Goal: Task Accomplishment & Management: Manage account settings

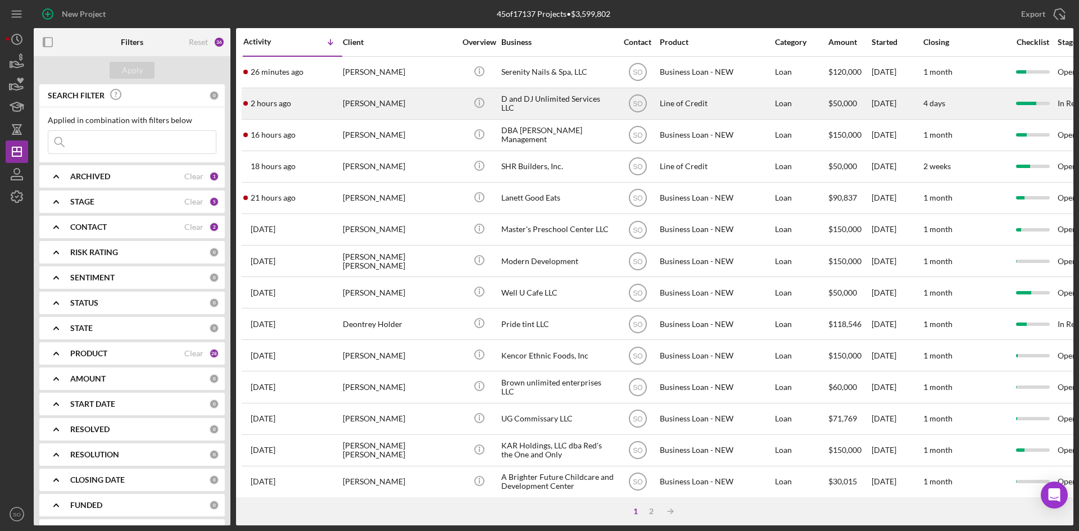
click at [397, 108] on div "[PERSON_NAME]" at bounding box center [399, 104] width 112 height 30
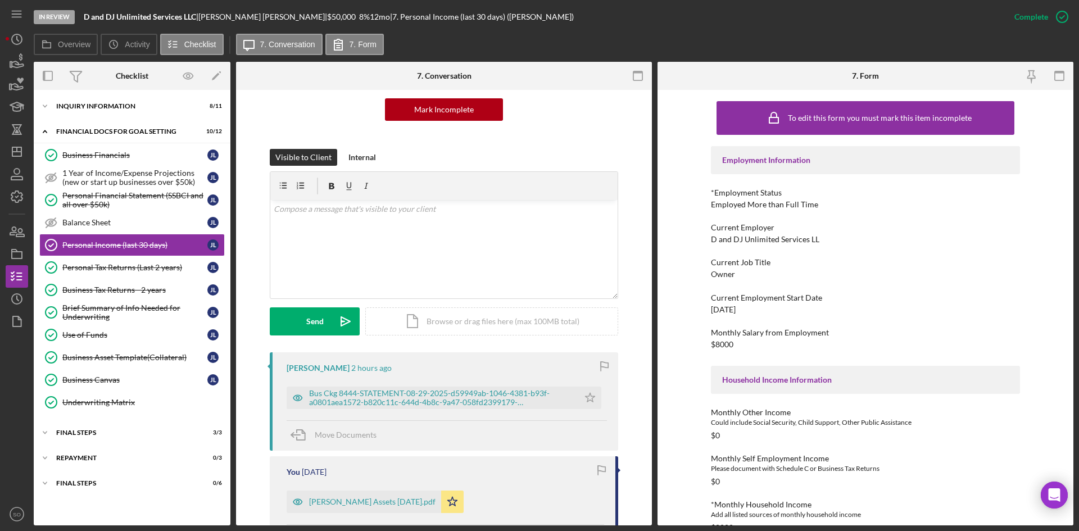
scroll to position [225, 0]
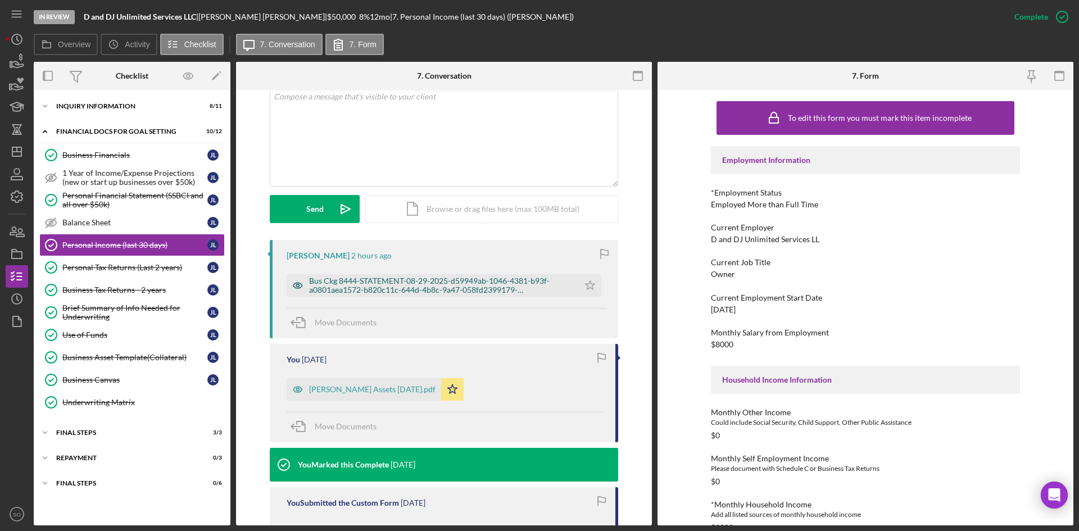
drag, startPoint x: 376, startPoint y: 284, endPoint x: 392, endPoint y: 284, distance: 15.7
click at [376, 284] on div "Bus Ckg 8444-STATEMENT-08-29-2025-d59949ab-1046-4381-b93f-a0801aea1572-b820c11c…" at bounding box center [441, 285] width 264 height 18
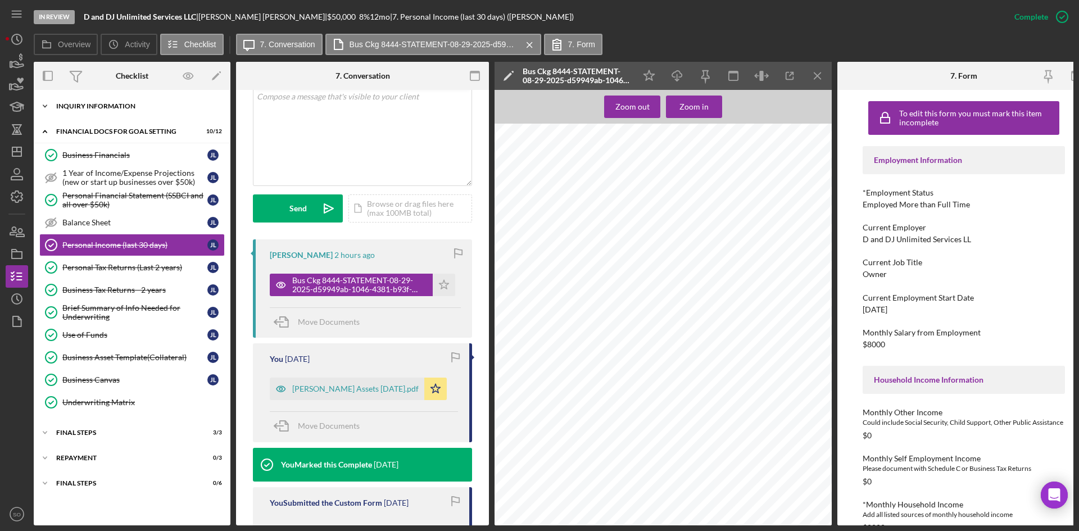
click at [124, 113] on div "Icon/Expander INQUIRY INFORMATION 8 / 11" at bounding box center [132, 106] width 197 height 22
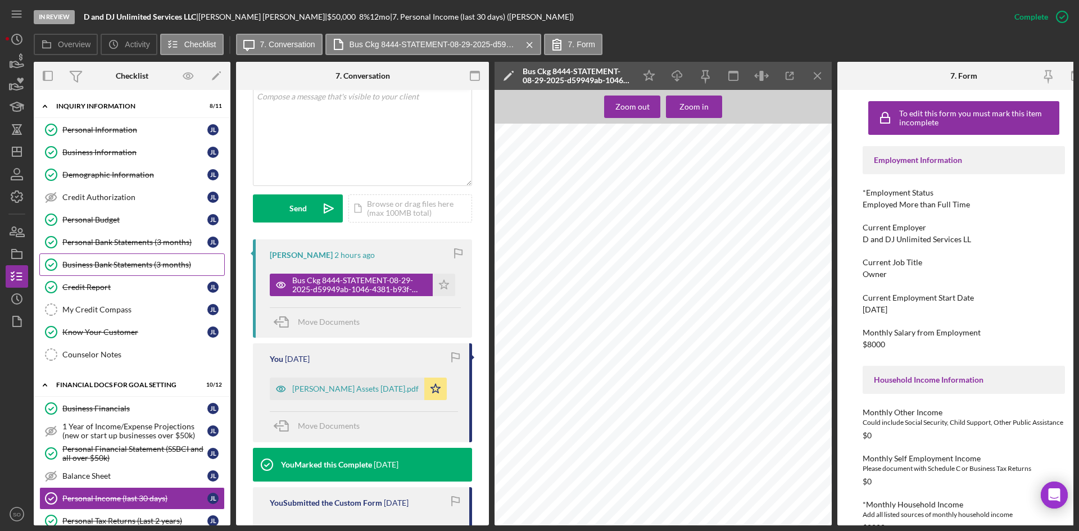
click at [137, 261] on div "Business Bank Statements (3 months)" at bounding box center [143, 264] width 162 height 9
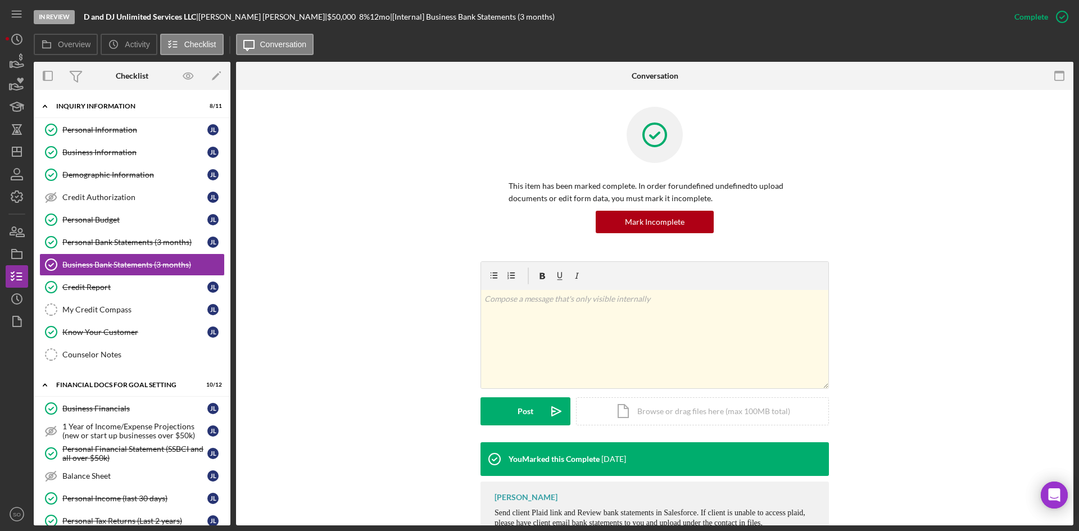
scroll to position [48, 0]
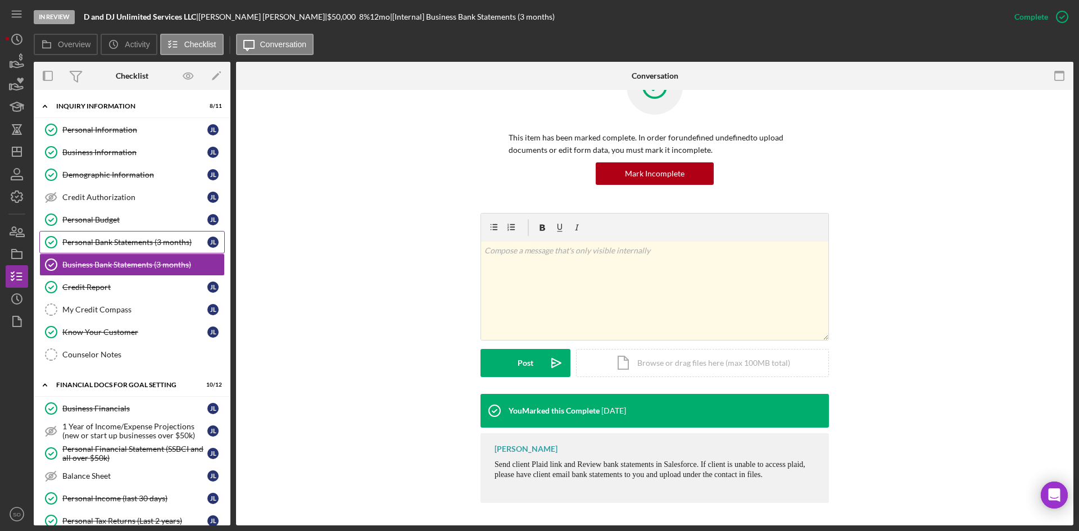
click at [125, 246] on div "Personal Bank Statements (3 months)" at bounding box center [134, 242] width 145 height 9
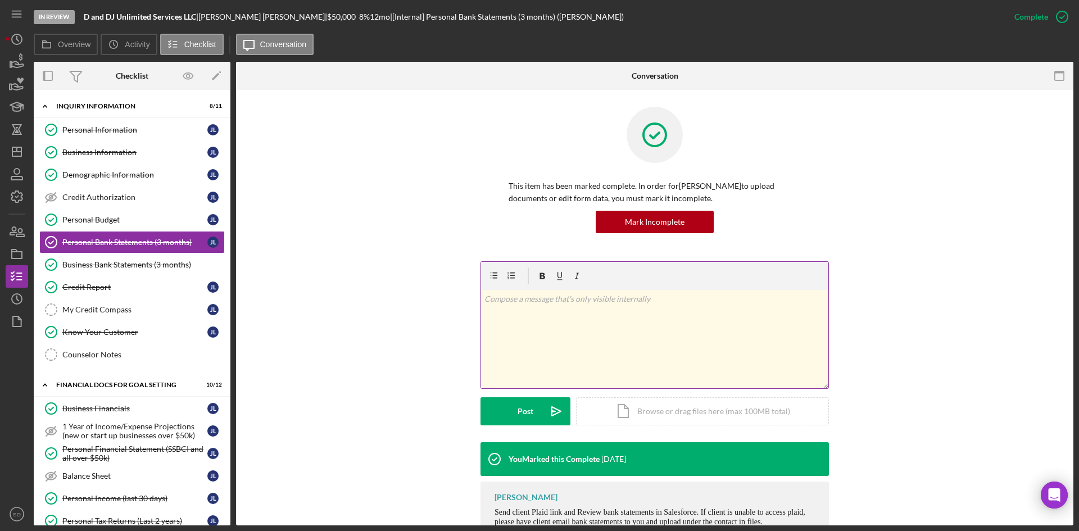
scroll to position [38, 0]
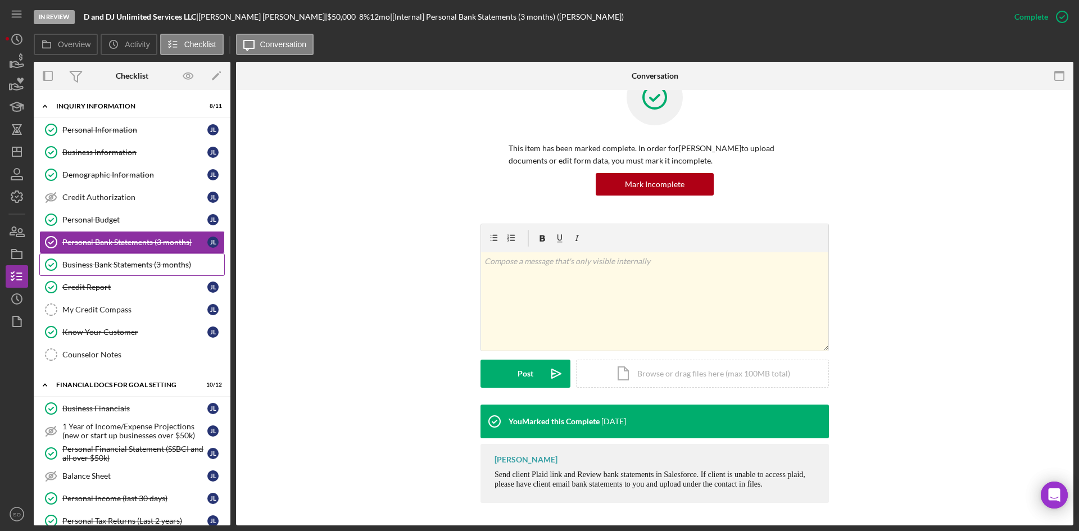
click at [125, 266] on div "Business Bank Statements (3 months)" at bounding box center [143, 264] width 162 height 9
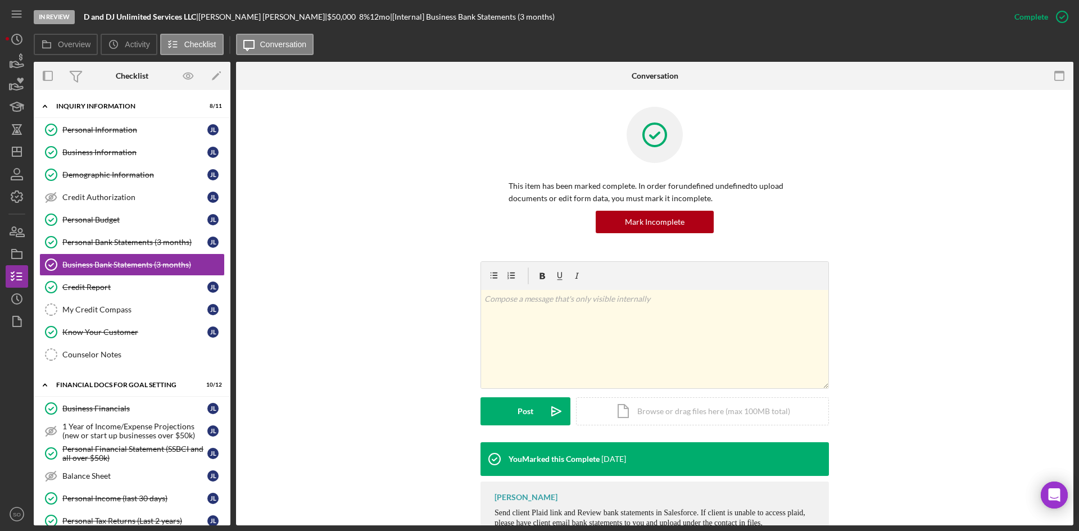
scroll to position [169, 0]
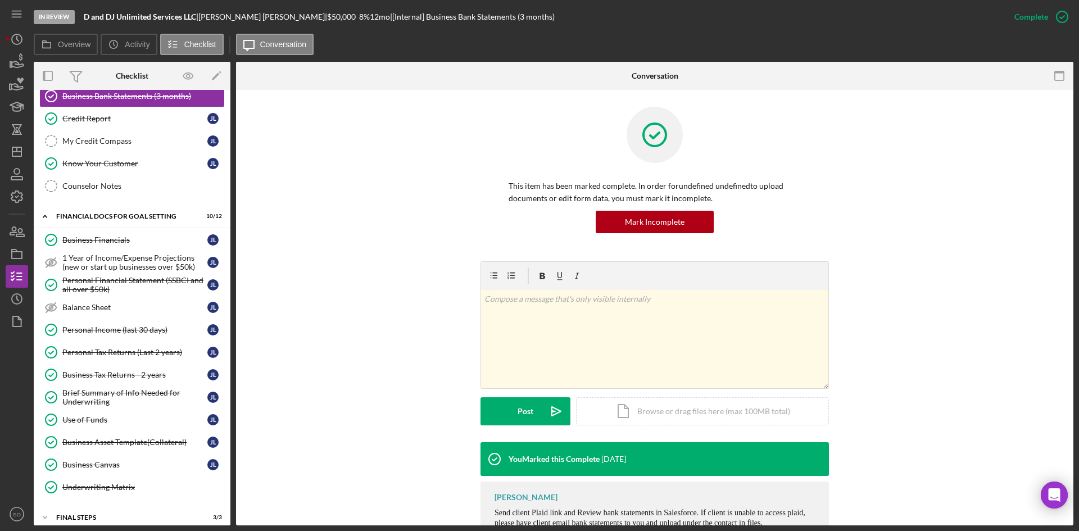
click at [352, 257] on div "This item has been marked complete. In order for undefined undefined to upload …" at bounding box center [655, 184] width 804 height 155
click at [24, 151] on icon "Icon/Dashboard" at bounding box center [17, 152] width 28 height 28
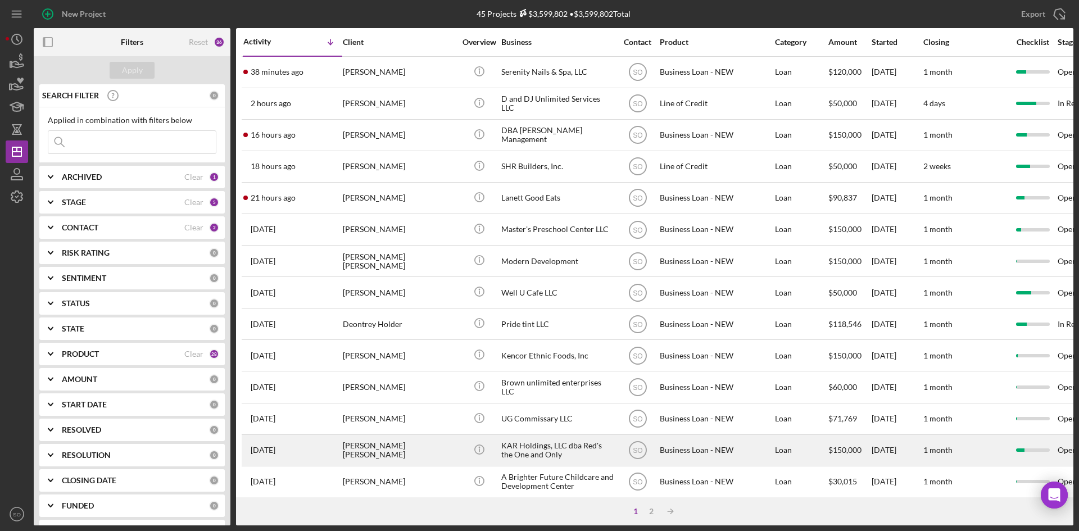
click at [950, 452] on time "1 month" at bounding box center [937, 450] width 29 height 10
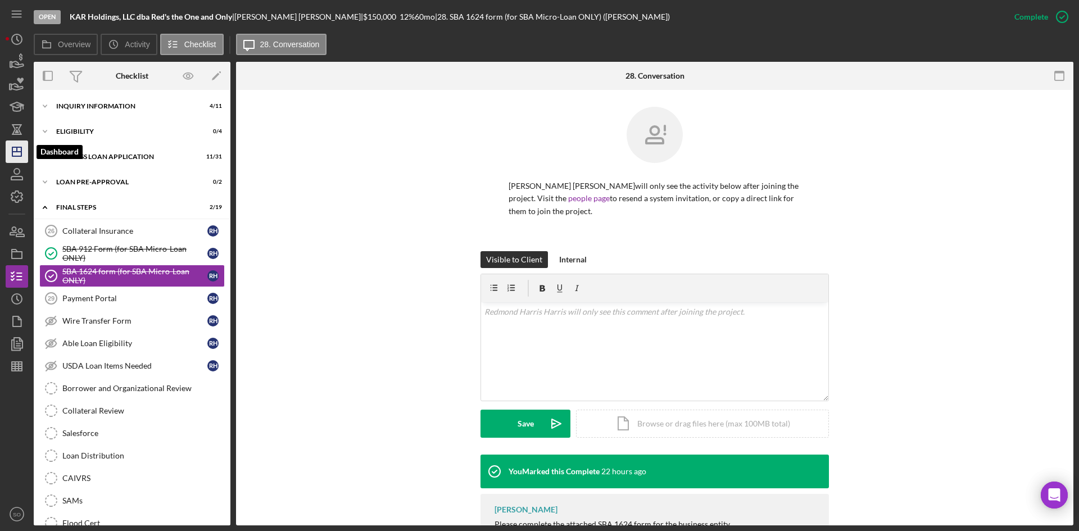
drag, startPoint x: 8, startPoint y: 152, endPoint x: 14, endPoint y: 147, distance: 7.9
click at [8, 152] on icon "Icon/Dashboard" at bounding box center [17, 152] width 28 height 28
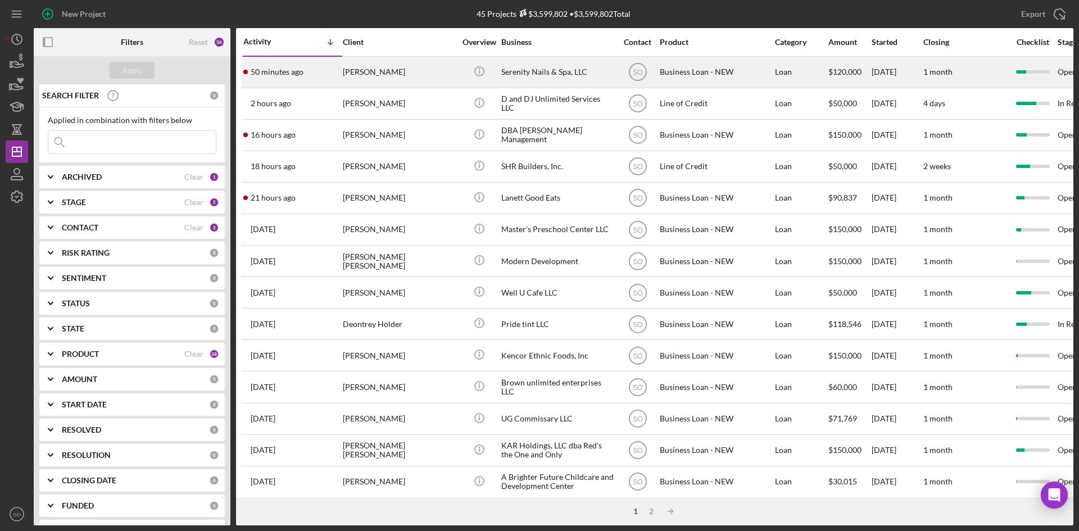
click at [283, 77] on div "50 minutes ago [PERSON_NAME]" at bounding box center [292, 72] width 98 height 30
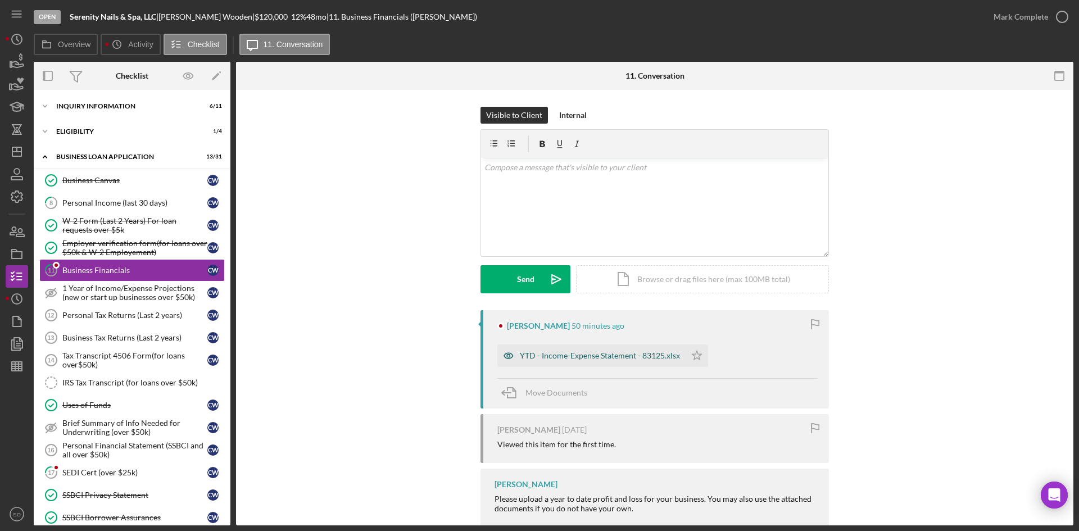
click at [579, 362] on div "YTD - Income-Expense Statement - 83125.xlsx" at bounding box center [591, 355] width 188 height 22
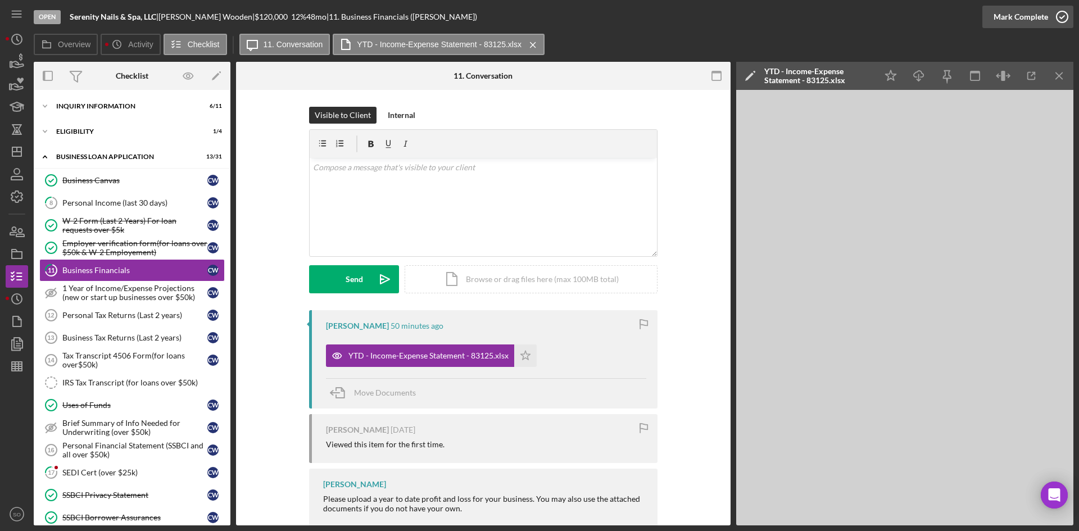
click at [1011, 20] on div "Mark Complete" at bounding box center [1020, 17] width 55 height 22
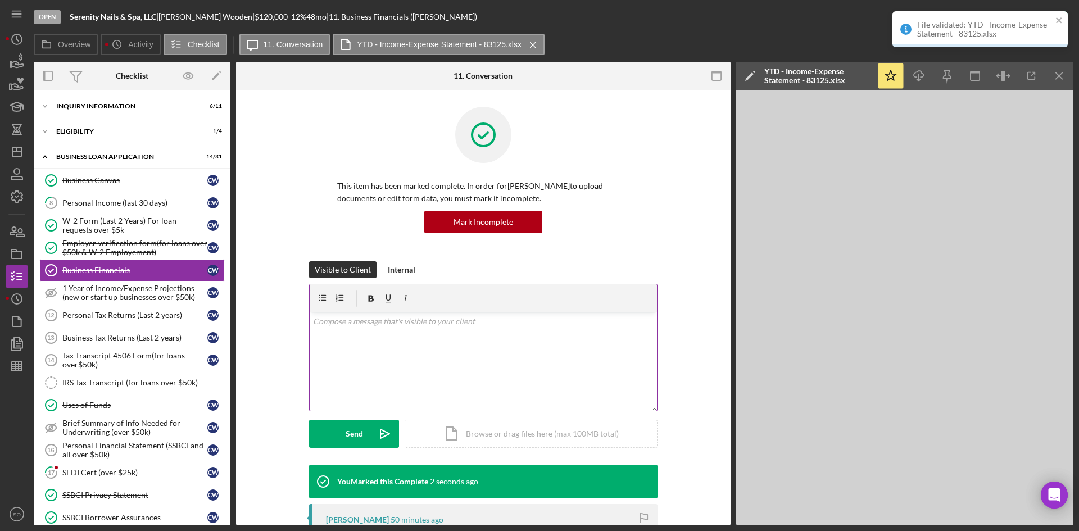
scroll to position [112, 0]
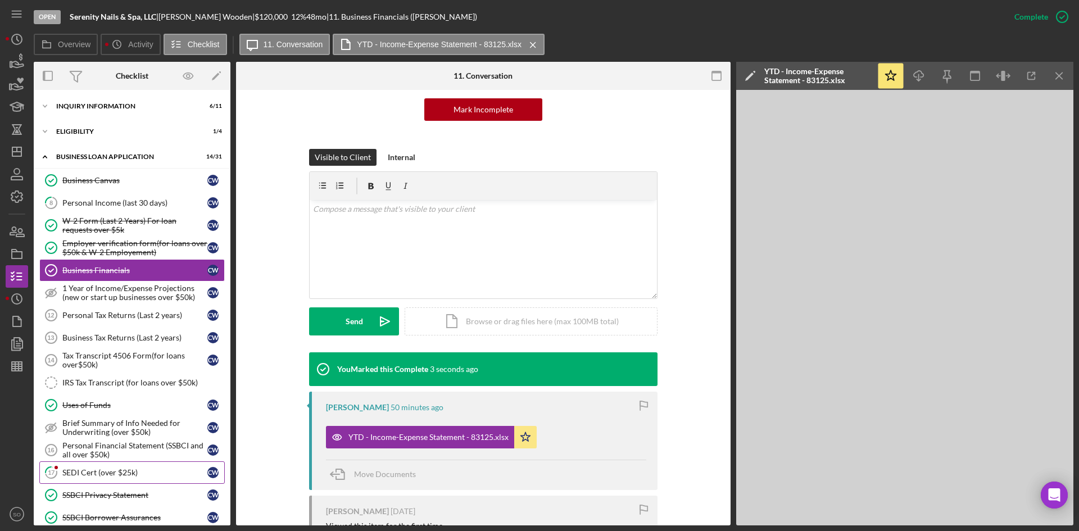
click at [115, 476] on div "SEDI Cert (over $25k)" at bounding box center [134, 472] width 145 height 9
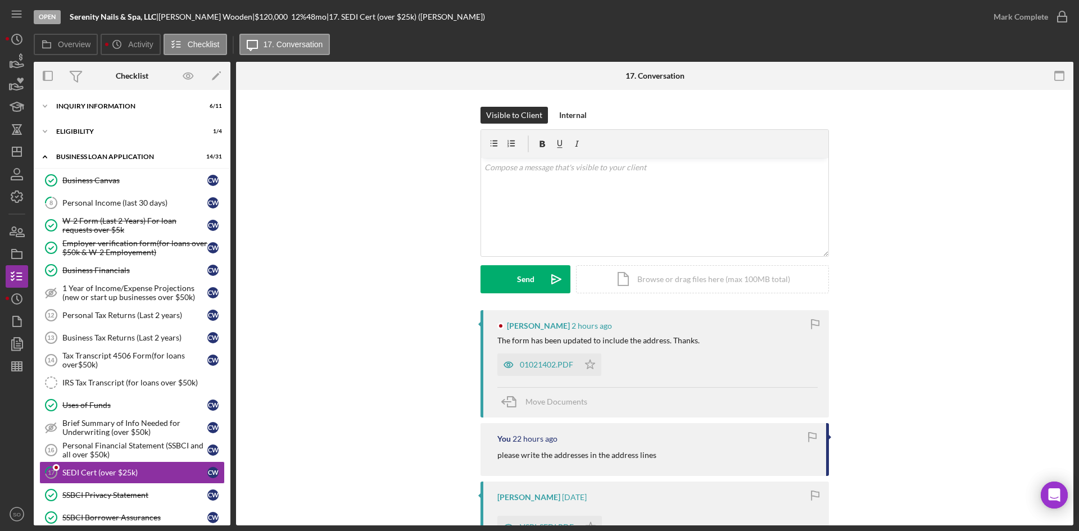
scroll to position [112, 0]
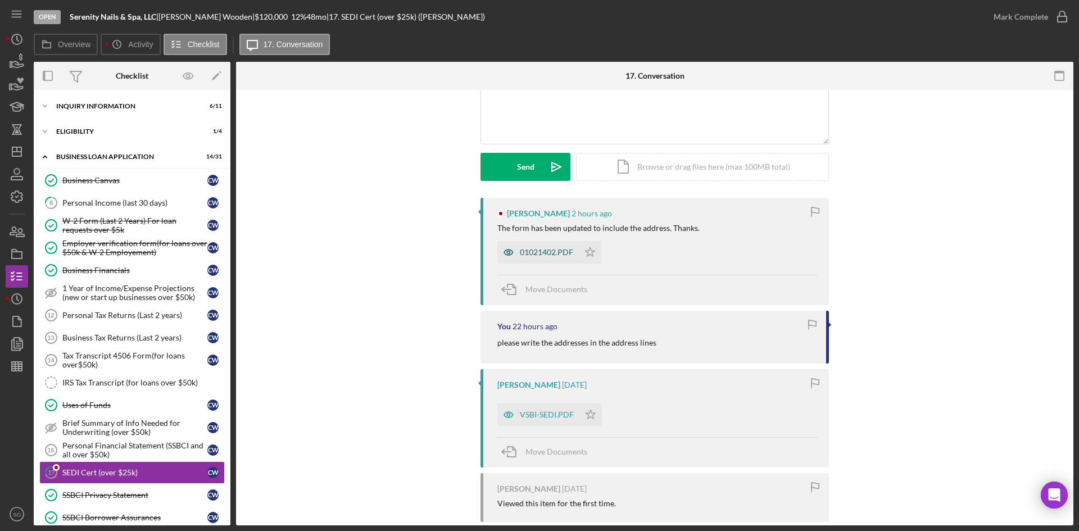
click at [537, 251] on div "01021402.PDF" at bounding box center [546, 252] width 53 height 9
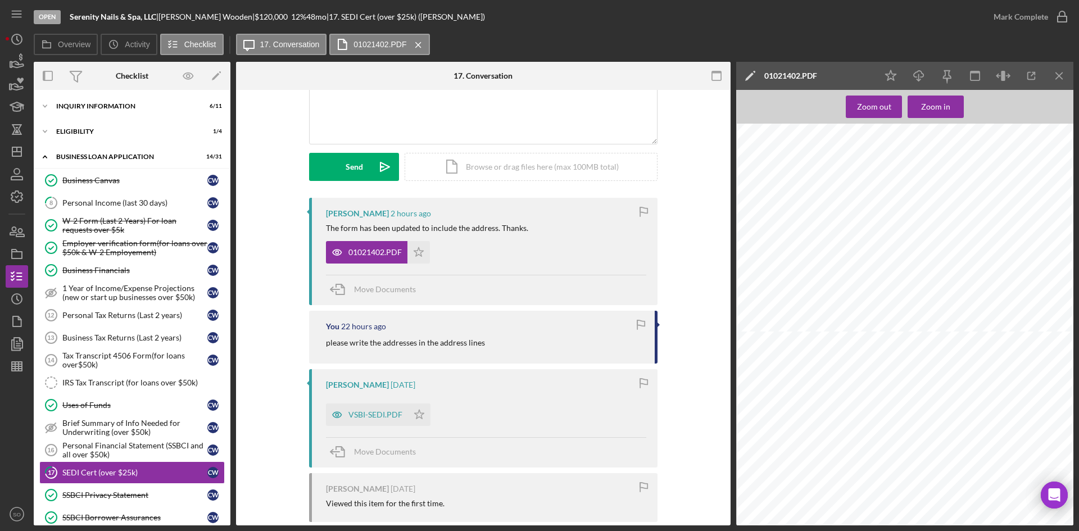
scroll to position [450, 0]
click at [916, 72] on icon "button" at bounding box center [919, 74] width 10 height 6
click at [1054, 73] on icon "Icon/Menu Close" at bounding box center [1059, 75] width 25 height 25
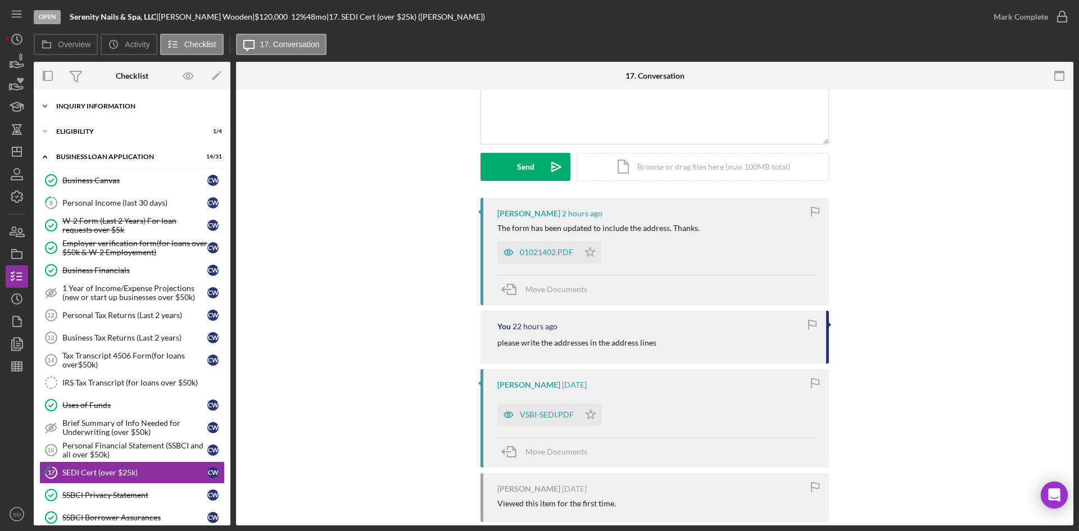
click at [142, 108] on div "INQUIRY INFORMATION" at bounding box center [136, 106] width 160 height 7
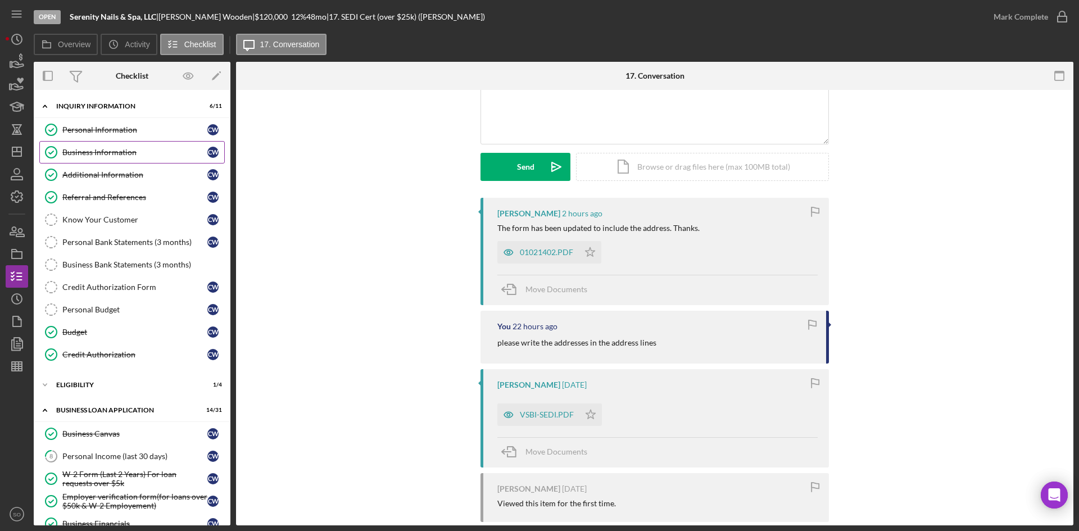
click at [107, 143] on link "Business Information Business Information C W" at bounding box center [131, 152] width 185 height 22
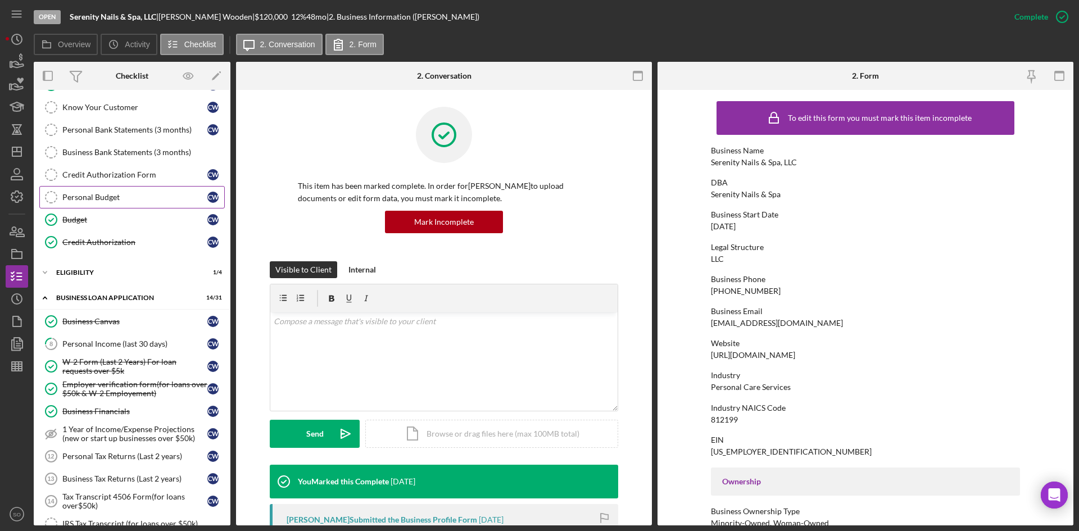
scroll to position [281, 0]
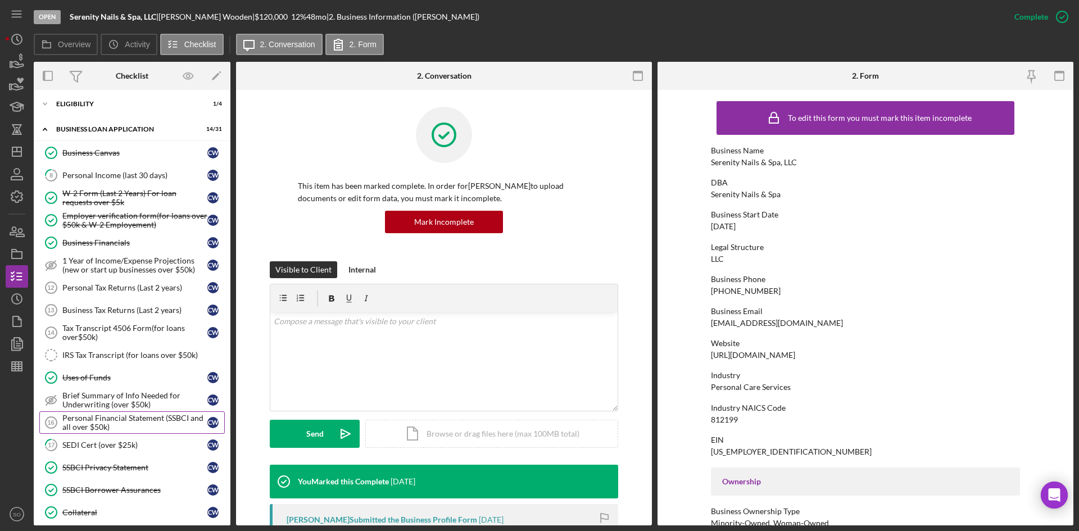
click at [93, 447] on div "SEDI Cert (over $25k)" at bounding box center [134, 445] width 145 height 9
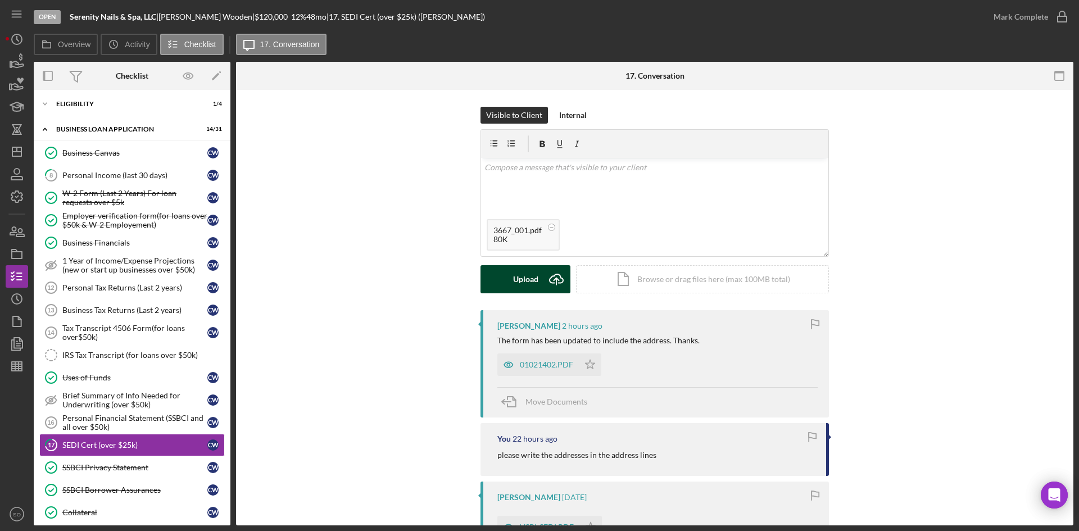
click at [542, 279] on icon "Icon/Upload" at bounding box center [556, 279] width 28 height 28
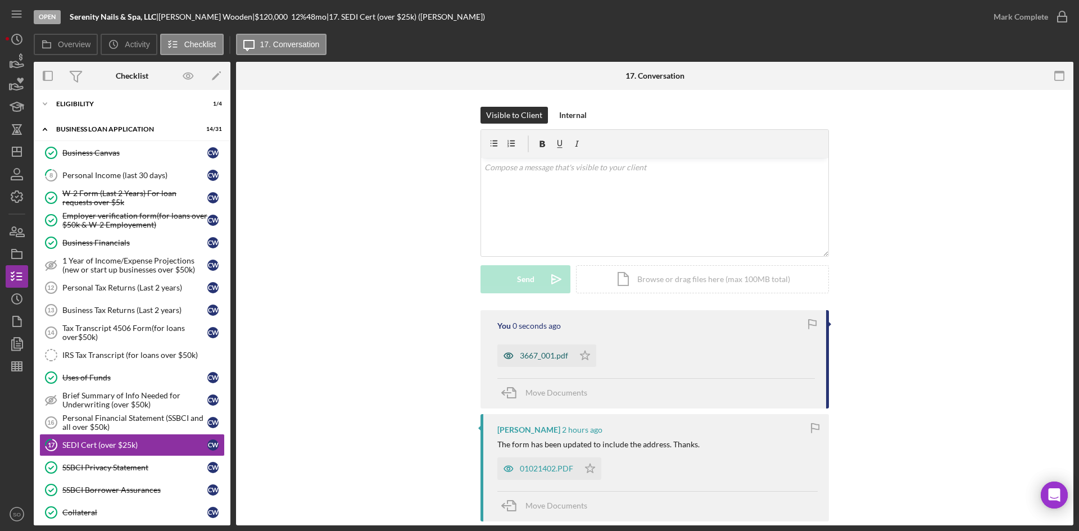
click at [535, 357] on div "3667_001.pdf" at bounding box center [544, 355] width 48 height 9
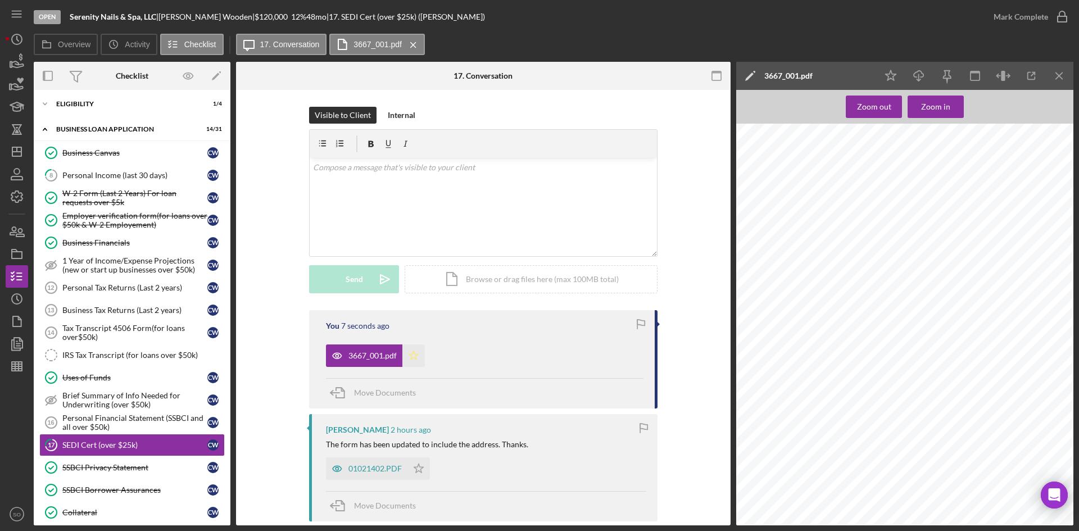
click at [410, 357] on icon "Icon/Star" at bounding box center [413, 355] width 22 height 22
click at [1058, 16] on icon "button" at bounding box center [1062, 17] width 28 height 28
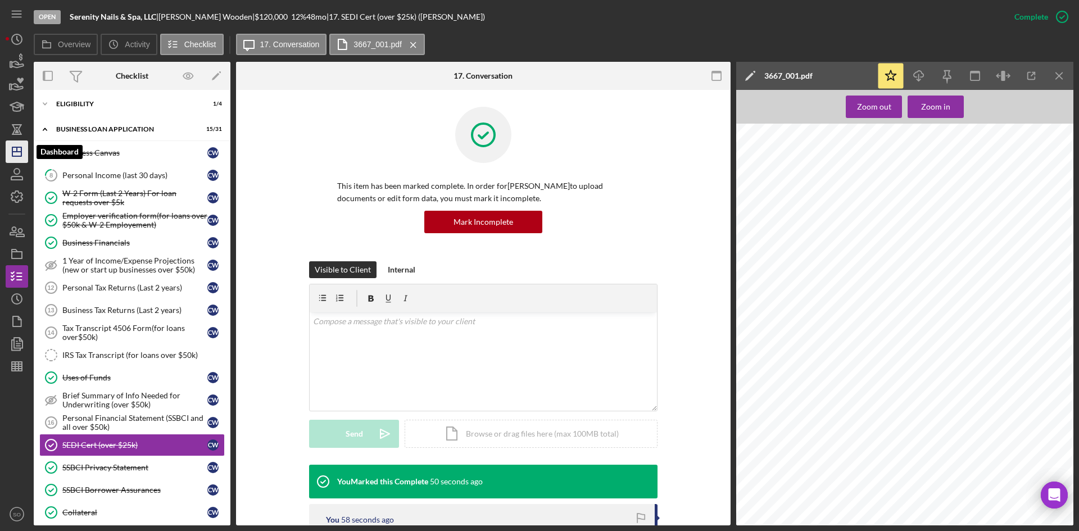
click at [19, 155] on icon "Icon/Dashboard" at bounding box center [17, 152] width 28 height 28
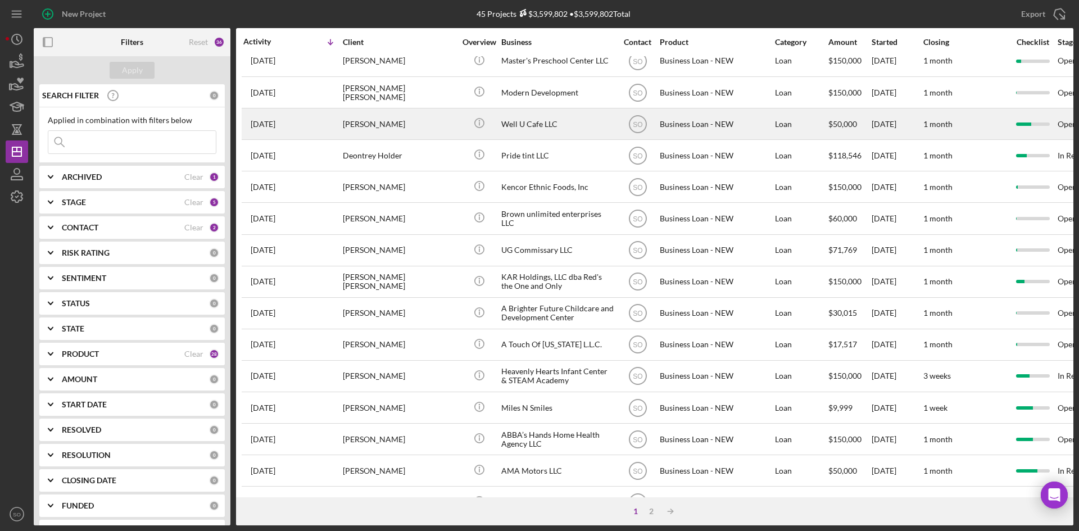
scroll to position [225, 0]
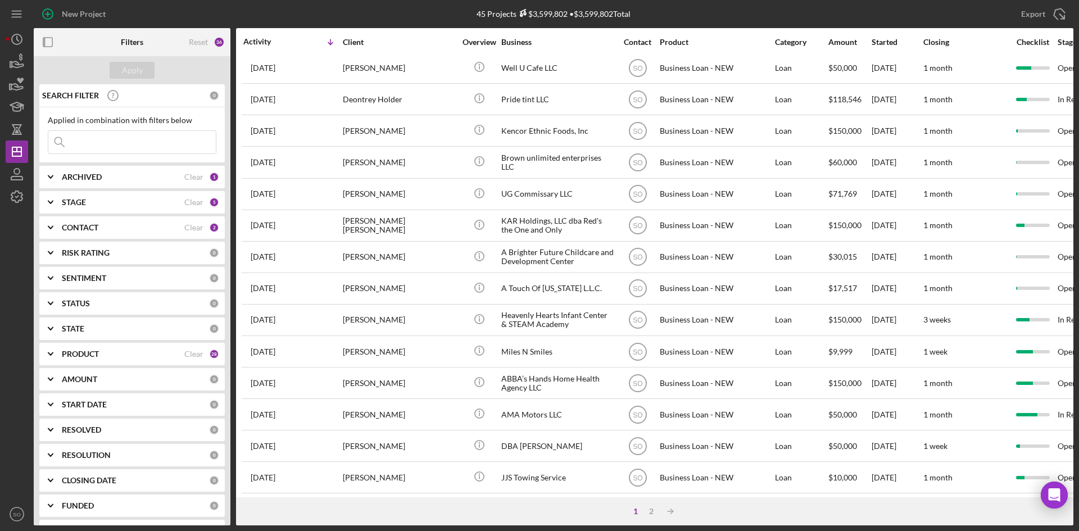
click at [119, 212] on div "STAGE Clear 5" at bounding box center [140, 202] width 157 height 22
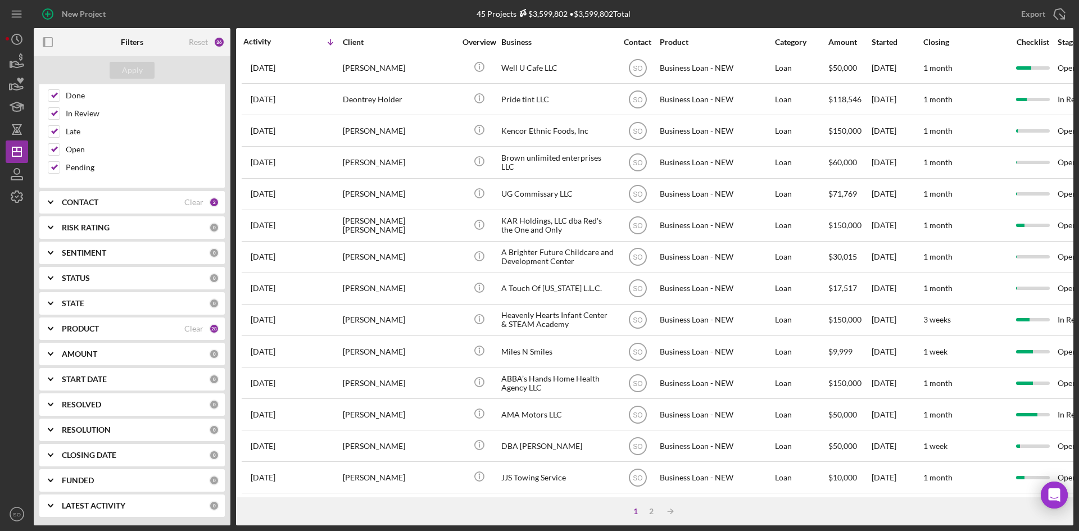
click at [114, 330] on div "PRODUCT" at bounding box center [123, 328] width 123 height 9
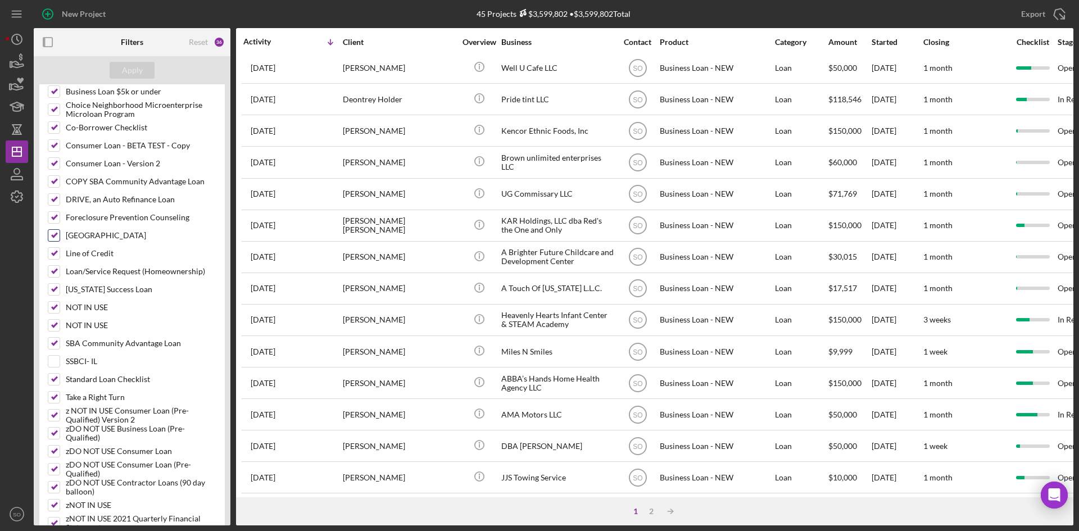
scroll to position [265, 0]
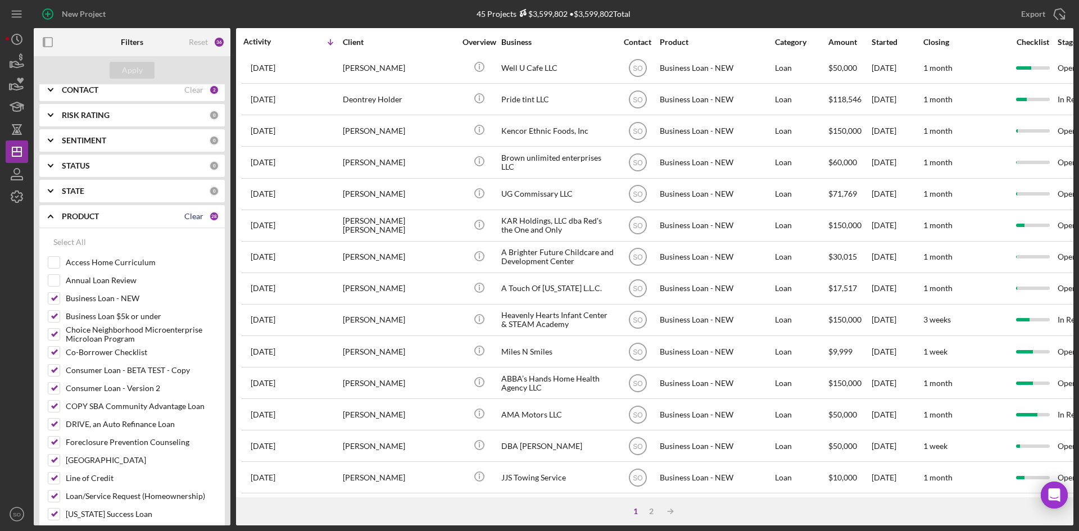
click at [189, 219] on div "Clear" at bounding box center [193, 216] width 19 height 9
checkbox input "false"
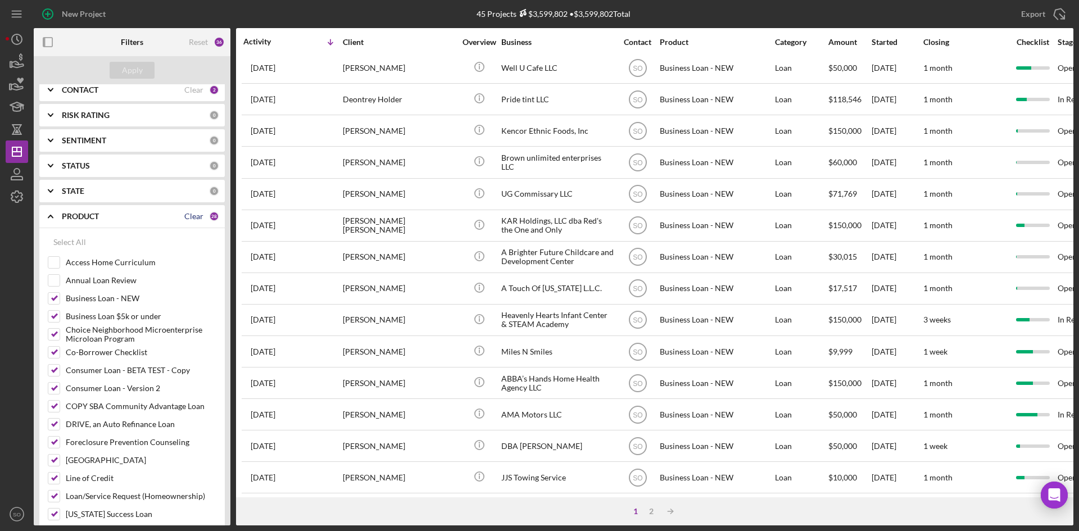
checkbox input "false"
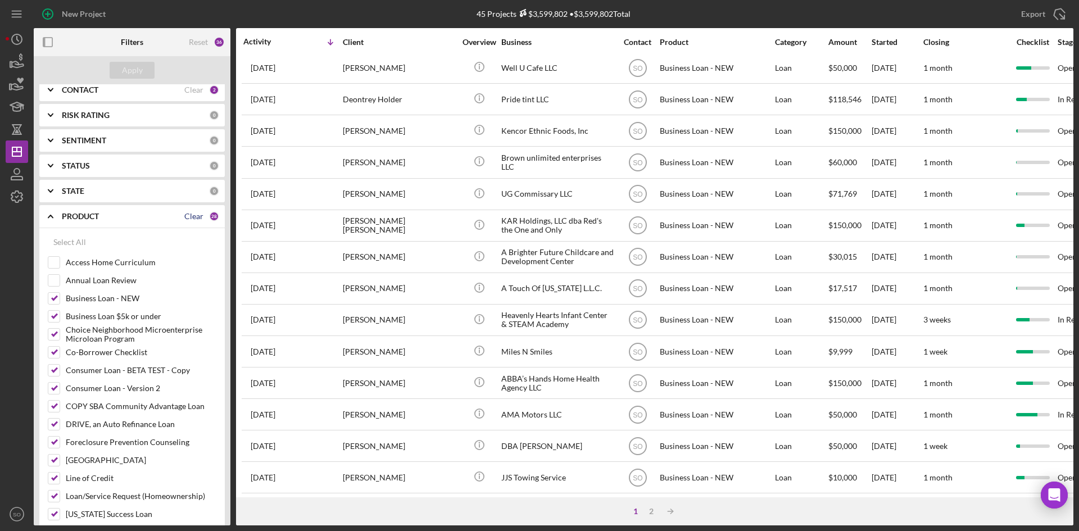
checkbox input "false"
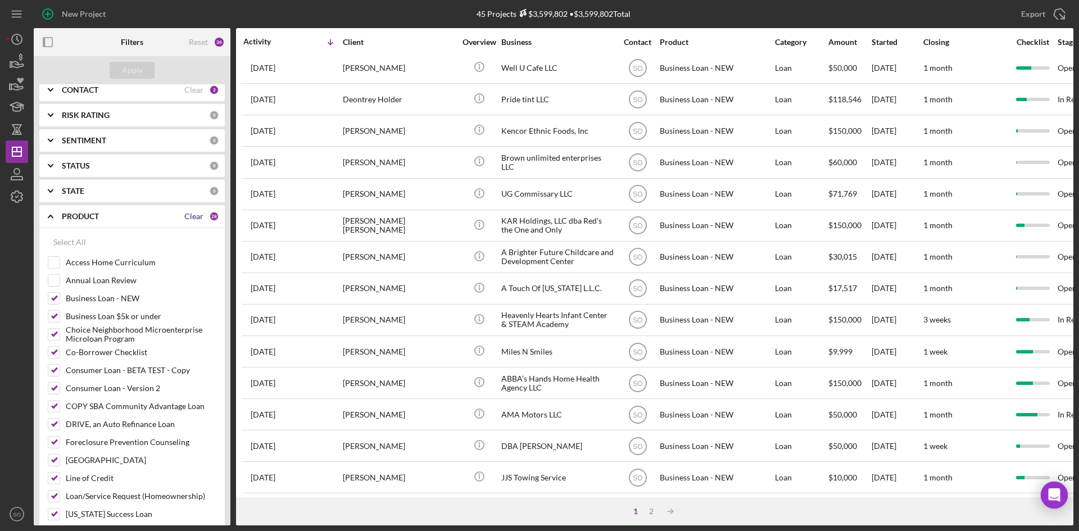
checkbox input "false"
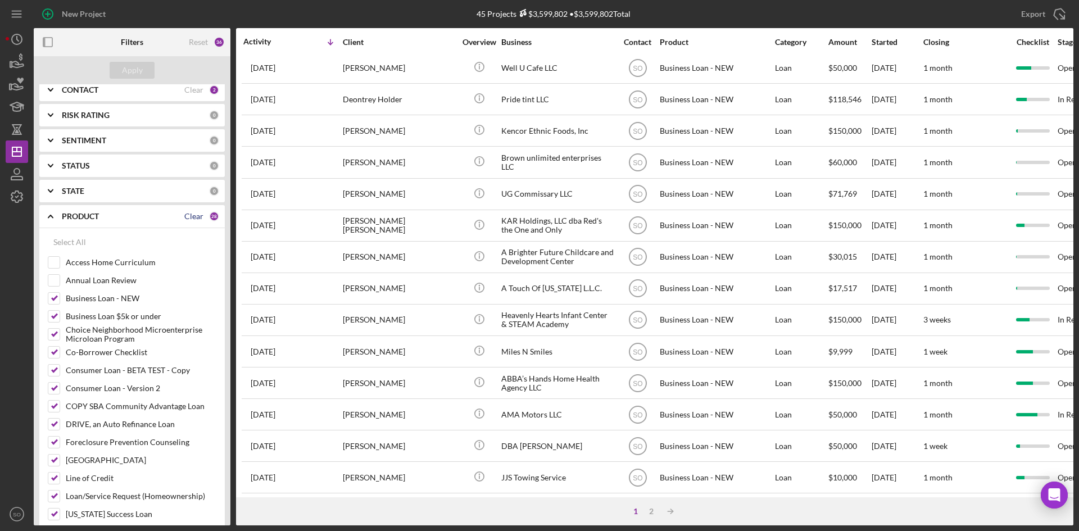
checkbox input "false"
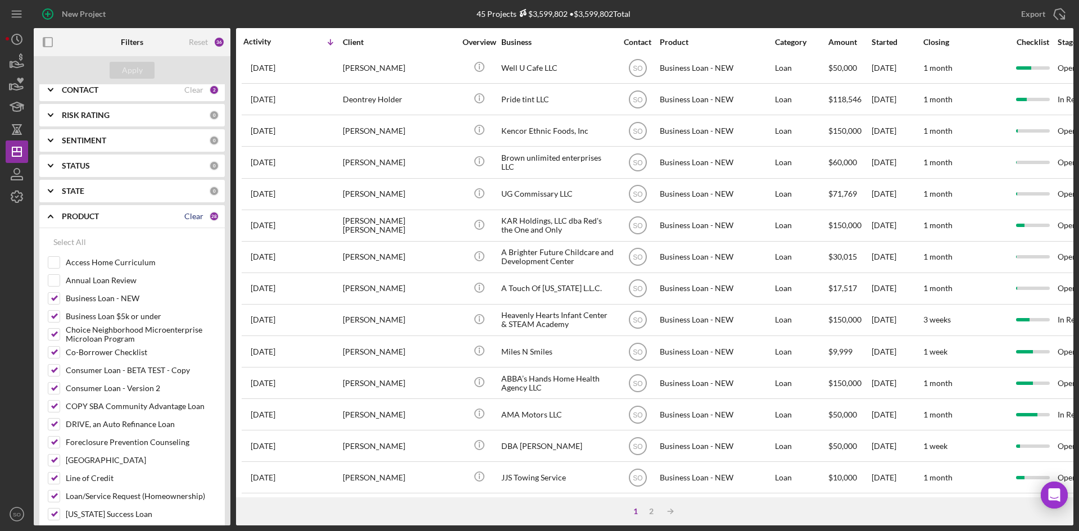
checkbox input "false"
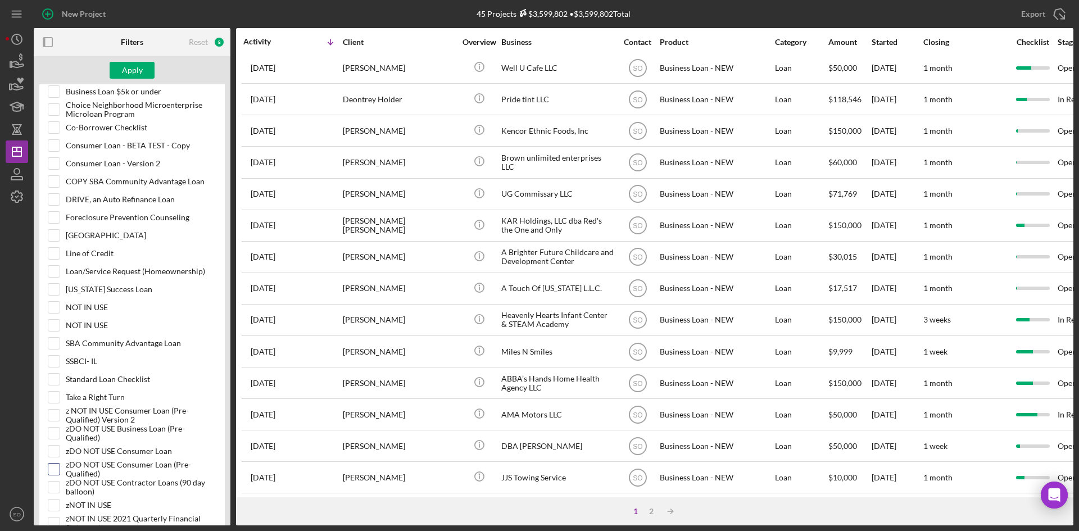
scroll to position [602, 0]
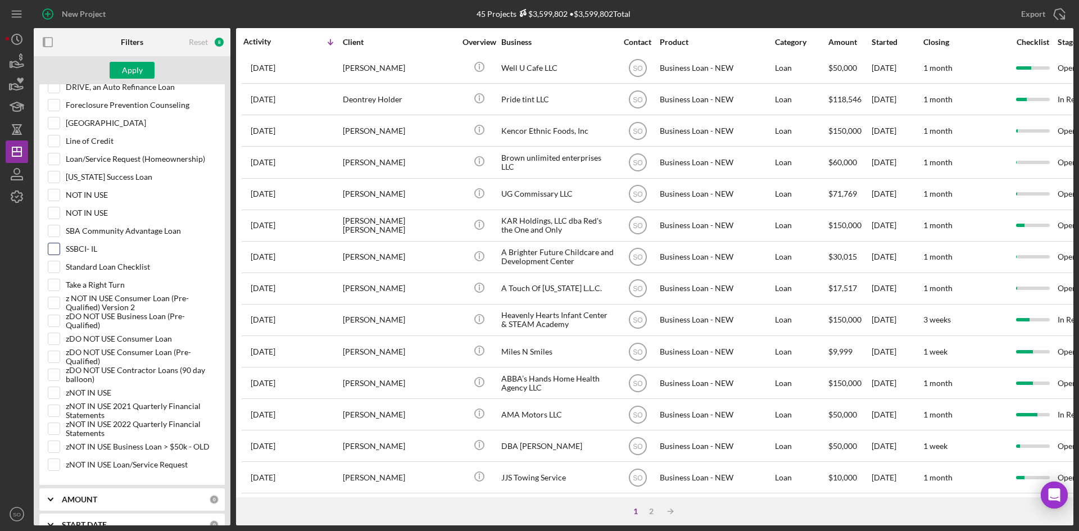
click at [57, 246] on input "SSBCI- IL" at bounding box center [53, 248] width 11 height 11
checkbox input "true"
click at [127, 63] on div "Apply" at bounding box center [132, 70] width 21 height 17
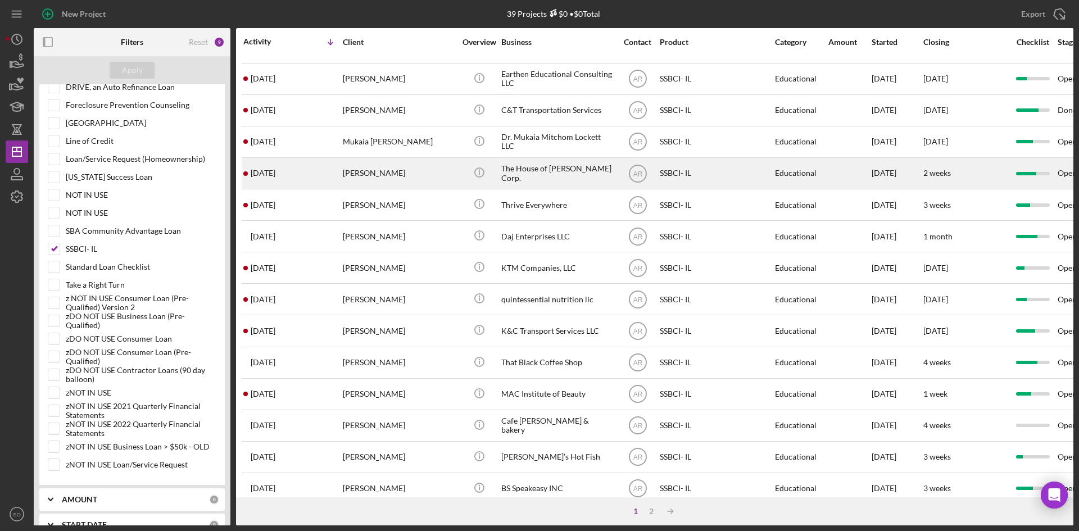
scroll to position [0, 0]
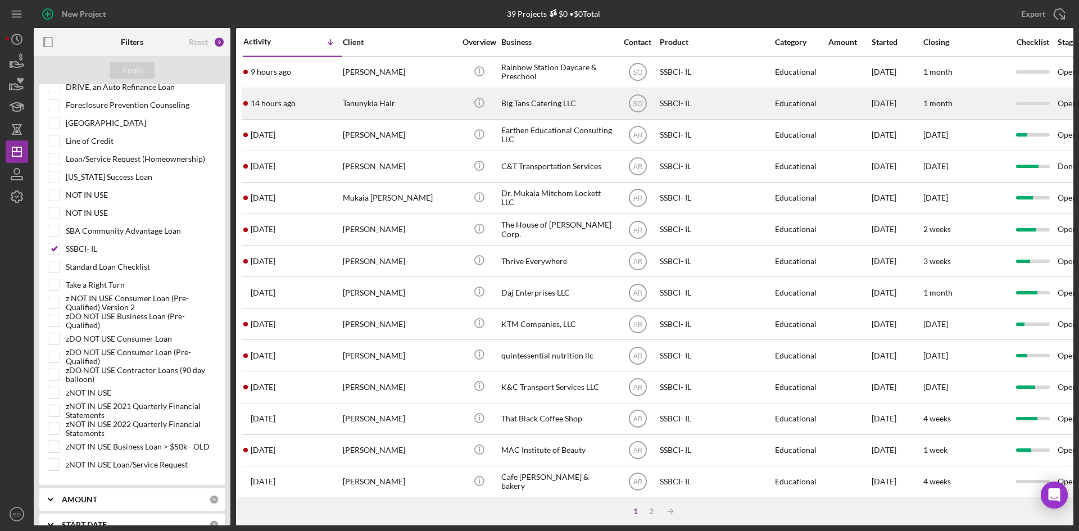
click at [298, 101] on div "14 hours ago Tanunykia Hair" at bounding box center [292, 104] width 98 height 30
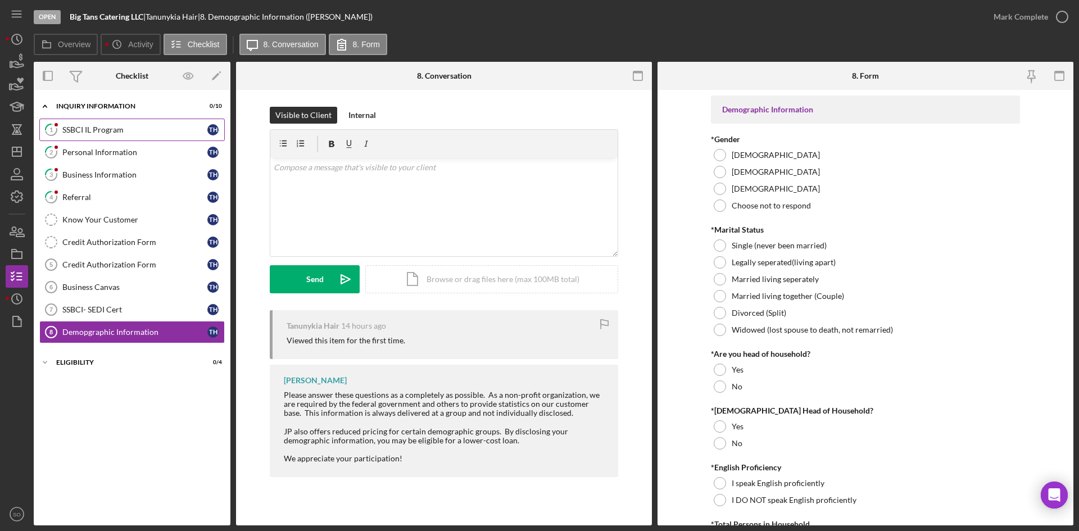
click at [115, 129] on div "SSBCI IL Program" at bounding box center [134, 129] width 145 height 9
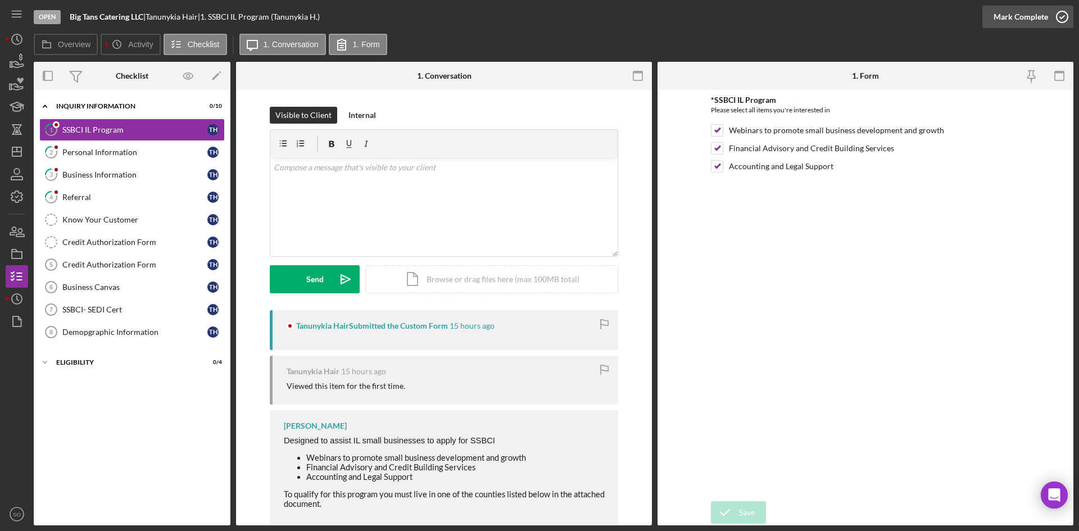
click at [1023, 18] on div "Mark Complete" at bounding box center [1020, 17] width 55 height 22
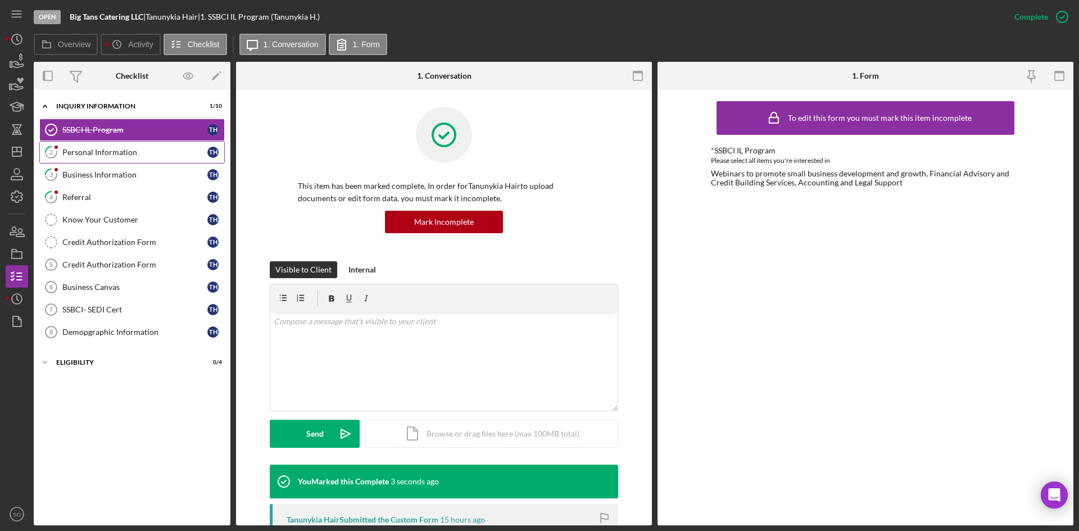
click at [81, 158] on link "2 Personal Information T H" at bounding box center [131, 152] width 185 height 22
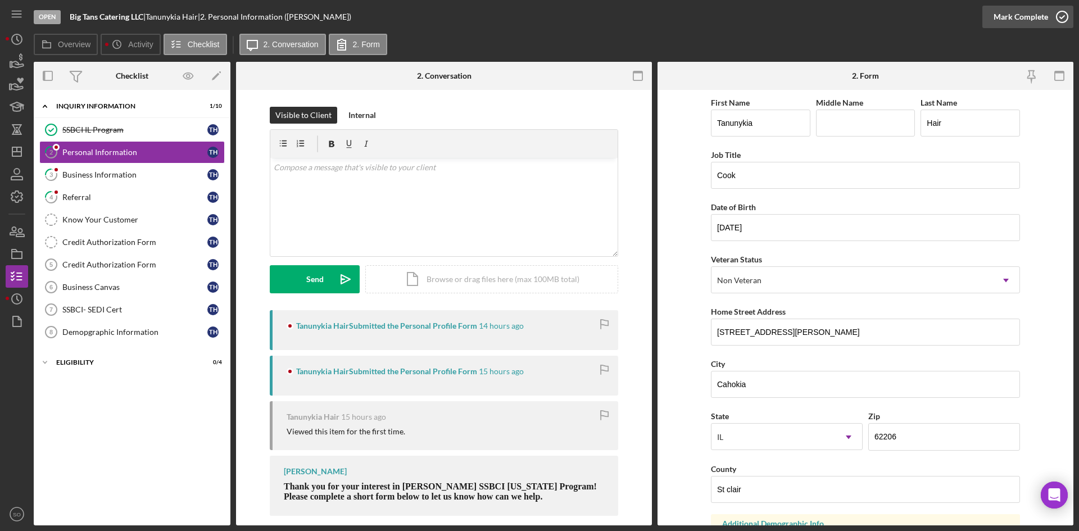
click at [1020, 20] on div "Mark Complete" at bounding box center [1020, 17] width 55 height 22
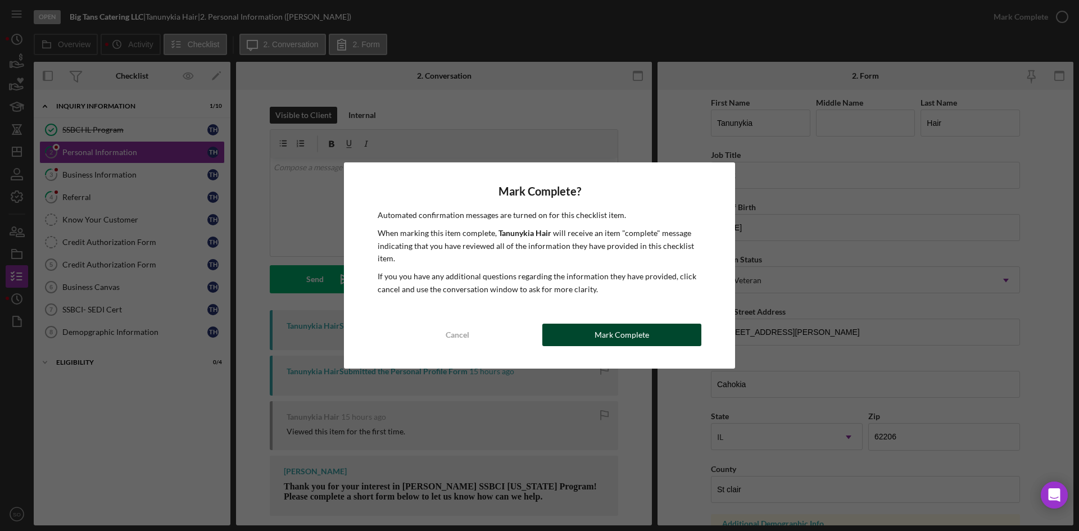
click at [604, 330] on div "Mark Complete" at bounding box center [622, 335] width 55 height 22
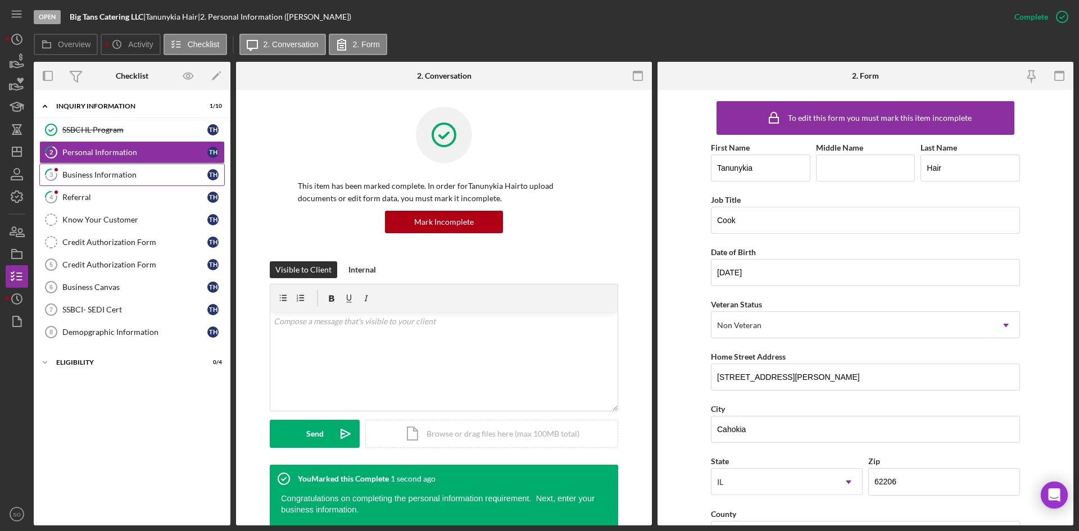
click at [73, 170] on div "Business Information" at bounding box center [134, 174] width 145 height 9
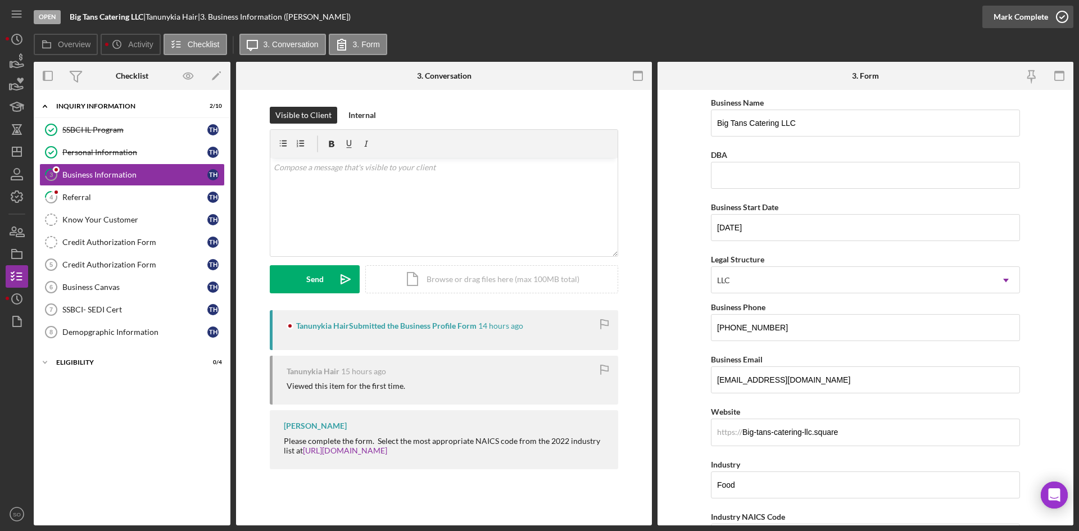
click at [1042, 23] on div "Mark Complete" at bounding box center [1020, 17] width 55 height 22
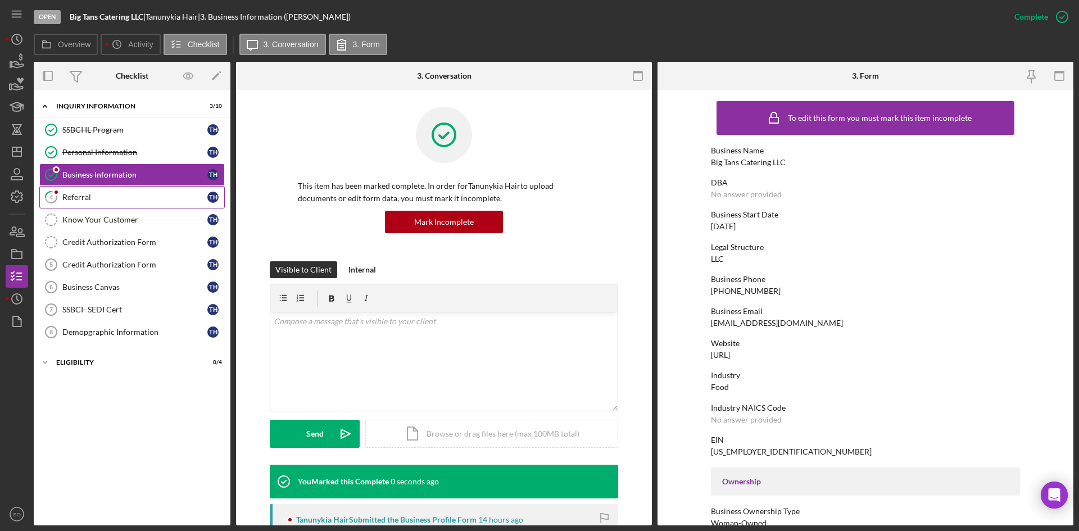
click at [102, 196] on div "Referral" at bounding box center [134, 197] width 145 height 9
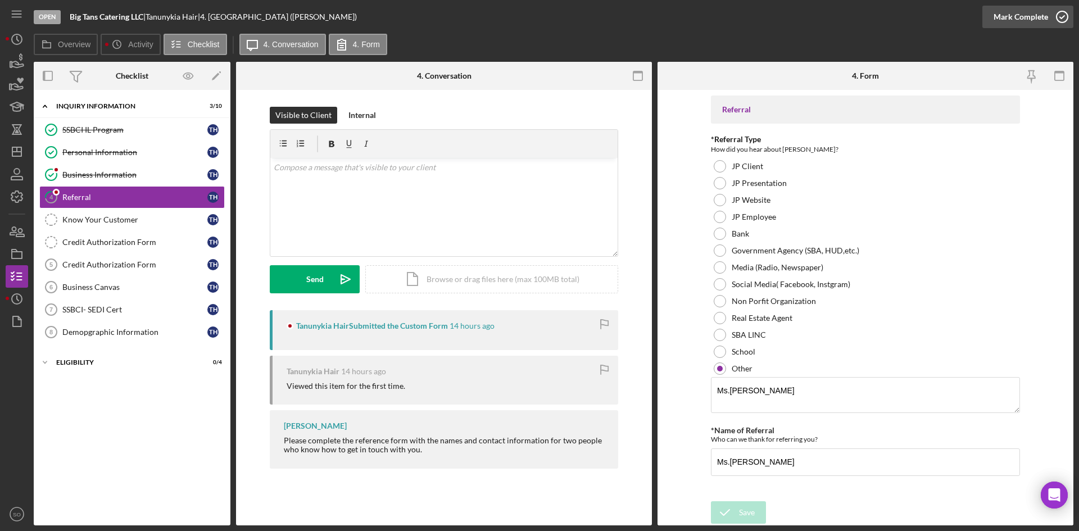
click at [1027, 17] on div "Mark Complete" at bounding box center [1020, 17] width 55 height 22
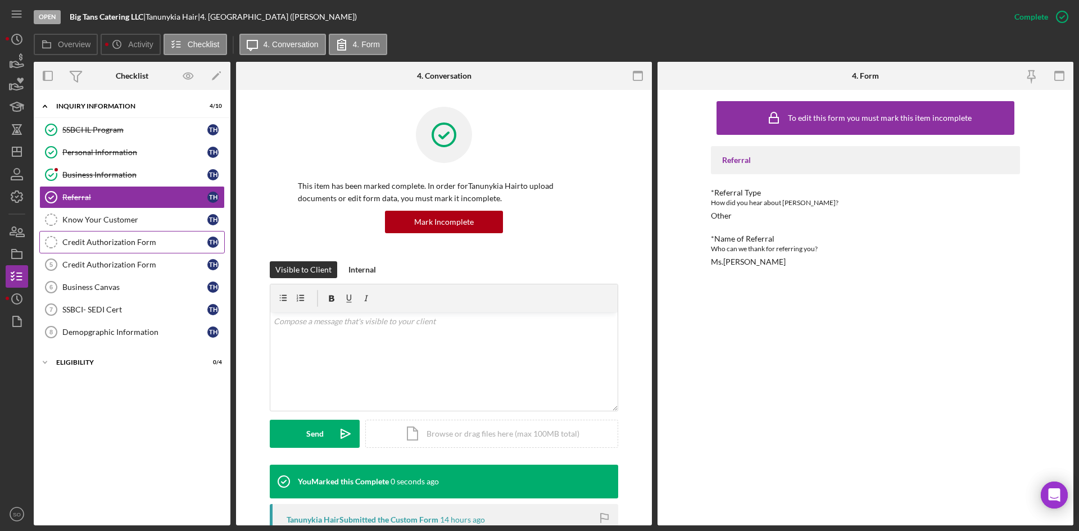
click at [126, 240] on div "Credit Authorization Form" at bounding box center [134, 242] width 145 height 9
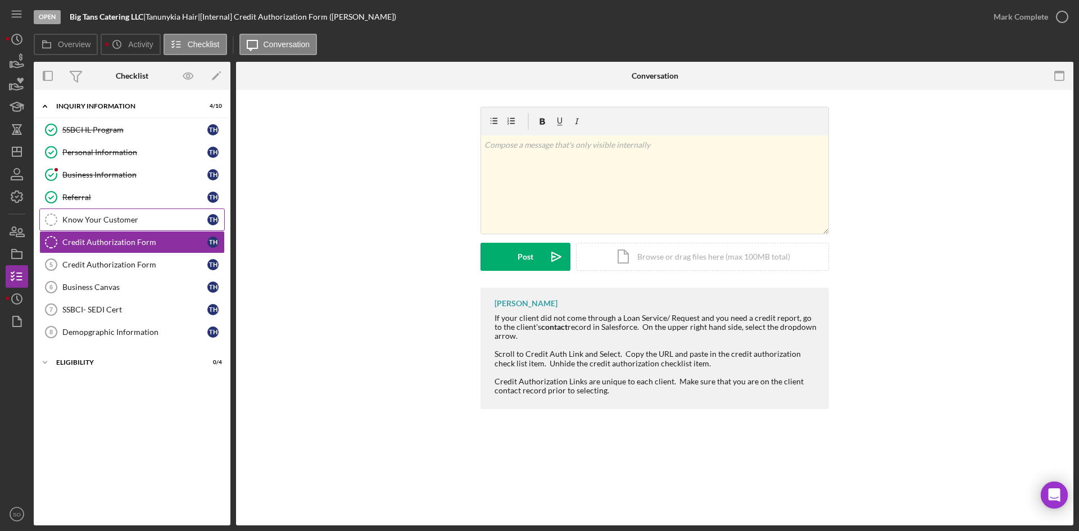
click at [132, 215] on div "Know Your Customer" at bounding box center [134, 219] width 145 height 9
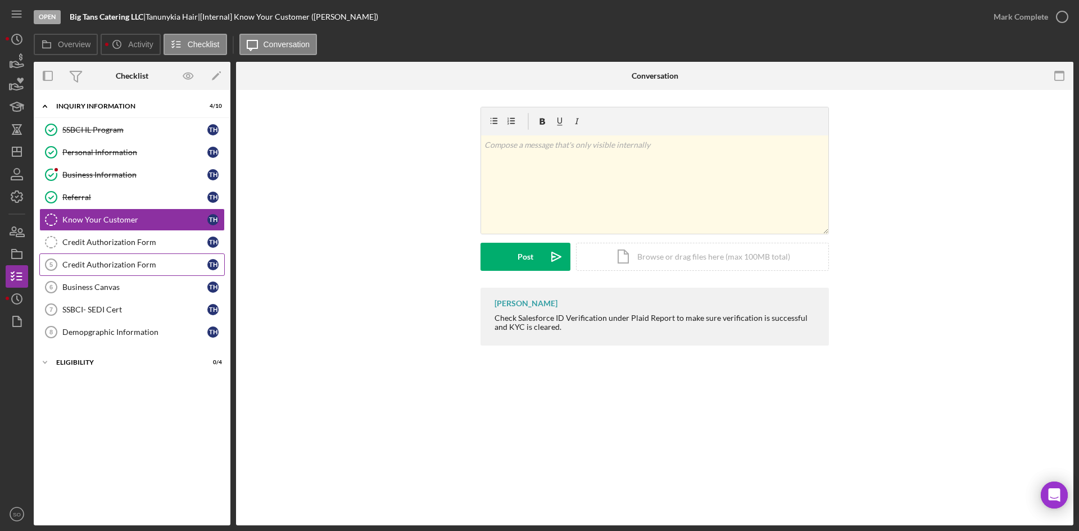
click at [122, 268] on div "Credit Authorization Form" at bounding box center [134, 264] width 145 height 9
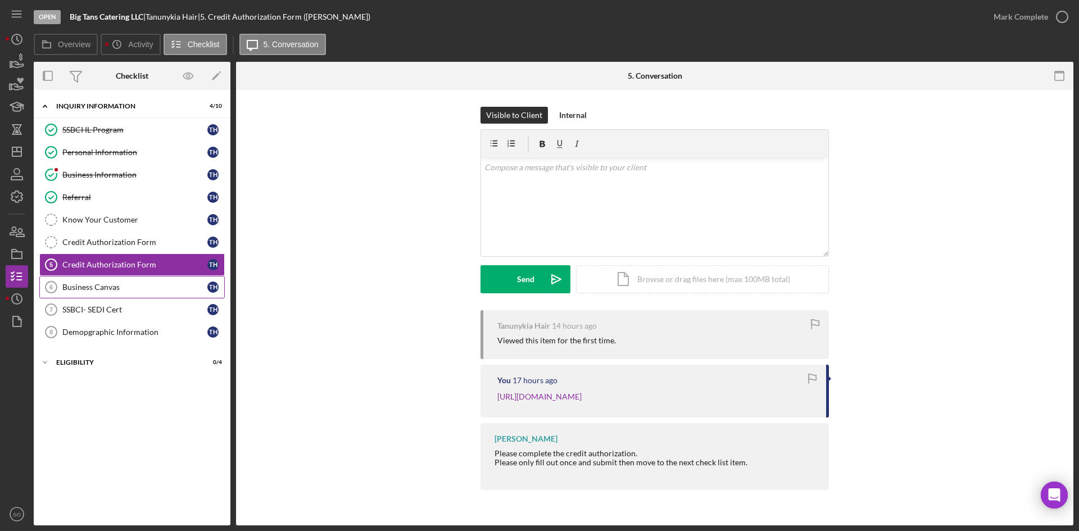
click at [133, 290] on div "Business Canvas" at bounding box center [134, 287] width 145 height 9
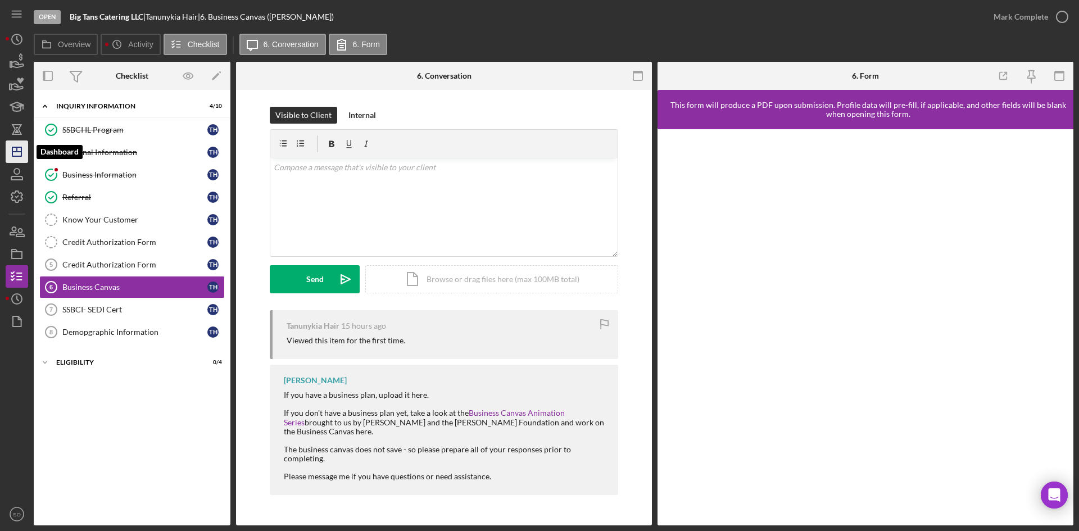
click at [17, 148] on line "button" at bounding box center [17, 149] width 0 height 4
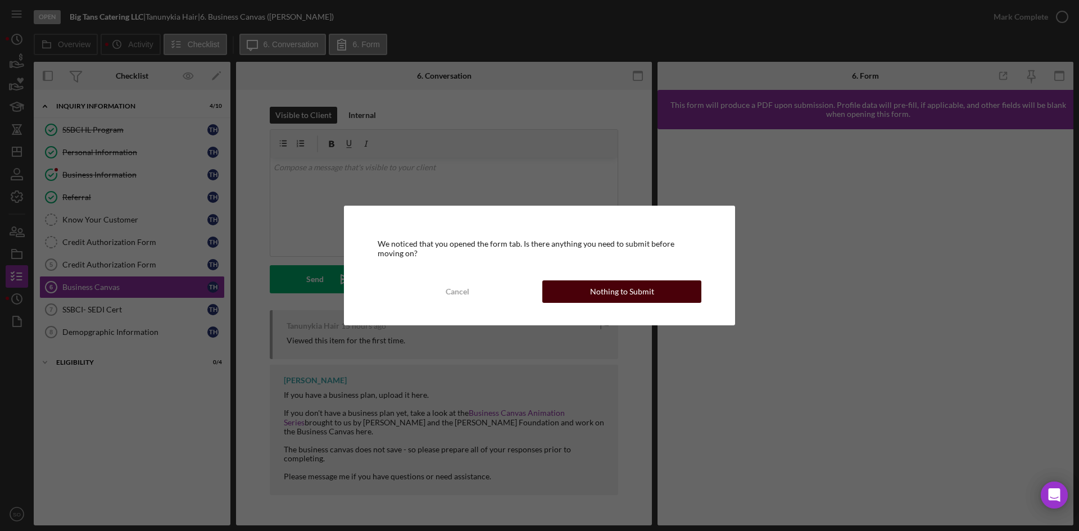
click at [598, 291] on div "Nothing to Submit" at bounding box center [622, 291] width 64 height 22
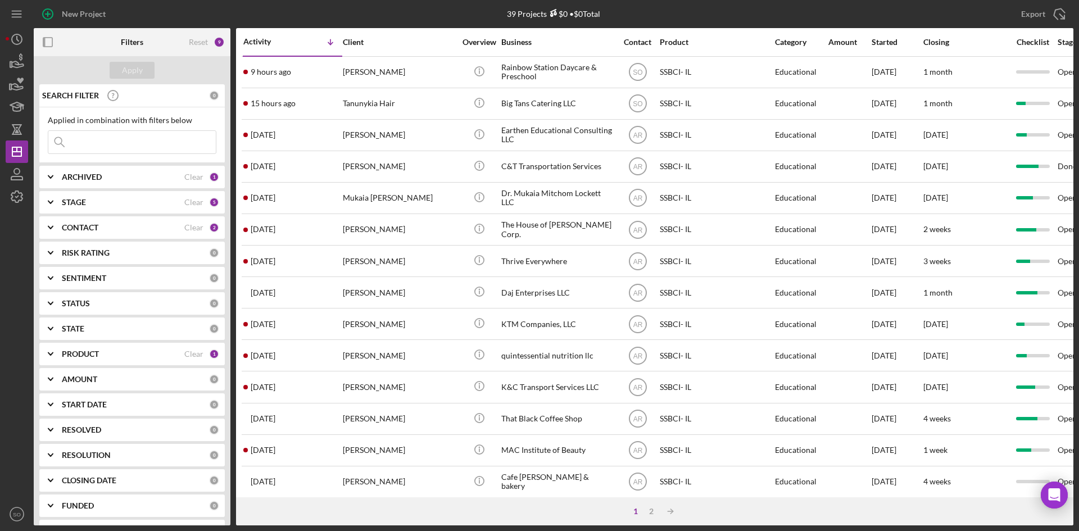
scroll to position [25, 0]
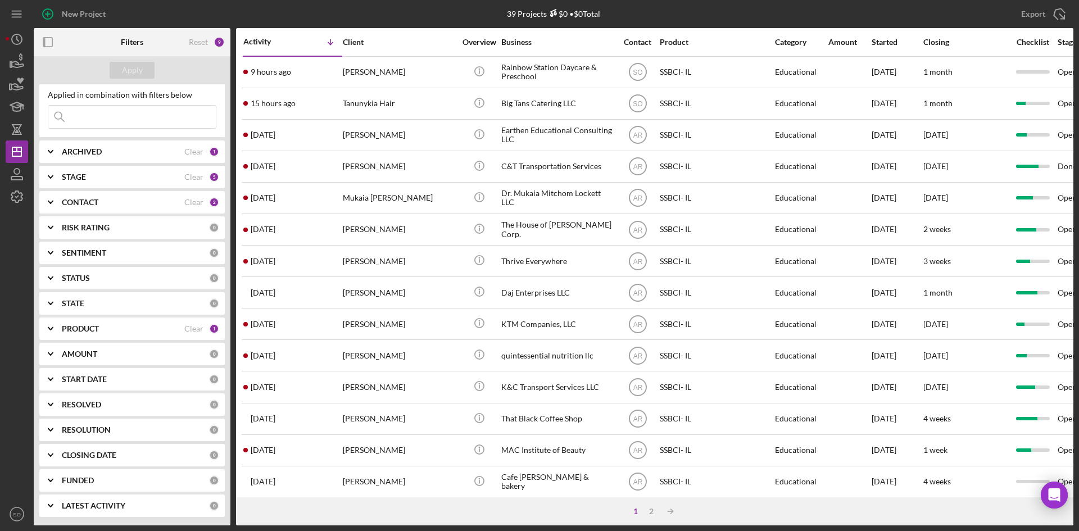
click at [97, 329] on b "PRODUCT" at bounding box center [80, 328] width 37 height 9
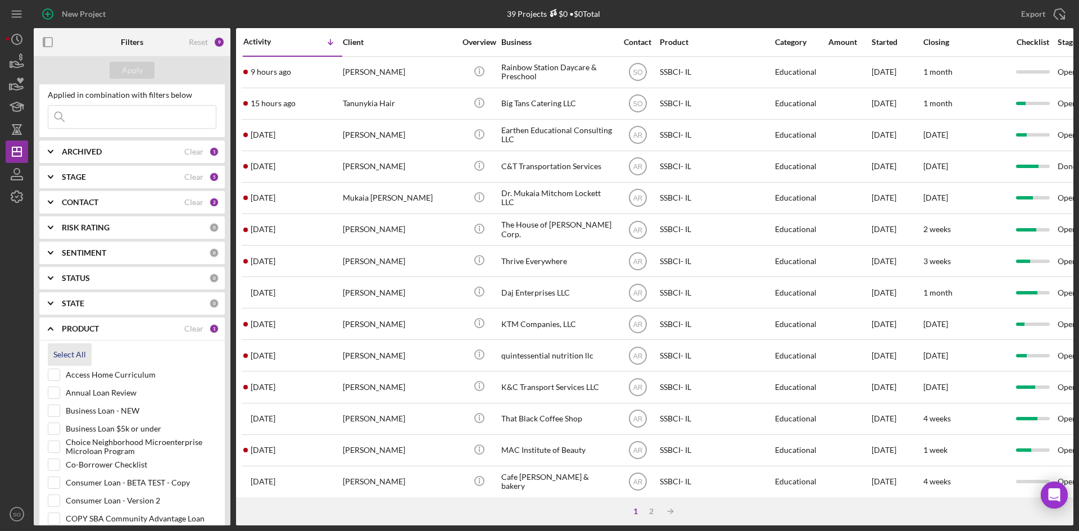
click at [63, 356] on div "Select All" at bounding box center [69, 354] width 33 height 22
checkbox input "true"
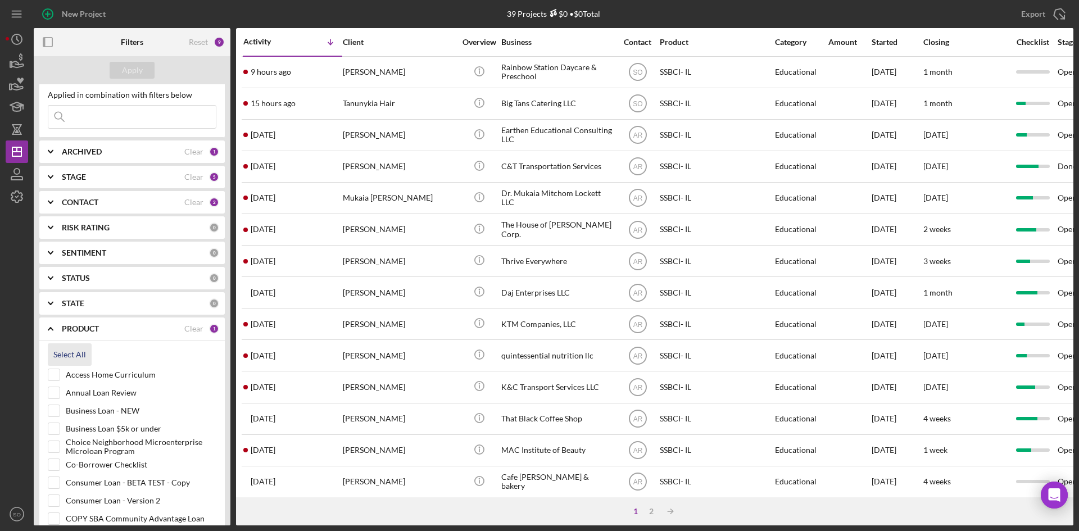
checkbox input "true"
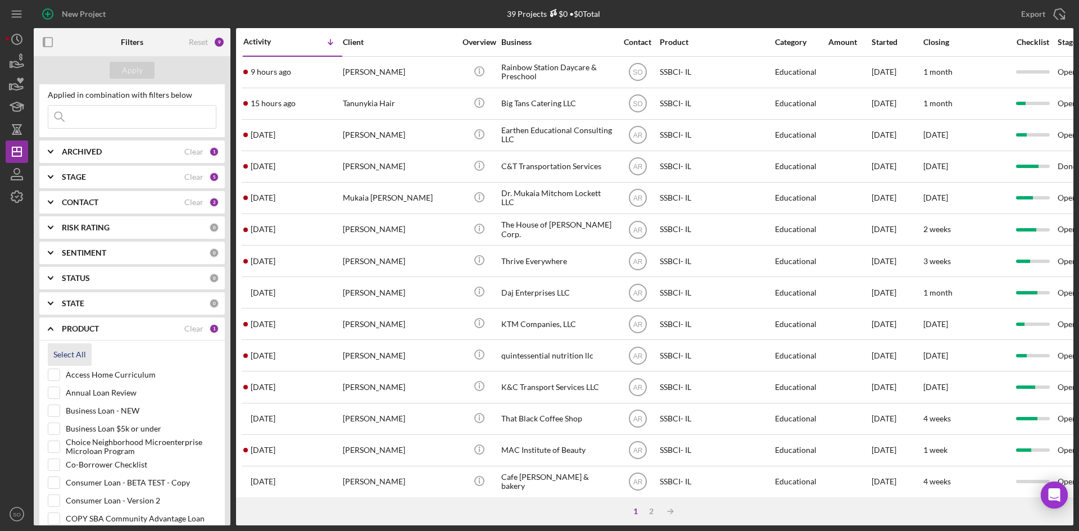
checkbox input "true"
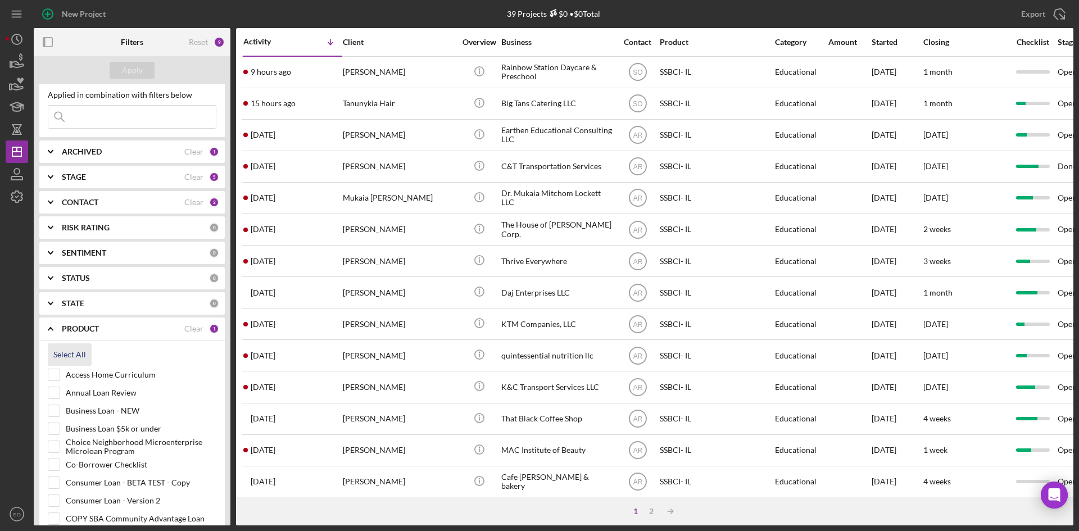
checkbox input "true"
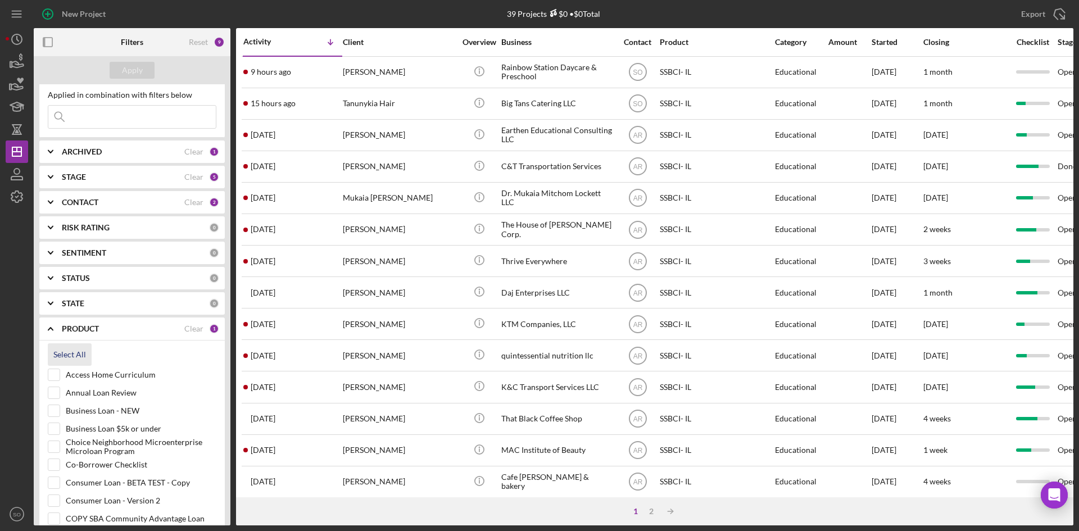
checkbox input "true"
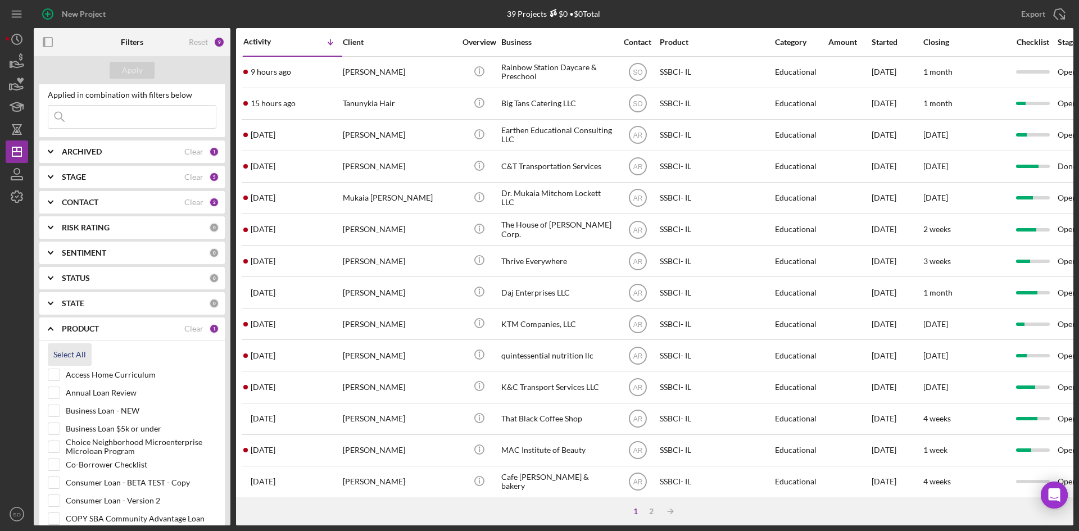
checkbox input "true"
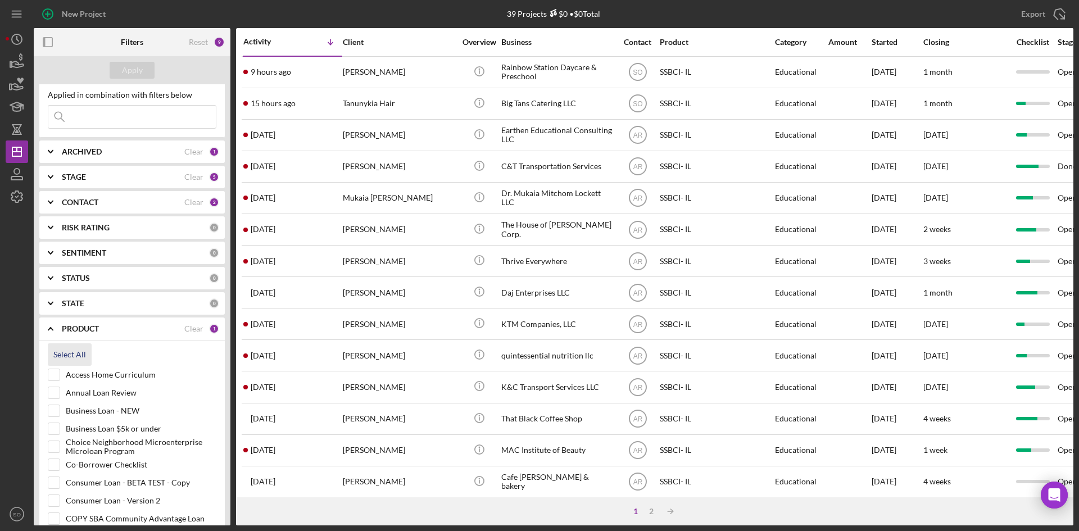
checkbox input "true"
click at [112, 119] on input at bounding box center [131, 117] width 167 height 22
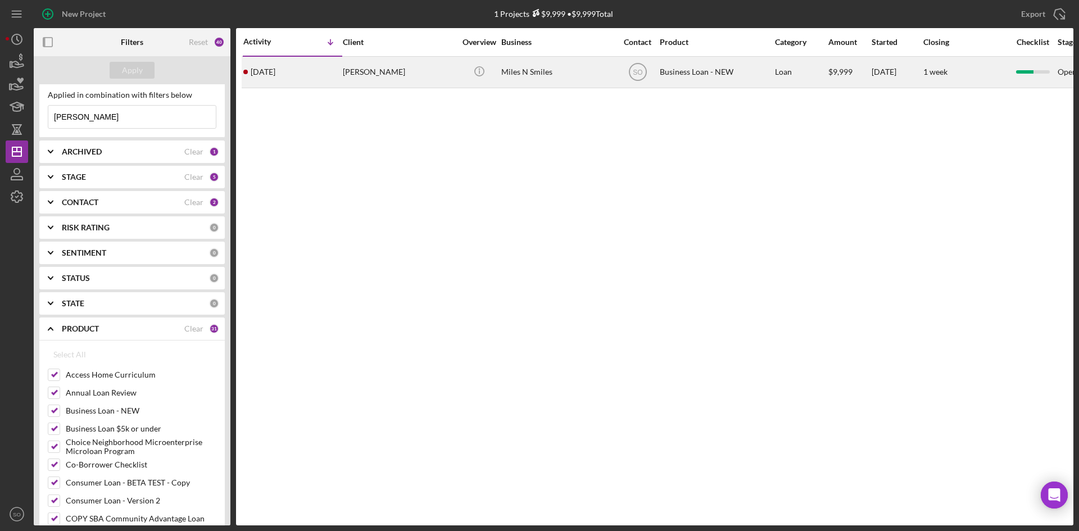
type input "[PERSON_NAME]"
click at [265, 77] on div "[DATE] [PERSON_NAME]" at bounding box center [292, 72] width 98 height 30
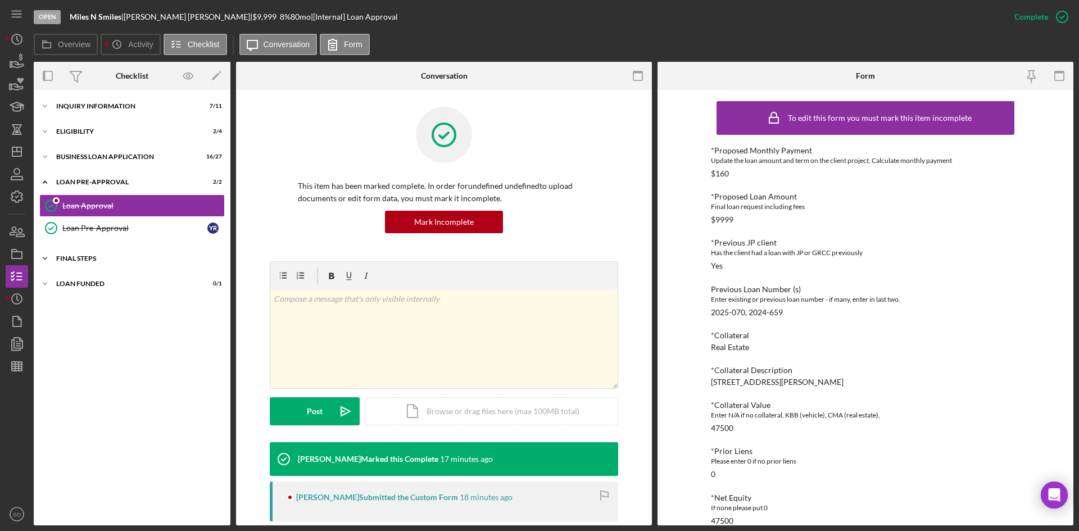
click at [123, 259] on div "FINAL STEPS" at bounding box center [136, 258] width 160 height 7
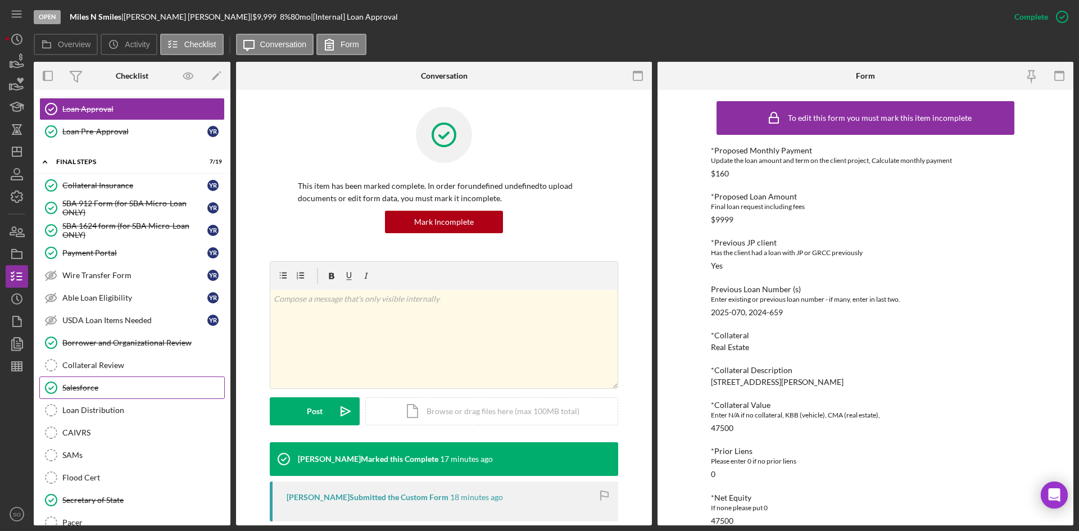
scroll to position [40, 0]
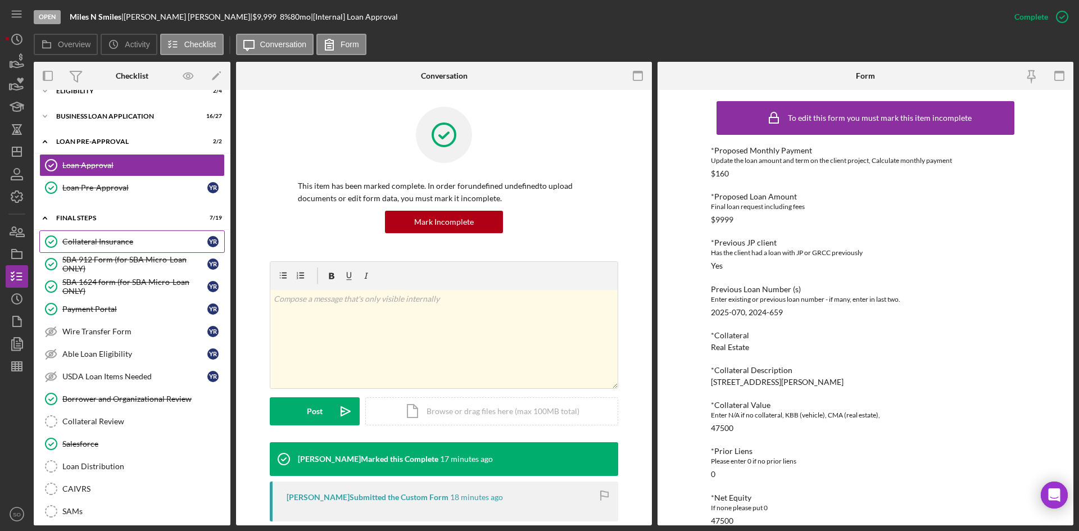
click at [115, 239] on div "Collateral Insurance" at bounding box center [134, 241] width 145 height 9
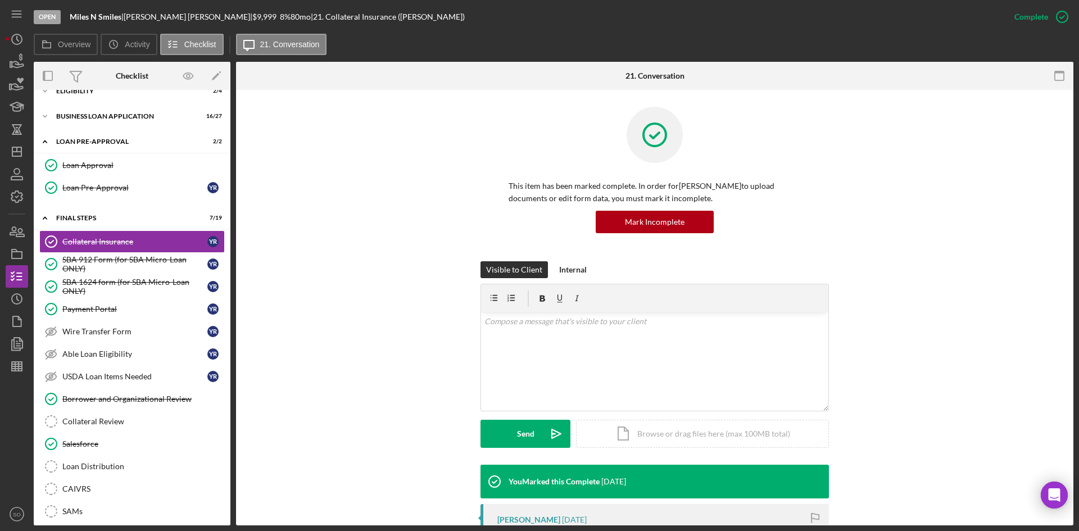
scroll to position [112, 0]
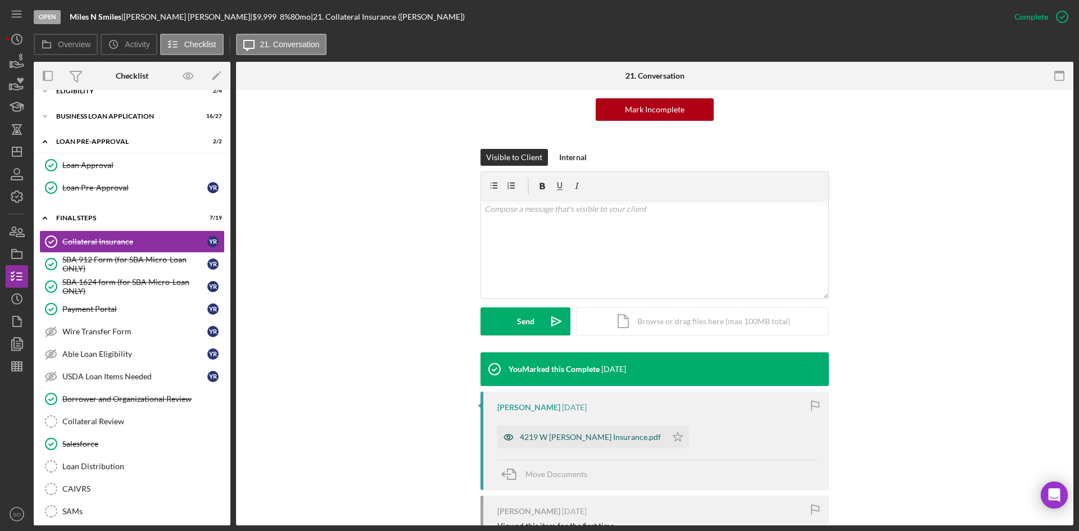
click at [539, 441] on div "4219 W [PERSON_NAME] Insurance.pdf" at bounding box center [590, 437] width 141 height 9
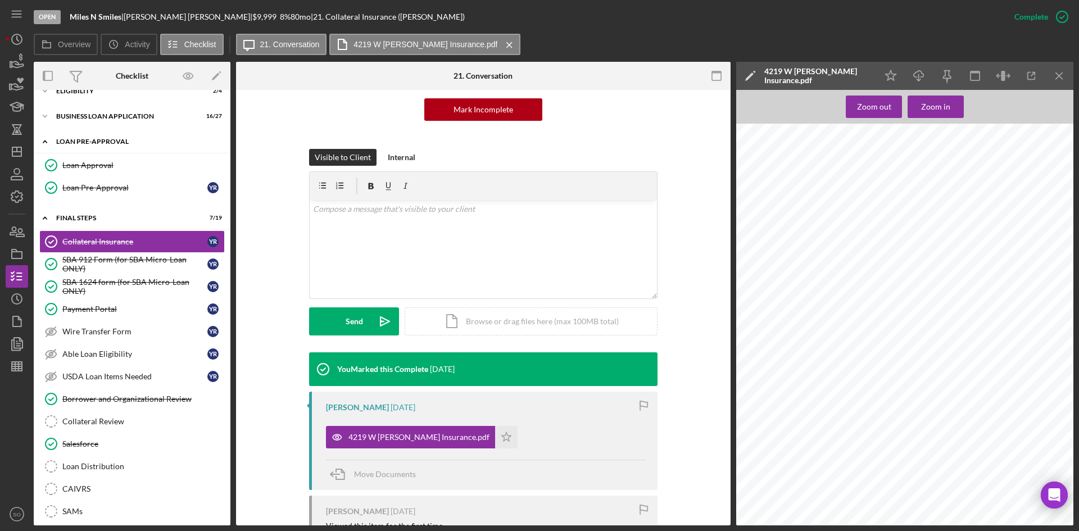
scroll to position [0, 0]
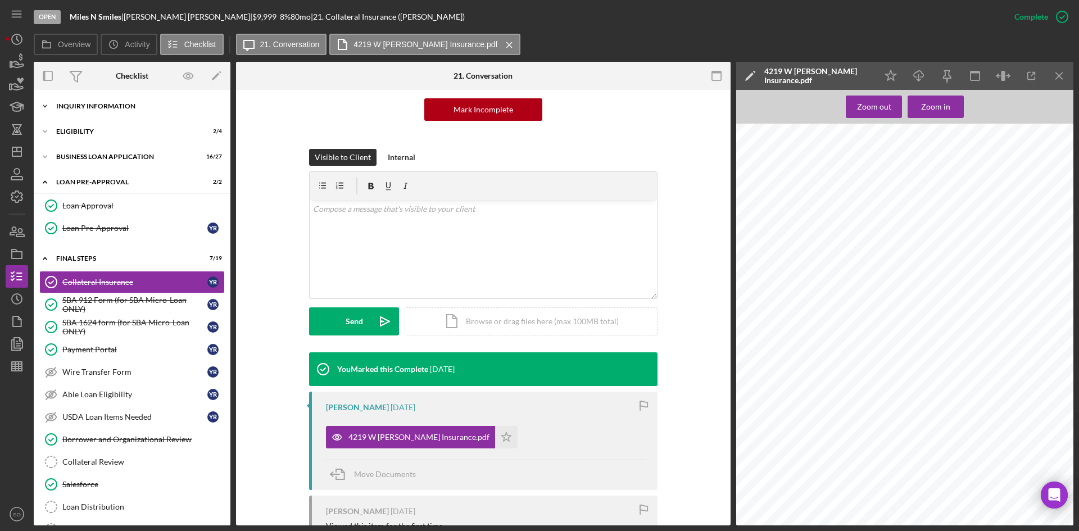
click at [89, 112] on div "Icon/Expander INQUIRY INFORMATION 7 / 11" at bounding box center [132, 106] width 197 height 22
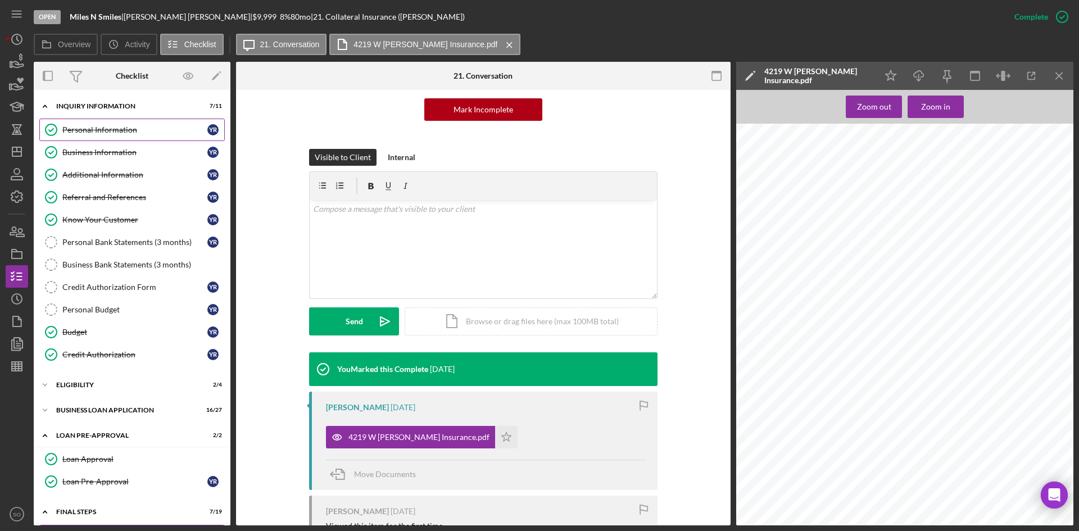
click at [119, 138] on link "Personal Information Personal Information Y R" at bounding box center [131, 130] width 185 height 22
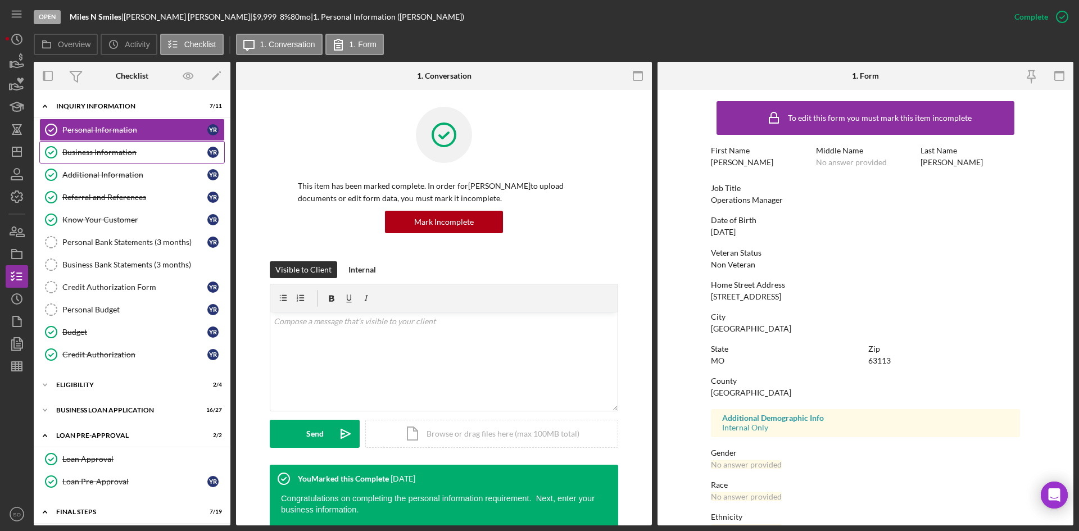
click at [114, 142] on link "Business Information Business Information Y R" at bounding box center [131, 152] width 185 height 22
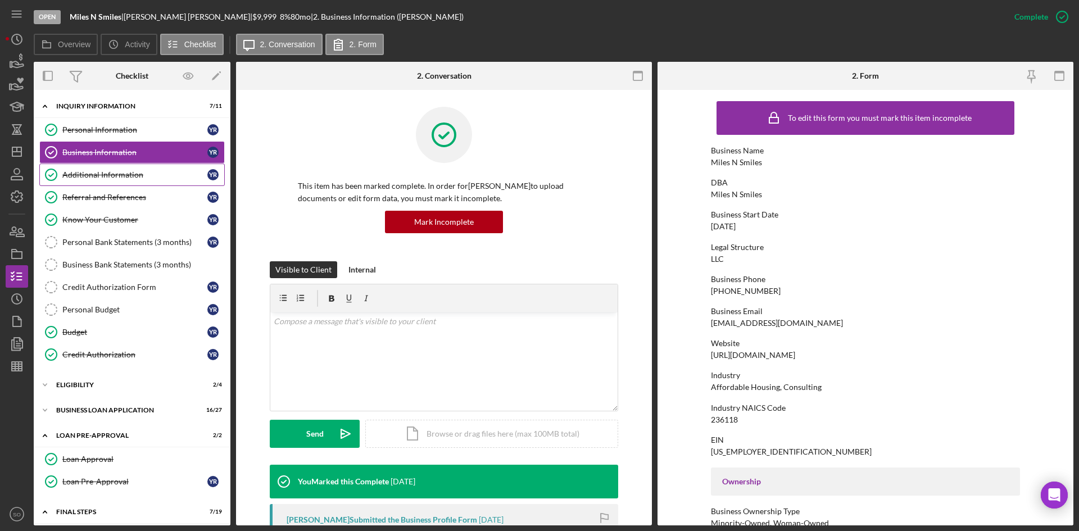
click at [116, 179] on div "Additional Information" at bounding box center [134, 174] width 145 height 9
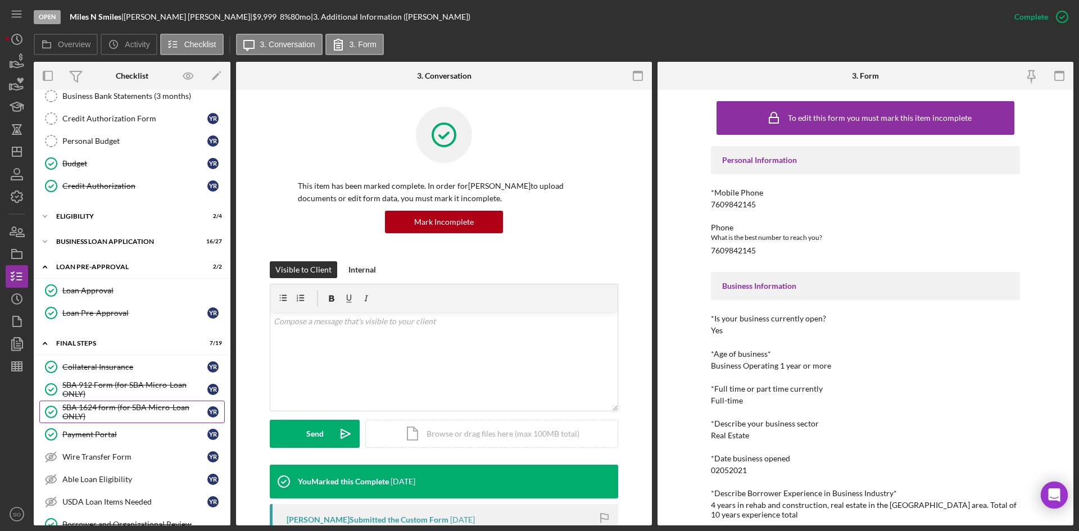
scroll to position [337, 0]
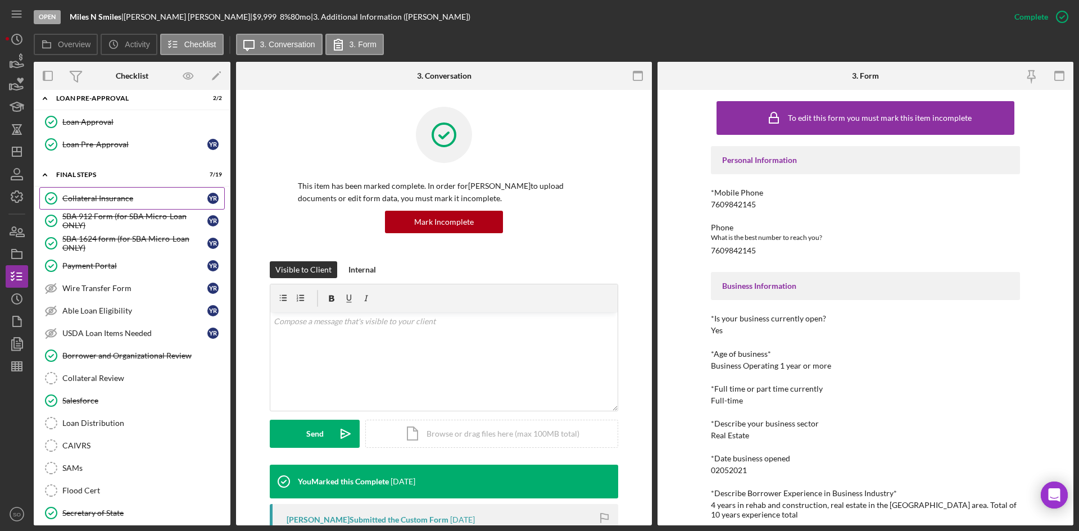
click at [85, 197] on div "Collateral Insurance" at bounding box center [134, 198] width 145 height 9
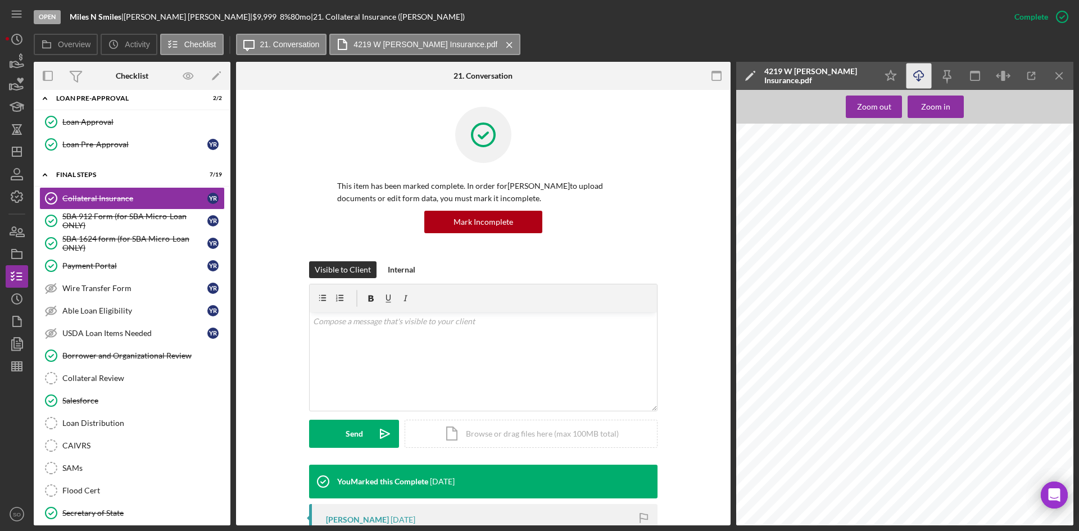
click at [920, 75] on icon "Icon/Download" at bounding box center [918, 75] width 25 height 25
click at [10, 148] on icon "Icon/Dashboard" at bounding box center [17, 152] width 28 height 28
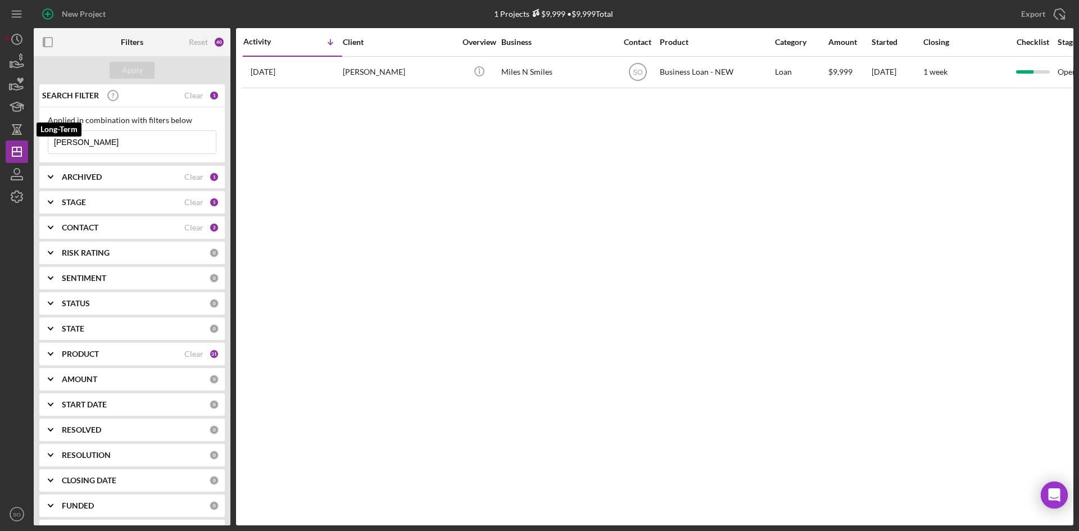
drag, startPoint x: 87, startPoint y: 144, endPoint x: 0, endPoint y: 139, distance: 87.2
click at [0, 140] on div "New Project 1 Projects $9,999 • $9,999 Total [PERSON_NAME] Export Icon/Export F…" at bounding box center [539, 265] width 1079 height 531
click at [105, 350] on div "PRODUCT" at bounding box center [123, 354] width 123 height 9
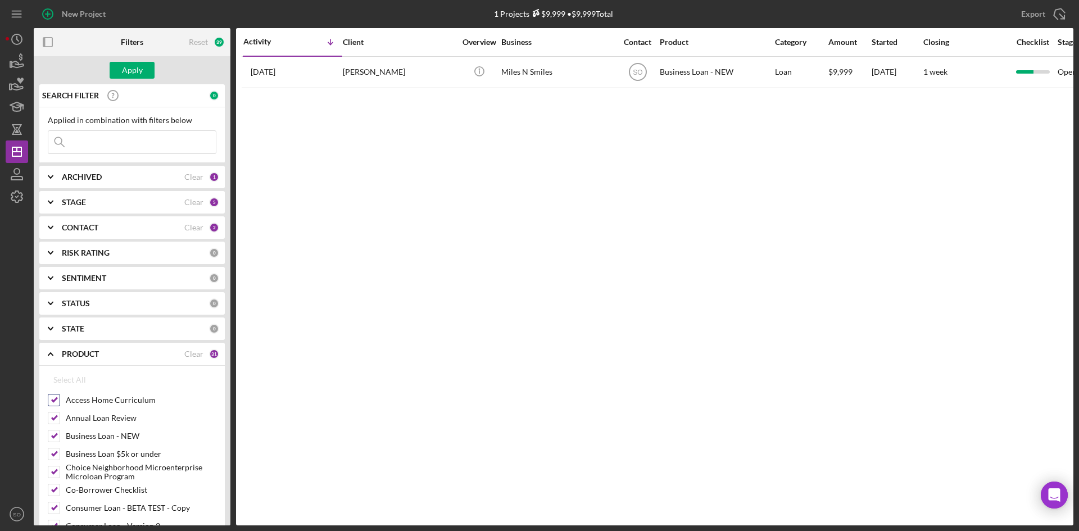
click at [51, 402] on input "Access Home Curriculum" at bounding box center [53, 399] width 11 height 11
checkbox input "false"
click at [56, 418] on input "Annual Loan Review" at bounding box center [53, 417] width 11 height 11
checkbox input "false"
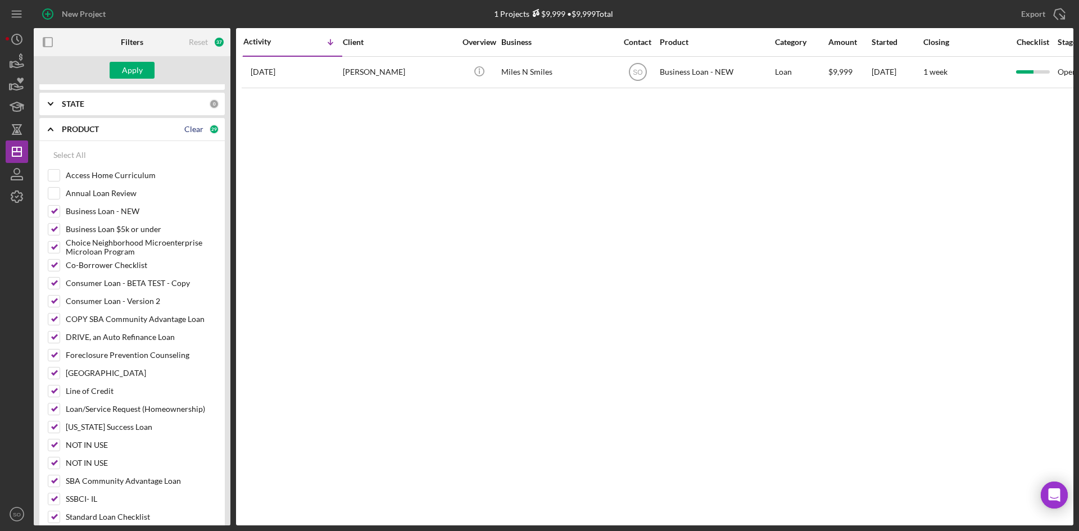
click at [192, 130] on div "Clear" at bounding box center [193, 129] width 19 height 9
checkbox input "false"
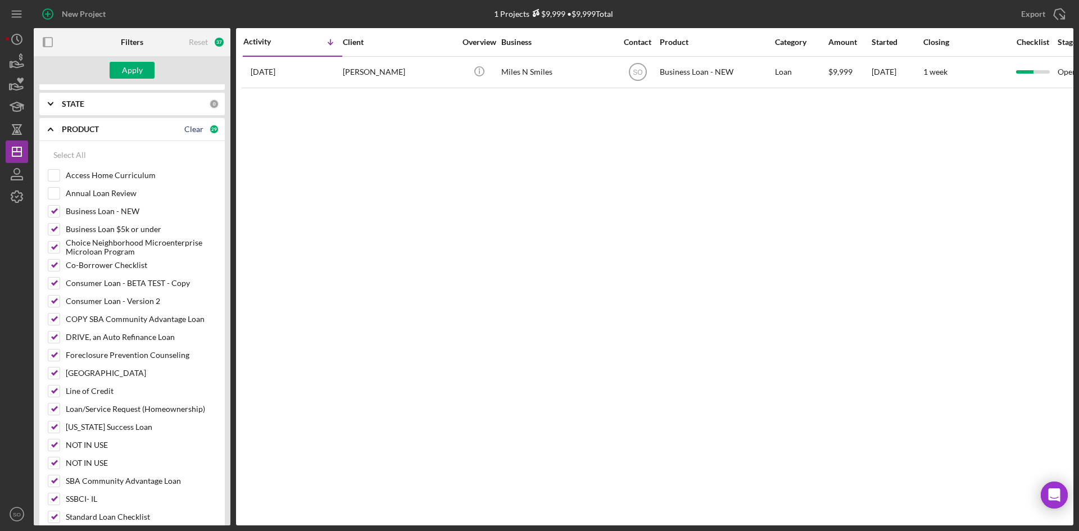
checkbox input "false"
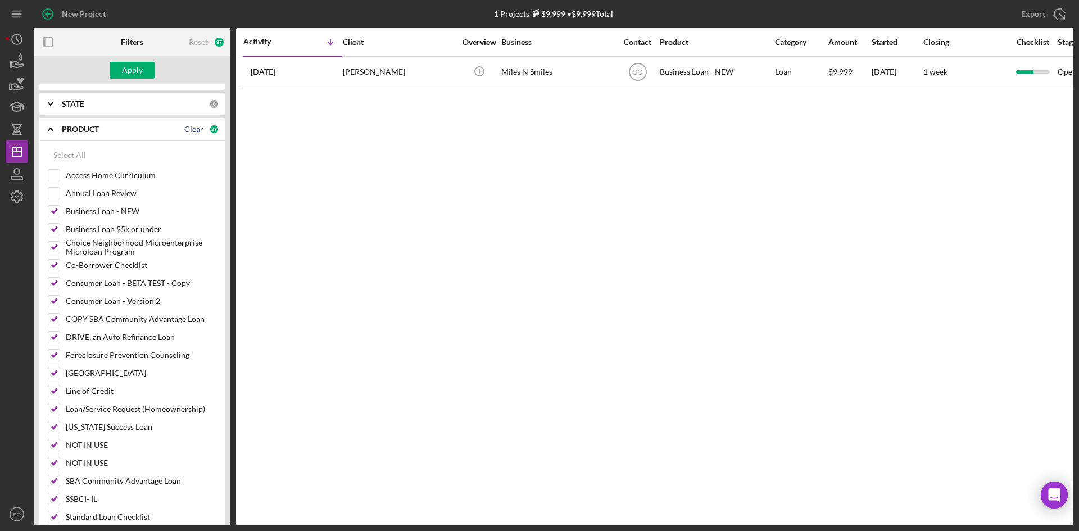
checkbox input "false"
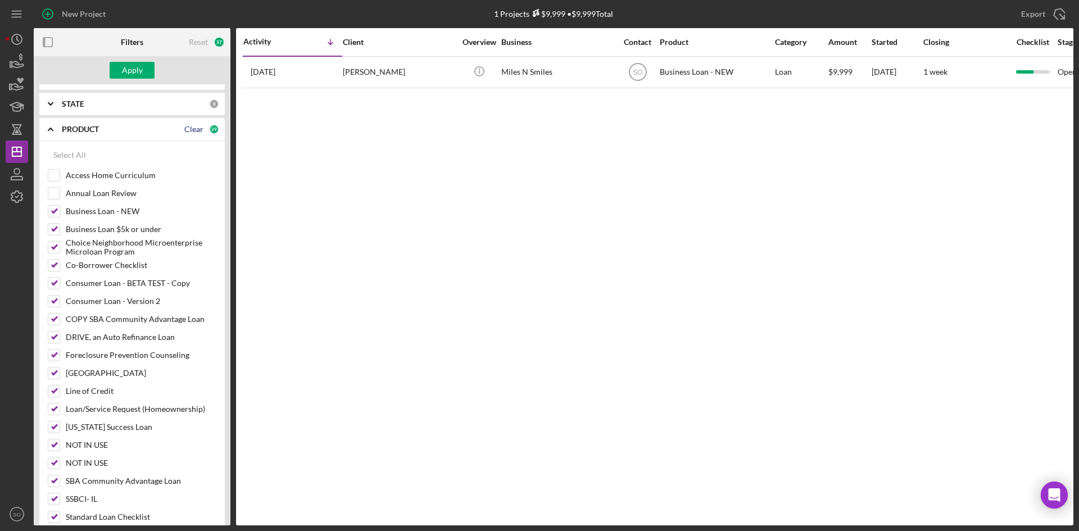
checkbox input "false"
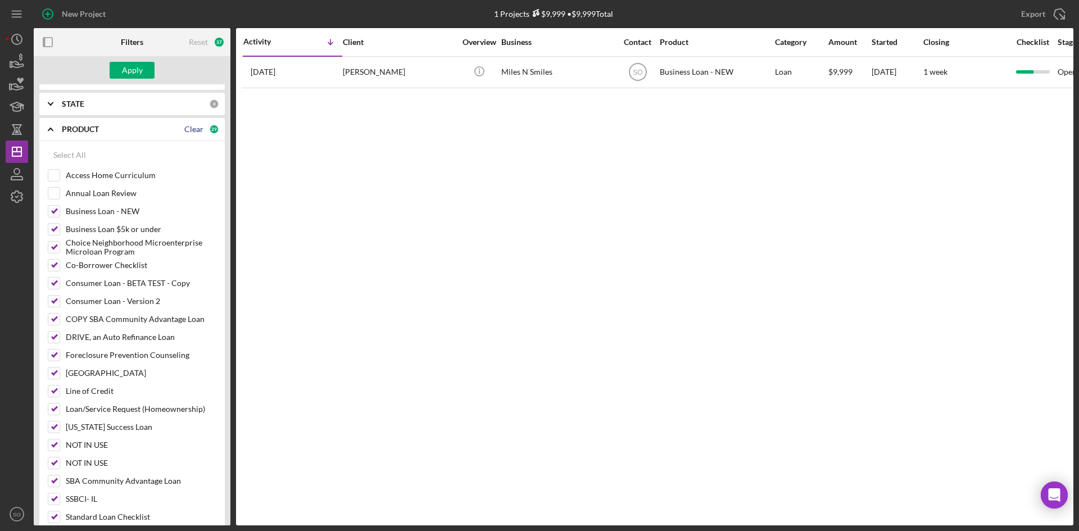
checkbox input "false"
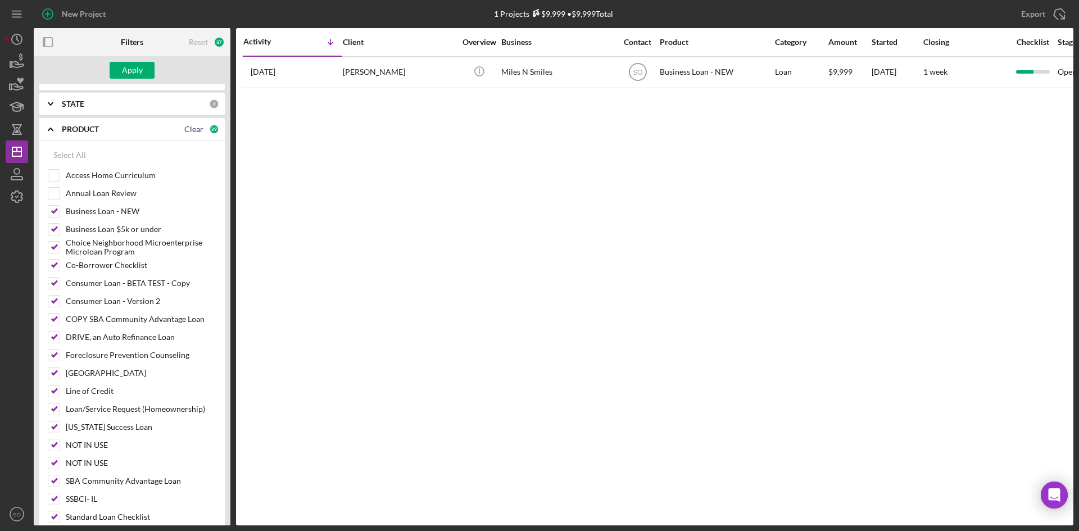
checkbox input "false"
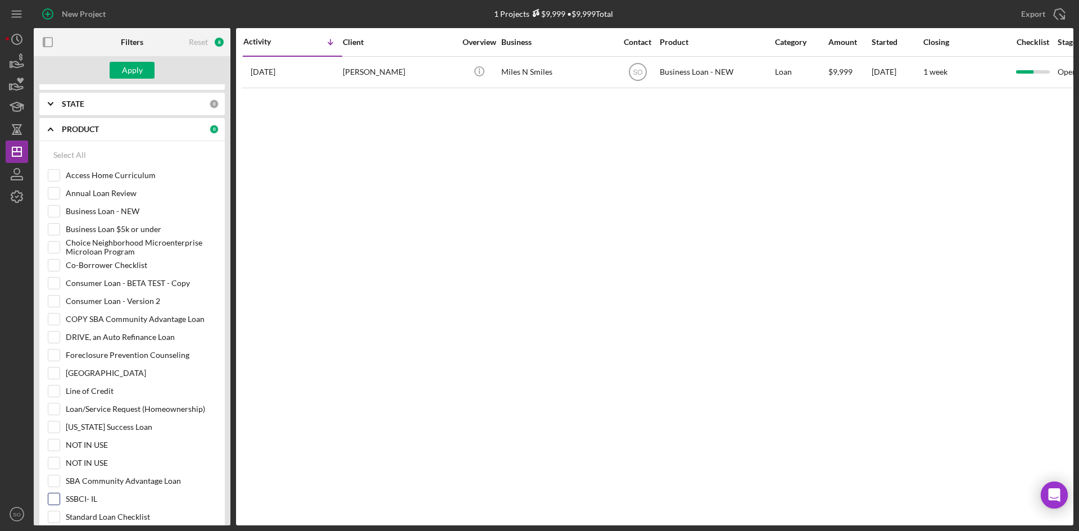
click at [52, 503] on input "SSBCI- IL" at bounding box center [53, 498] width 11 height 11
checkbox input "true"
click at [133, 72] on div "Apply" at bounding box center [132, 70] width 21 height 17
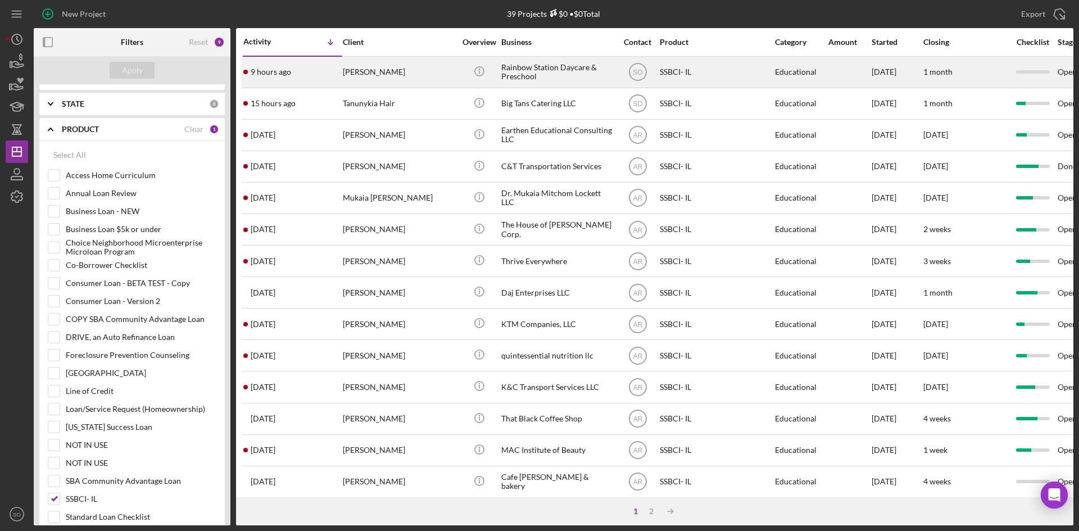
click at [364, 67] on div "[PERSON_NAME]" at bounding box center [399, 72] width 112 height 30
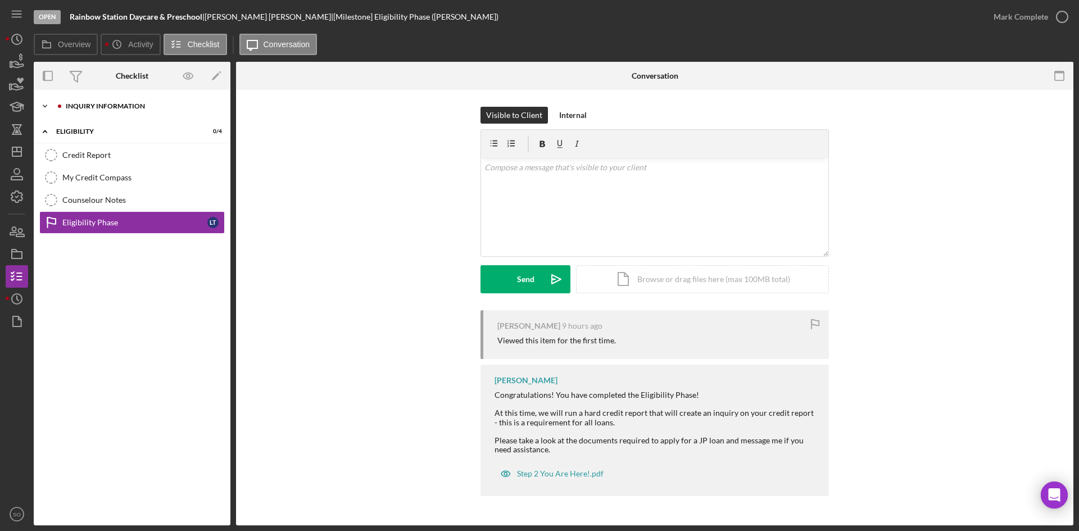
click at [108, 106] on div "Inquiry Information" at bounding box center [141, 106] width 151 height 7
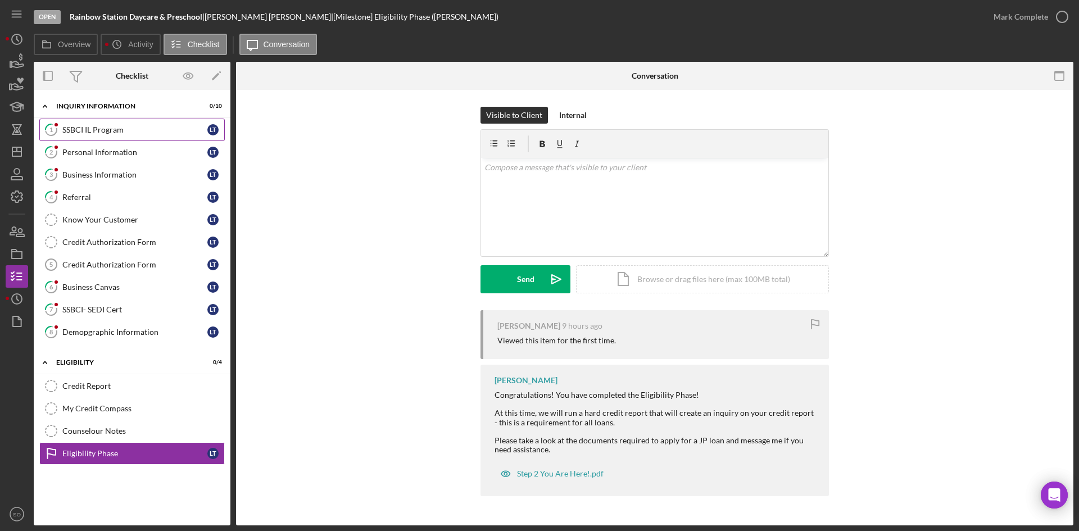
click at [132, 132] on div "SSBCI IL Program" at bounding box center [134, 129] width 145 height 9
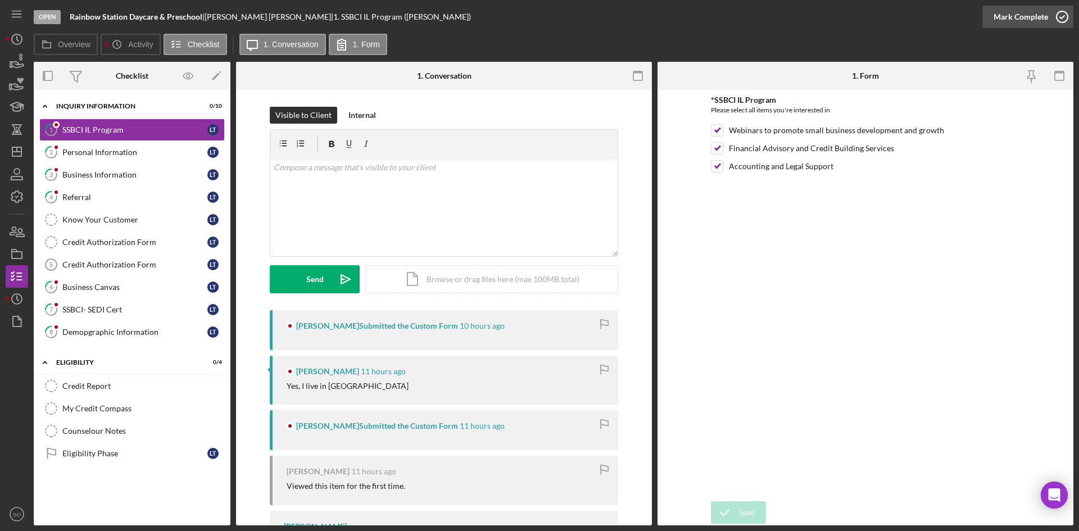
click at [1021, 20] on div "Mark Complete" at bounding box center [1020, 17] width 55 height 22
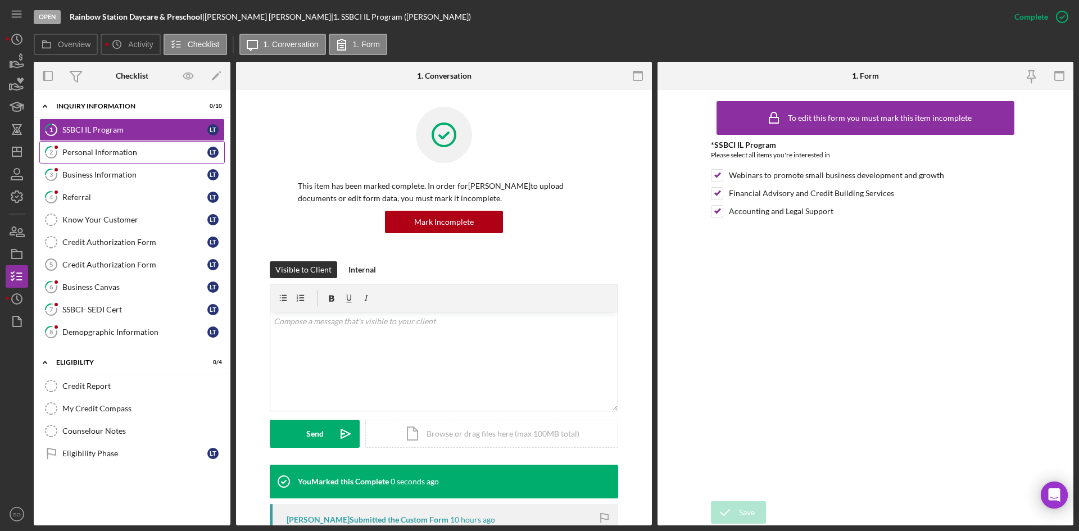
click at [163, 151] on div "Personal Information" at bounding box center [134, 152] width 145 height 9
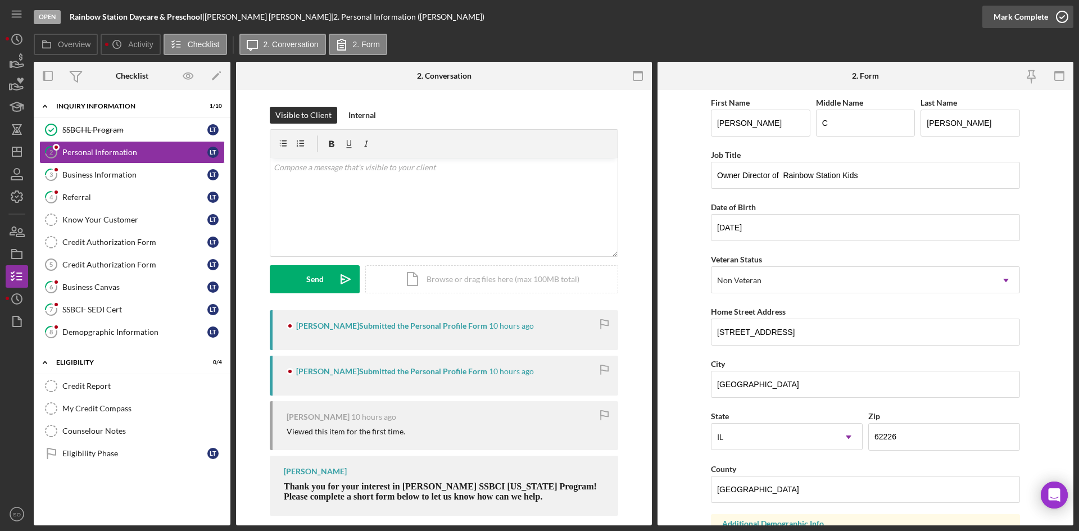
click at [1037, 8] on div "Mark Complete" at bounding box center [1020, 17] width 55 height 22
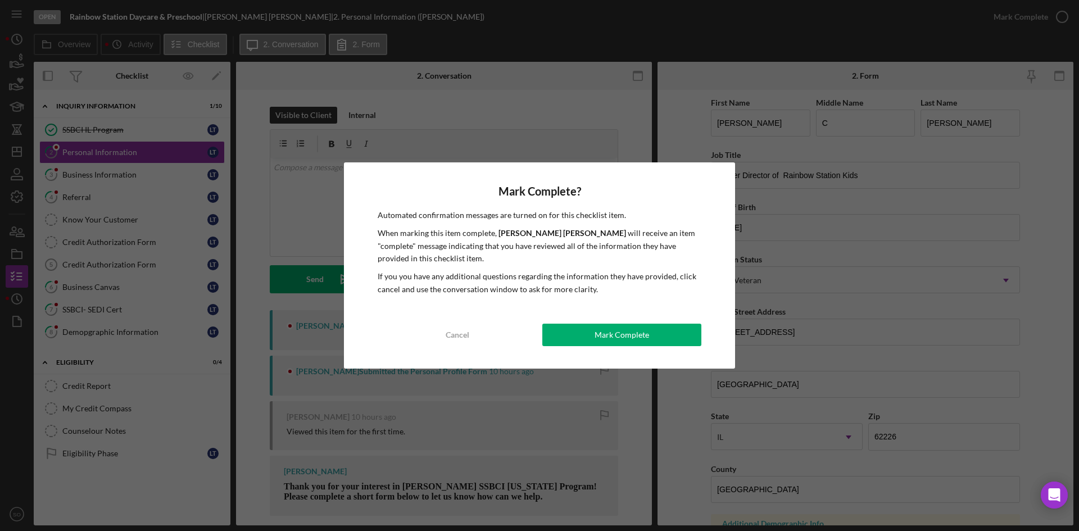
click at [129, 174] on div "Mark Complete? Automated confirmation messages are turned on for this checklist…" at bounding box center [539, 265] width 1079 height 531
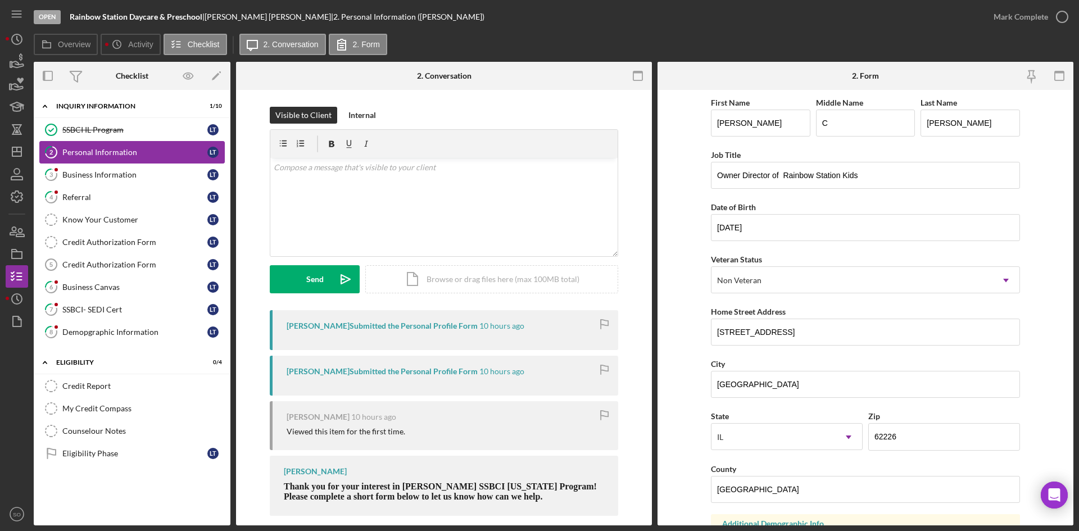
click at [110, 158] on link "2 Personal Information L T" at bounding box center [131, 152] width 185 height 22
click at [1044, 8] on div "Mark Complete" at bounding box center [1020, 17] width 55 height 22
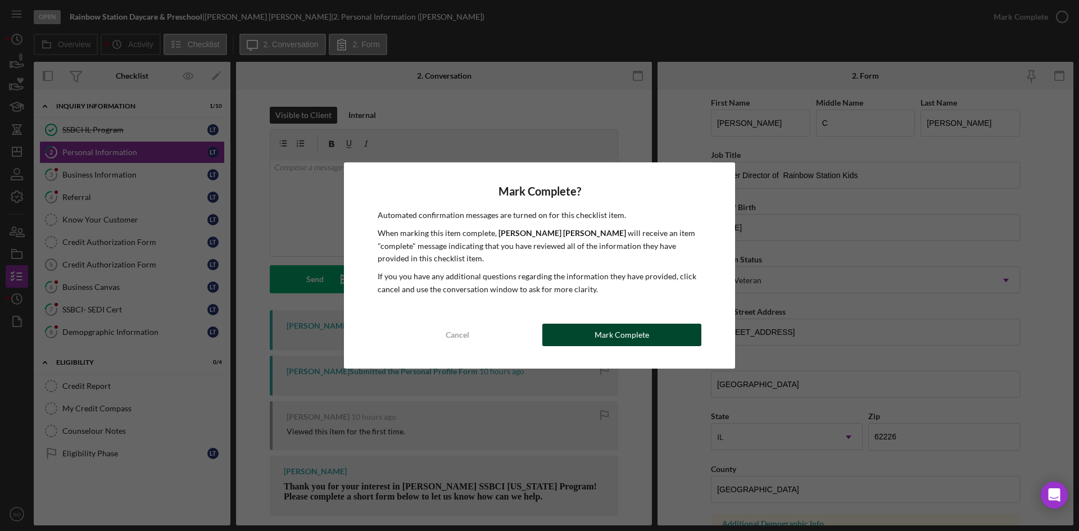
click at [586, 341] on button "Mark Complete" at bounding box center [621, 335] width 159 height 22
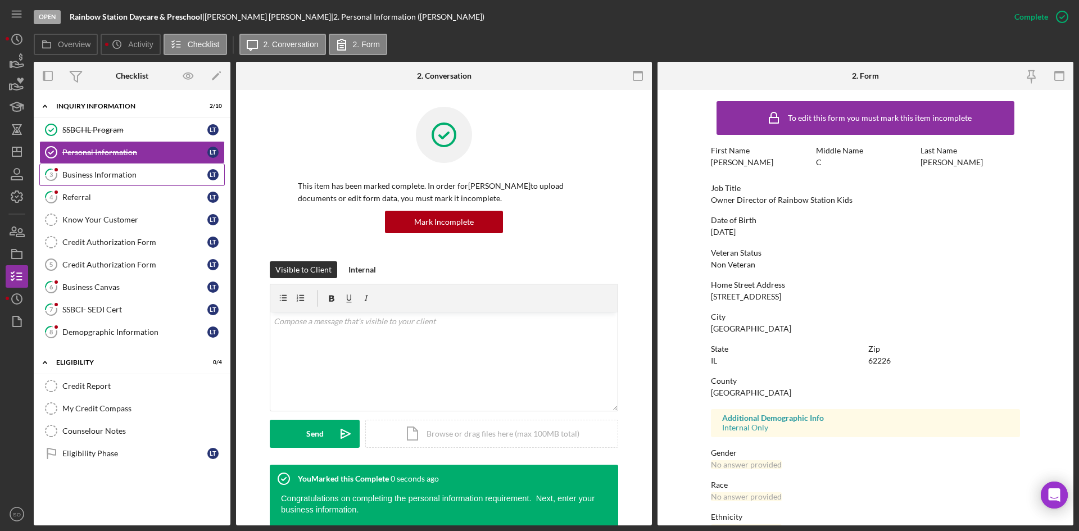
click at [103, 178] on div "Business Information" at bounding box center [134, 174] width 145 height 9
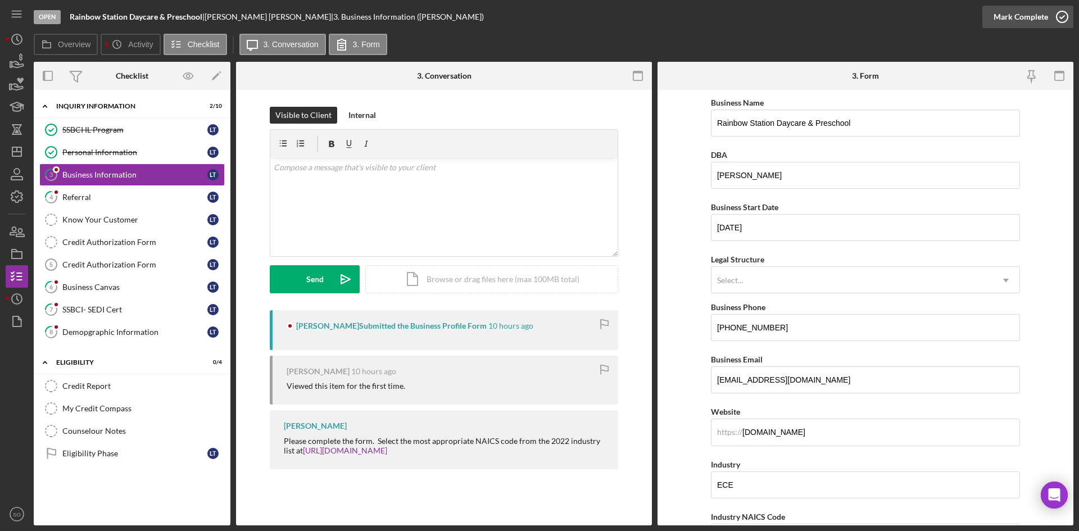
click at [1015, 25] on div "Mark Complete" at bounding box center [1020, 17] width 55 height 22
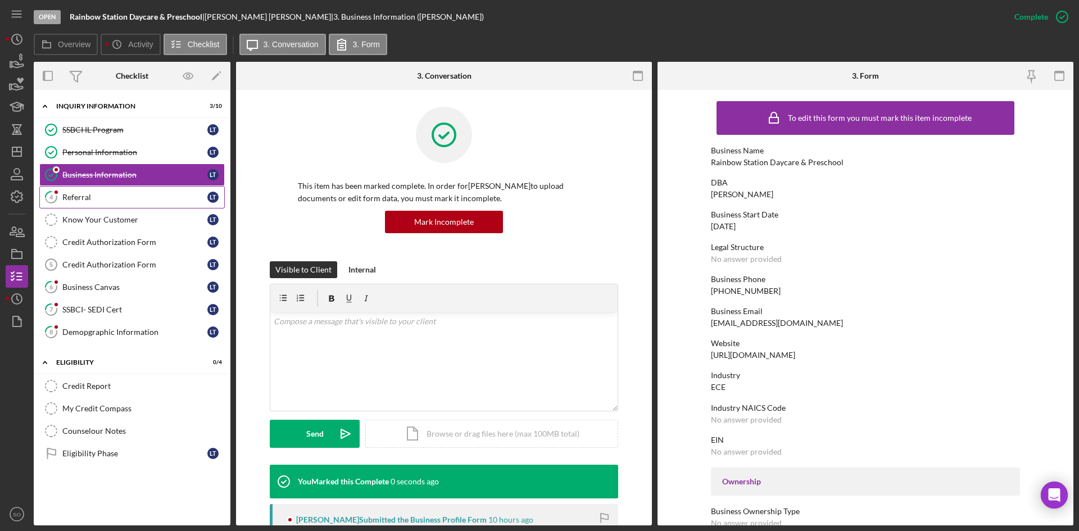
click at [88, 200] on div "Referral" at bounding box center [134, 197] width 145 height 9
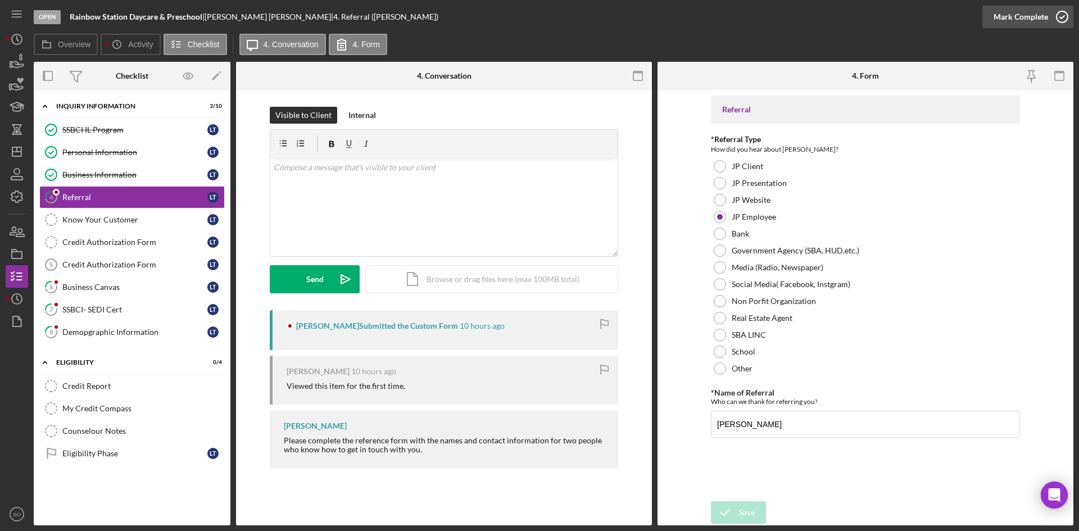
click at [1033, 8] on div "Mark Complete" at bounding box center [1020, 17] width 55 height 22
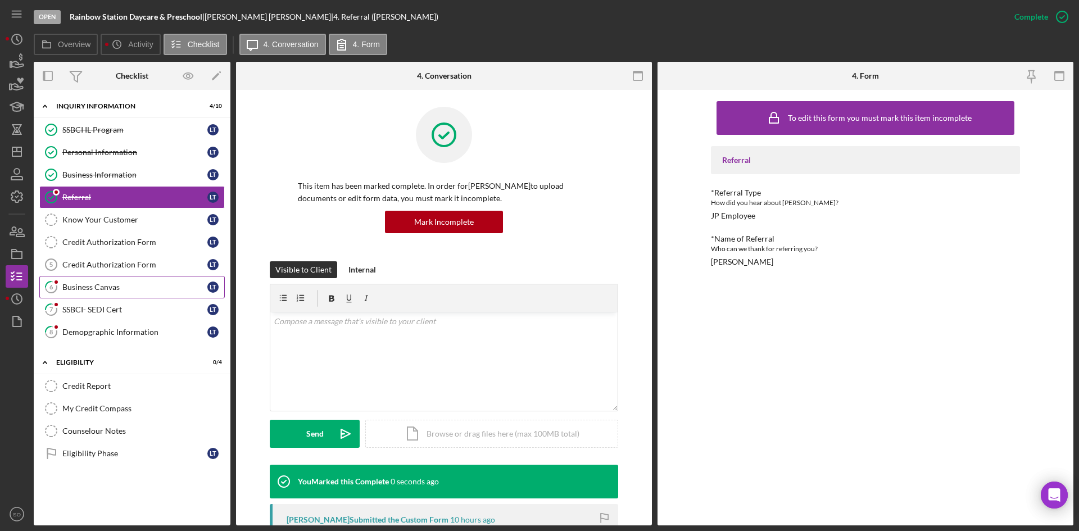
click at [78, 279] on link "6 Business Canvas L T" at bounding box center [131, 287] width 185 height 22
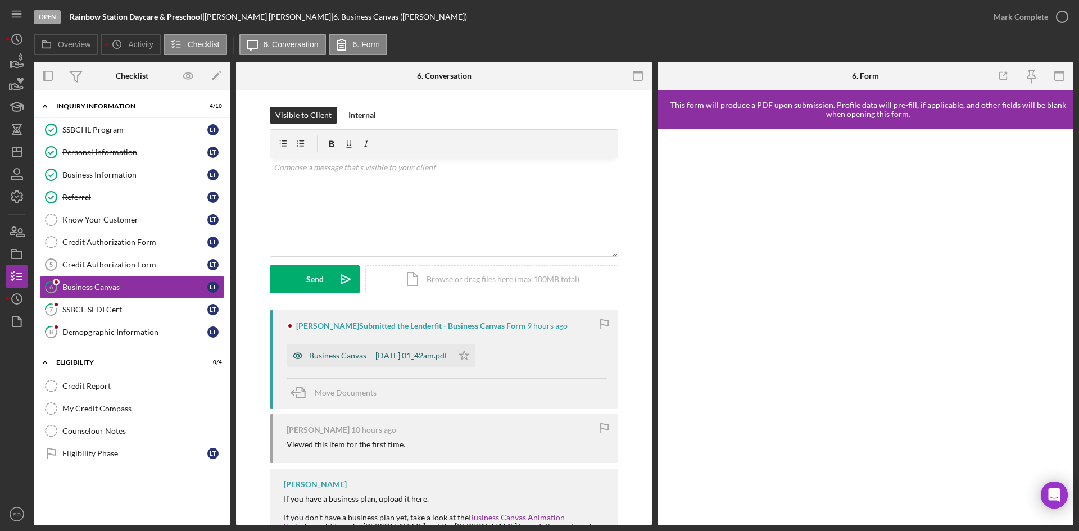
click at [424, 352] on div "Business Canvas -- [DATE] 01_42am.pdf" at bounding box center [378, 355] width 138 height 9
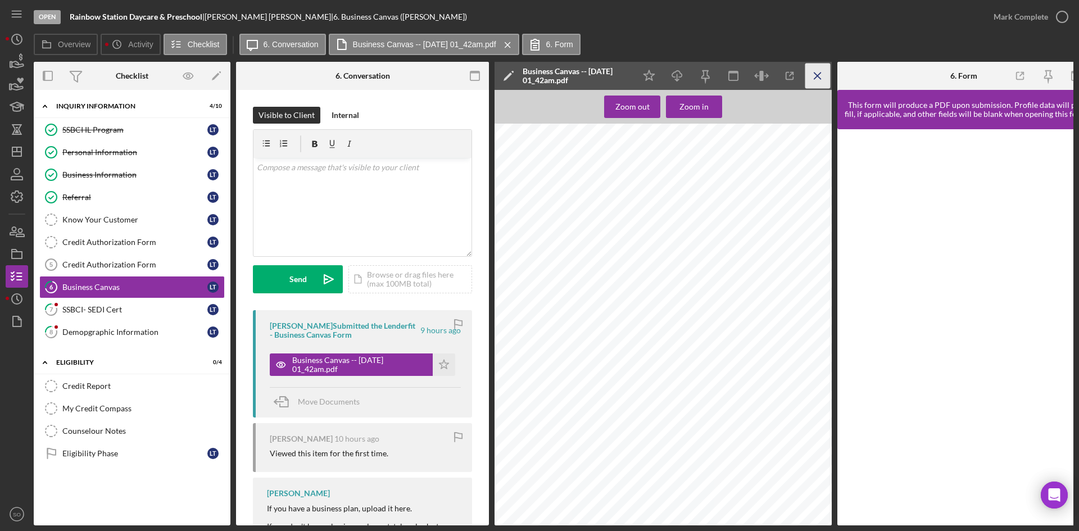
click at [810, 76] on icon "Icon/Menu Close" at bounding box center [817, 75] width 25 height 25
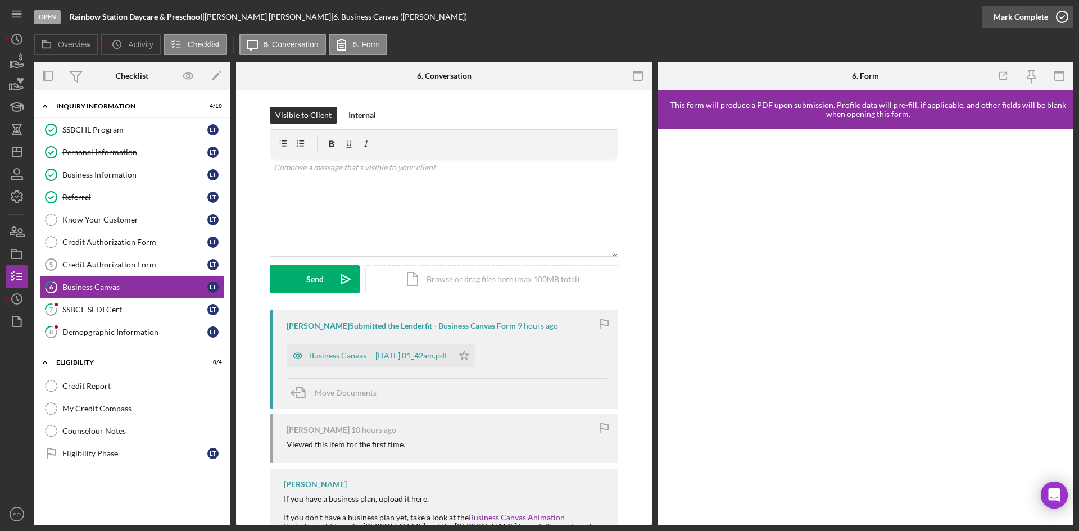
click at [995, 21] on div "Mark Complete" at bounding box center [1020, 17] width 55 height 22
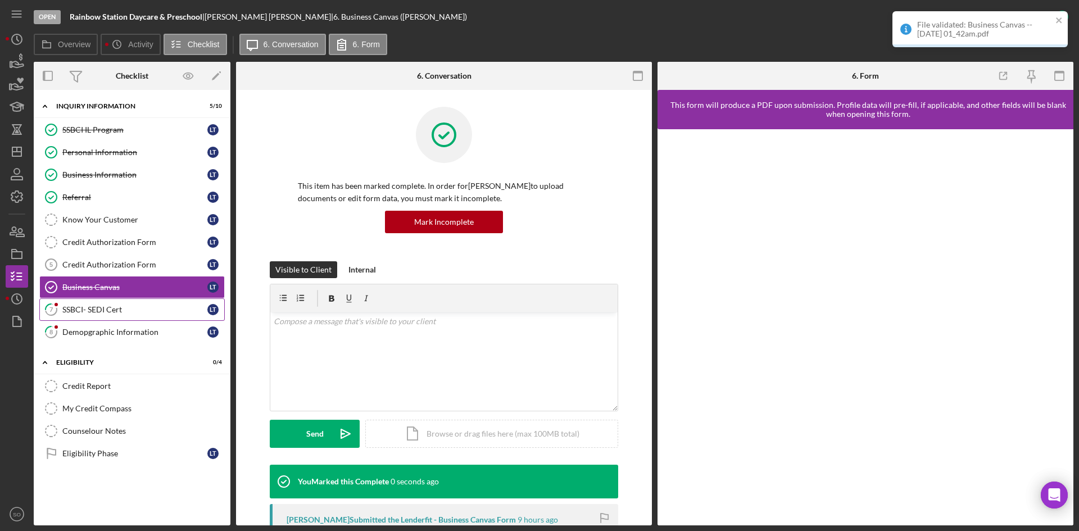
click at [101, 306] on div "SSBCI- SEDI Cert" at bounding box center [134, 309] width 145 height 9
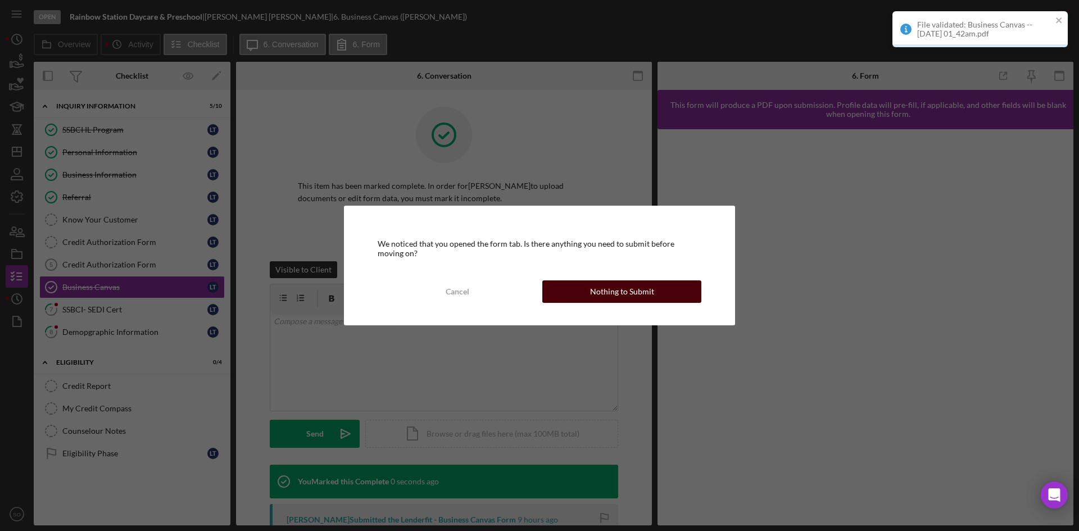
click at [589, 288] on button "Nothing to Submit" at bounding box center [621, 291] width 159 height 22
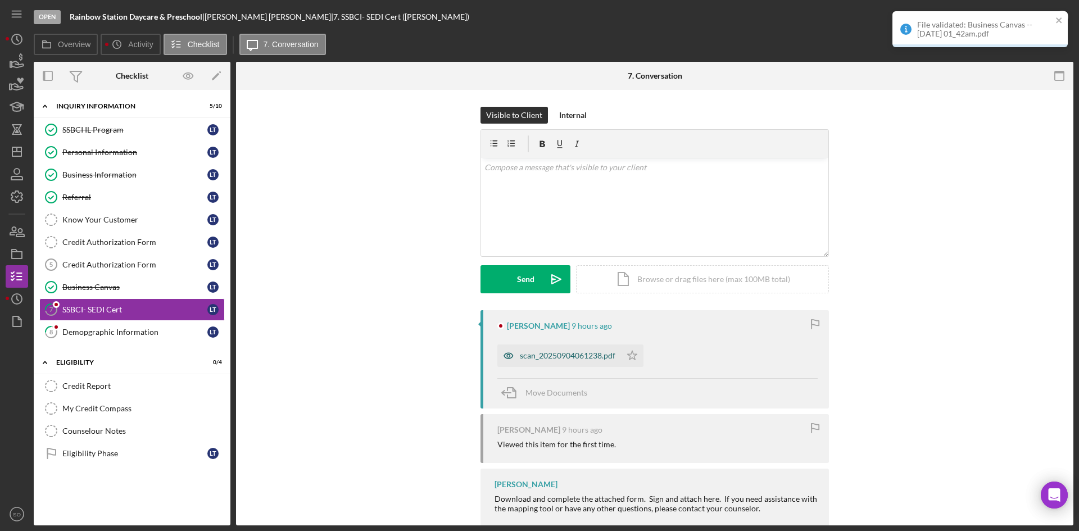
click at [560, 360] on div "scan_20250904061238.pdf" at bounding box center [568, 355] width 96 height 9
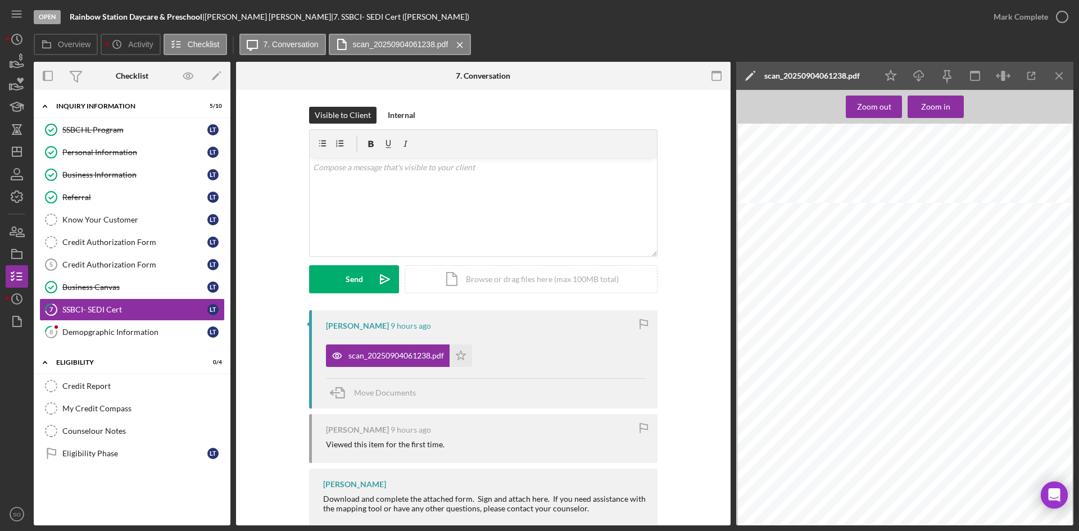
scroll to position [169, 0]
click at [1014, 1] on div "Mark Complete" at bounding box center [1027, 17] width 91 height 34
click at [1010, 16] on div "Mark Complete" at bounding box center [1020, 17] width 55 height 22
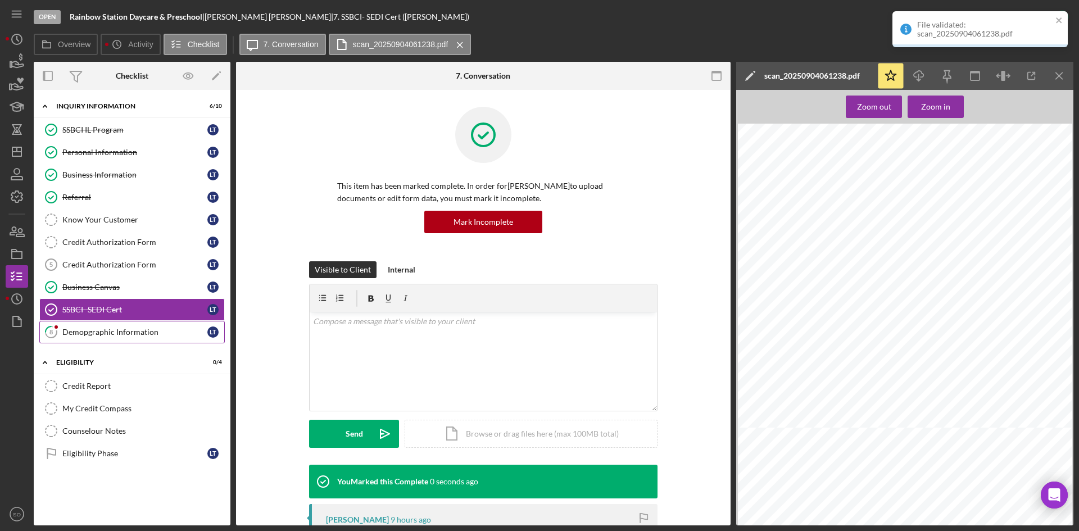
click at [71, 338] on link "8 Demopgraphic Information L T" at bounding box center [131, 332] width 185 height 22
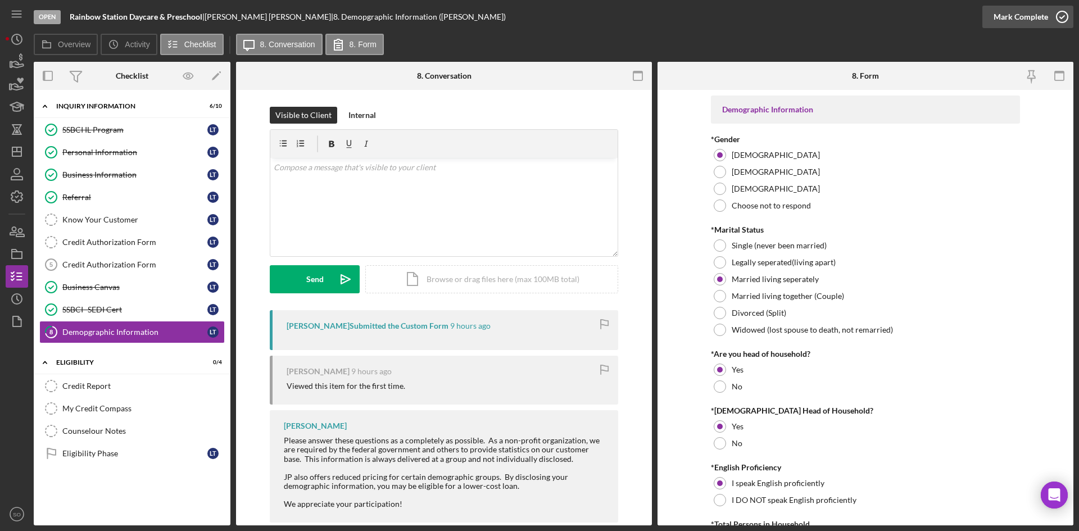
click at [1038, 17] on div "Mark Complete" at bounding box center [1020, 17] width 55 height 22
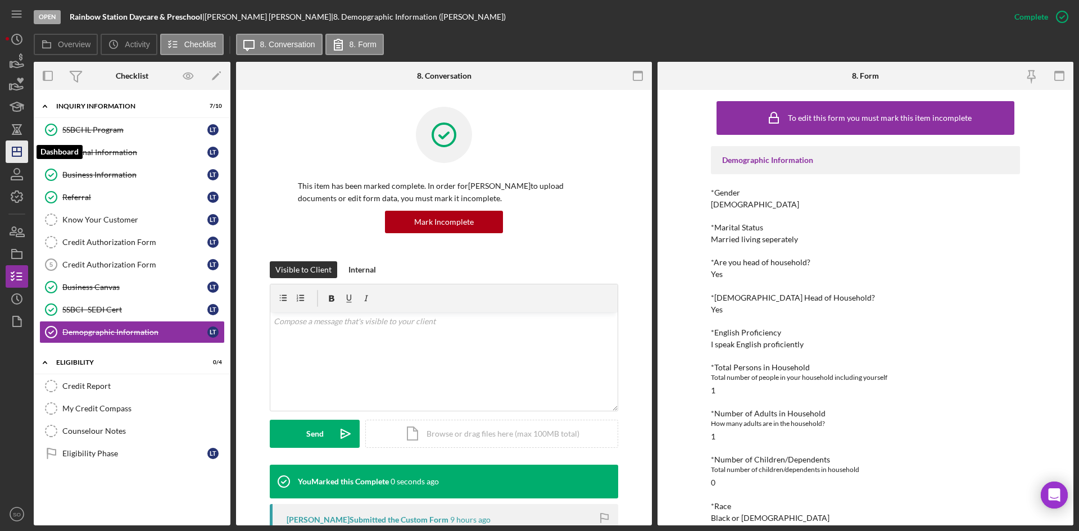
click at [20, 149] on icon "Icon/Dashboard" at bounding box center [17, 152] width 28 height 28
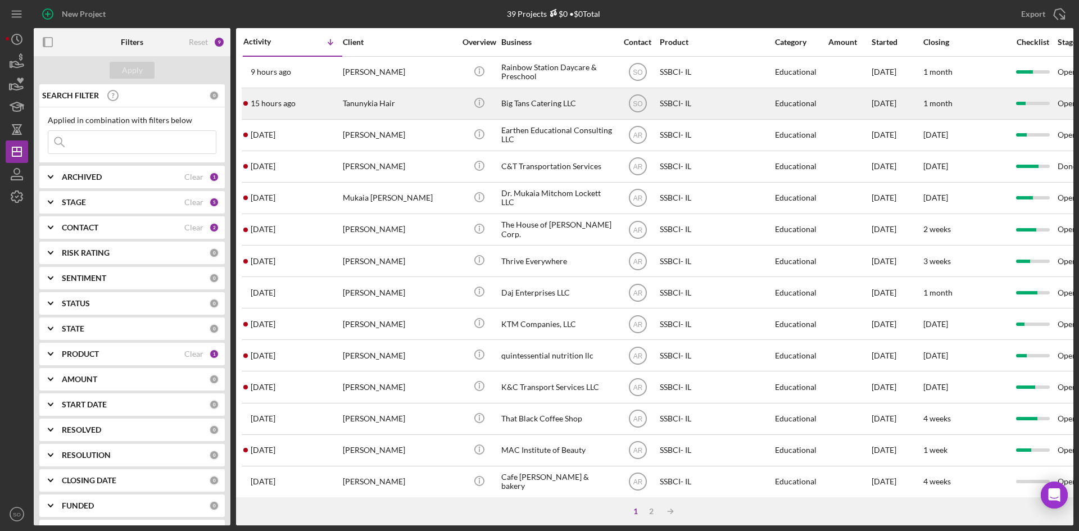
click at [308, 96] on div "15 hours ago Tanunykia Hair" at bounding box center [292, 104] width 98 height 30
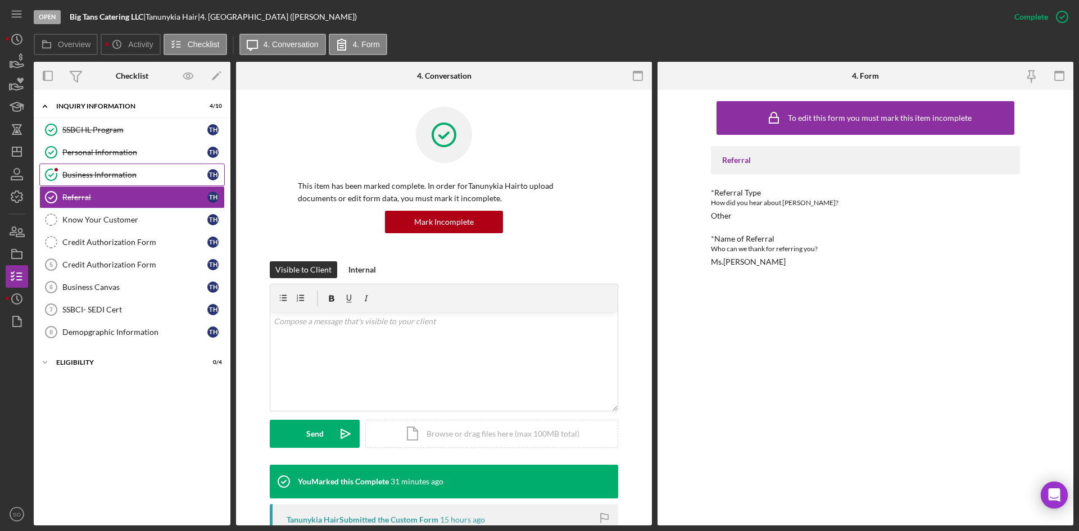
click at [96, 168] on link "Business Information Business Information T H" at bounding box center [131, 175] width 185 height 22
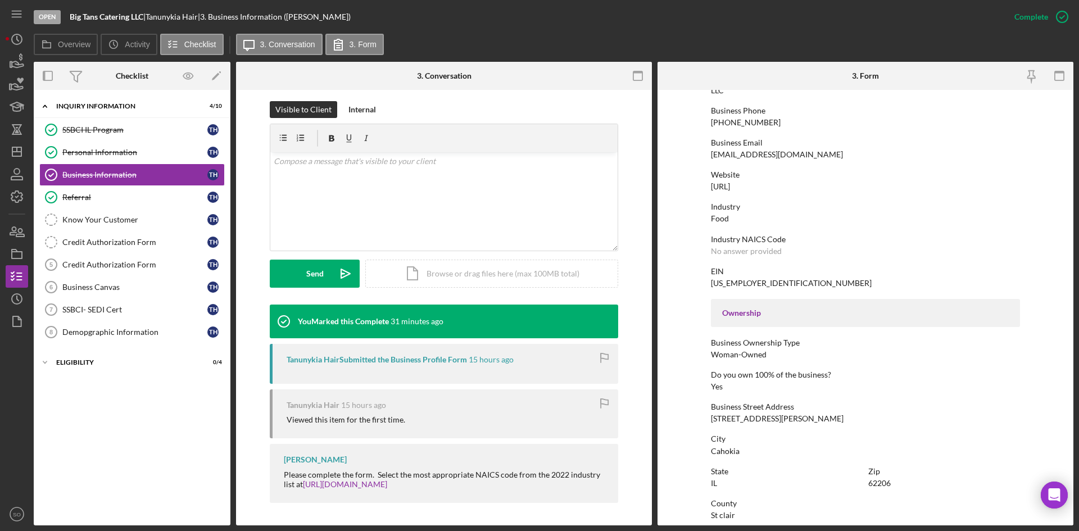
scroll to position [112, 0]
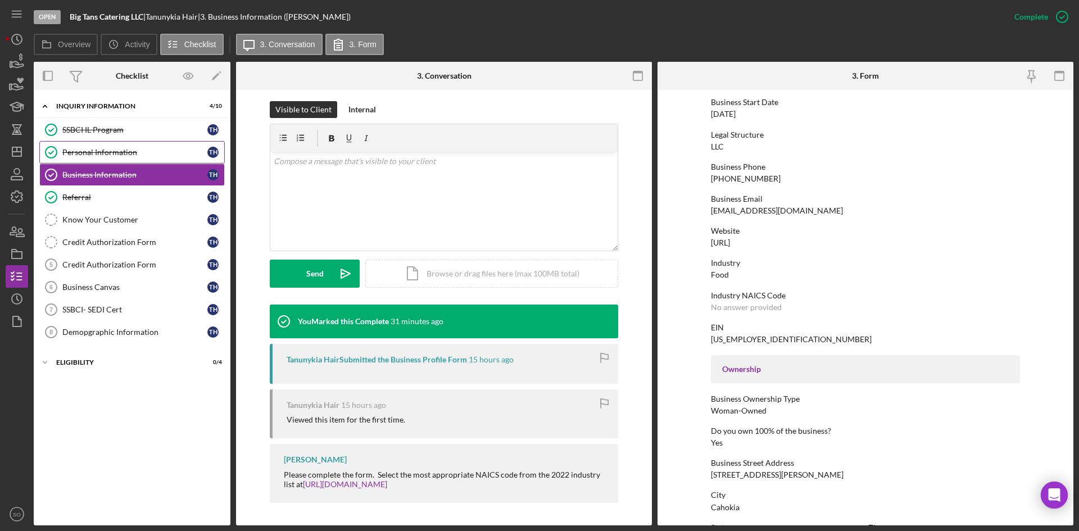
click at [128, 151] on div "Personal Information" at bounding box center [134, 152] width 145 height 9
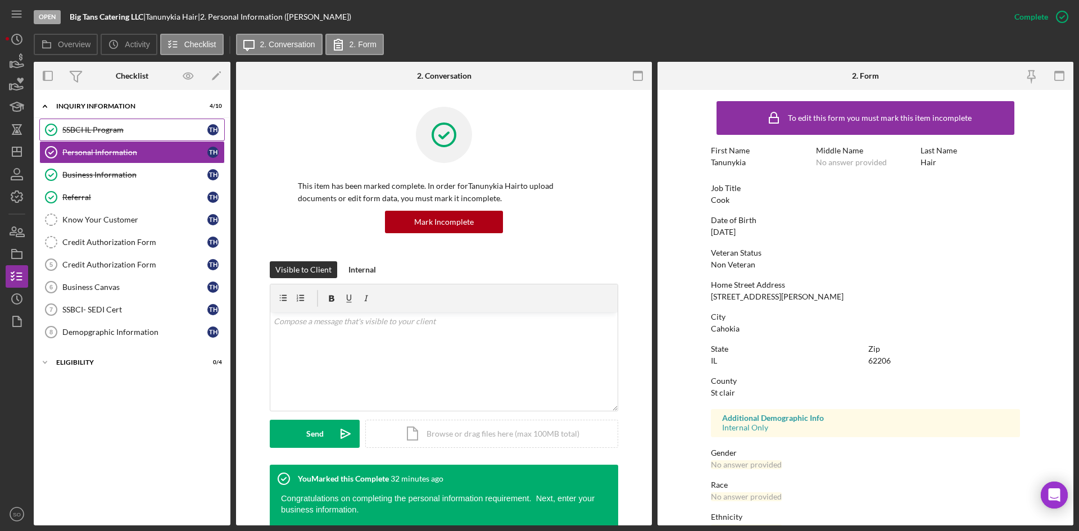
click at [148, 121] on link "SSBCI IL Program SSBCI IL Program T H" at bounding box center [131, 130] width 185 height 22
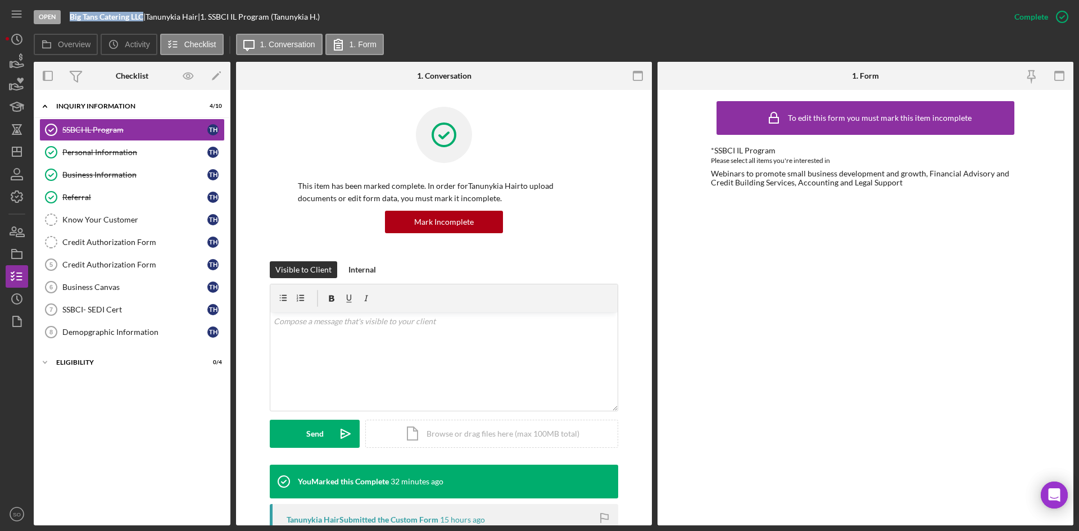
drag, startPoint x: 144, startPoint y: 16, endPoint x: 71, endPoint y: 15, distance: 73.1
click at [71, 15] on b "Big Tans Catering LLC" at bounding box center [107, 17] width 74 height 10
copy b "Big Tans Catering LLC"
click at [16, 152] on line "button" at bounding box center [16, 152] width 9 height 0
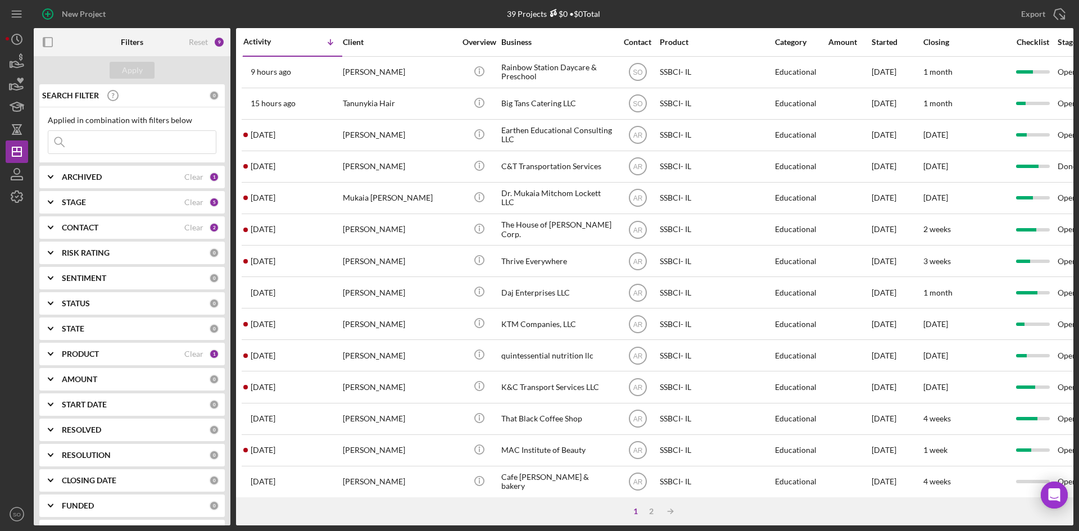
click at [121, 349] on div "PRODUCT Clear 1" at bounding box center [140, 354] width 157 height 22
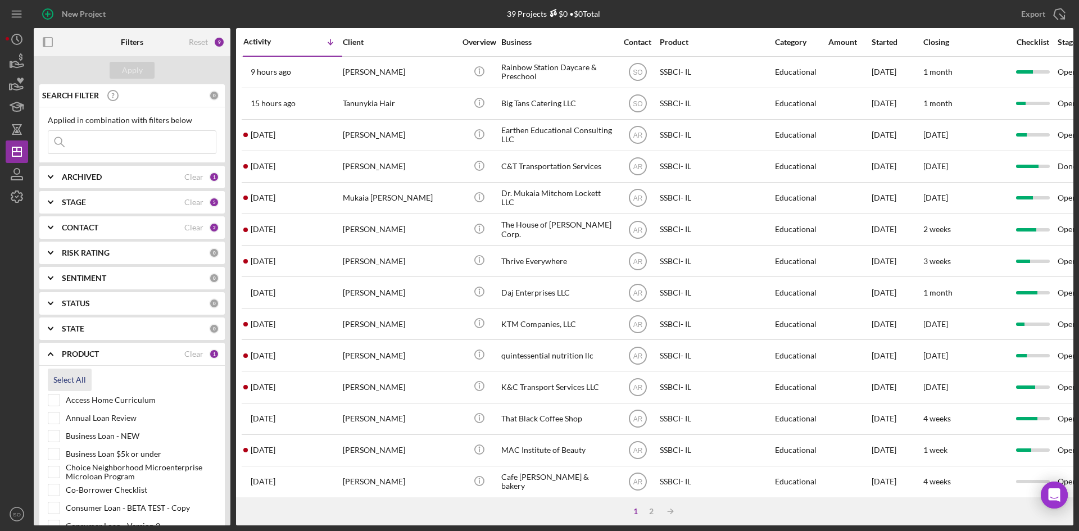
click at [60, 380] on div "Select All" at bounding box center [69, 380] width 33 height 22
checkbox input "true"
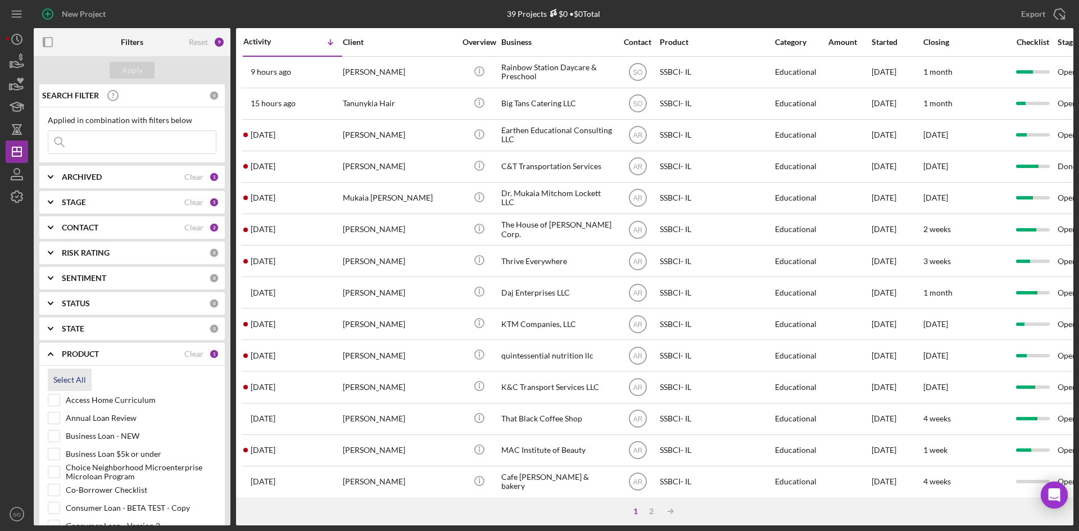
checkbox input "true"
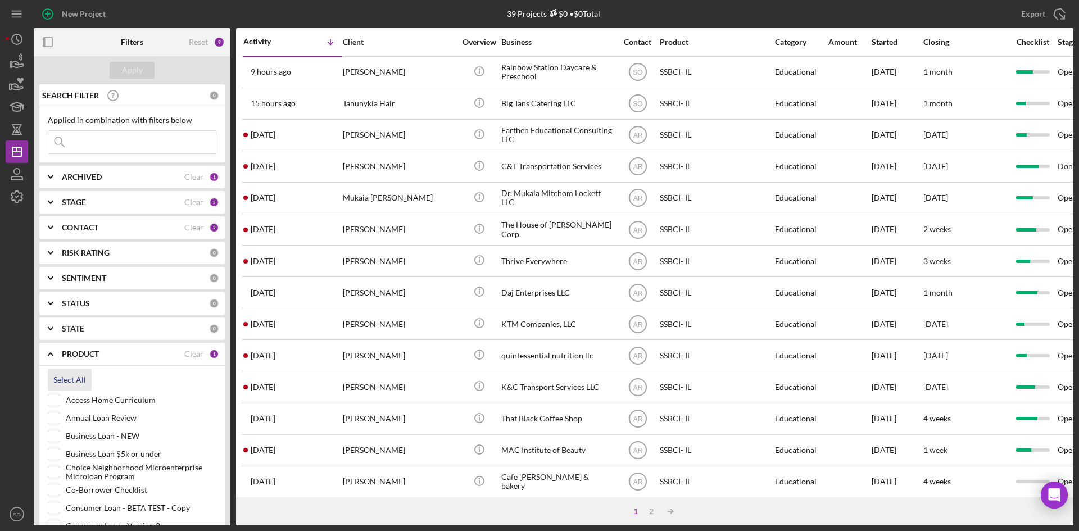
checkbox input "true"
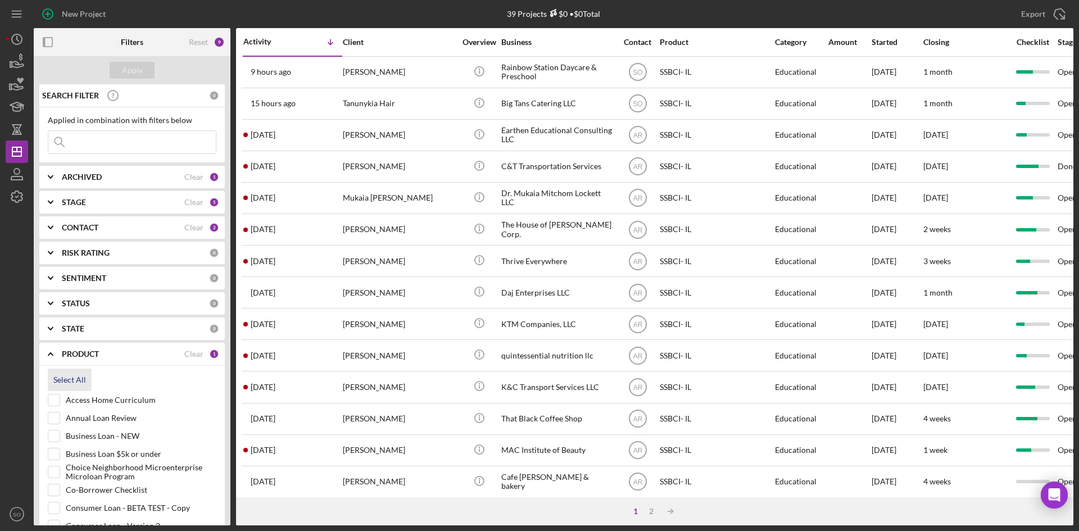
checkbox input "true"
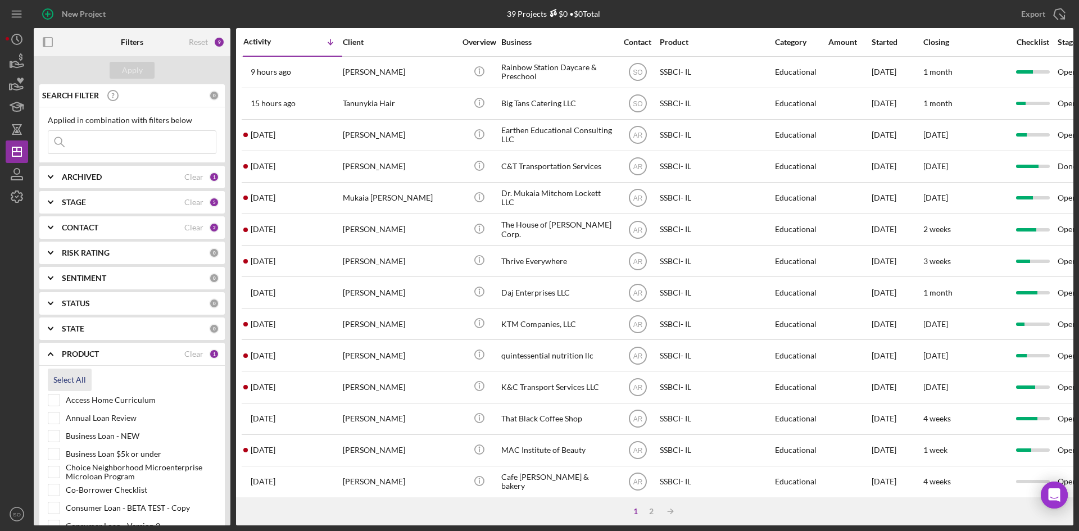
checkbox input "true"
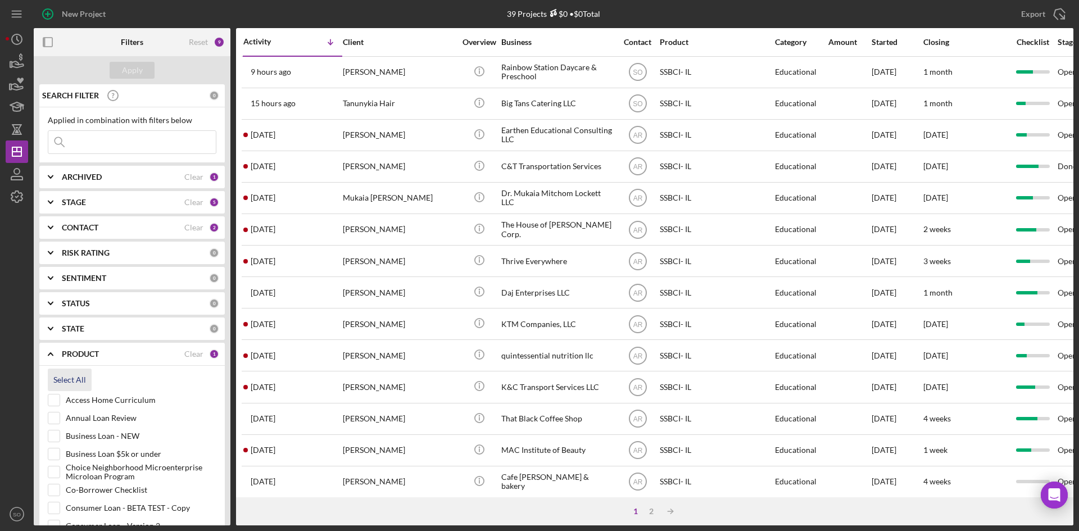
checkbox input "true"
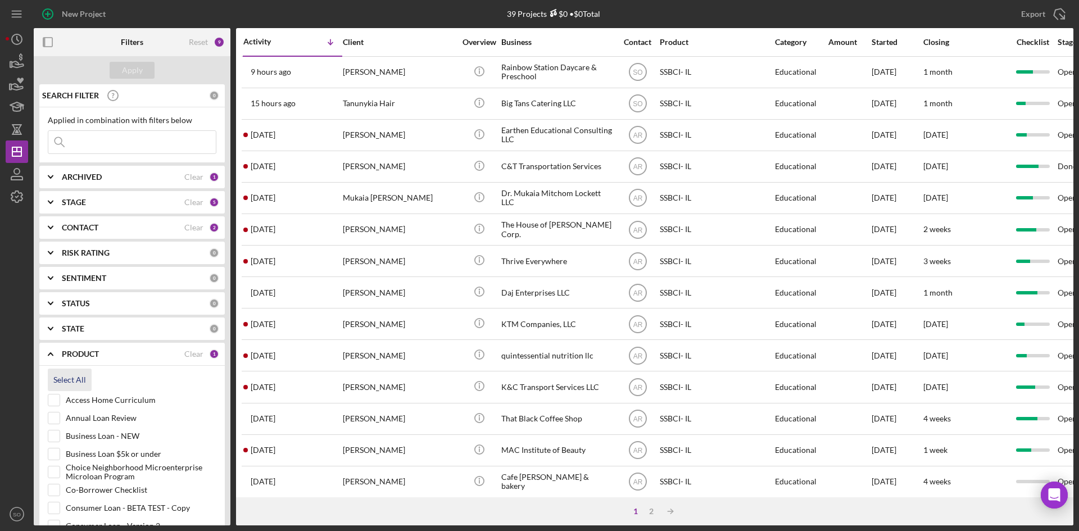
checkbox input "true"
click at [124, 148] on input at bounding box center [131, 142] width 167 height 22
click at [113, 142] on input at bounding box center [131, 142] width 167 height 22
type input "[PERSON_NAME]"
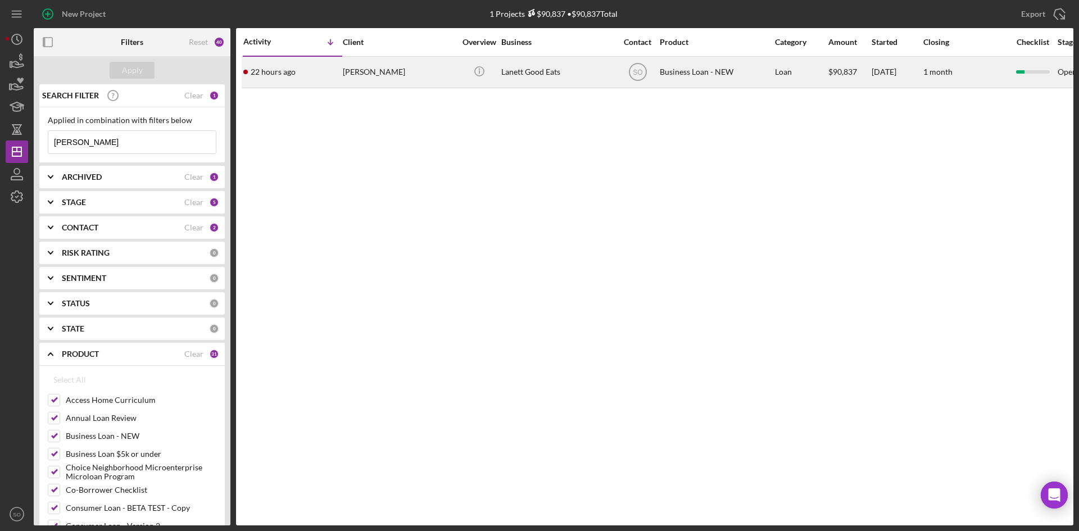
click at [311, 72] on div "22 hours ago [PERSON_NAME]" at bounding box center [292, 72] width 98 height 30
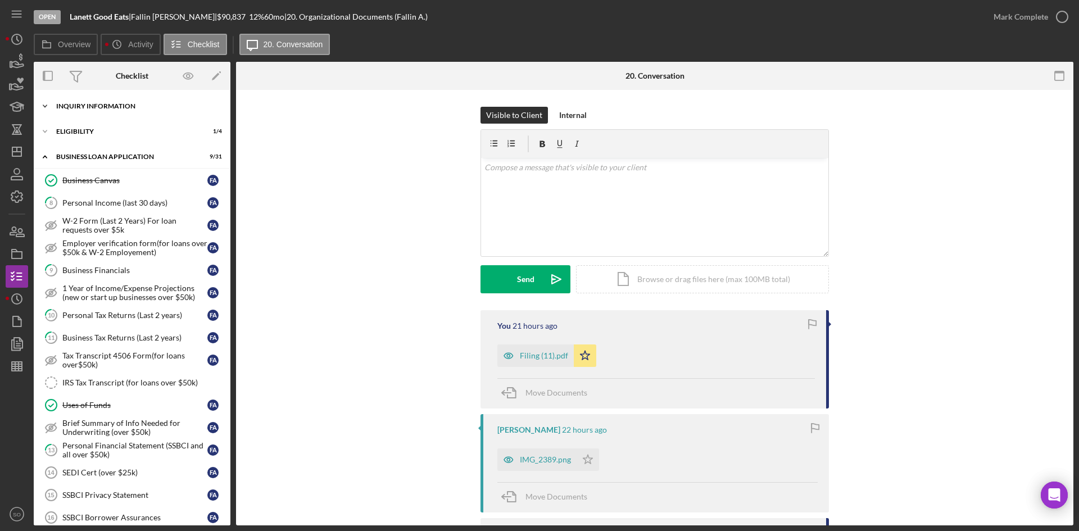
click at [133, 109] on div "INQUIRY INFORMATION" at bounding box center [136, 106] width 160 height 7
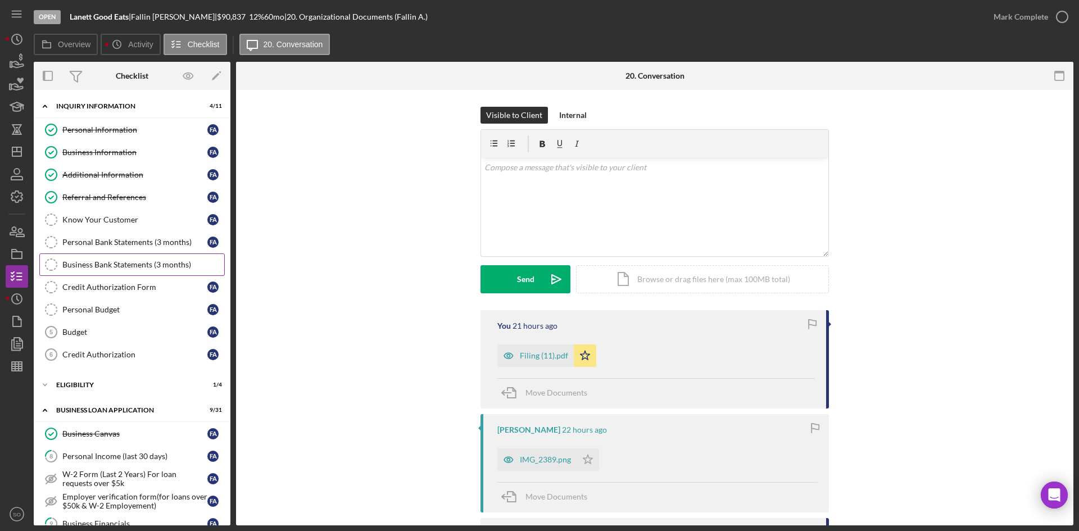
scroll to position [169, 0]
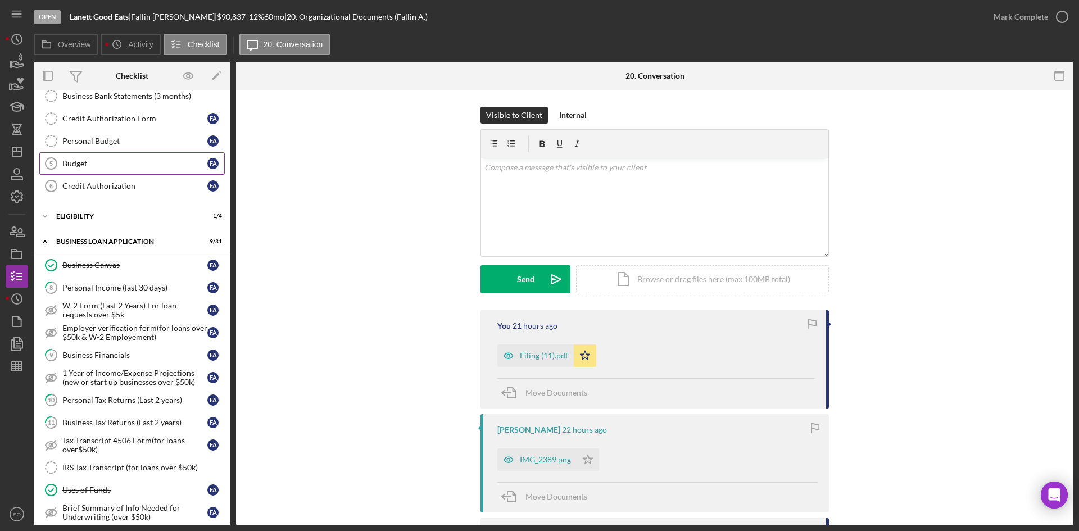
click at [83, 165] on div "Budget" at bounding box center [134, 163] width 145 height 9
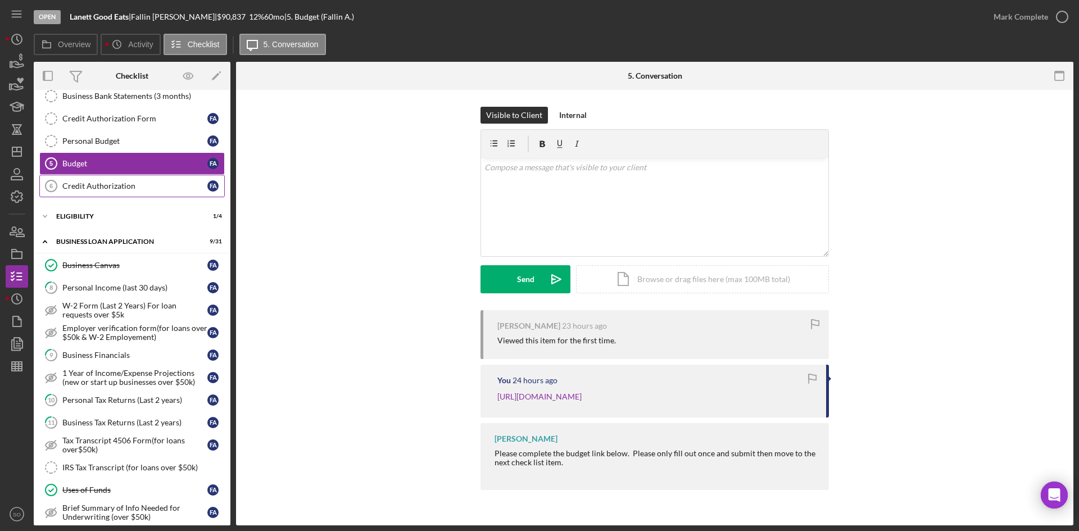
click at [116, 187] on div "Credit Authorization" at bounding box center [134, 186] width 145 height 9
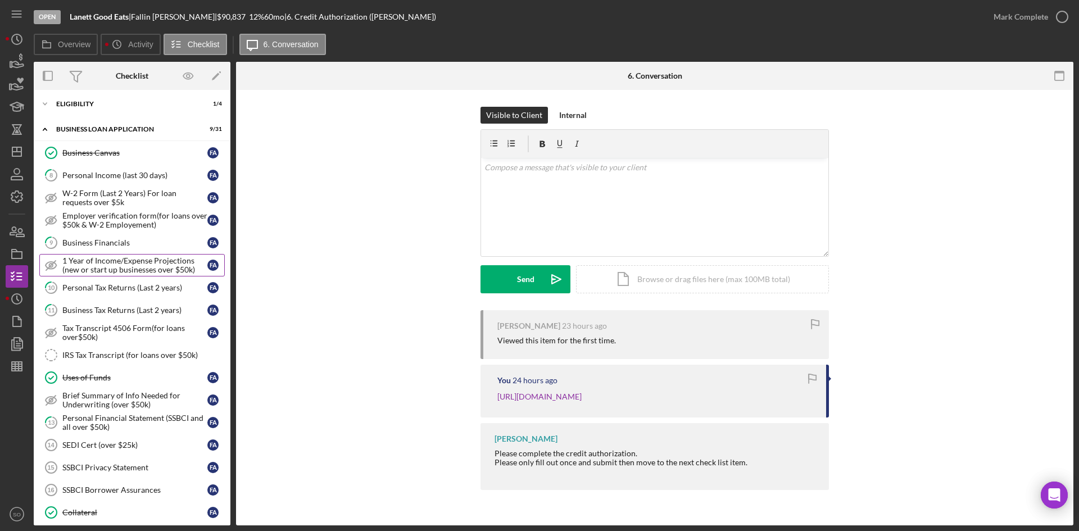
scroll to position [337, 0]
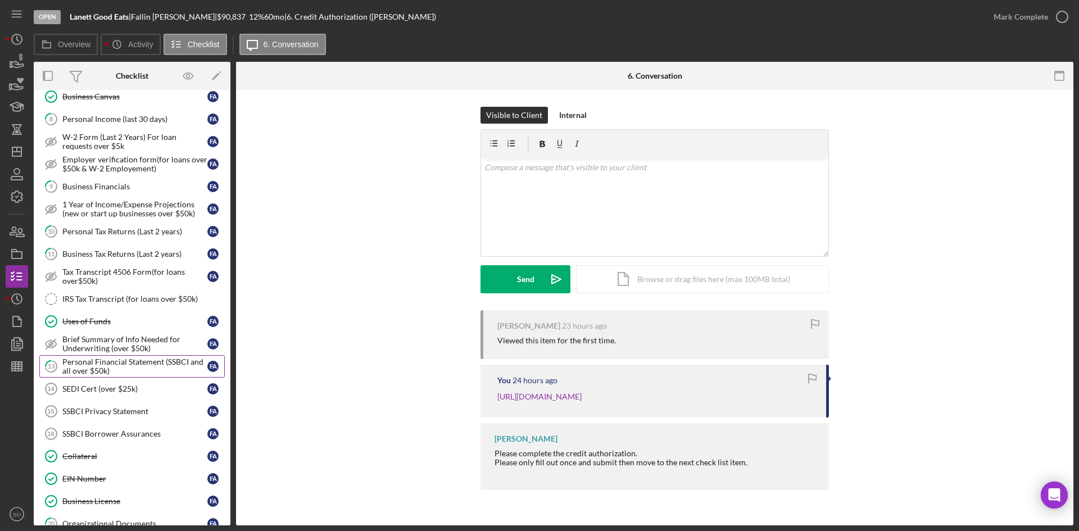
click at [85, 368] on div "Personal Financial Statement (SSBCI and all over $50k)" at bounding box center [134, 366] width 145 height 18
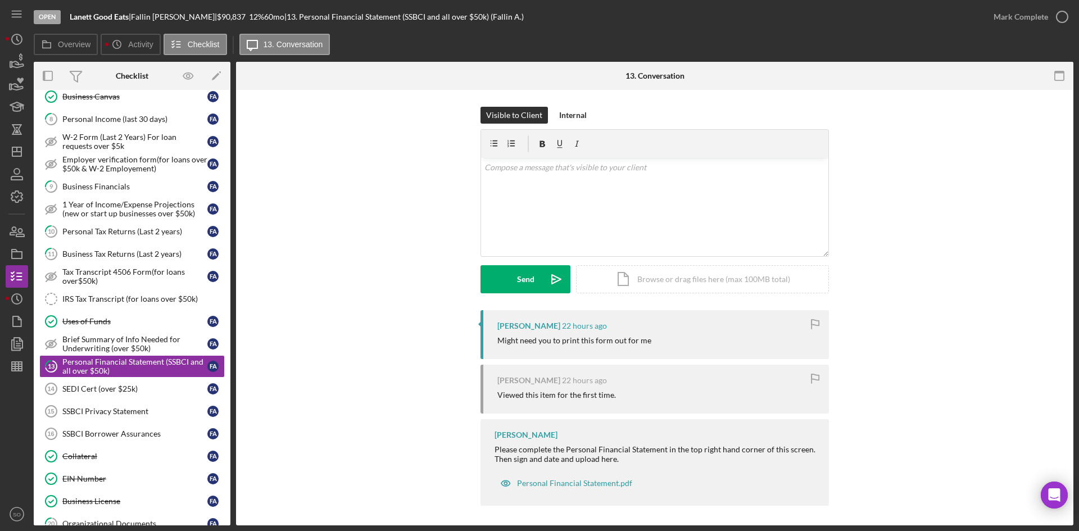
scroll to position [3, 0]
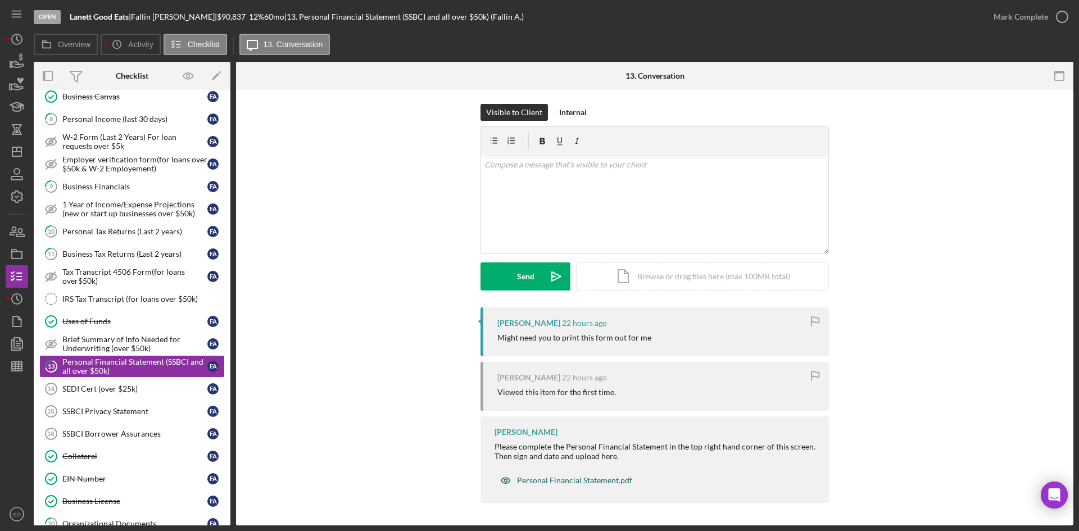
click at [563, 478] on div "Personal Financial Statement.pdf" at bounding box center [574, 480] width 115 height 9
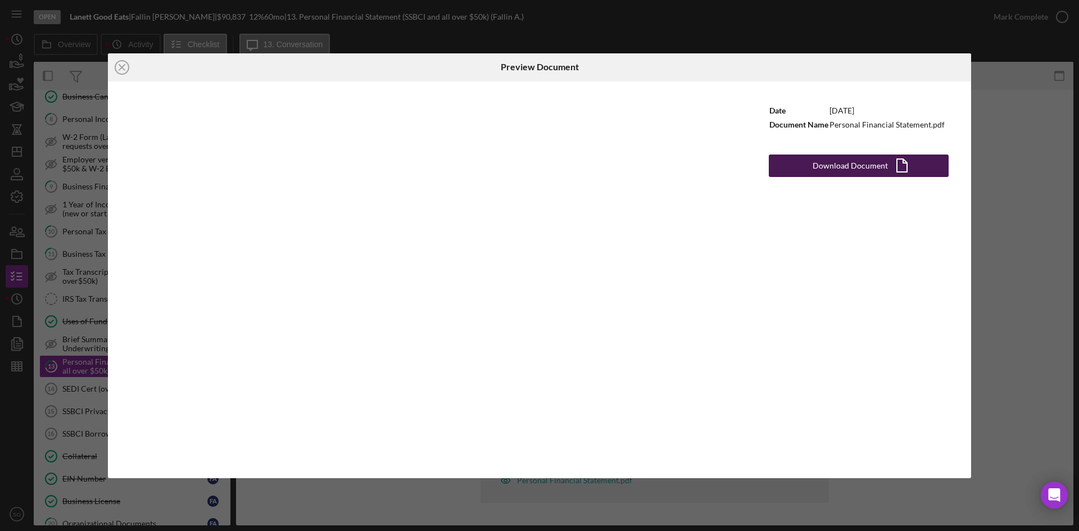
click at [837, 164] on div "Download Document" at bounding box center [850, 166] width 75 height 22
click at [128, 66] on circle at bounding box center [121, 67] width 13 height 13
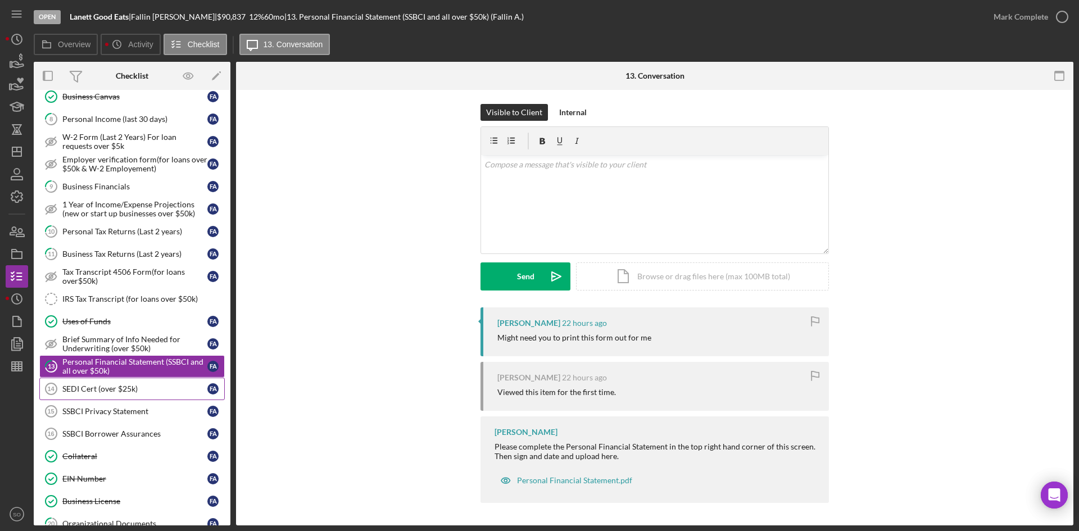
click at [136, 388] on div "SEDI Cert (over $25k)" at bounding box center [134, 388] width 145 height 9
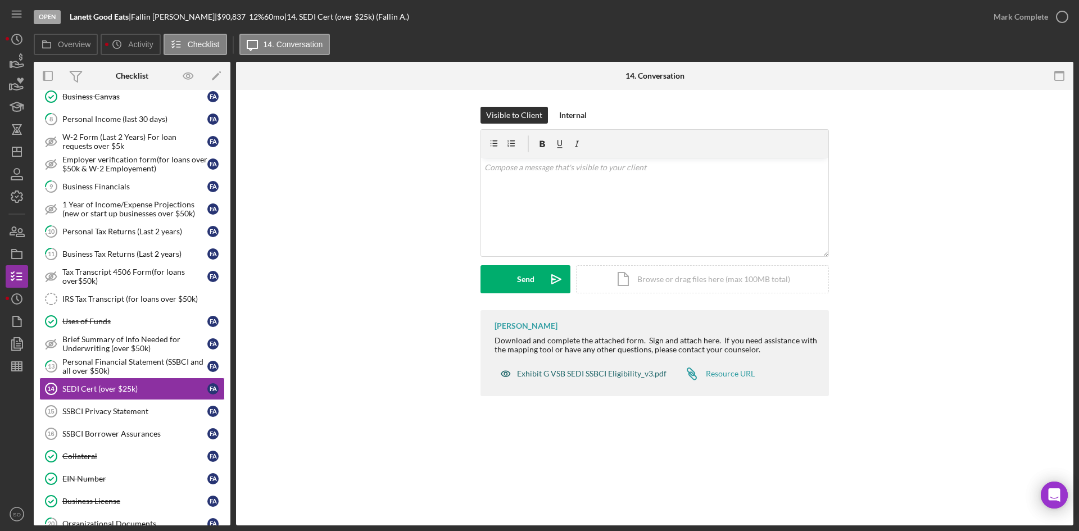
click at [545, 381] on div "Exhibit G VSB SEDI SSBCI Eligibility_v3.pdf" at bounding box center [584, 373] width 178 height 22
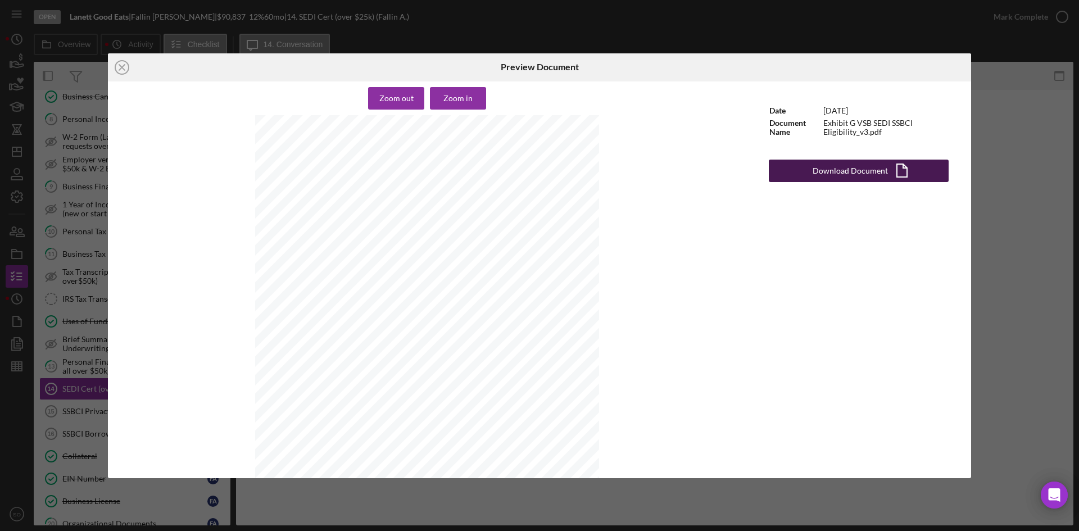
click at [823, 167] on div "Download Document" at bounding box center [850, 171] width 75 height 22
click at [124, 70] on icon "Icon/Close" at bounding box center [122, 67] width 28 height 28
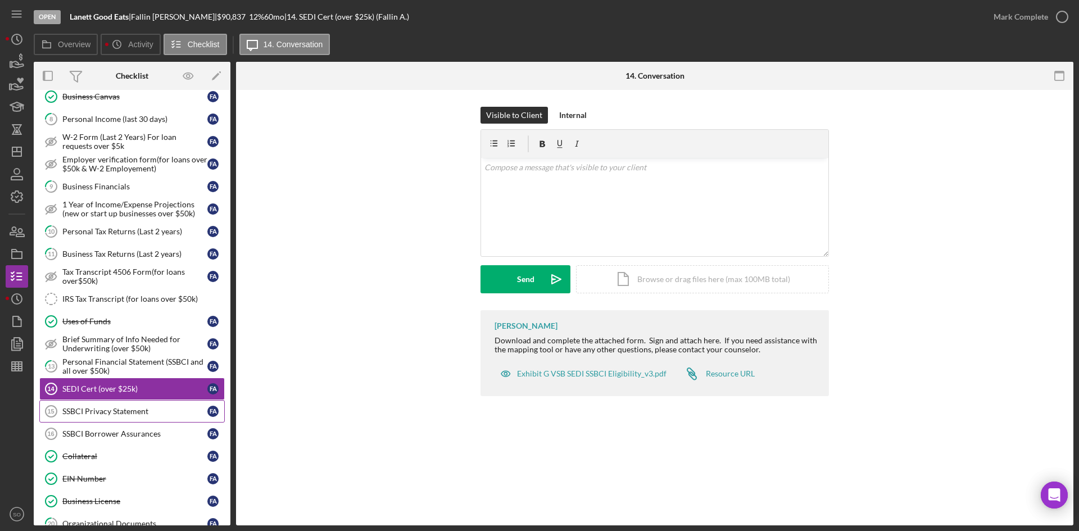
click at [81, 406] on link "SSBCI Privacy Statement 15 SSBCI Privacy Statement F A" at bounding box center [131, 411] width 185 height 22
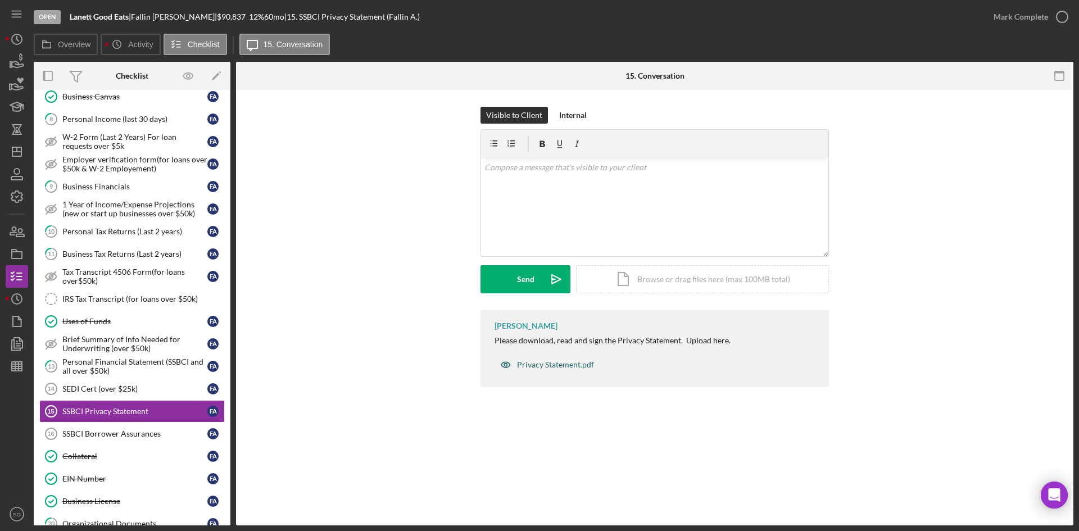
click at [532, 370] on div "Privacy Statement.pdf" at bounding box center [547, 364] width 105 height 22
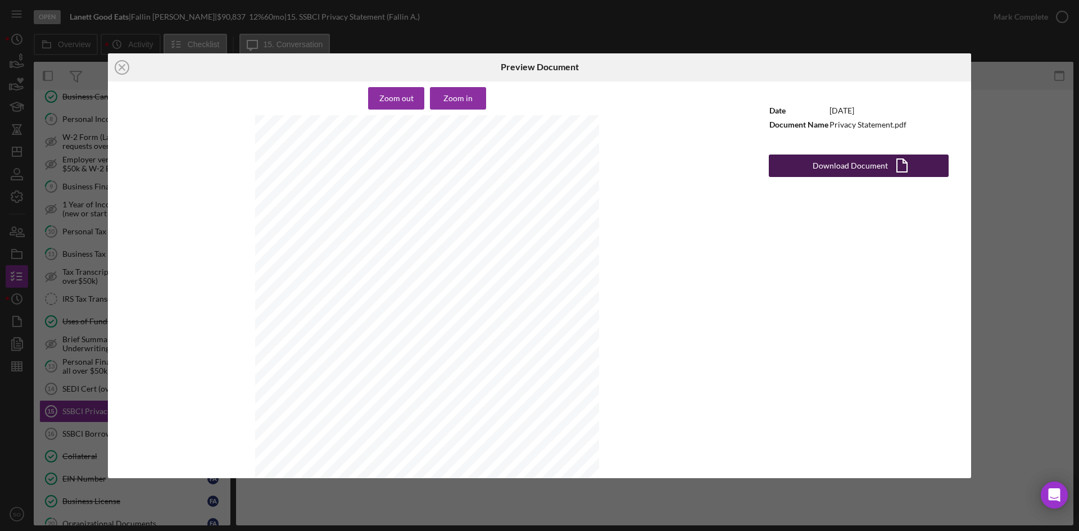
click at [825, 166] on div "Download Document" at bounding box center [850, 166] width 75 height 22
click at [119, 67] on icon "Icon/Close" at bounding box center [122, 67] width 28 height 28
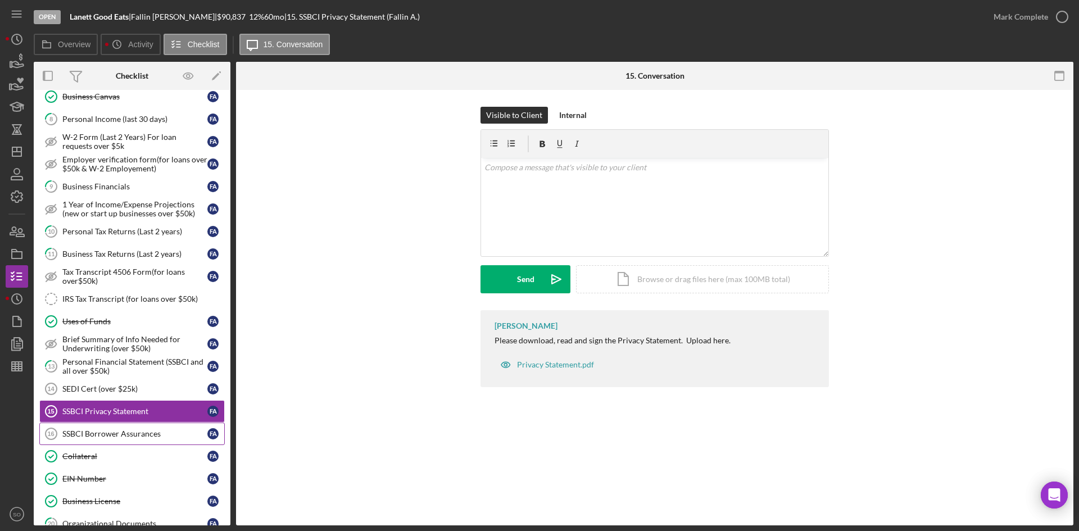
click at [103, 430] on div "SSBCI Borrower Assurances" at bounding box center [134, 433] width 145 height 9
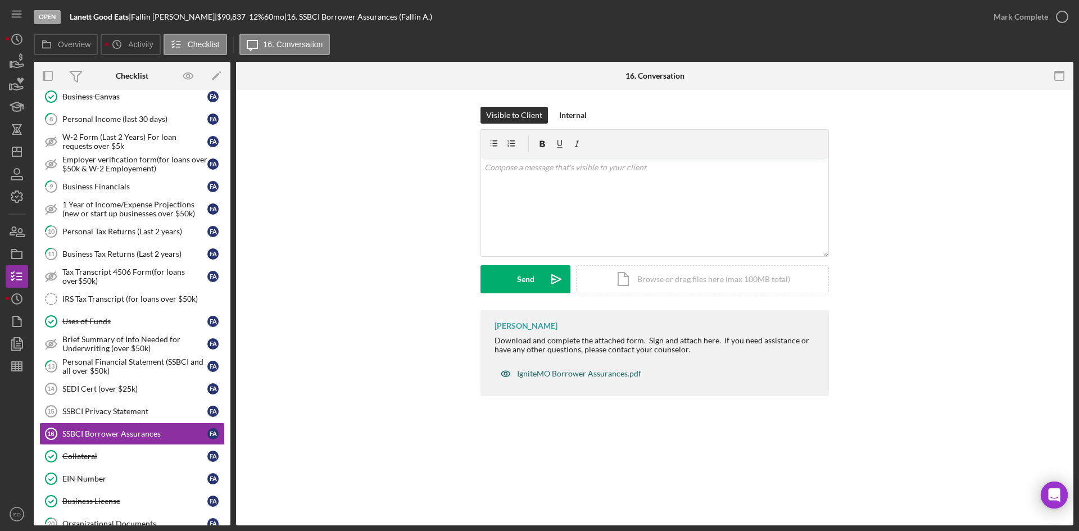
click at [539, 378] on div "IgniteMO Borrower Assurances.pdf" at bounding box center [579, 373] width 124 height 9
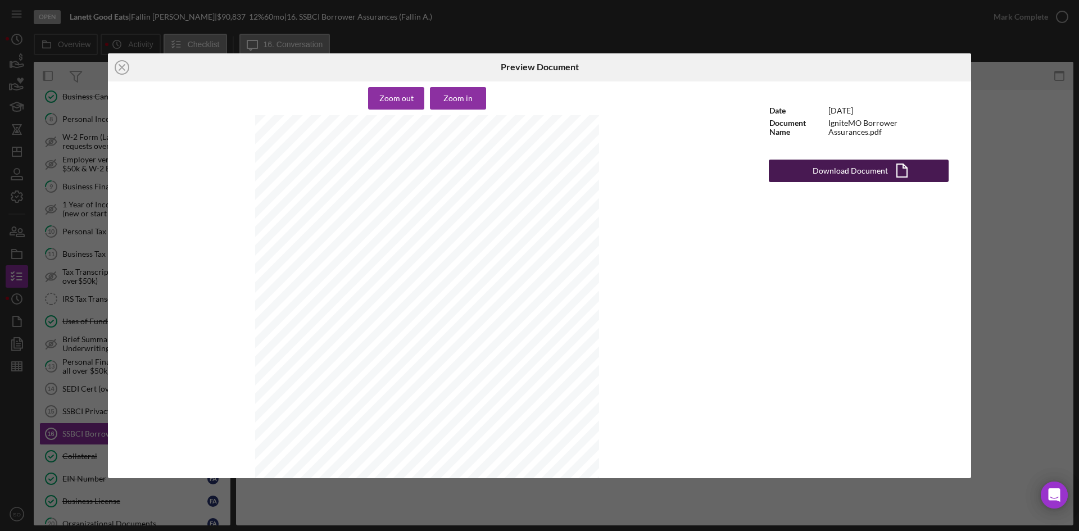
click at [828, 166] on div "Download Document" at bounding box center [850, 171] width 75 height 22
click at [123, 61] on icon "Icon/Close" at bounding box center [122, 67] width 28 height 28
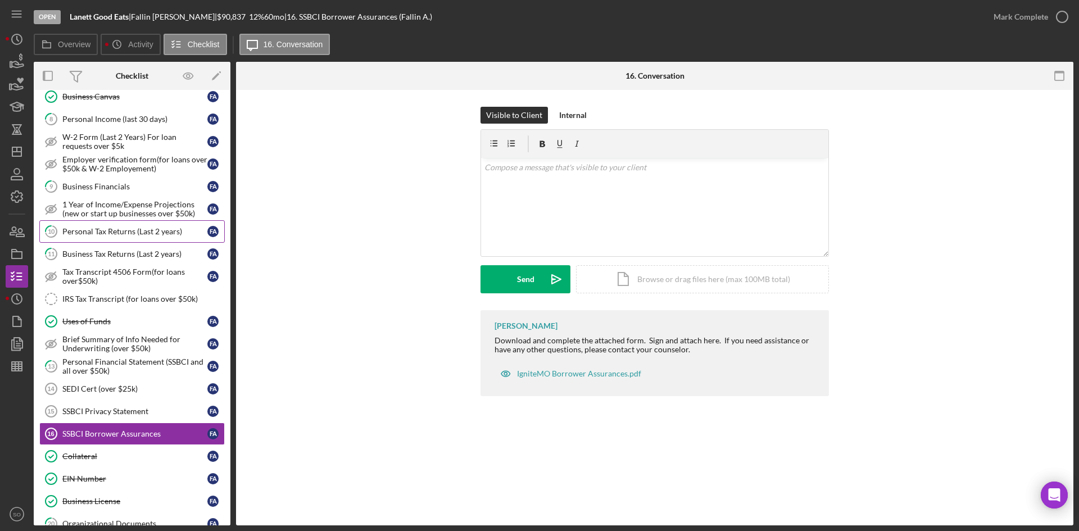
click at [126, 232] on div "Personal Tax Returns (Last 2 years)" at bounding box center [134, 231] width 145 height 9
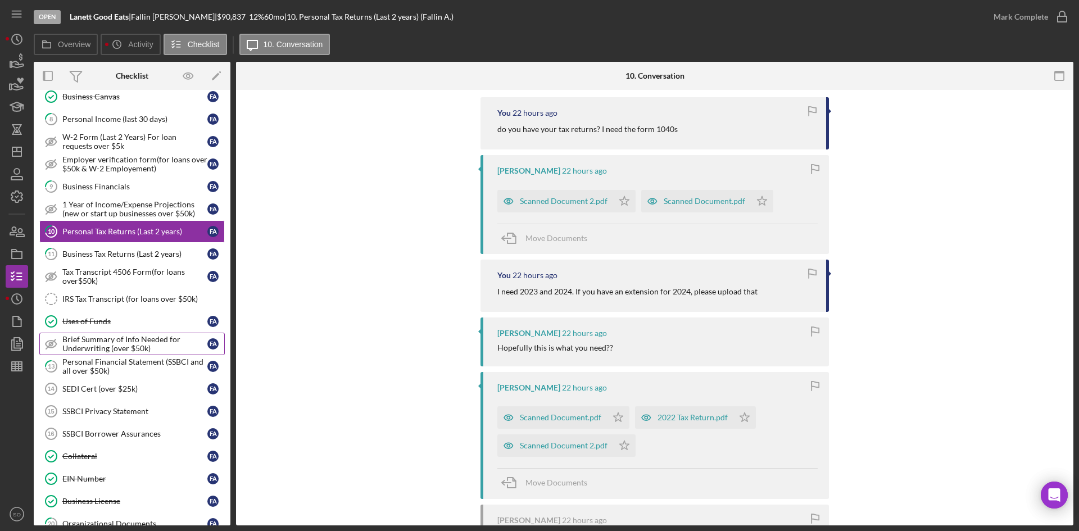
scroll to position [281, 0]
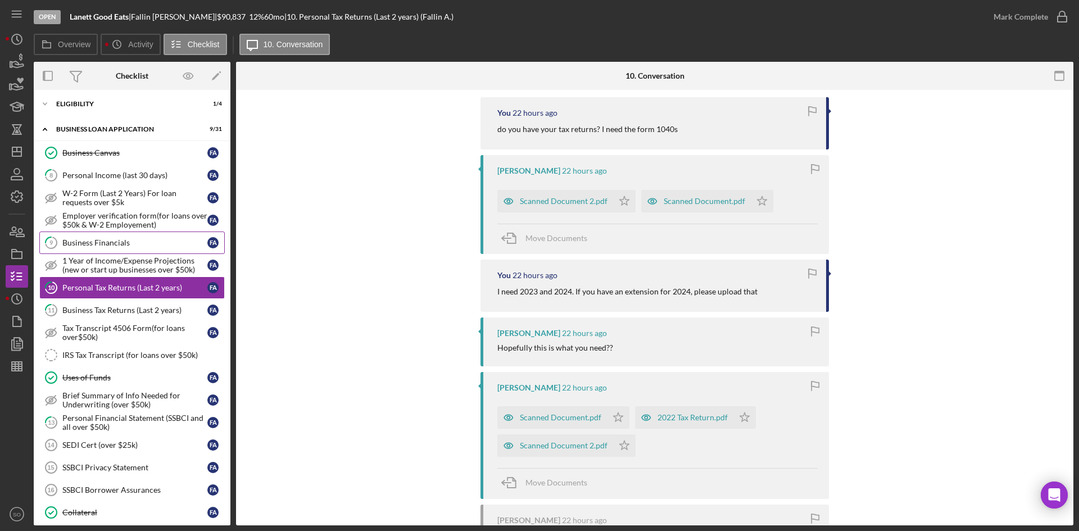
click at [144, 248] on link "9 Business Financials F A" at bounding box center [131, 243] width 185 height 22
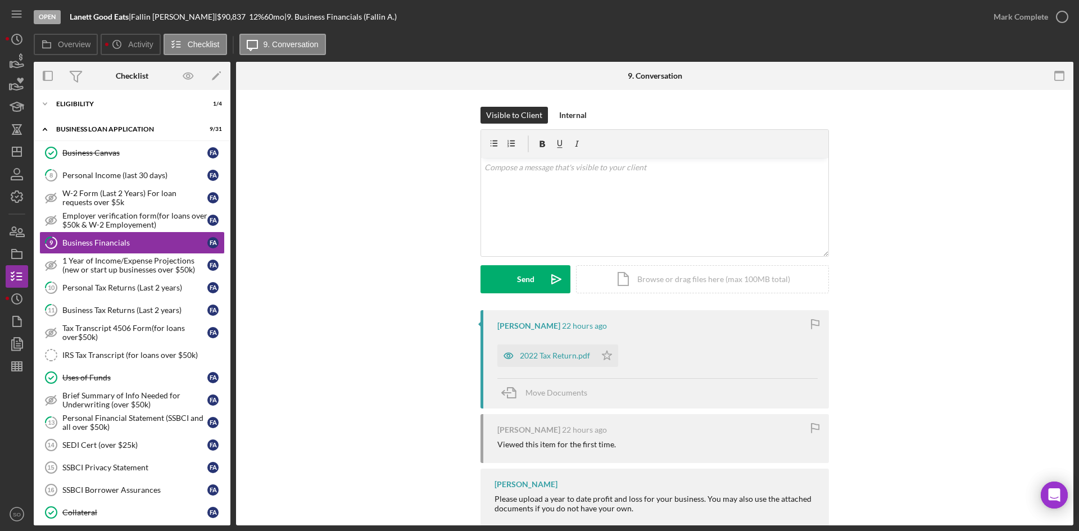
scroll to position [79, 0]
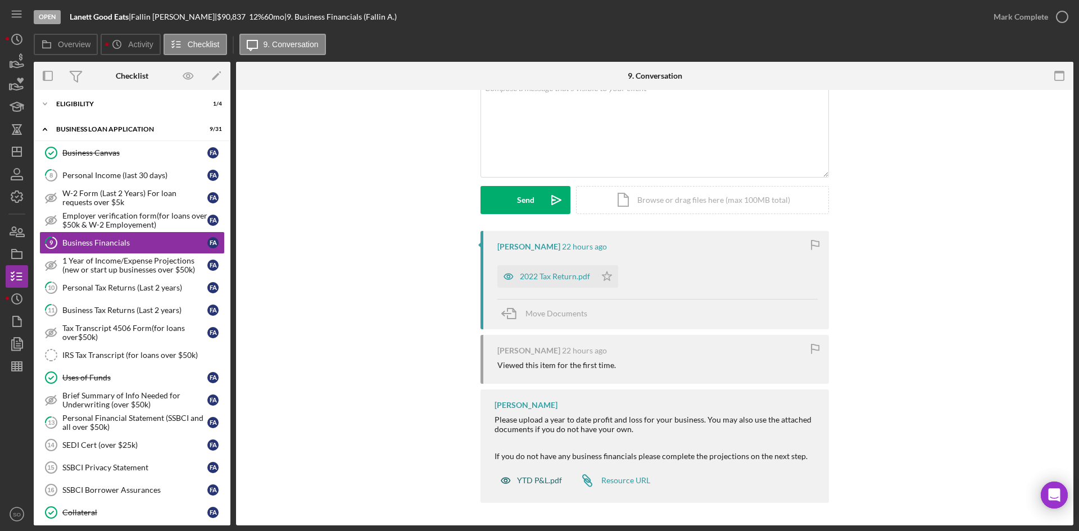
click at [537, 479] on div "YTD P&L.pdf" at bounding box center [539, 480] width 45 height 9
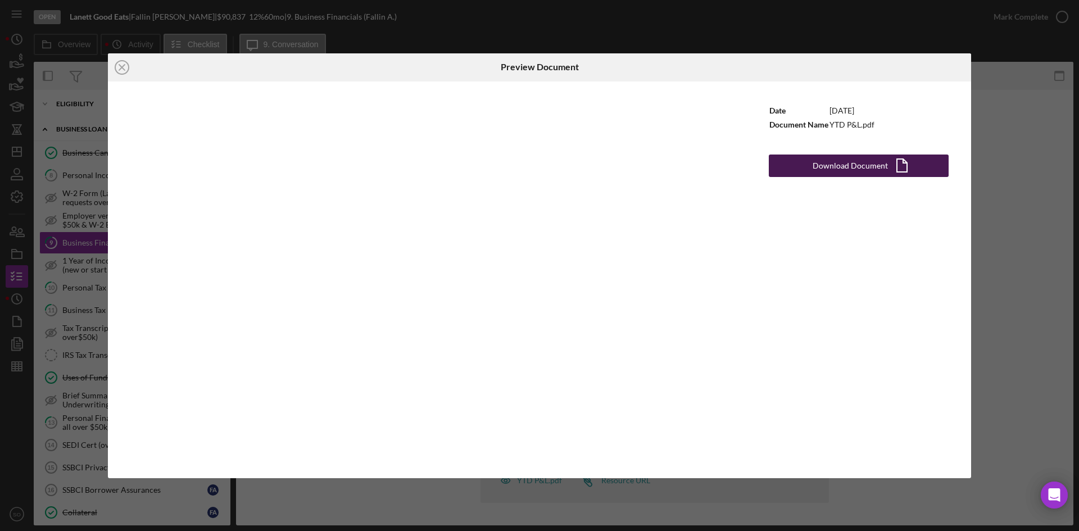
click at [863, 160] on div "Download Document" at bounding box center [850, 166] width 75 height 22
click at [121, 72] on icon "Icon/Close" at bounding box center [122, 67] width 28 height 28
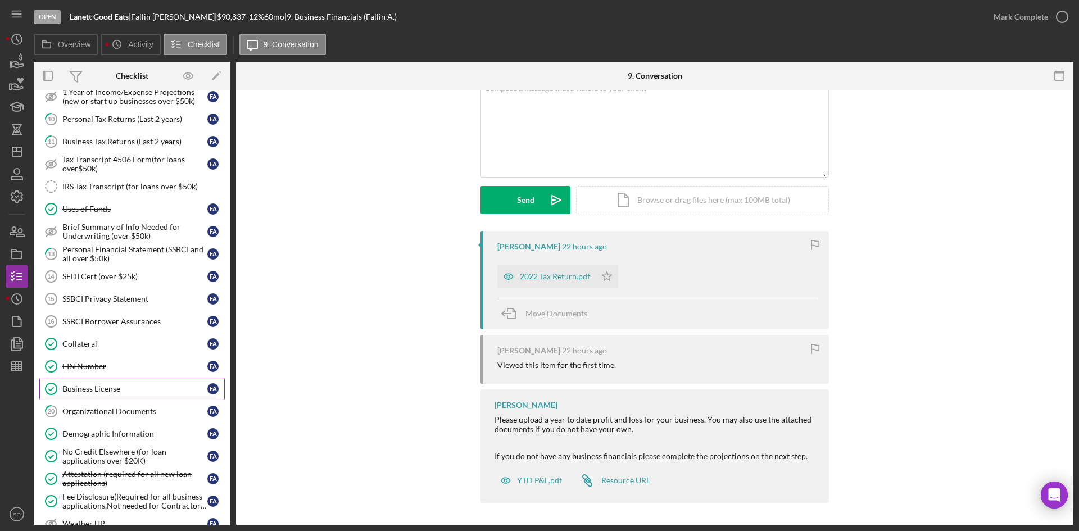
scroll to position [618, 0]
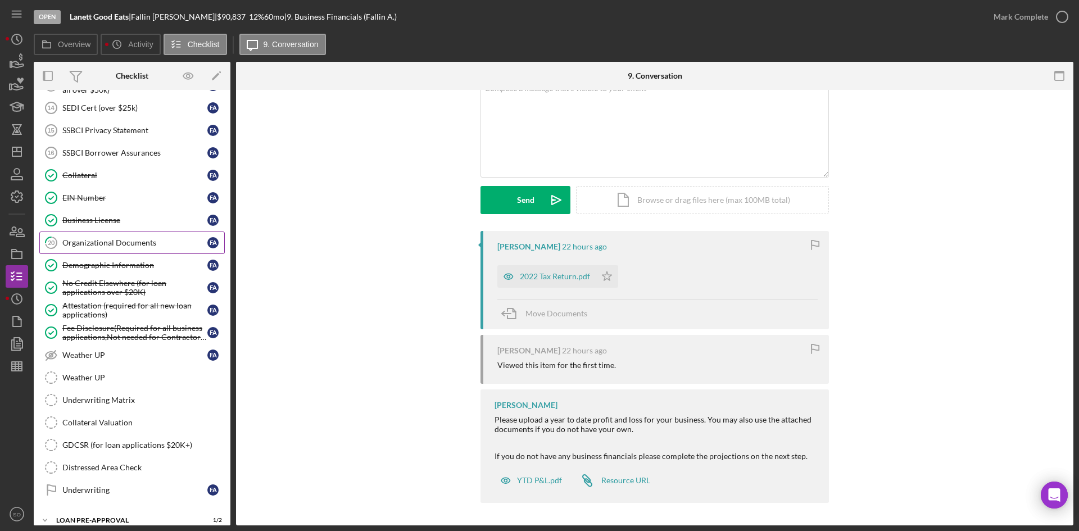
drag, startPoint x: 105, startPoint y: 242, endPoint x: 132, endPoint y: 244, distance: 27.1
click at [105, 242] on div "Organizational Documents" at bounding box center [134, 242] width 145 height 9
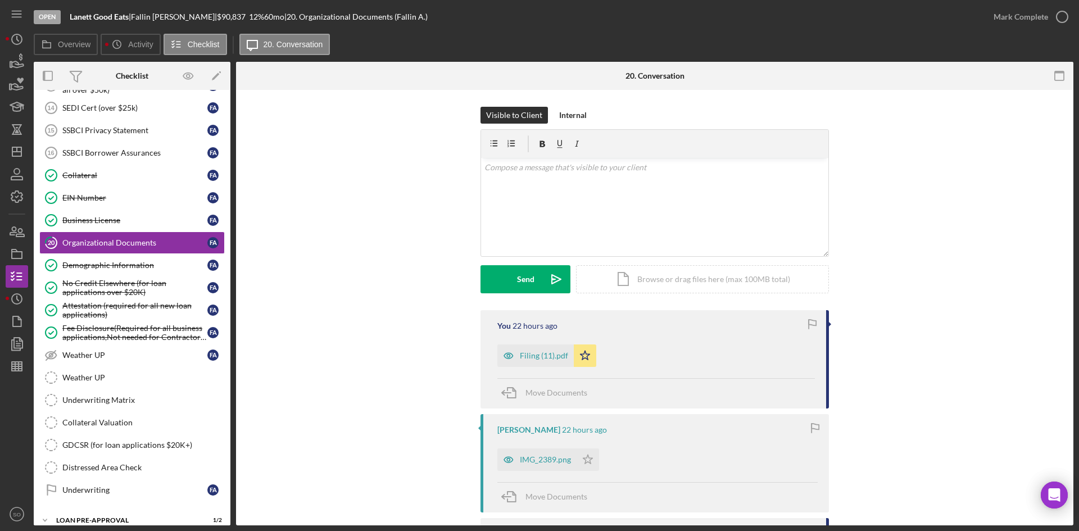
scroll to position [225, 0]
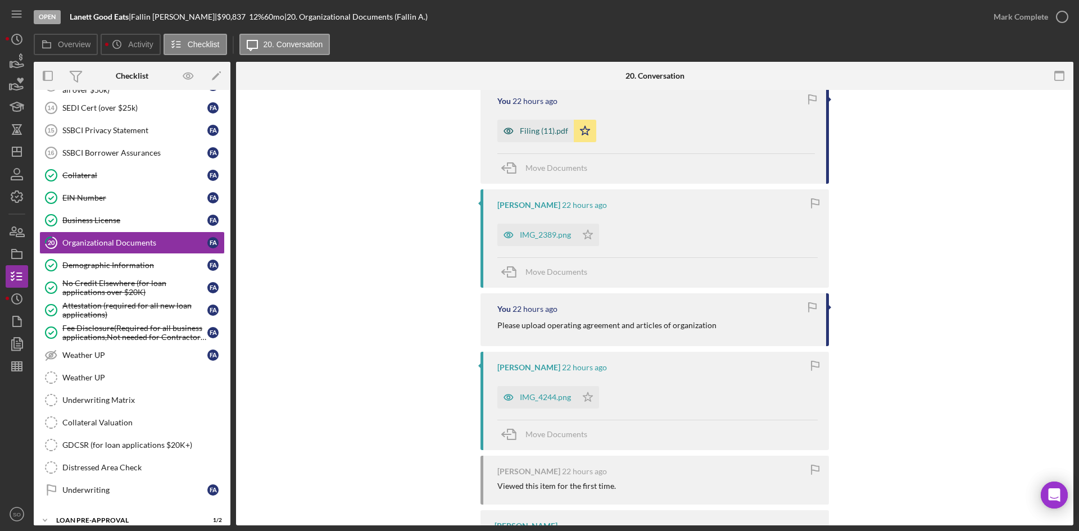
click at [530, 121] on div "Filing (11).pdf" at bounding box center [535, 131] width 76 height 22
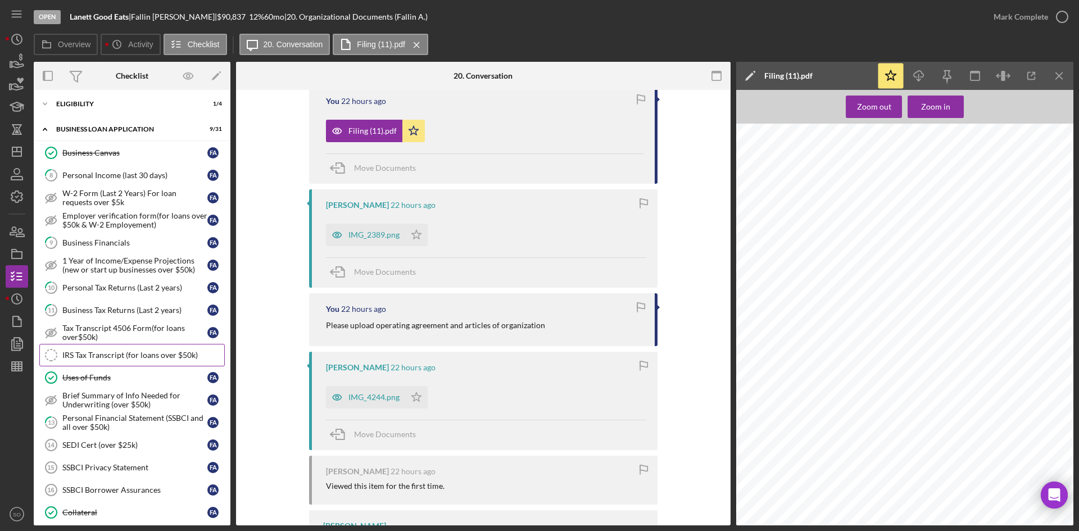
scroll to position [169, 0]
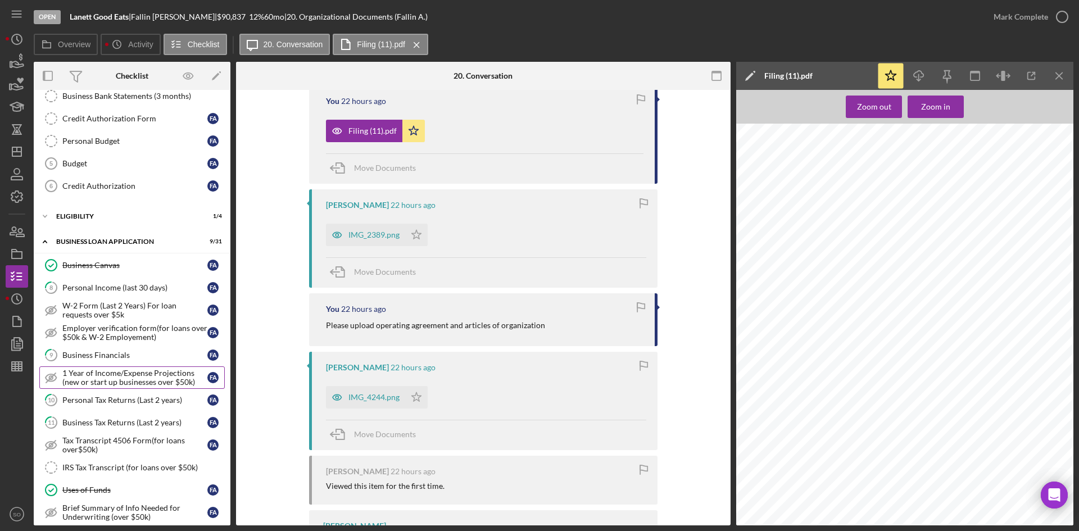
click at [127, 369] on div "1 Year of Income/Expense Projections (new or start up businesses over $50k)" at bounding box center [134, 378] width 145 height 18
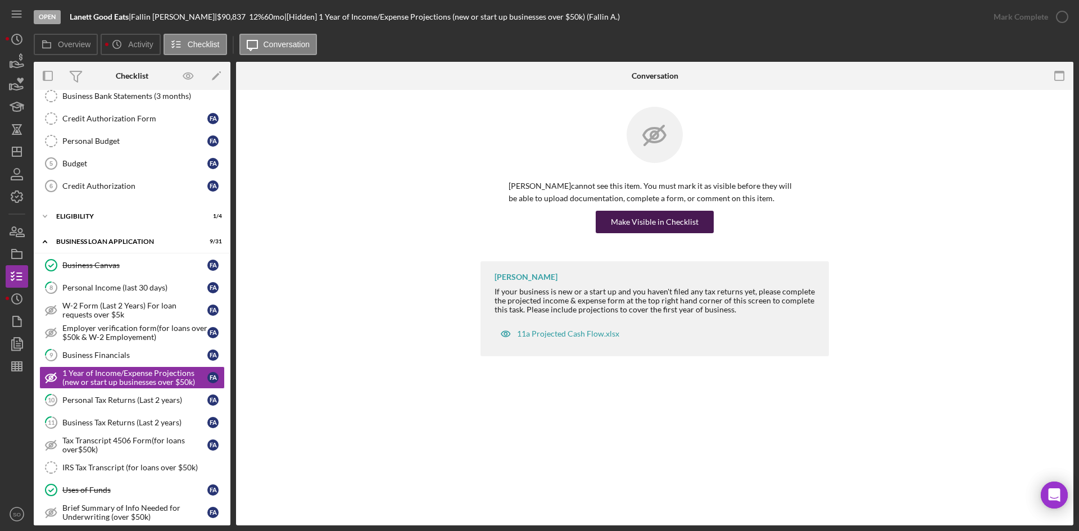
click at [659, 215] on div "Make Visible in Checklist" at bounding box center [655, 222] width 88 height 22
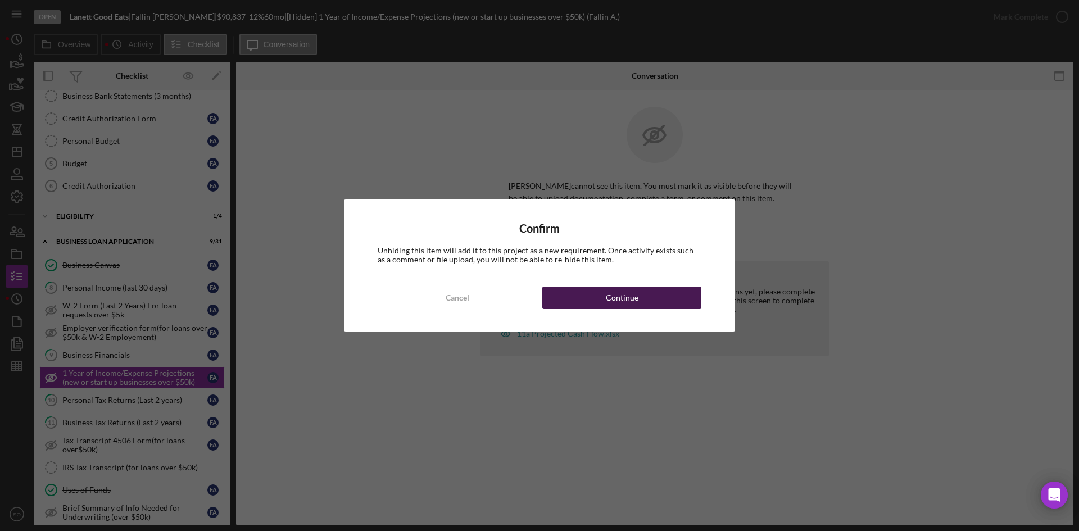
click at [634, 291] on div "Continue" at bounding box center [622, 298] width 33 height 22
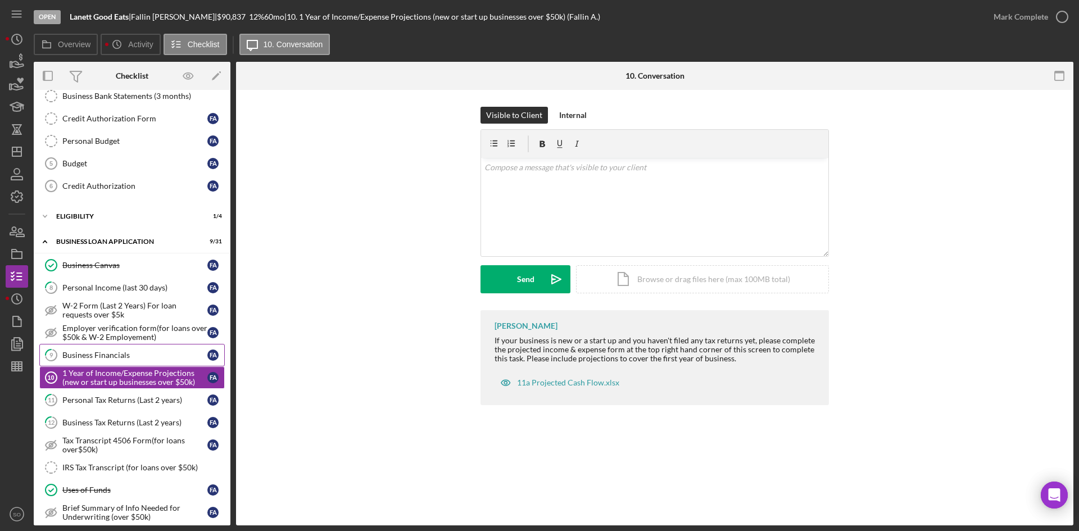
click at [130, 361] on link "9 Business Financials F A" at bounding box center [131, 355] width 185 height 22
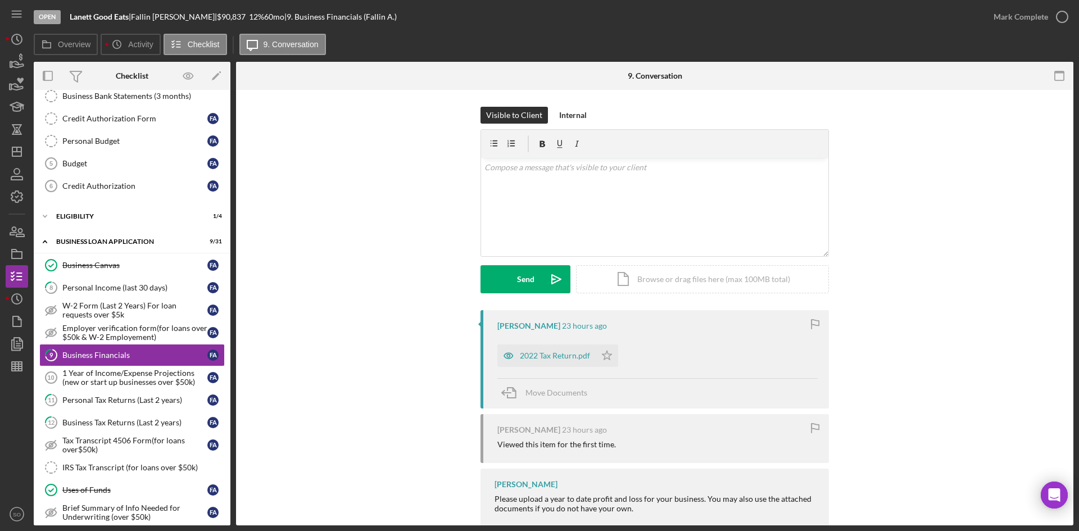
click at [564, 103] on div "Visible to Client Internal v Color teal Color pink Remove color Add row above A…" at bounding box center [654, 347] width 837 height 515
click at [564, 113] on div "Internal" at bounding box center [573, 115] width 28 height 17
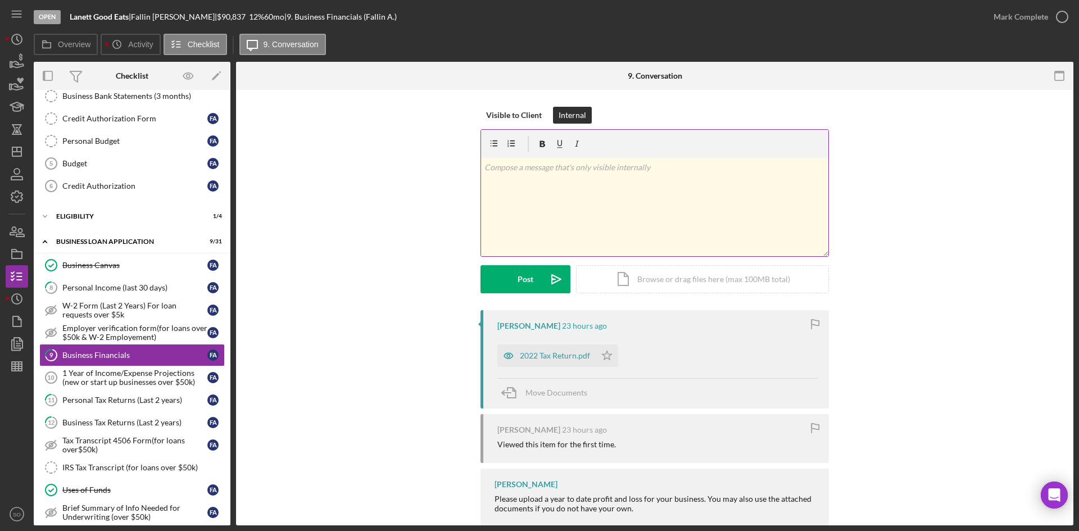
click at [573, 168] on p at bounding box center [654, 167] width 341 height 12
click at [546, 283] on icon "Icon/icon-invite-send" at bounding box center [556, 279] width 28 height 28
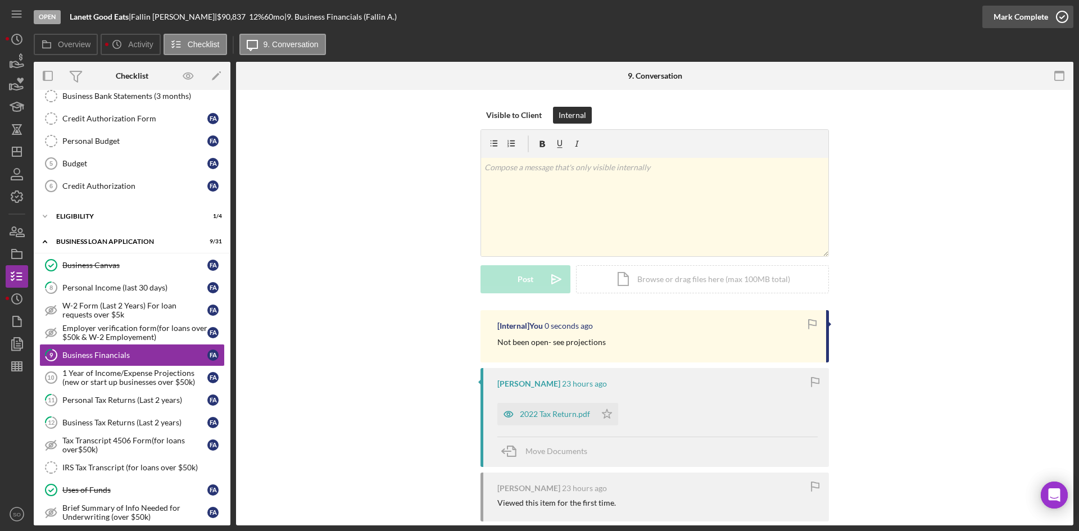
click at [1062, 17] on icon "button" at bounding box center [1062, 17] width 28 height 28
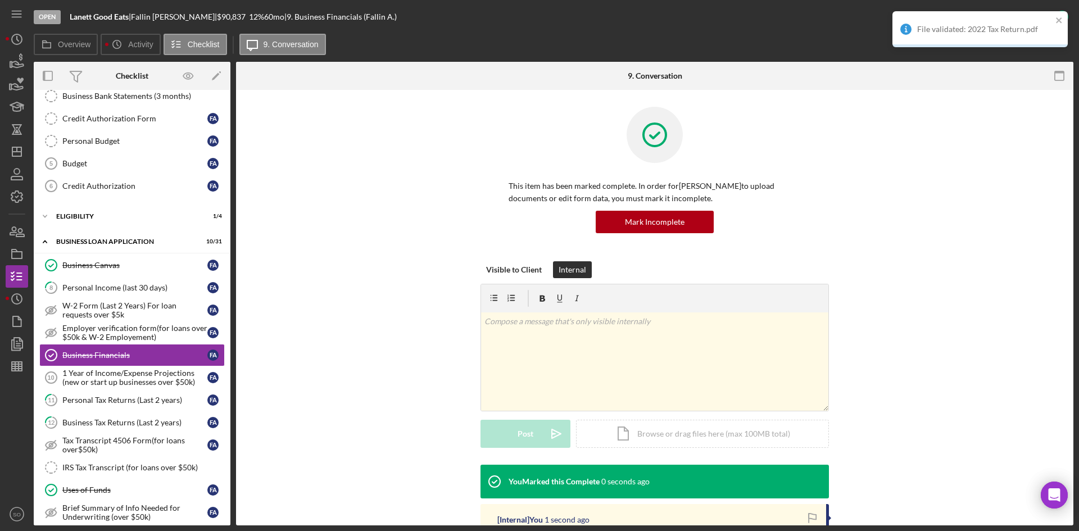
drag, startPoint x: 87, startPoint y: 378, endPoint x: 226, endPoint y: 372, distance: 140.1
click at [87, 378] on div "1 Year of Income/Expense Projections (new or start up businesses over $50k)" at bounding box center [134, 378] width 145 height 18
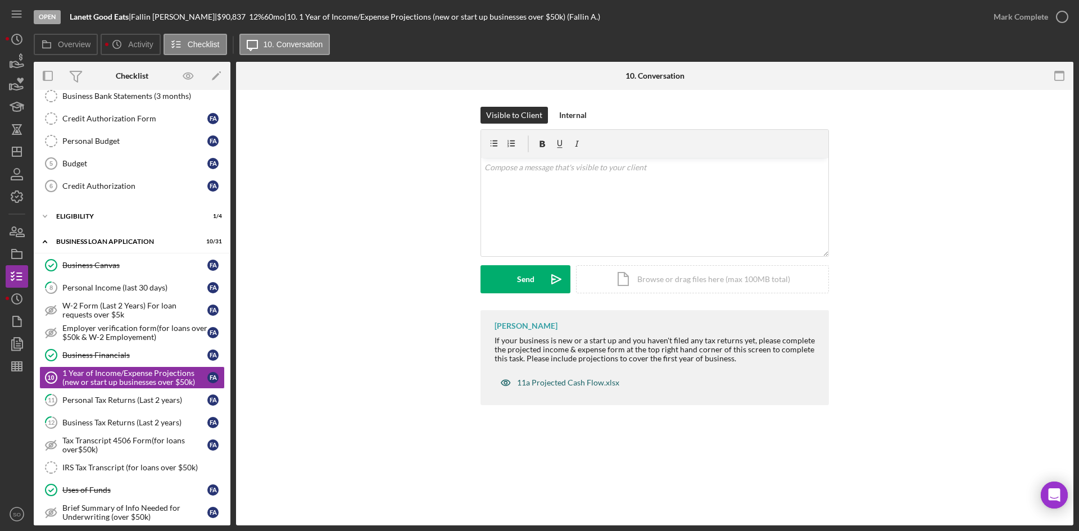
click at [587, 383] on div "11a Projected Cash Flow.xlsx" at bounding box center [568, 382] width 102 height 9
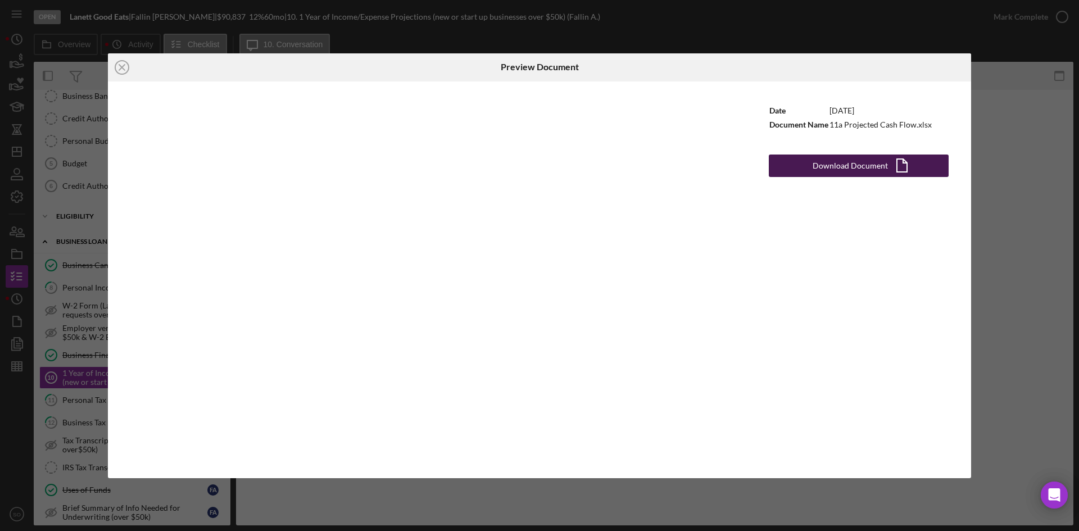
click at [854, 166] on div "Download Document" at bounding box center [850, 166] width 75 height 22
click at [120, 67] on icon "Icon/Close" at bounding box center [122, 67] width 28 height 28
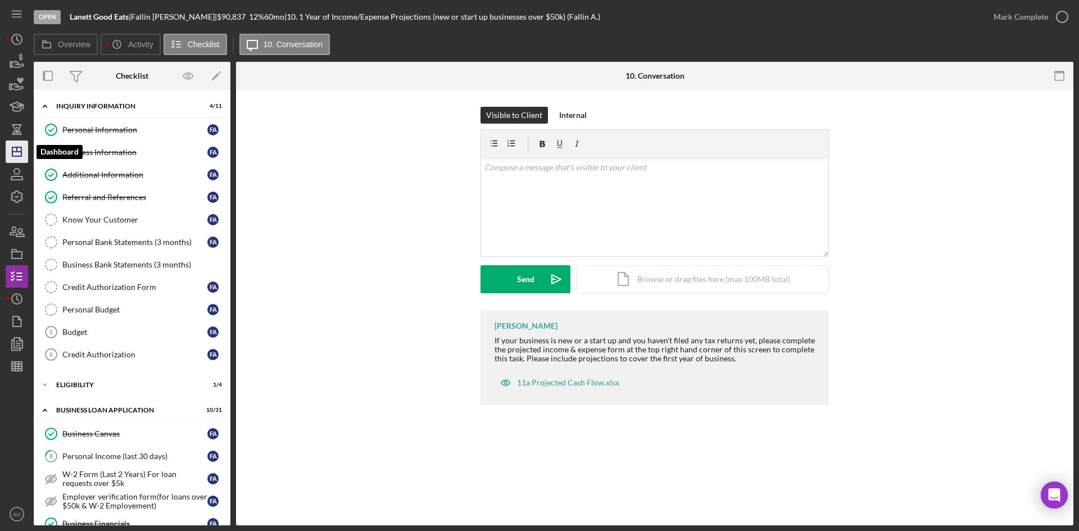
click at [22, 157] on icon "Icon/Dashboard" at bounding box center [17, 152] width 28 height 28
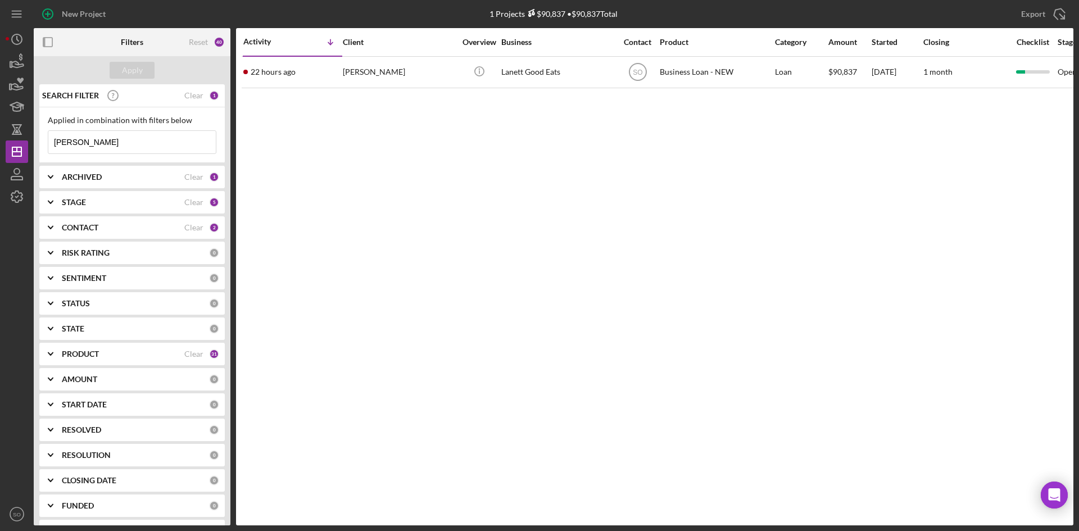
drag, startPoint x: 85, startPoint y: 144, endPoint x: 40, endPoint y: 139, distance: 45.9
click at [40, 139] on div "Applied in combination with filters below [PERSON_NAME] Icon/Menu Close" at bounding box center [131, 135] width 185 height 56
type input "[PERSON_NAME]"
click at [103, 149] on input "[PERSON_NAME]" at bounding box center [131, 142] width 167 height 22
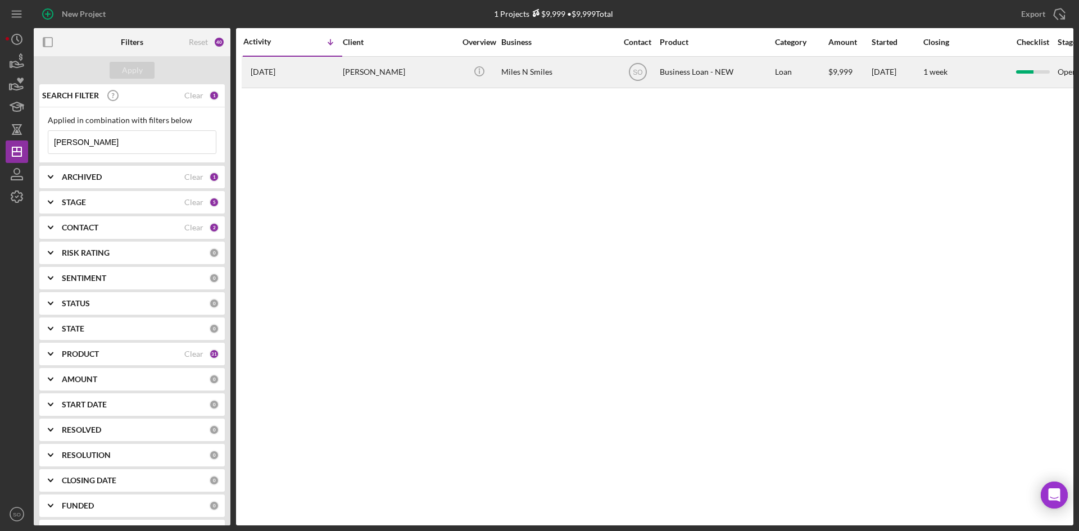
click at [319, 76] on div "[DATE] [PERSON_NAME]" at bounding box center [292, 72] width 98 height 30
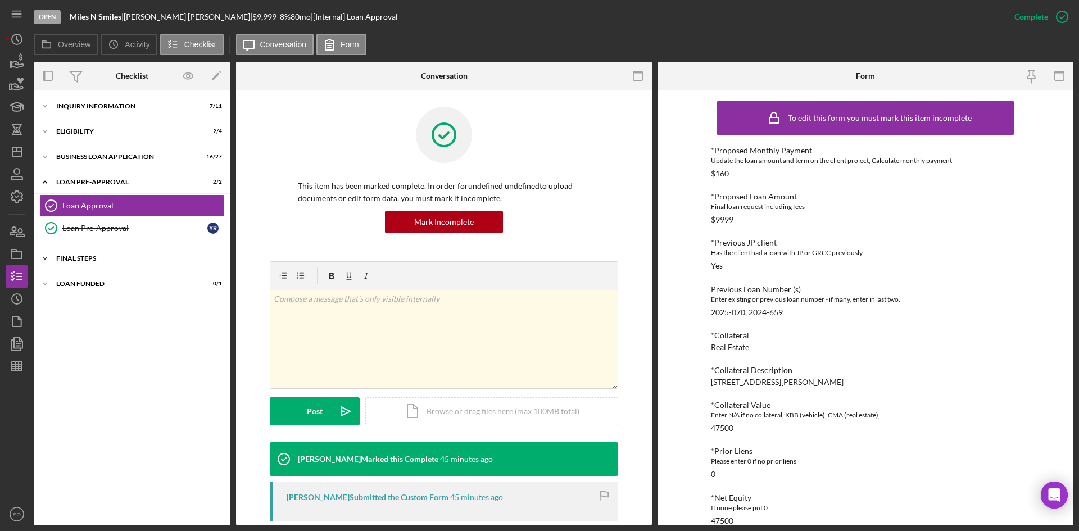
click at [92, 262] on div "Icon/Expander FINAL STEPS 7 / 19" at bounding box center [132, 258] width 197 height 22
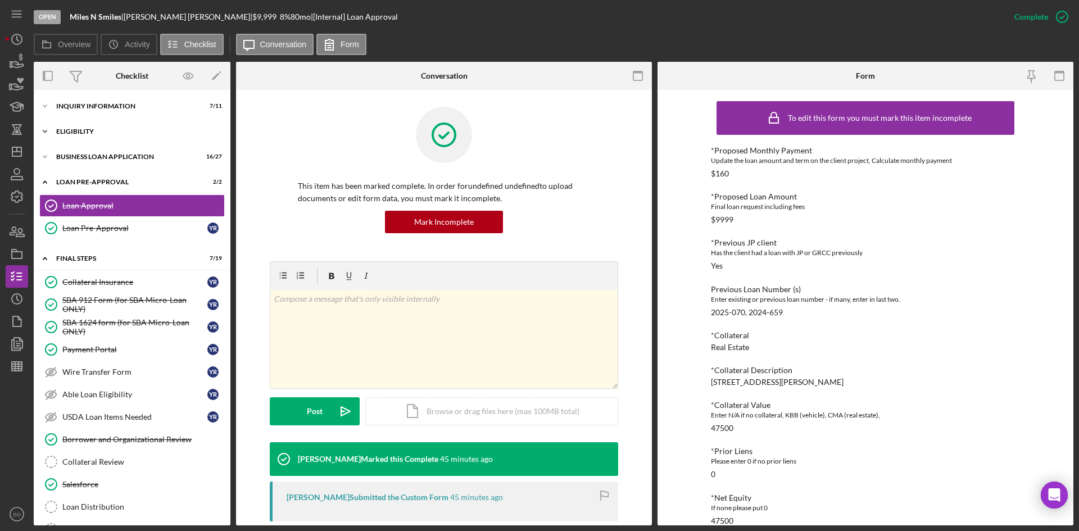
click at [66, 131] on div "ELIGIBILITY" at bounding box center [136, 131] width 160 height 7
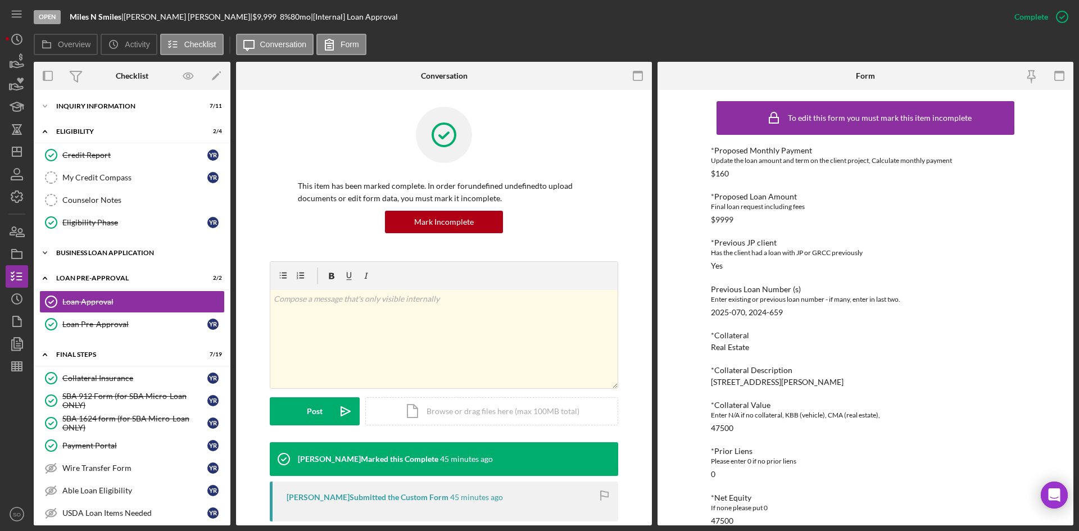
click at [89, 247] on div "Icon/Expander BUSINESS LOAN APPLICATION 16 / 27" at bounding box center [132, 253] width 197 height 22
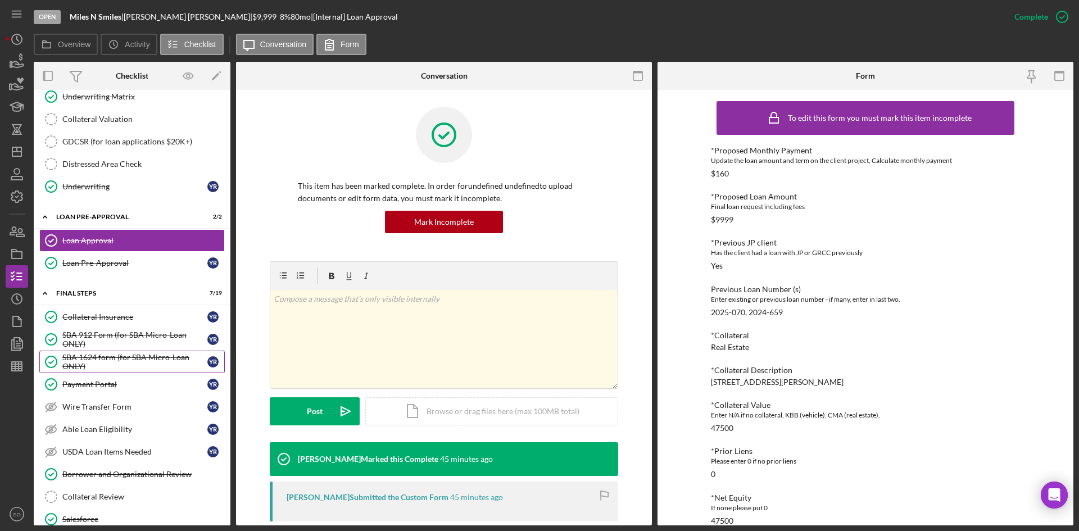
scroll to position [899, 0]
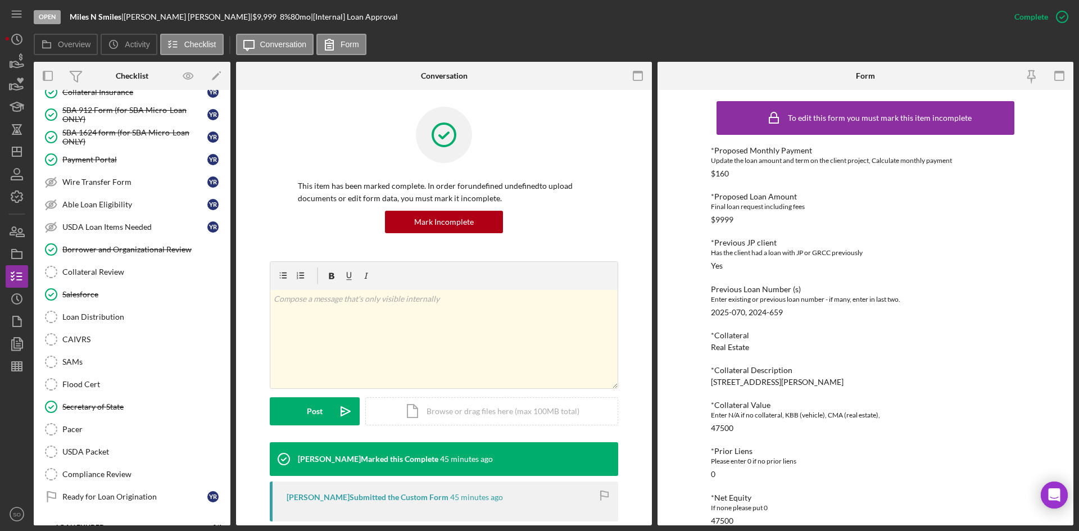
click at [110, 274] on div "Collateral Review" at bounding box center [143, 271] width 162 height 9
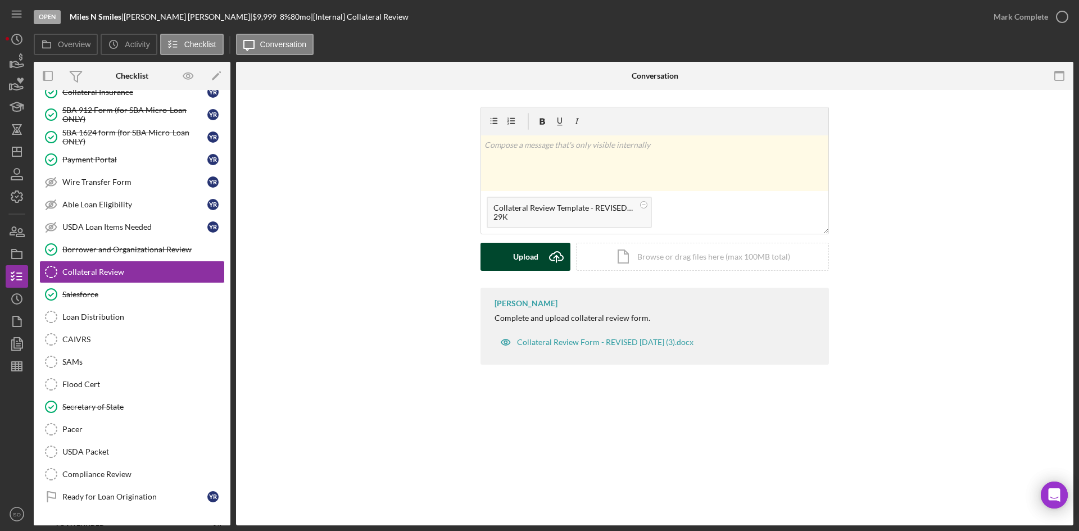
click at [529, 251] on div "Upload" at bounding box center [525, 257] width 25 height 28
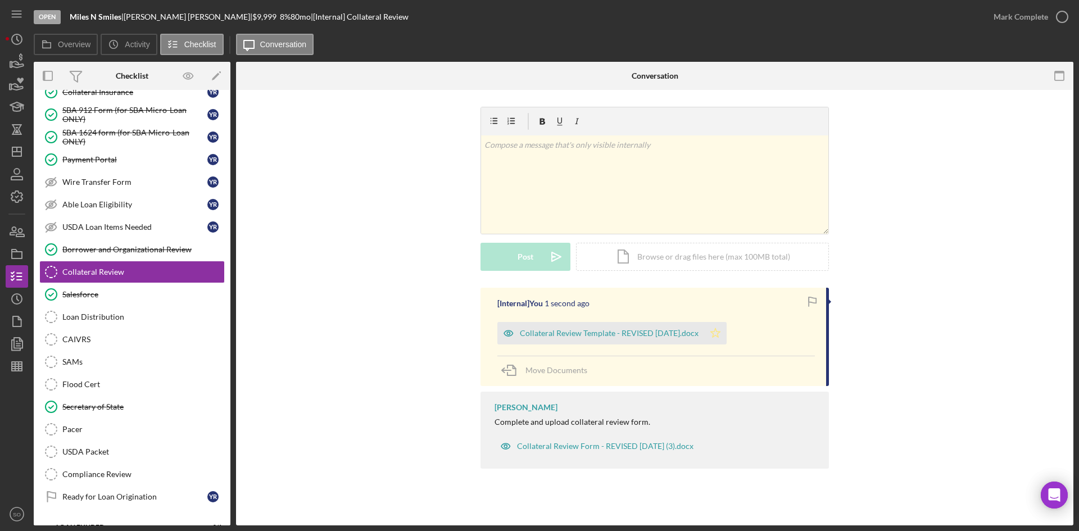
click at [724, 335] on icon "Icon/Star" at bounding box center [715, 333] width 22 height 22
click at [1031, 23] on div "Mark Complete" at bounding box center [1020, 17] width 55 height 22
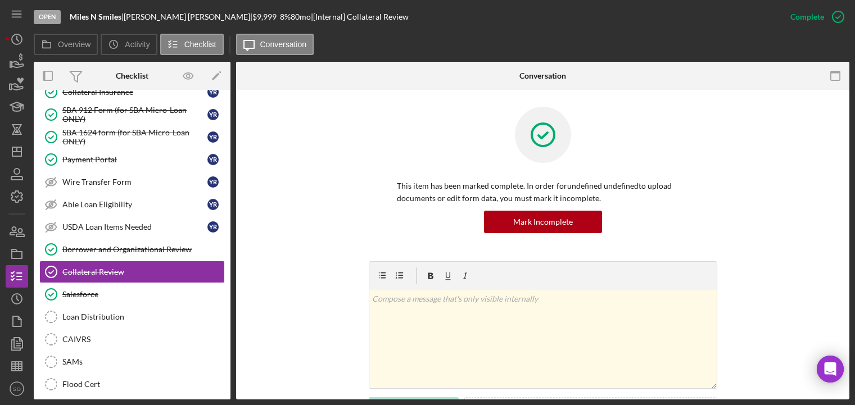
click at [734, 377] on div "v Color teal Color pink Remove color Add row above Add row below Add column bef…" at bounding box center [542, 351] width 579 height 181
click at [732, 368] on div "v Color teal Color pink Remove color Add row above Add row below Add column bef…" at bounding box center [542, 351] width 579 height 181
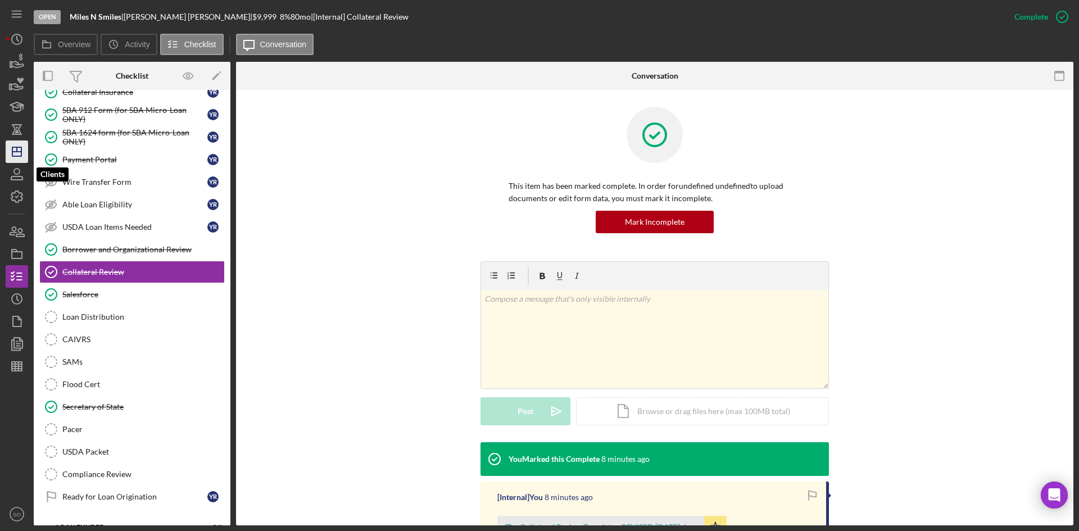
click at [16, 157] on icon "Icon/Dashboard" at bounding box center [17, 152] width 28 height 28
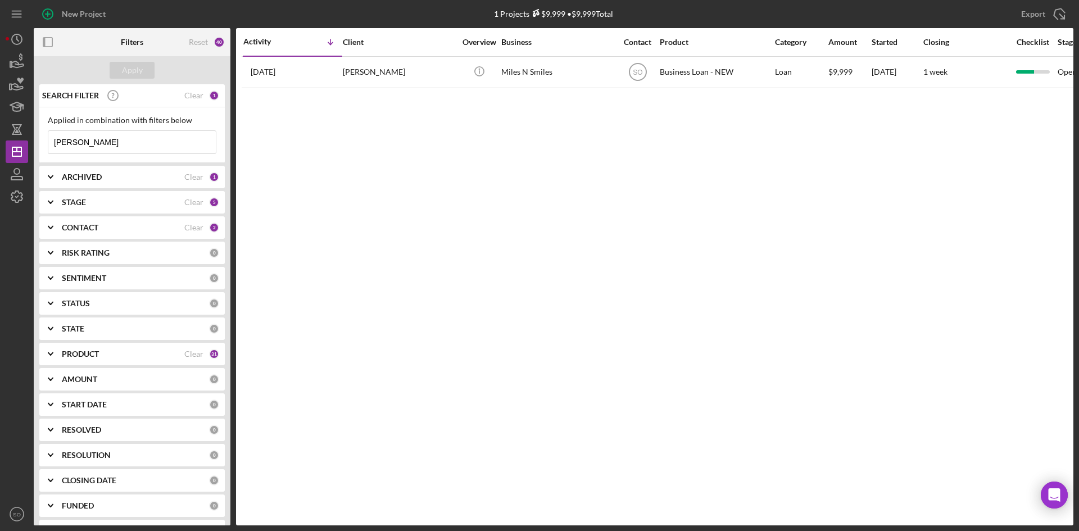
drag, startPoint x: 88, startPoint y: 142, endPoint x: 0, endPoint y: 142, distance: 87.7
click at [0, 142] on div "New Project 1 Projects $9,999 • $9,999 Total [PERSON_NAME] Export Icon/Export F…" at bounding box center [539, 265] width 1079 height 531
type input "fallin"
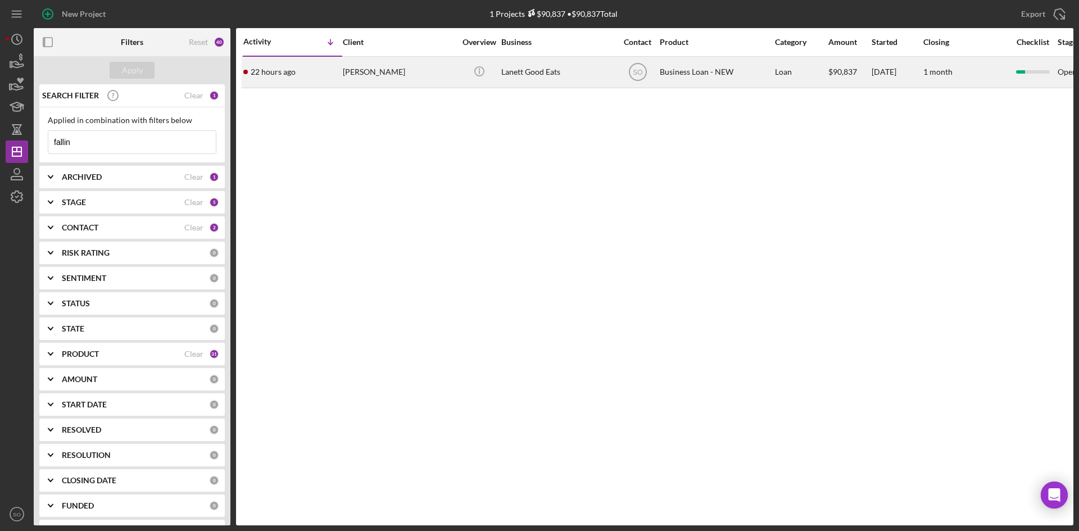
click at [315, 74] on div "22 hours ago [PERSON_NAME]" at bounding box center [292, 72] width 98 height 30
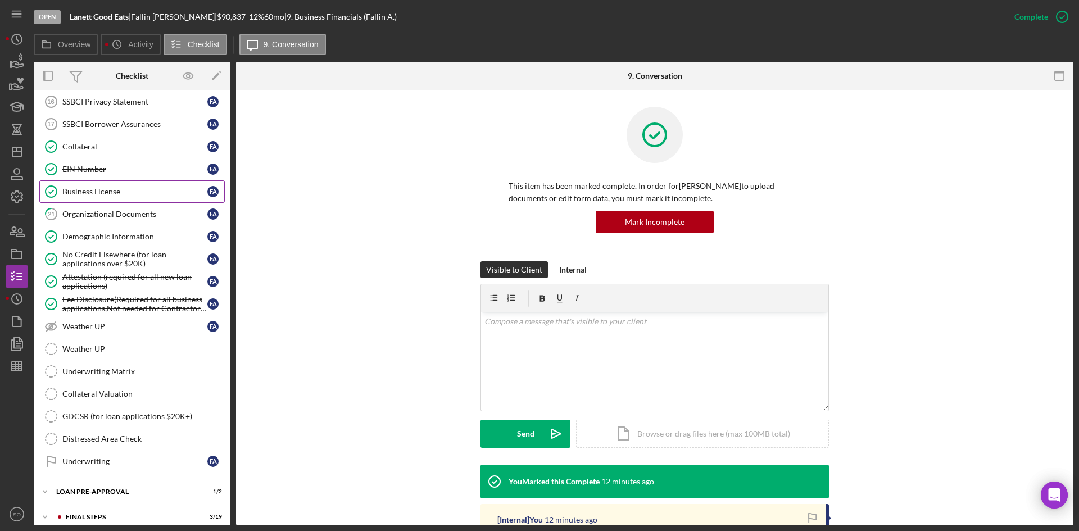
scroll to position [428, 0]
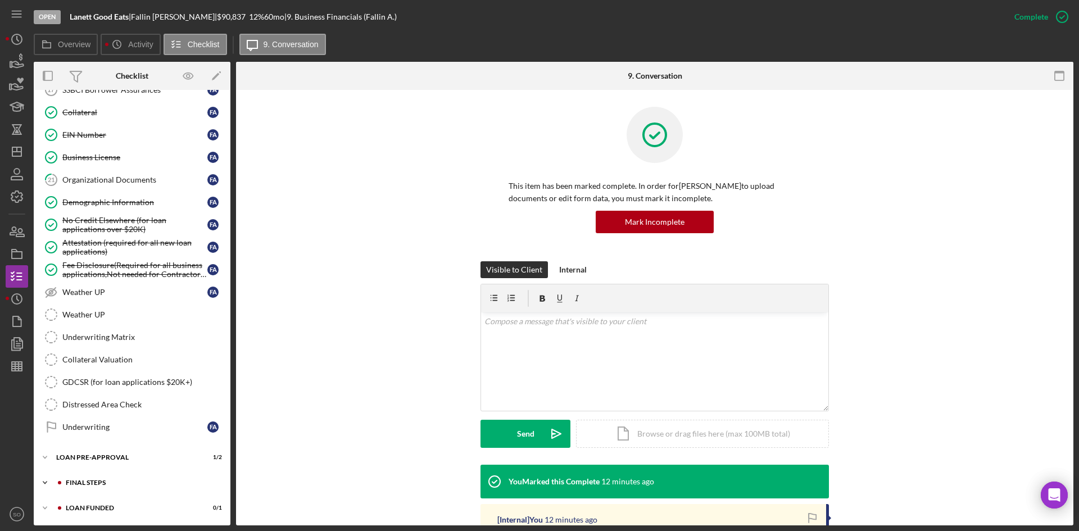
click at [109, 484] on div "FINAL STEPS" at bounding box center [141, 482] width 151 height 7
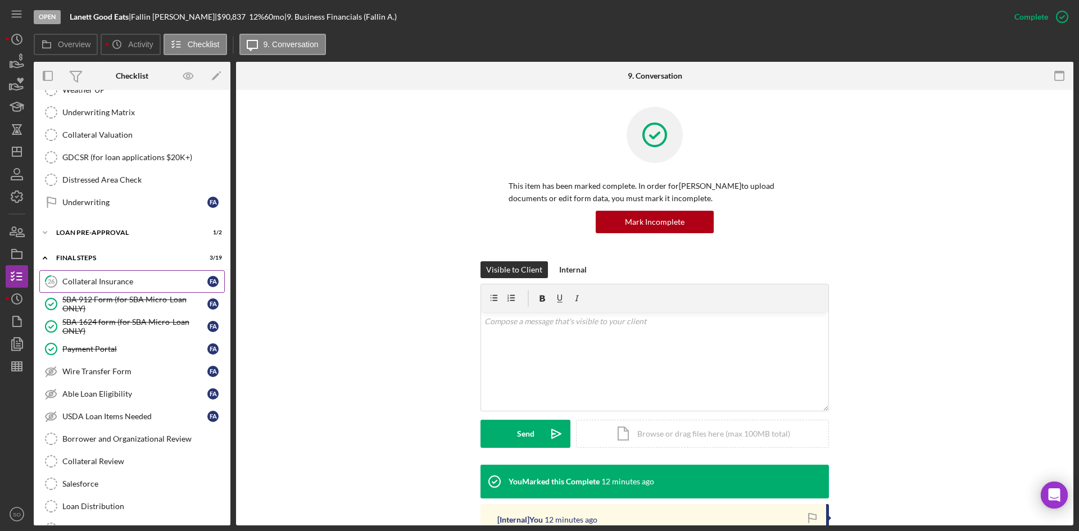
click at [99, 287] on link "26 Collateral Insurance F A" at bounding box center [131, 281] width 185 height 22
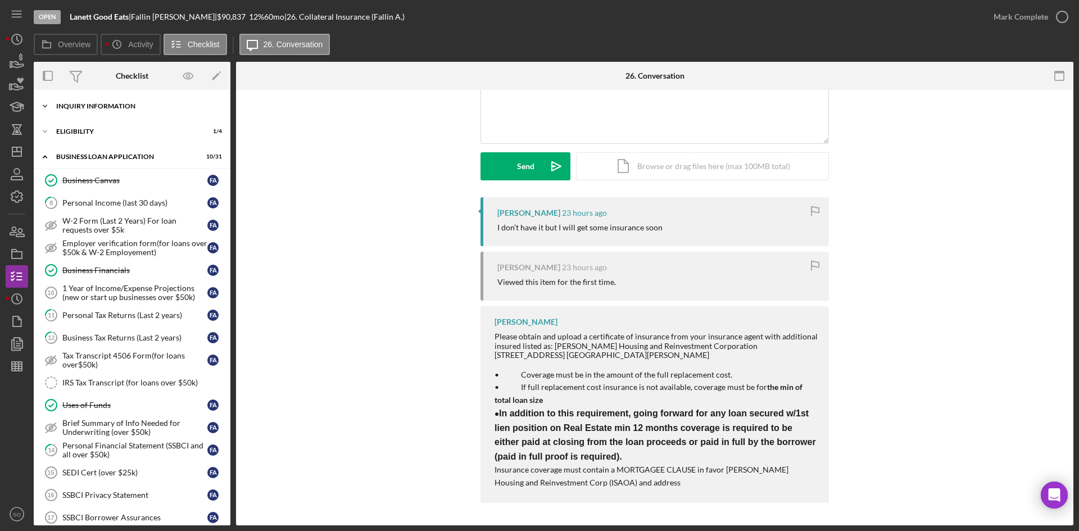
click at [93, 103] on div "INQUIRY INFORMATION" at bounding box center [136, 106] width 160 height 7
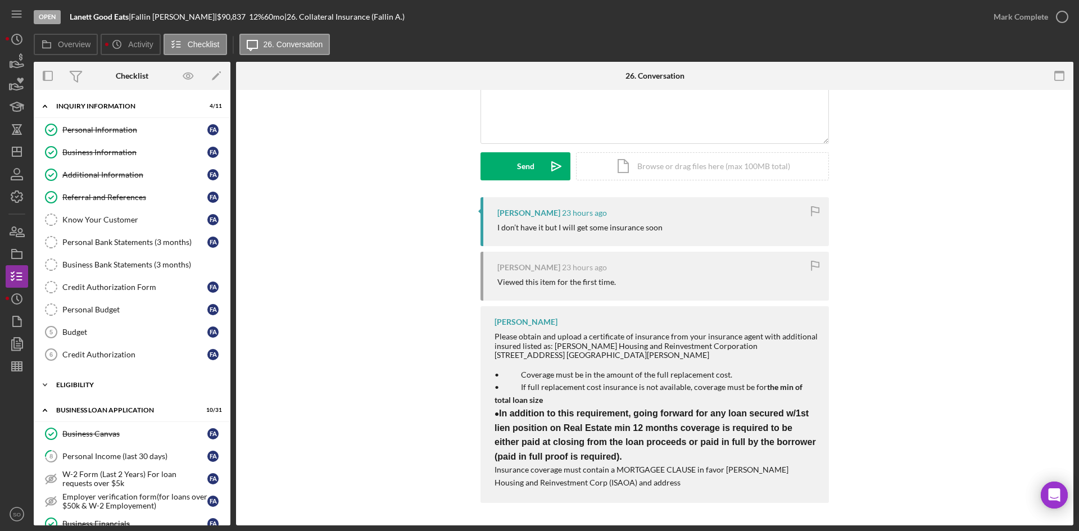
click at [98, 387] on div "ELIGIBILITY" at bounding box center [136, 385] width 160 height 7
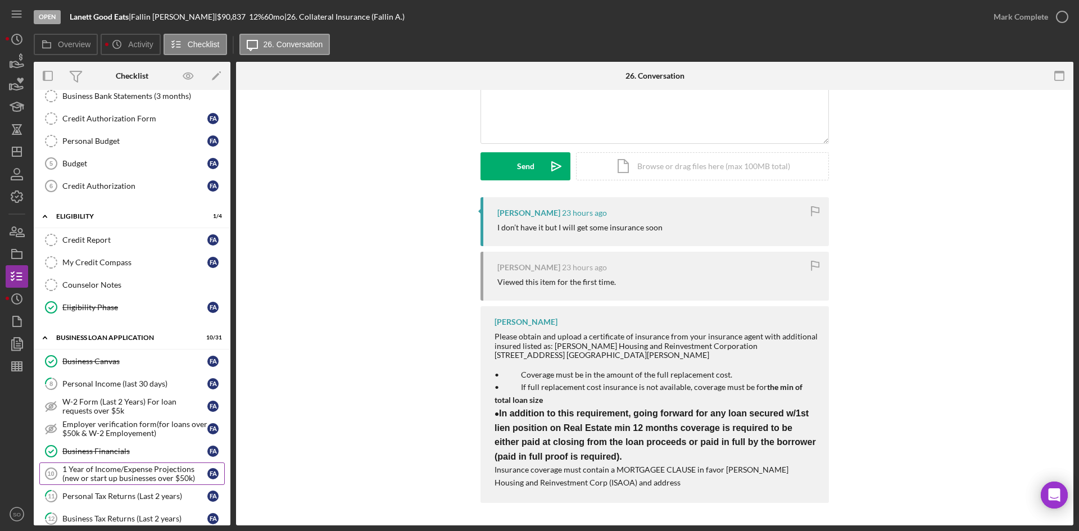
scroll to position [393, 0]
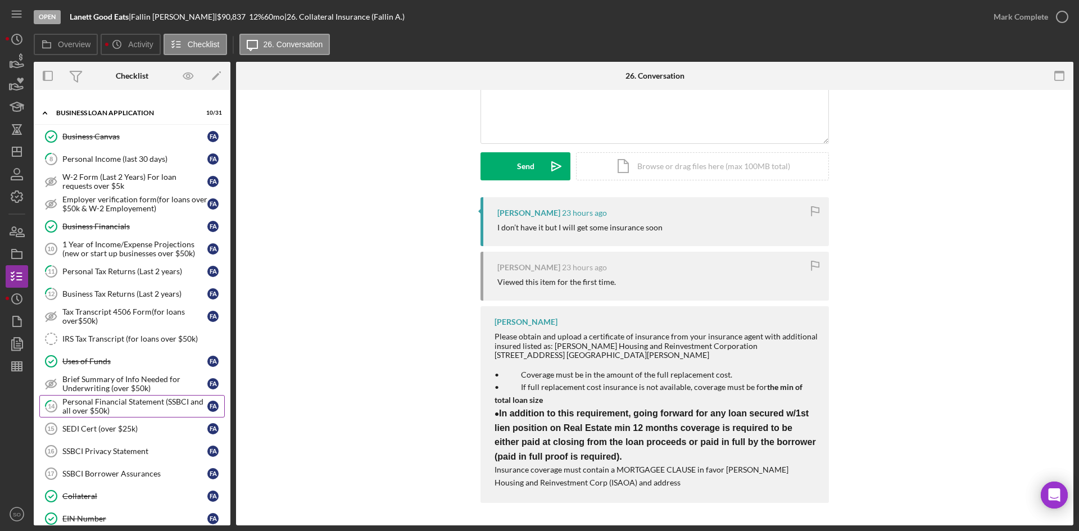
click at [103, 404] on div "Personal Financial Statement (SSBCI and all over $50k)" at bounding box center [134, 406] width 145 height 18
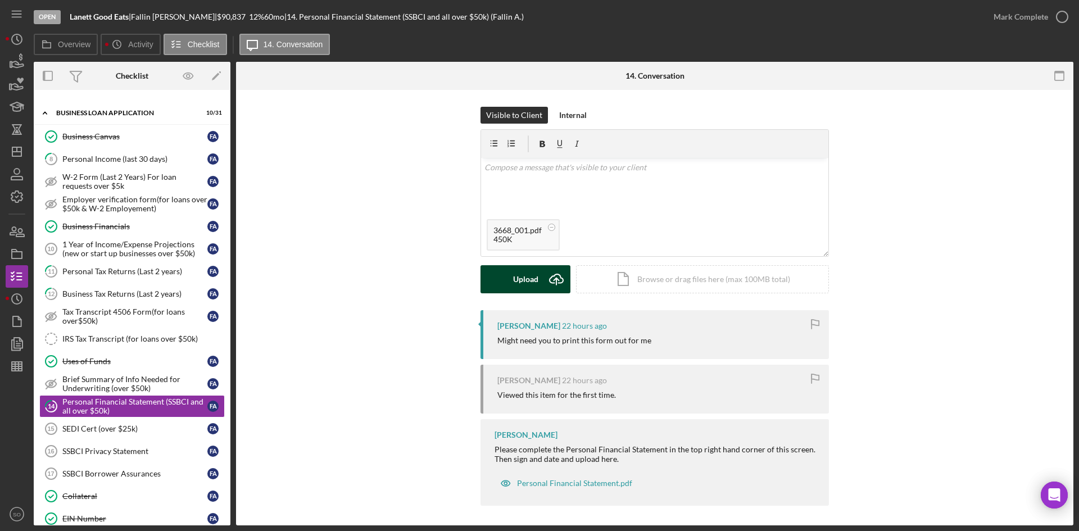
click at [509, 271] on button "Upload Icon/Upload" at bounding box center [525, 279] width 90 height 28
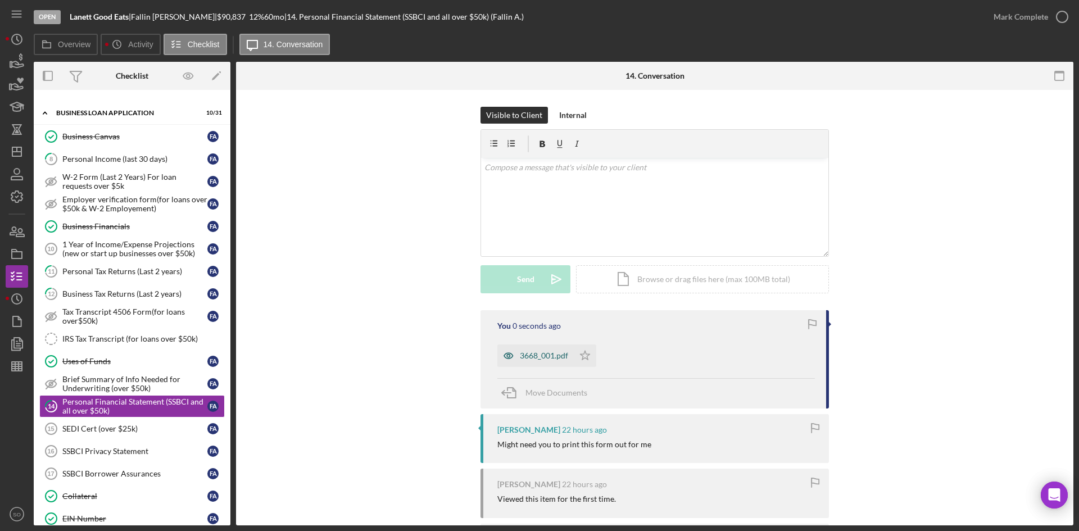
click at [545, 362] on div "3668_001.pdf" at bounding box center [535, 355] width 76 height 22
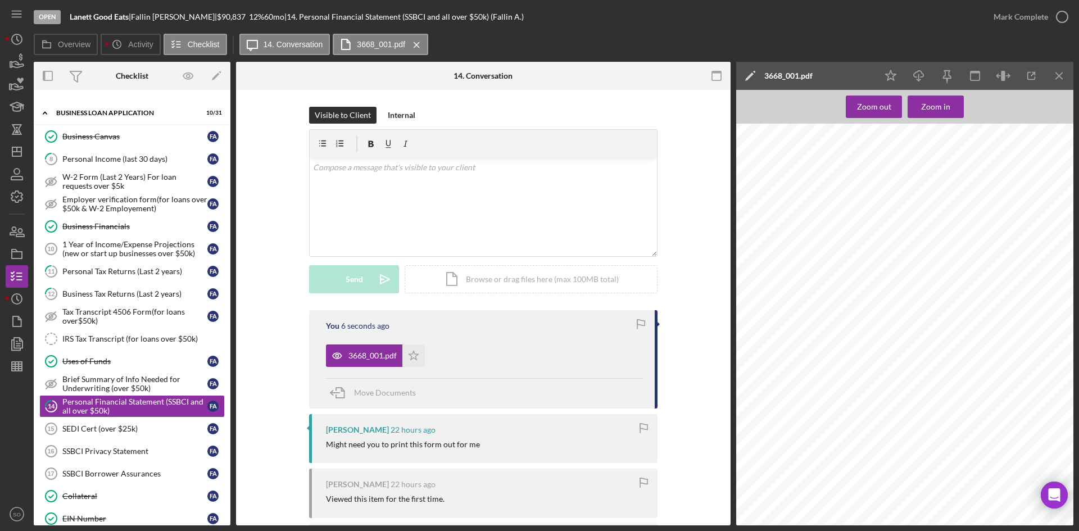
scroll to position [1911, 0]
click at [1025, 10] on div "Mark Complete" at bounding box center [1020, 17] width 55 height 22
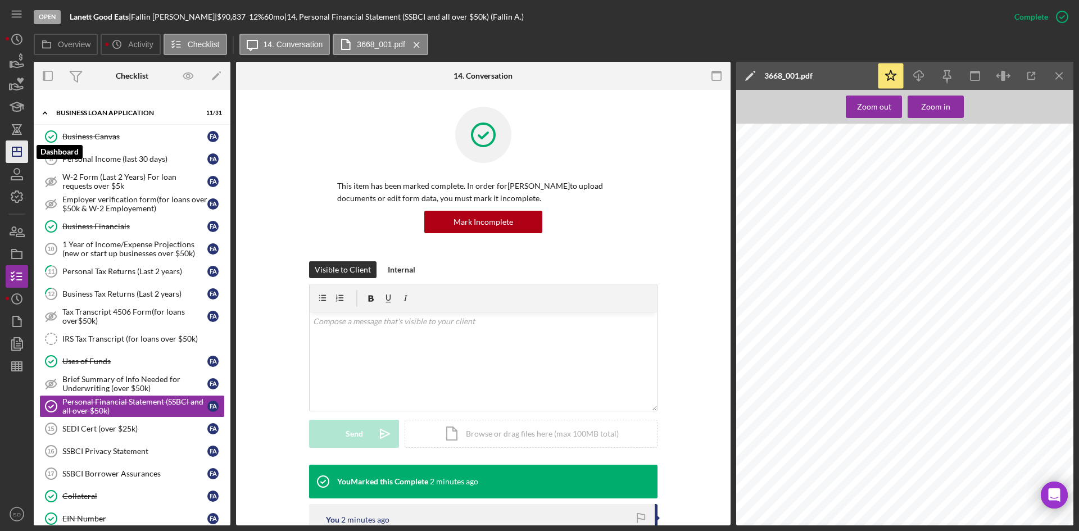
click at [21, 148] on polygon "button" at bounding box center [16, 151] width 9 height 9
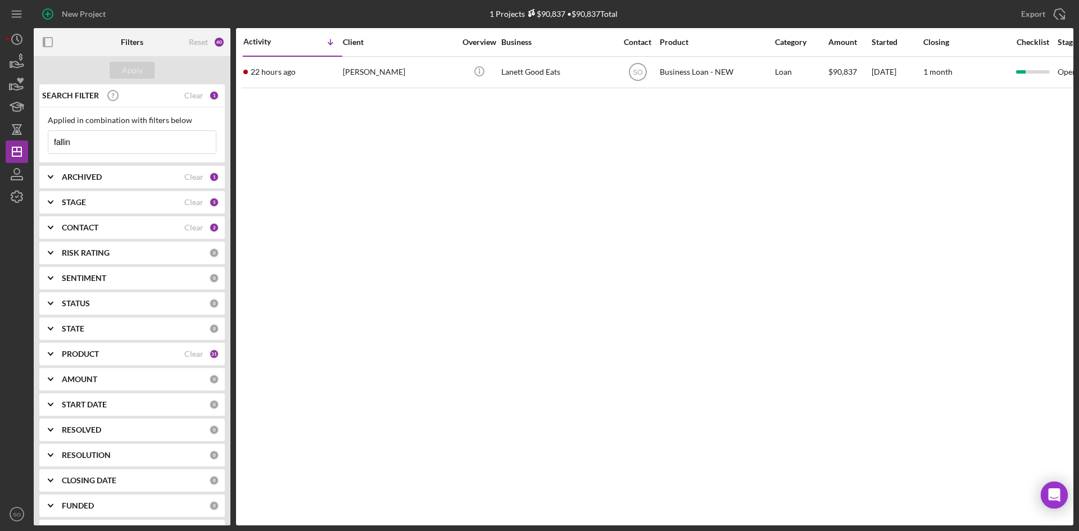
click at [84, 142] on input "fallin" at bounding box center [131, 142] width 167 height 22
drag, startPoint x: 79, startPoint y: 142, endPoint x: 6, endPoint y: 139, distance: 73.7
click at [6, 139] on div "New Project 1 Projects $90,837 • $90,837 Total fallin Export Icon/Export Filter…" at bounding box center [540, 262] width 1068 height 525
type input "[PERSON_NAME]"
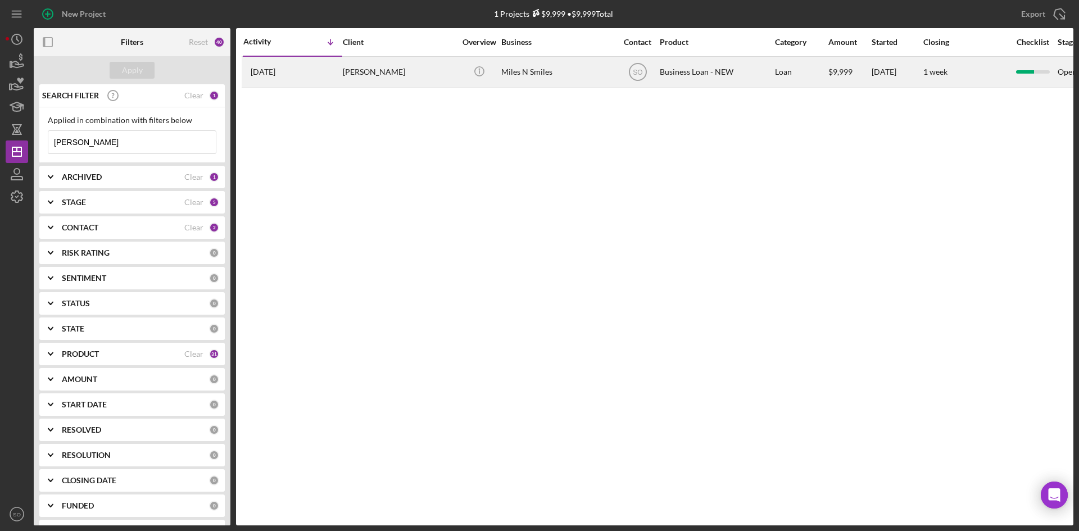
click at [317, 80] on div "[DATE] [PERSON_NAME]" at bounding box center [292, 72] width 98 height 30
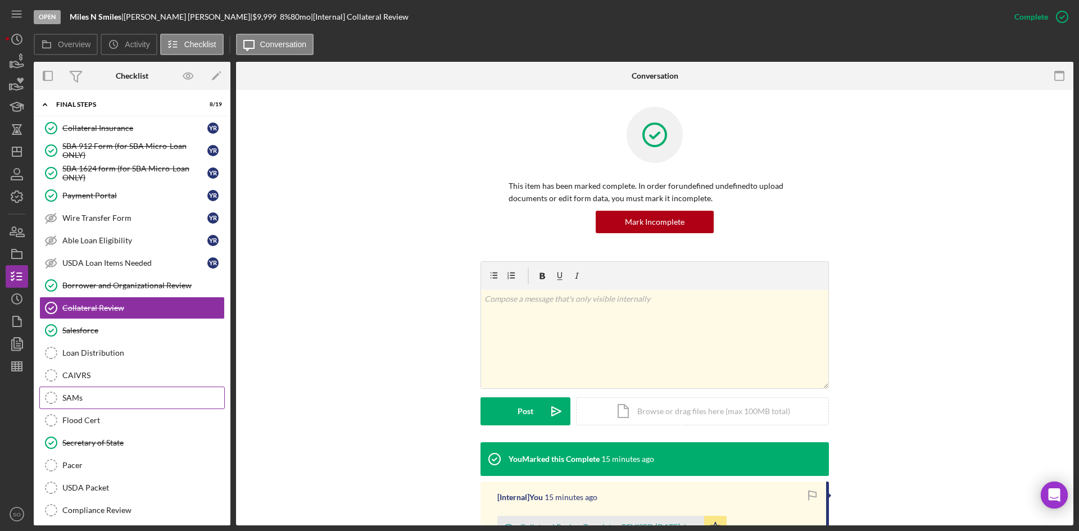
scroll to position [158, 0]
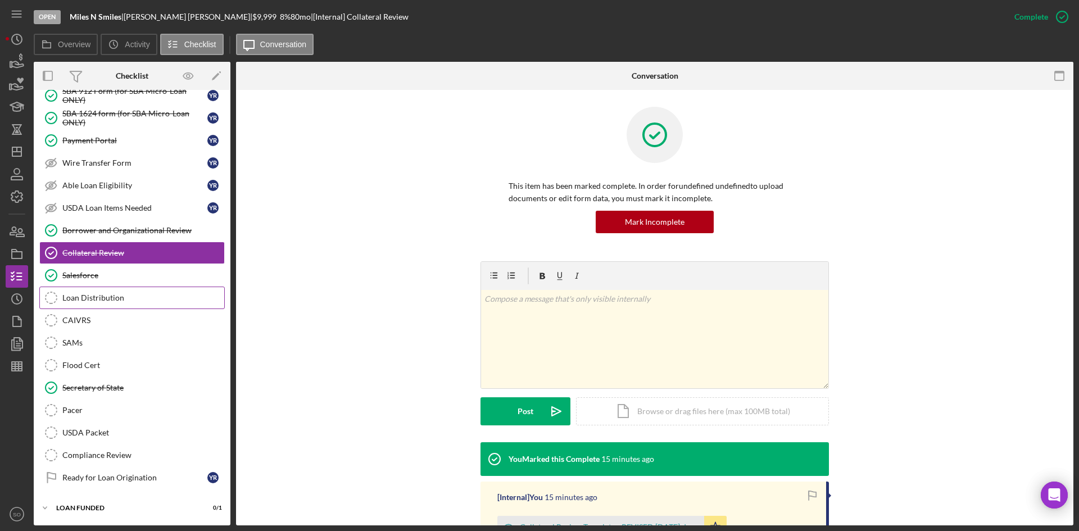
drag, startPoint x: 112, startPoint y: 300, endPoint x: 164, endPoint y: 310, distance: 52.7
click at [112, 300] on div "Loan Distribution" at bounding box center [143, 297] width 162 height 9
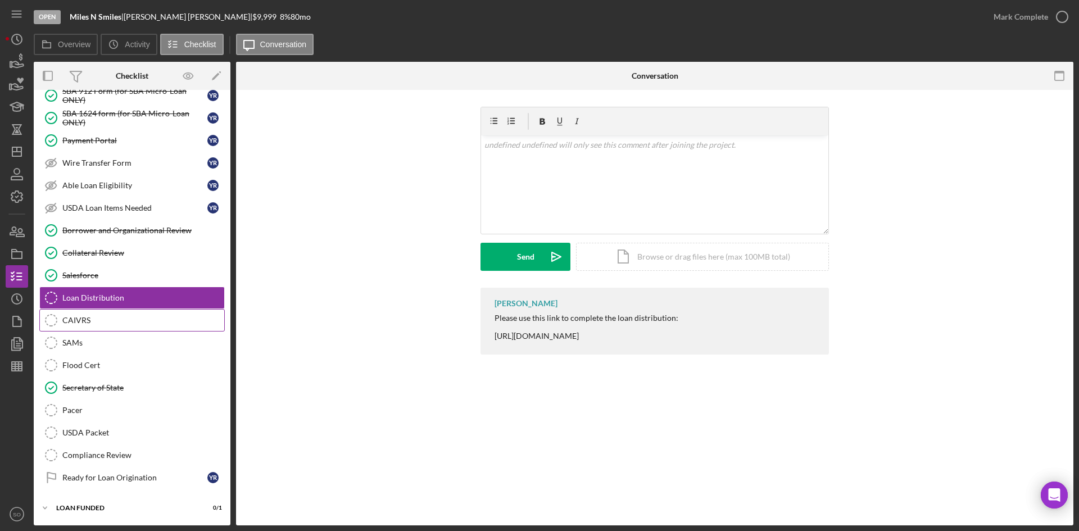
scroll to position [158, 0]
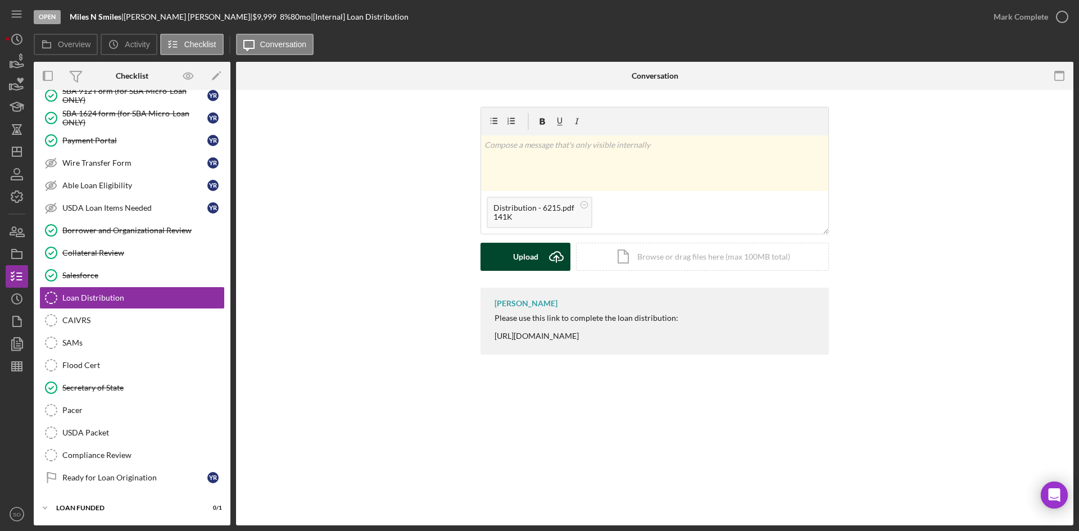
click at [523, 257] on div "Upload" at bounding box center [525, 257] width 25 height 28
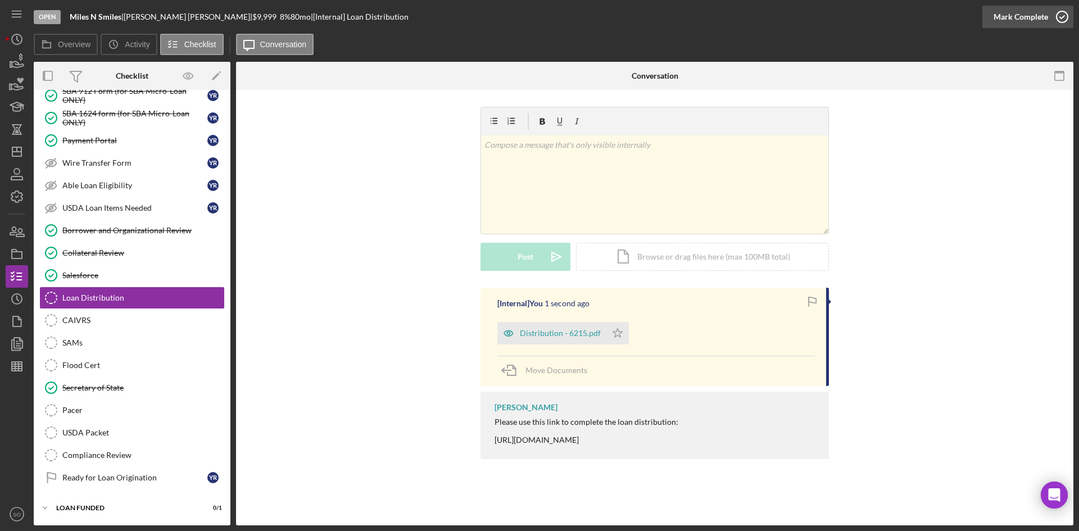
click at [1049, 11] on icon "button" at bounding box center [1062, 17] width 28 height 28
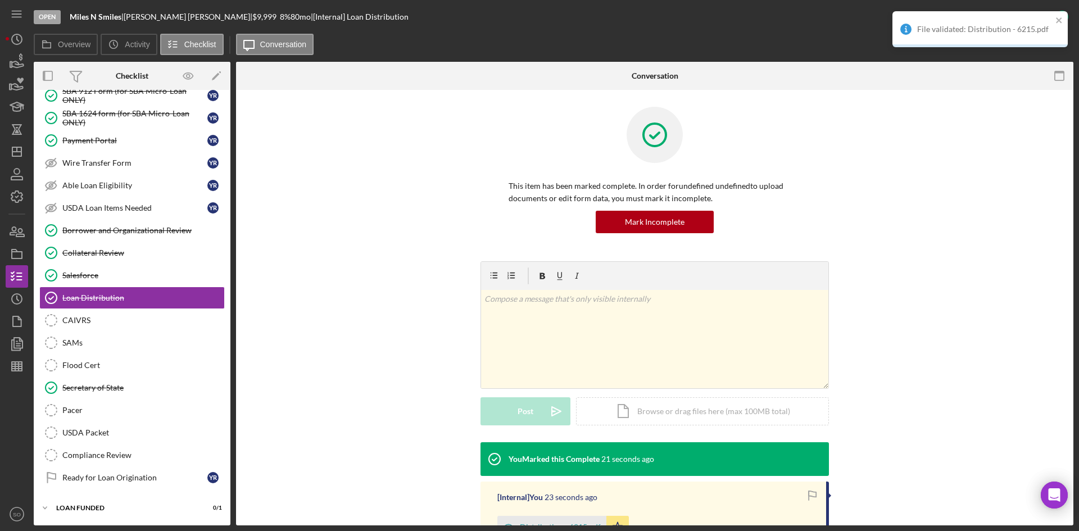
click at [895, 214] on div "This item has been marked complete. In order for undefined undefined to upload …" at bounding box center [655, 184] width 804 height 155
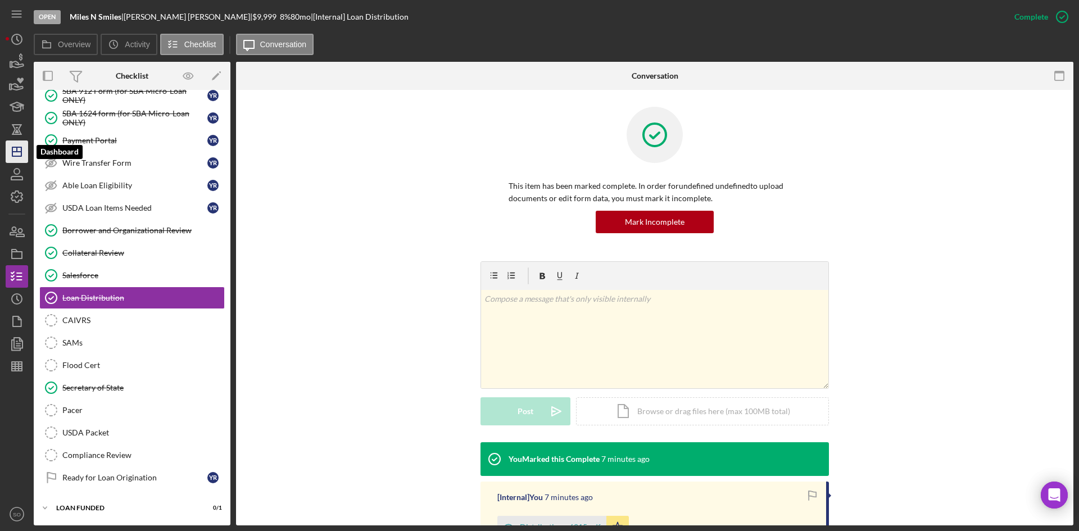
click at [20, 156] on polygon "button" at bounding box center [16, 151] width 9 height 9
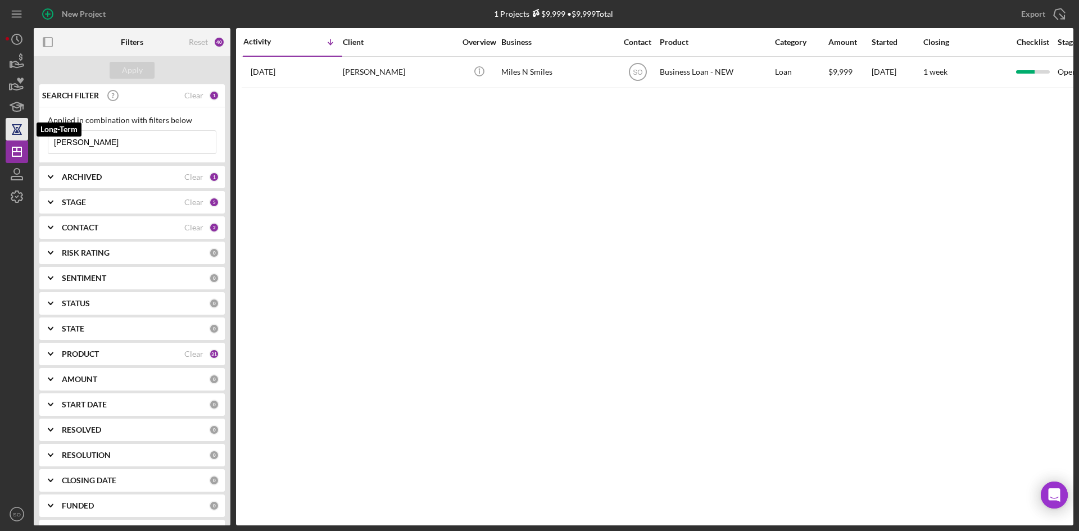
drag, startPoint x: 97, startPoint y: 142, endPoint x: 18, endPoint y: 137, distance: 78.8
click at [18, 137] on div "New Project 1 Projects $9,999 • $9,999 Total [PERSON_NAME] Export Icon/Export F…" at bounding box center [540, 262] width 1068 height 525
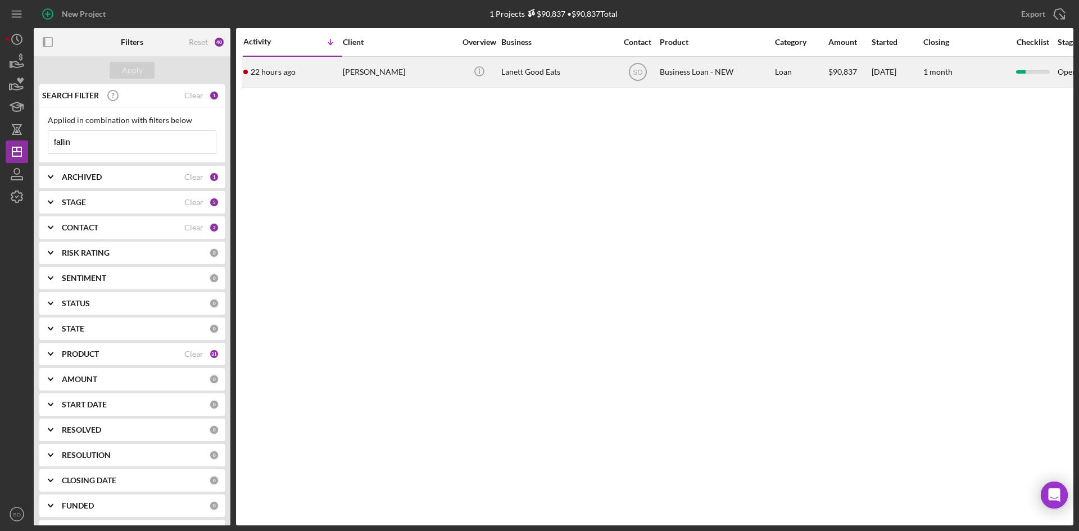
type input "fallin"
click at [270, 72] on time "22 hours ago" at bounding box center [273, 71] width 45 height 9
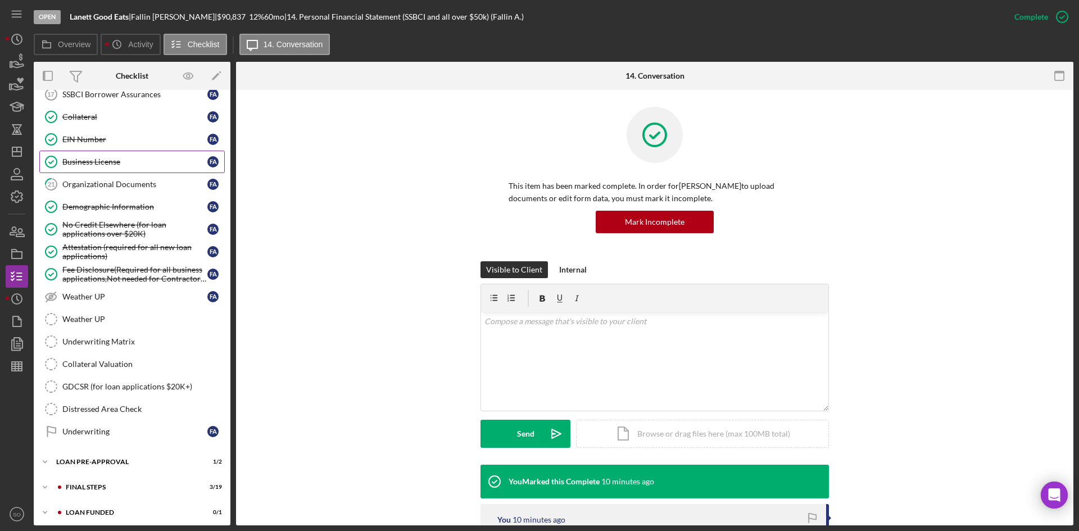
scroll to position [198, 0]
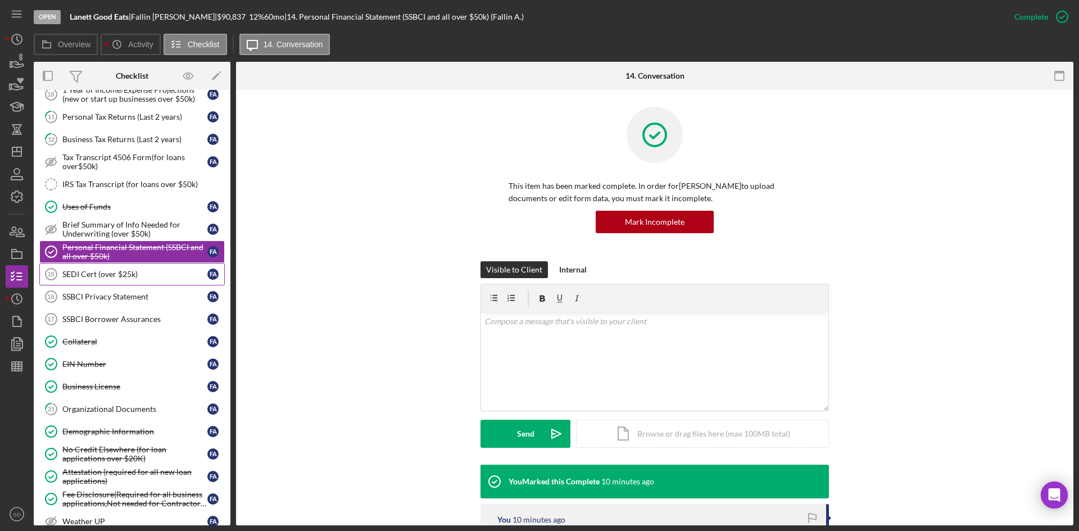
click at [102, 271] on div "SEDI Cert (over $25k)" at bounding box center [134, 274] width 145 height 9
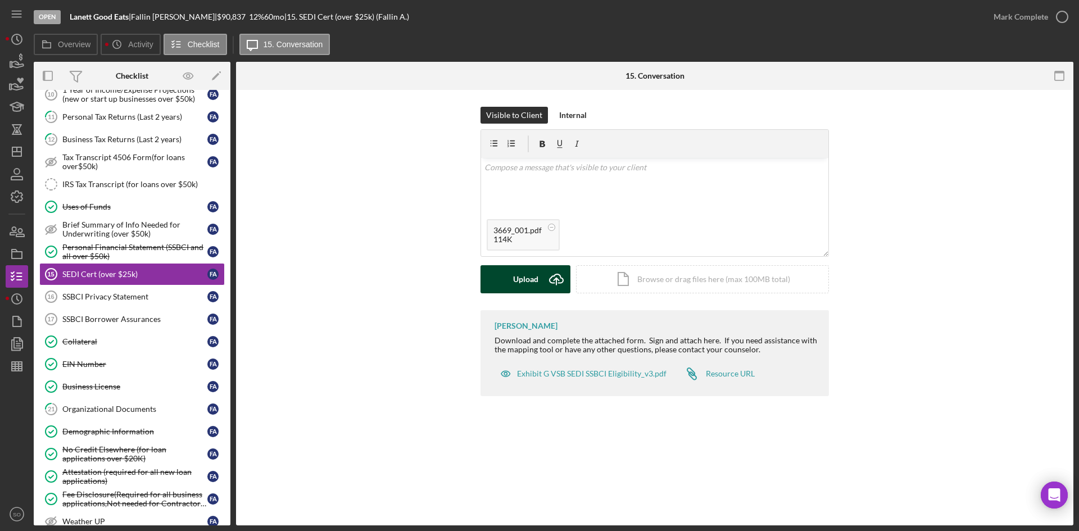
click at [498, 281] on button "Upload Icon/Upload" at bounding box center [525, 279] width 90 height 28
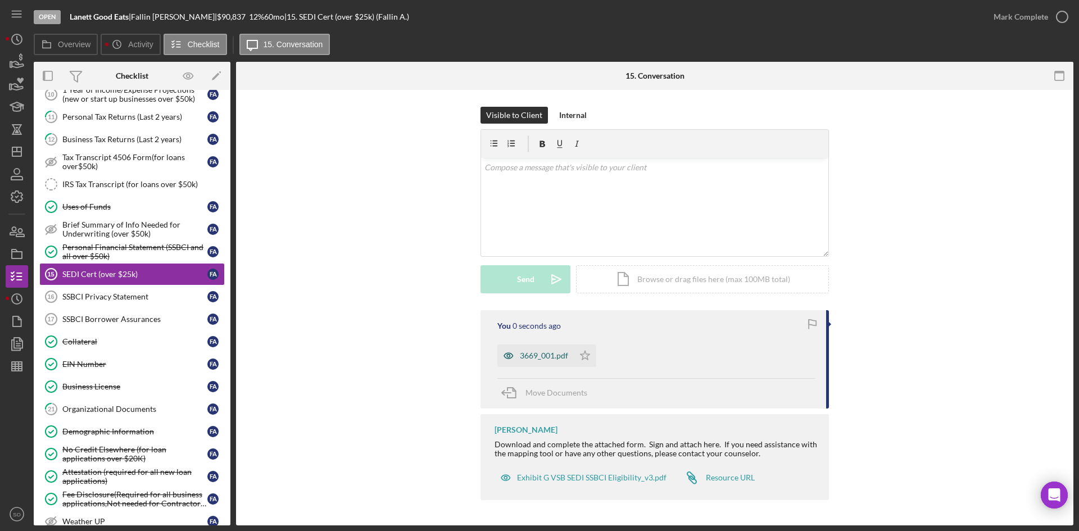
click at [526, 355] on div "3669_001.pdf" at bounding box center [544, 355] width 48 height 9
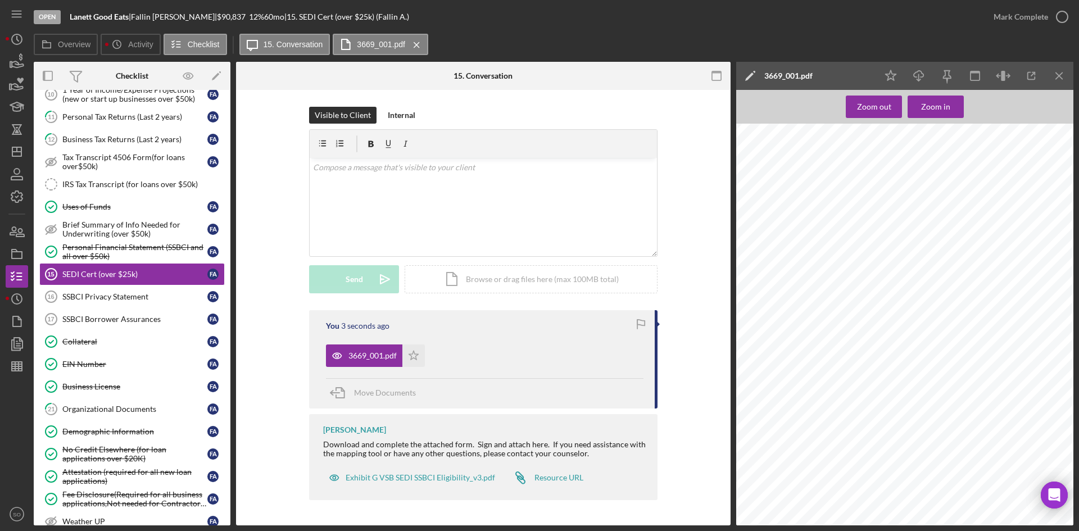
scroll to position [497, 0]
click at [1045, 28] on div "Mark Complete" at bounding box center [1020, 17] width 55 height 22
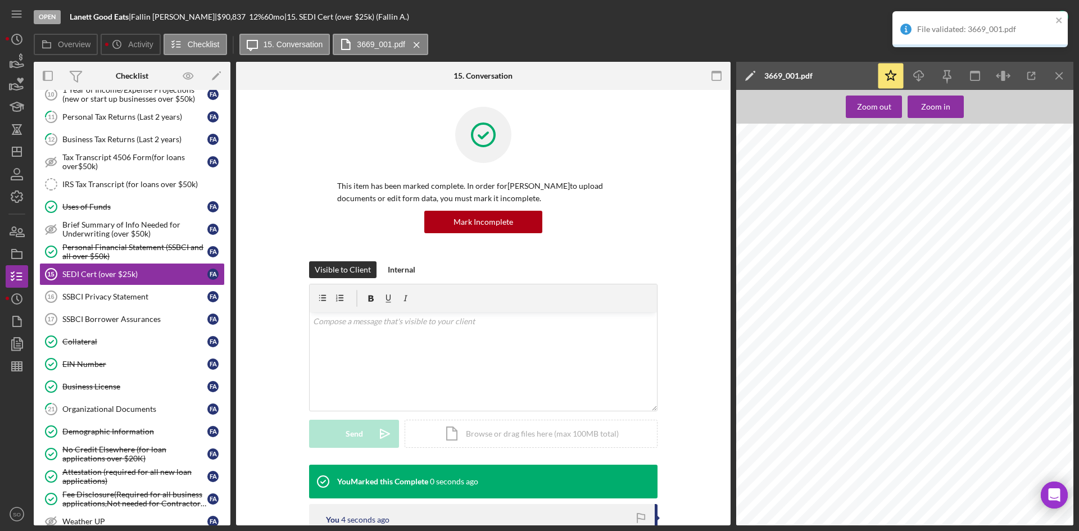
click at [1016, 17] on div "File validated: 3669_001.pdf" at bounding box center [979, 29] width 175 height 36
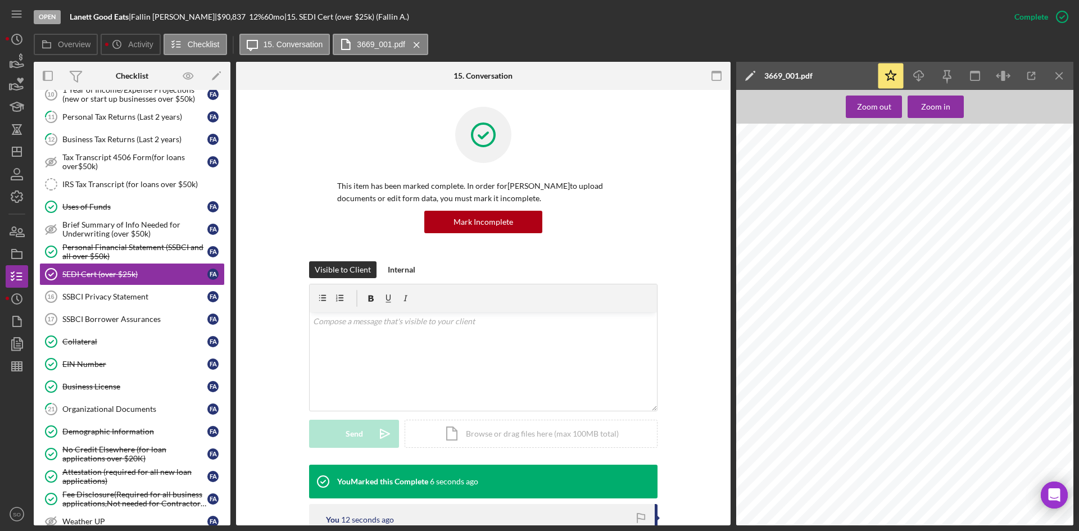
scroll to position [328, 0]
click at [147, 292] on div "SSBCI Privacy Statement" at bounding box center [134, 296] width 145 height 9
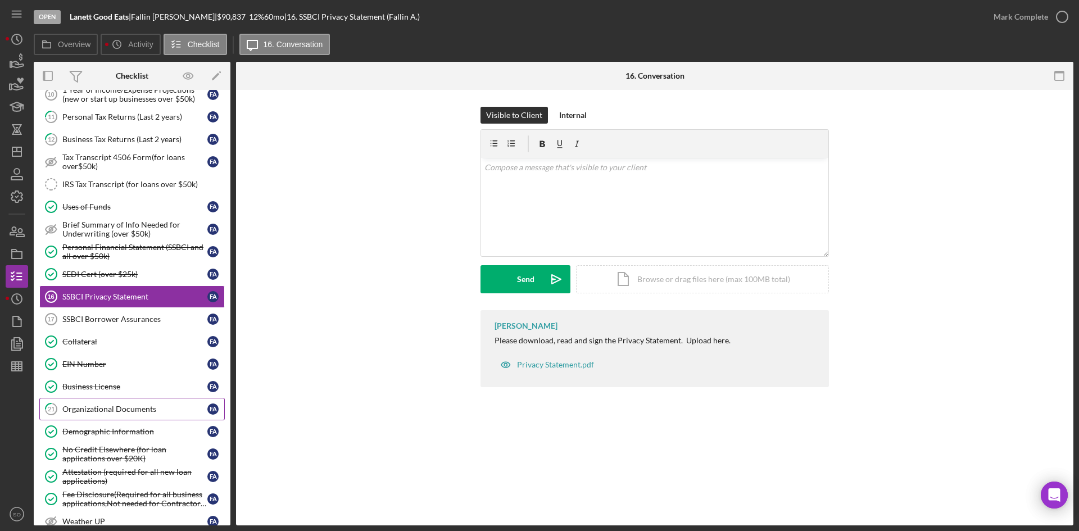
click at [103, 402] on link "21 Organizational Documents F A" at bounding box center [131, 409] width 185 height 22
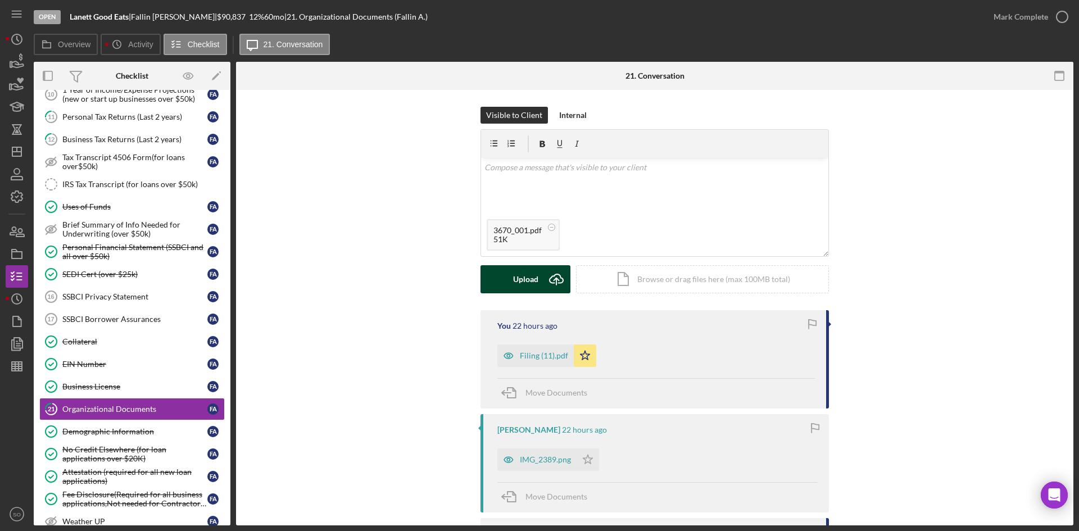
click at [545, 266] on icon "Icon/Upload" at bounding box center [556, 279] width 28 height 28
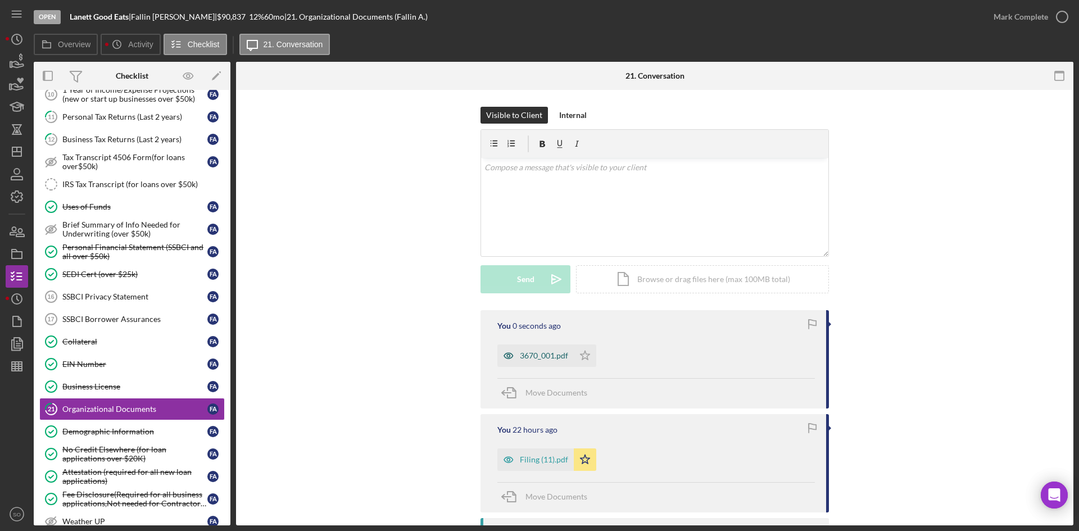
click at [547, 348] on div "3670_001.pdf" at bounding box center [535, 355] width 76 height 22
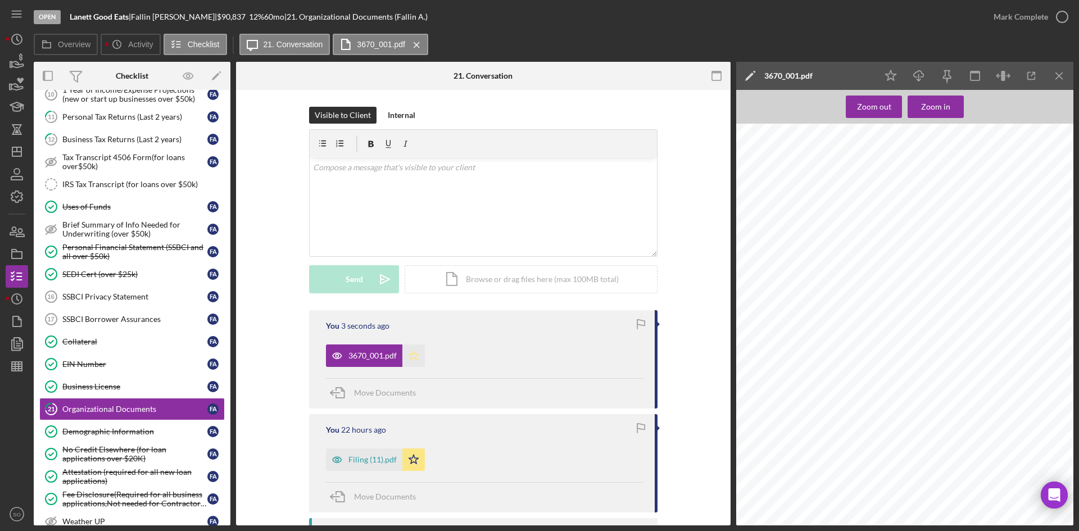
click at [413, 357] on icon "Icon/Star" at bounding box center [413, 355] width 22 height 22
drag, startPoint x: 1027, startPoint y: 15, endPoint x: 965, endPoint y: 28, distance: 63.7
click at [1024, 17] on div "Mark Complete" at bounding box center [1020, 17] width 55 height 22
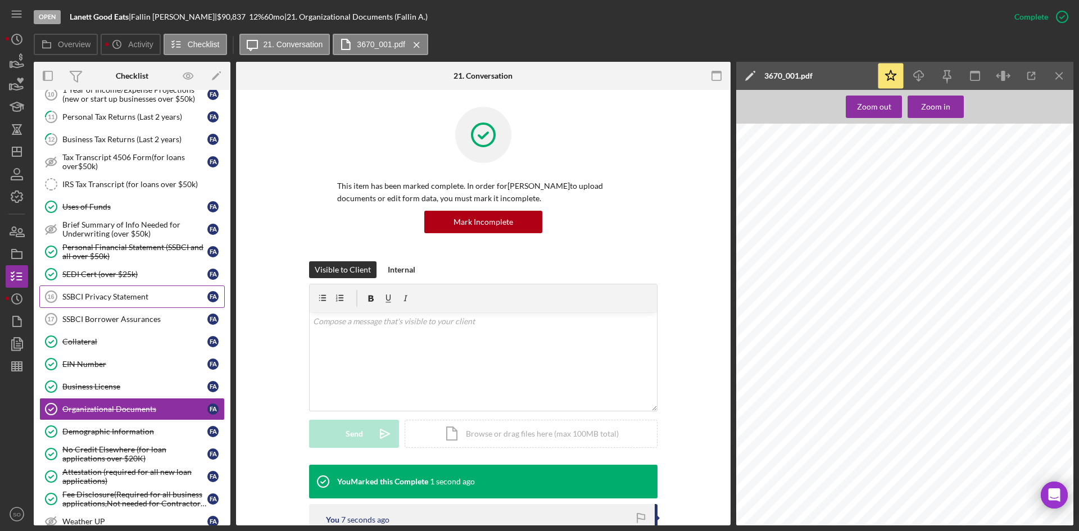
click at [102, 300] on div "SSBCI Privacy Statement" at bounding box center [134, 296] width 145 height 9
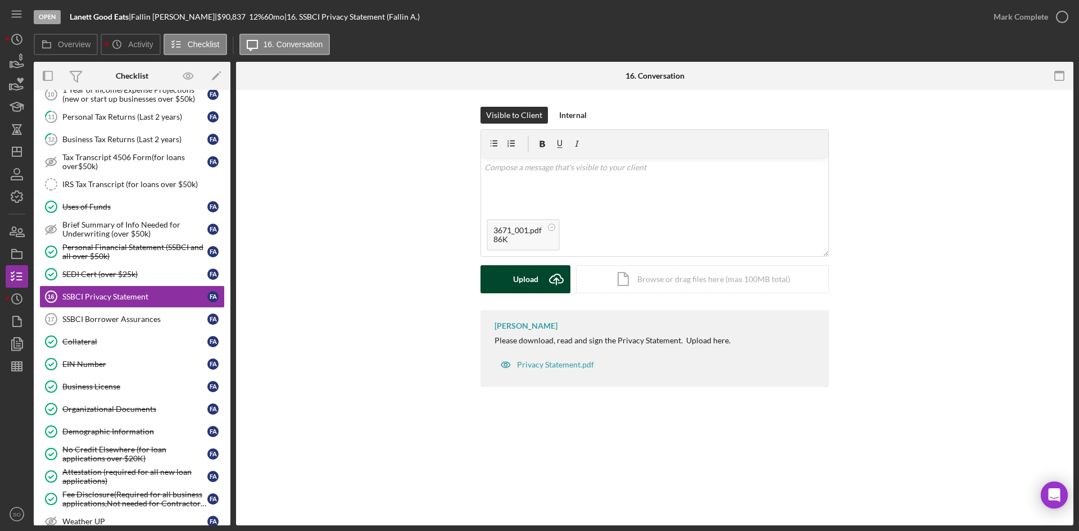
click at [519, 285] on div "Upload" at bounding box center [525, 279] width 25 height 28
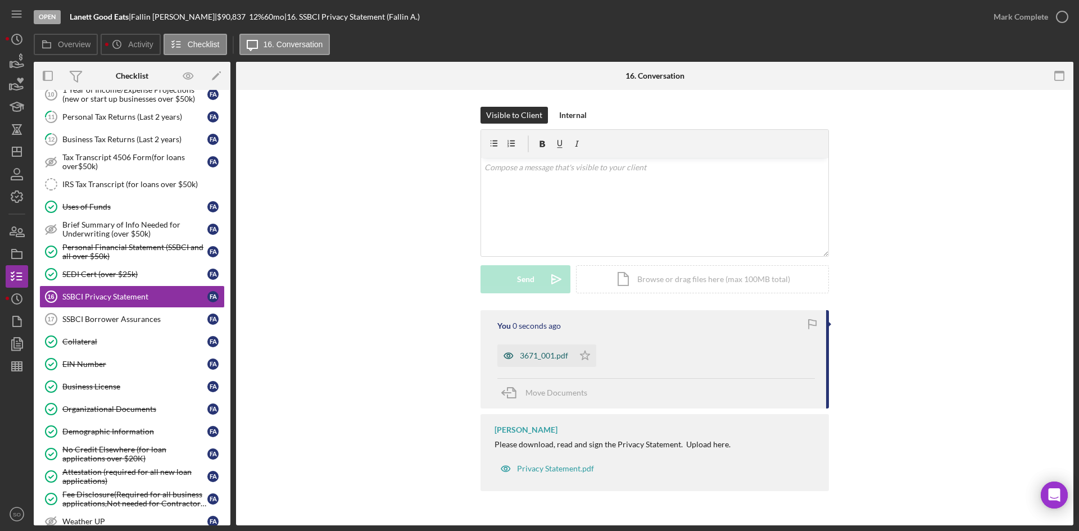
click at [560, 355] on div "3671_001.pdf" at bounding box center [544, 355] width 48 height 9
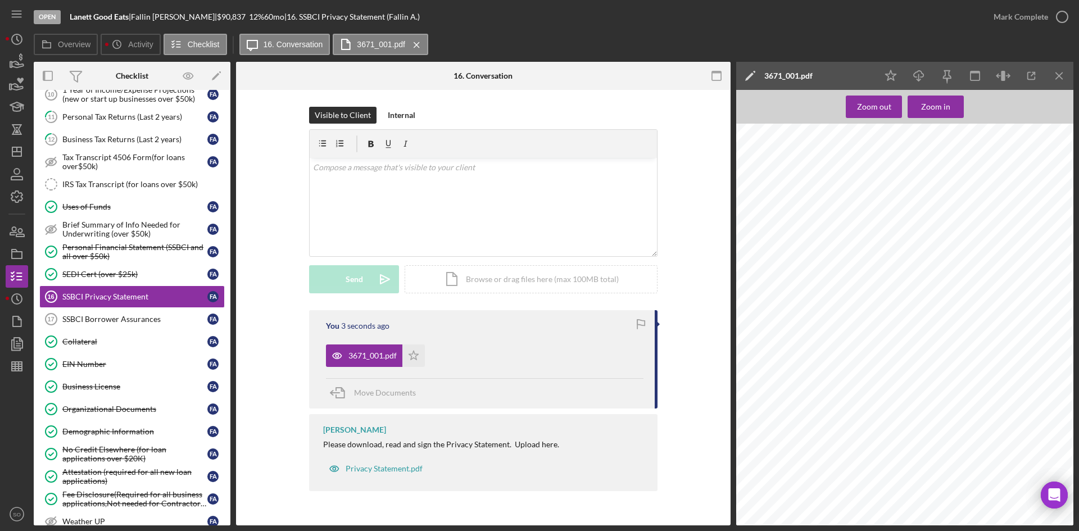
drag, startPoint x: 415, startPoint y: 355, endPoint x: 500, endPoint y: 329, distance: 89.2
click at [415, 355] on icon "Icon/Star" at bounding box center [413, 355] width 22 height 22
click at [1022, 17] on div "Mark Complete" at bounding box center [1020, 17] width 55 height 22
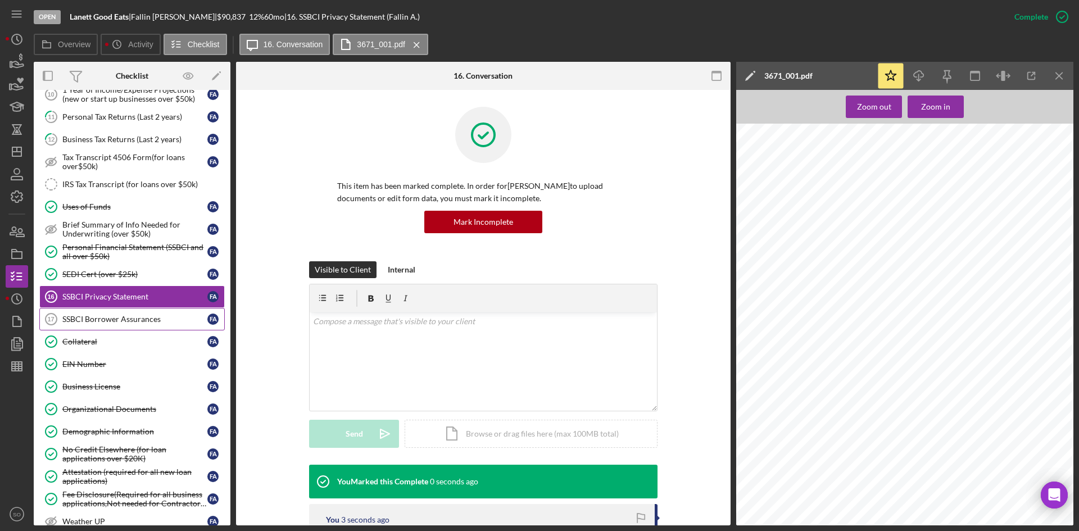
click at [152, 319] on div "SSBCI Borrower Assurances" at bounding box center [134, 319] width 145 height 9
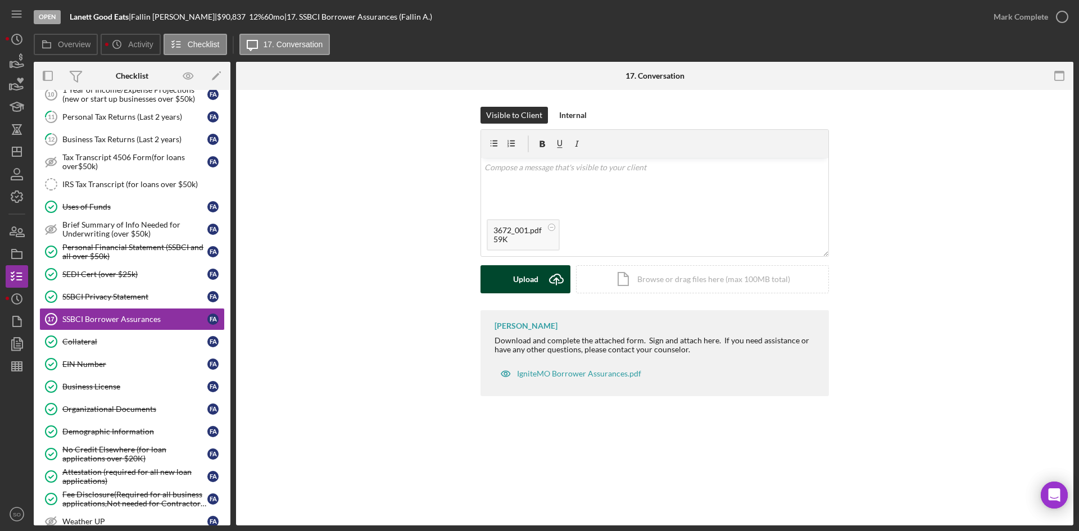
click at [525, 280] on div "Upload" at bounding box center [525, 279] width 25 height 28
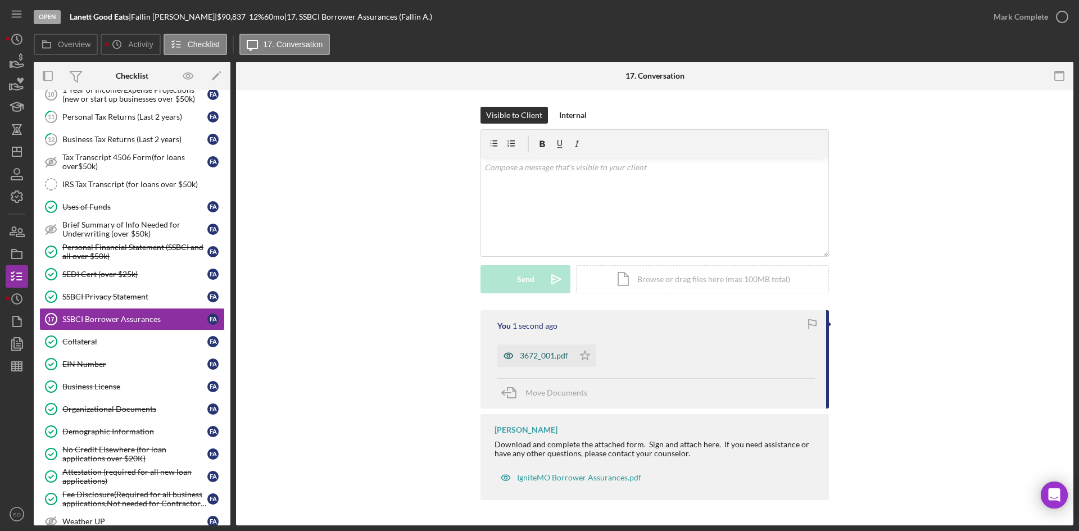
click at [542, 353] on div "3672_001.pdf" at bounding box center [544, 355] width 48 height 9
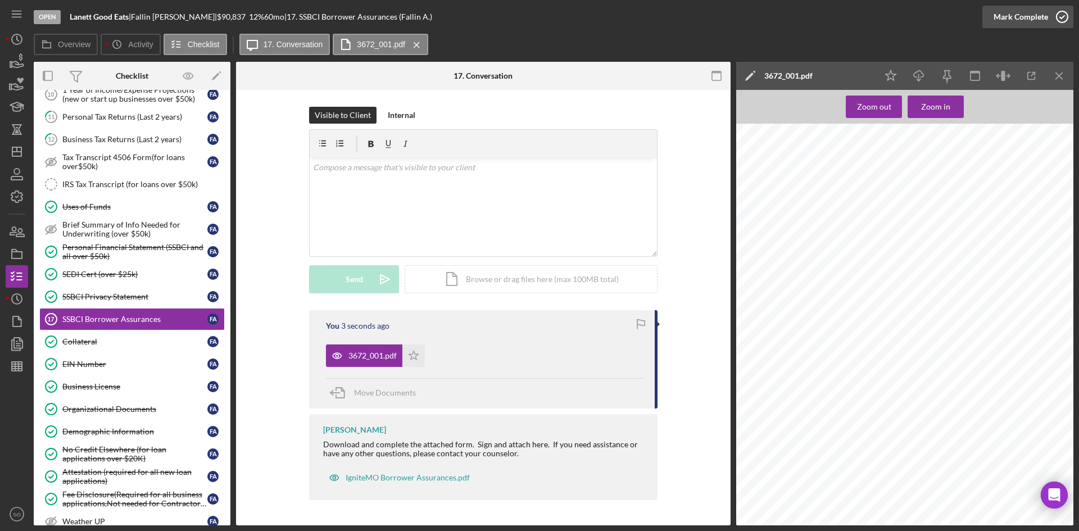
click at [1024, 11] on div "Mark Complete" at bounding box center [1020, 17] width 55 height 22
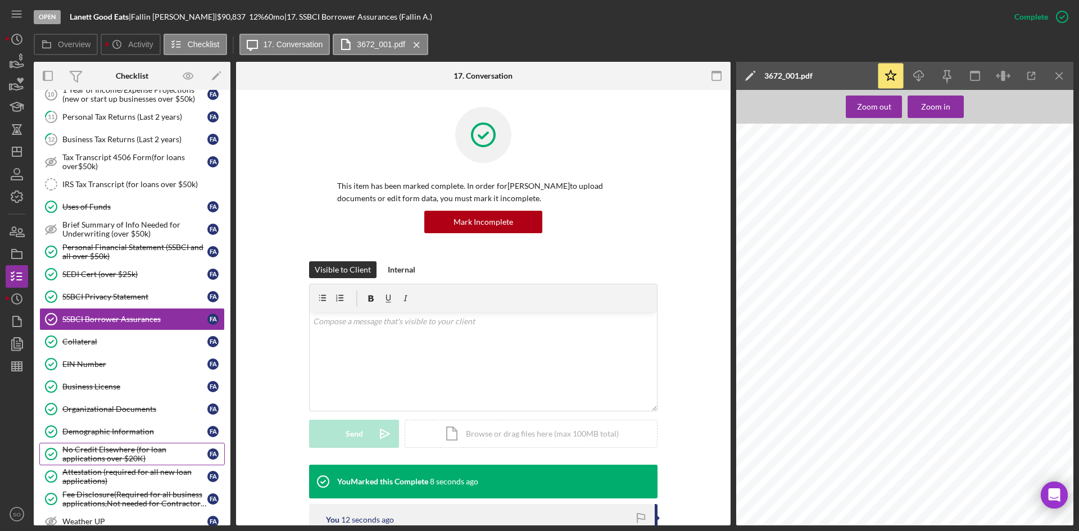
scroll to position [30, 0]
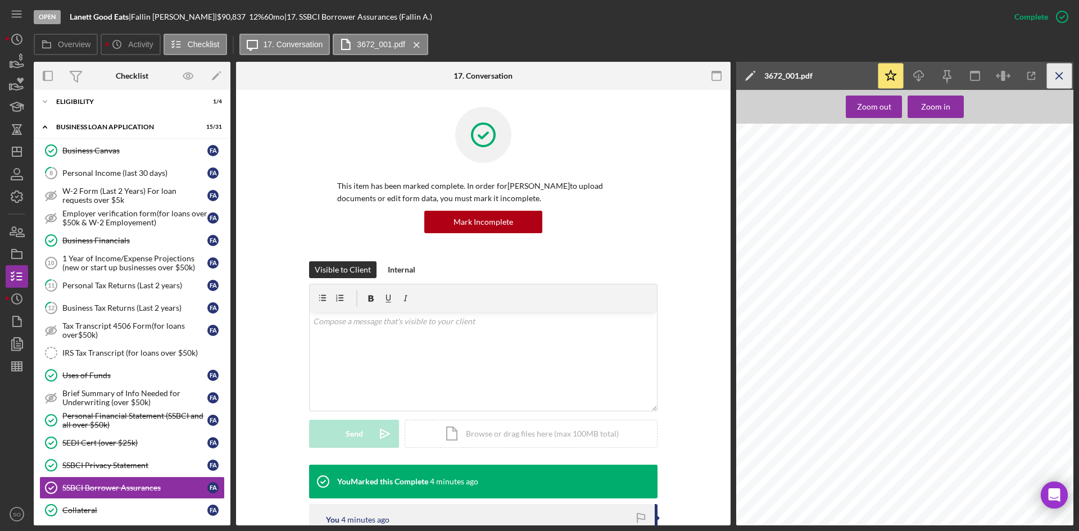
click at [1056, 74] on line "button" at bounding box center [1059, 75] width 6 height 6
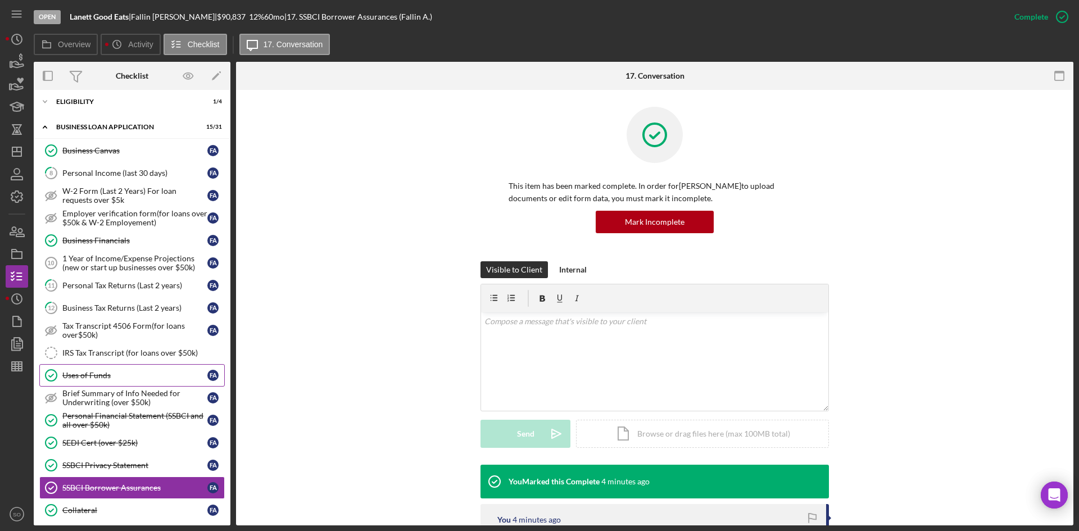
scroll to position [0, 0]
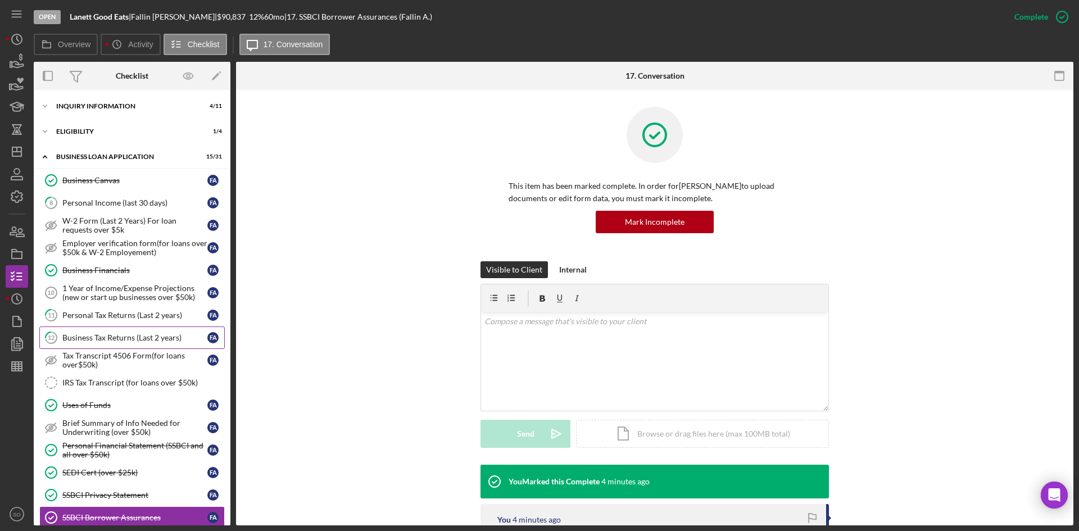
click at [106, 340] on div "Business Tax Returns (Last 2 years)" at bounding box center [134, 337] width 145 height 9
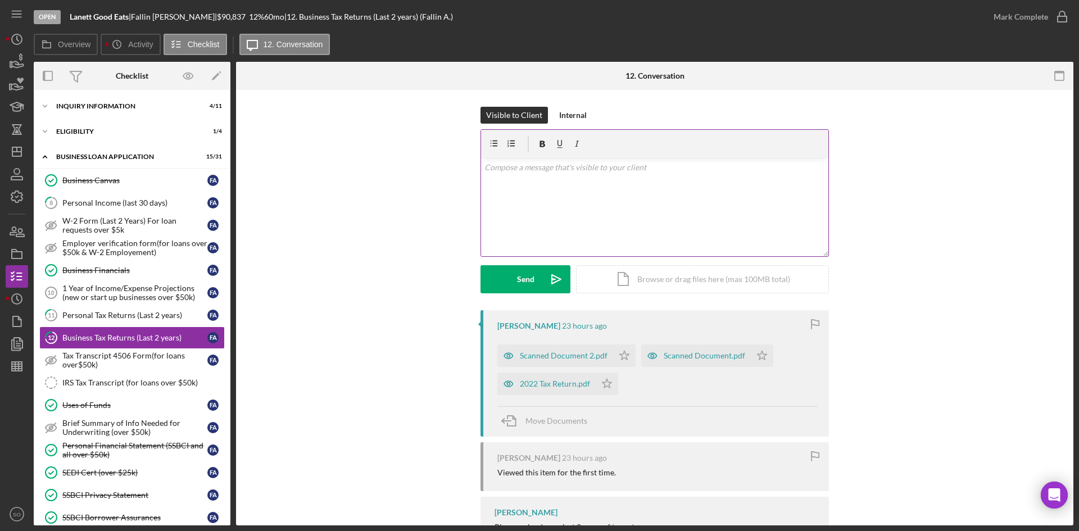
click at [528, 180] on div "v Color teal Color pink Remove color Add row above Add row below Add column bef…" at bounding box center [654, 207] width 347 height 98
click at [562, 114] on div "Internal" at bounding box center [573, 115] width 28 height 17
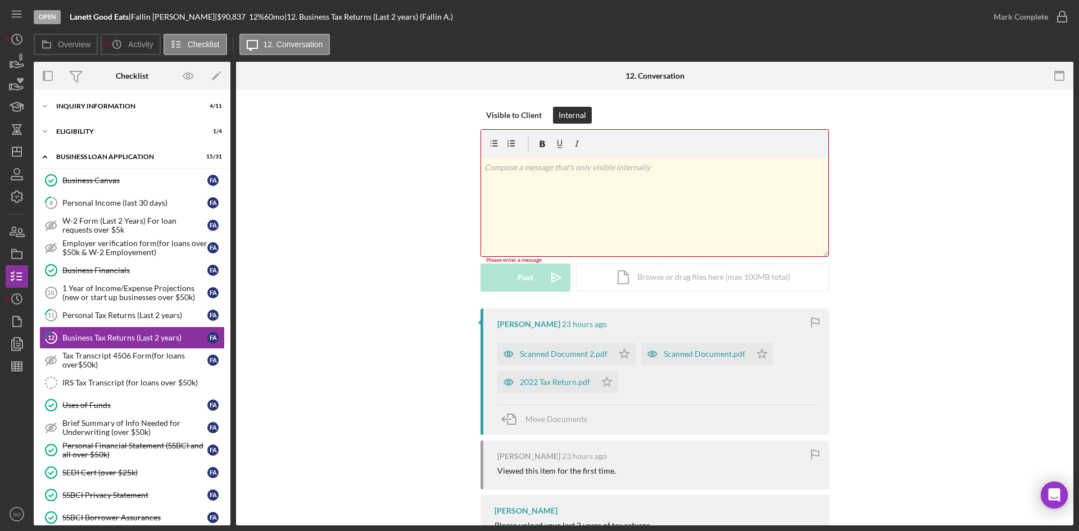
click at [521, 166] on p at bounding box center [654, 167] width 341 height 12
click at [534, 169] on p at bounding box center [654, 167] width 341 height 12
click at [528, 277] on div "Post" at bounding box center [526, 279] width 16 height 28
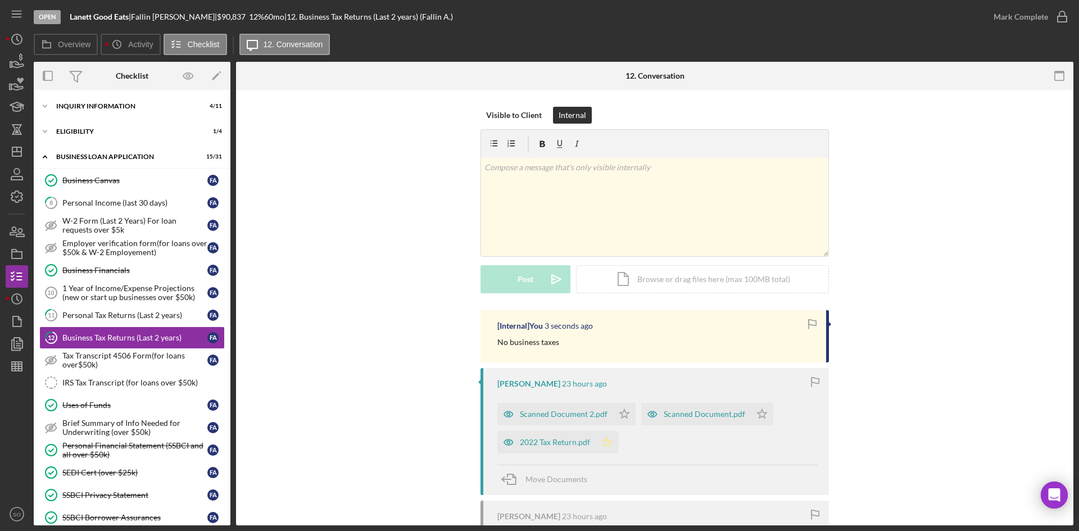
click at [607, 449] on icon "Icon/Star" at bounding box center [607, 442] width 22 height 22
click at [1028, 10] on div "Mark Complete" at bounding box center [1020, 17] width 55 height 22
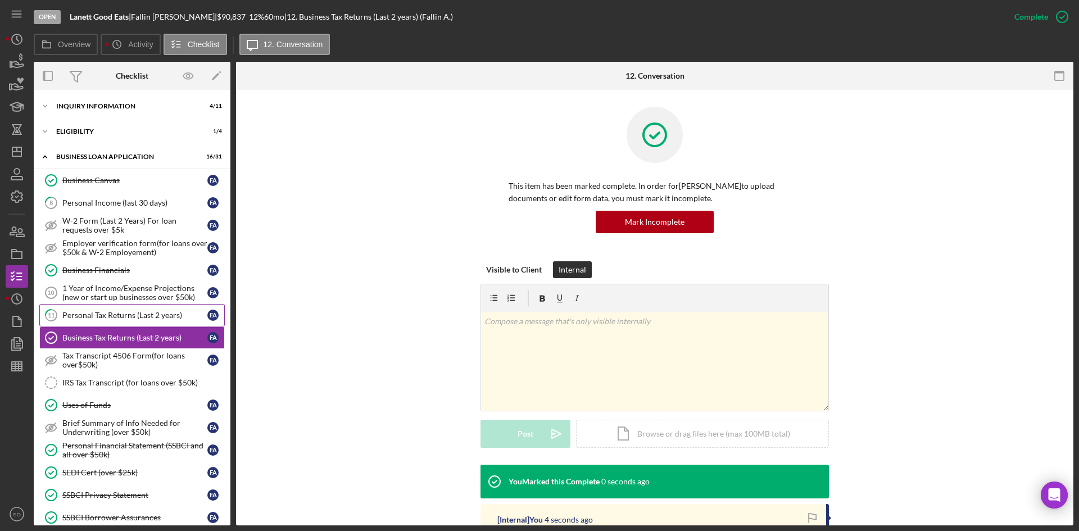
drag, startPoint x: 89, startPoint y: 315, endPoint x: 116, endPoint y: 321, distance: 27.7
click at [89, 315] on div "Personal Tax Returns (Last 2 years)" at bounding box center [134, 315] width 145 height 9
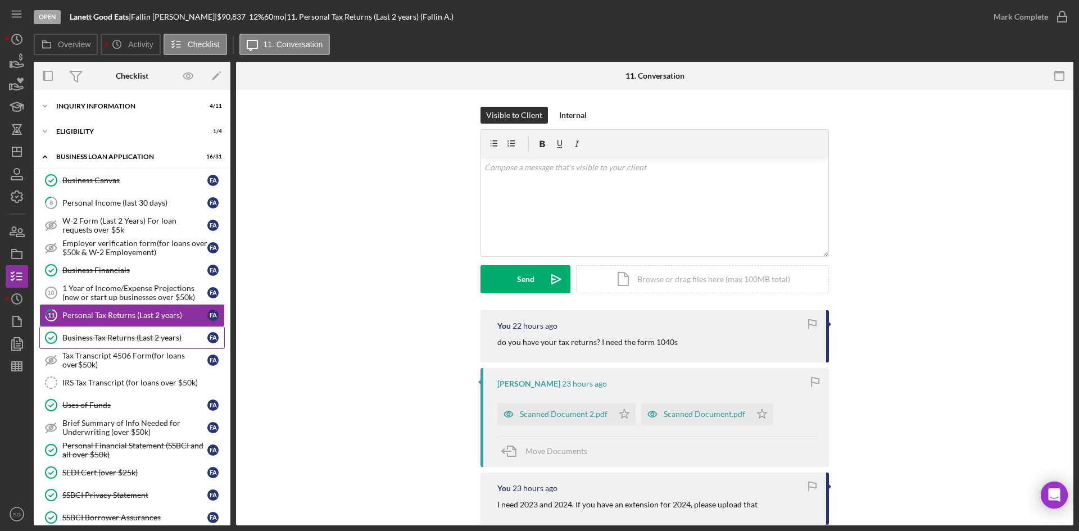
click at [94, 336] on div "Business Tax Returns (Last 2 years)" at bounding box center [134, 337] width 145 height 9
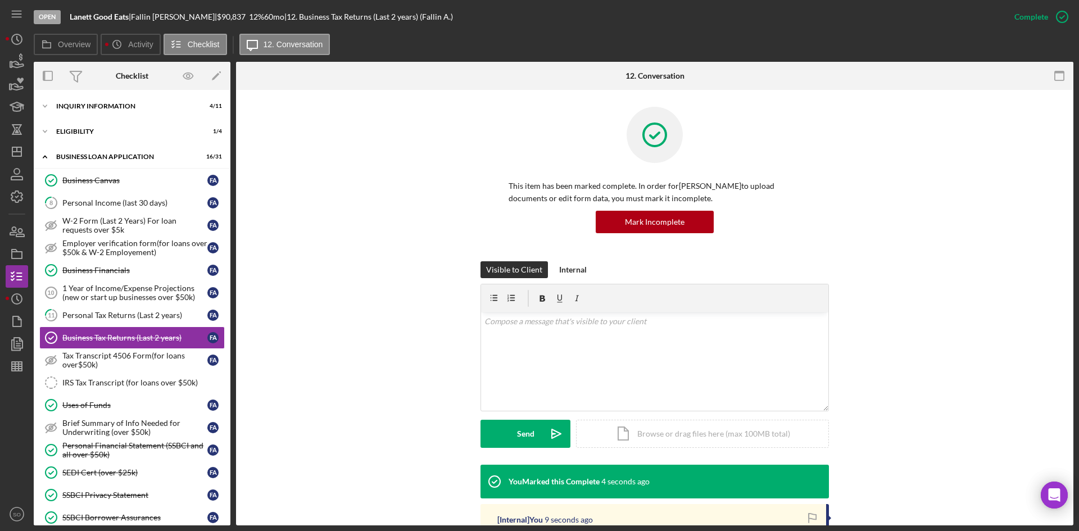
scroll to position [225, 0]
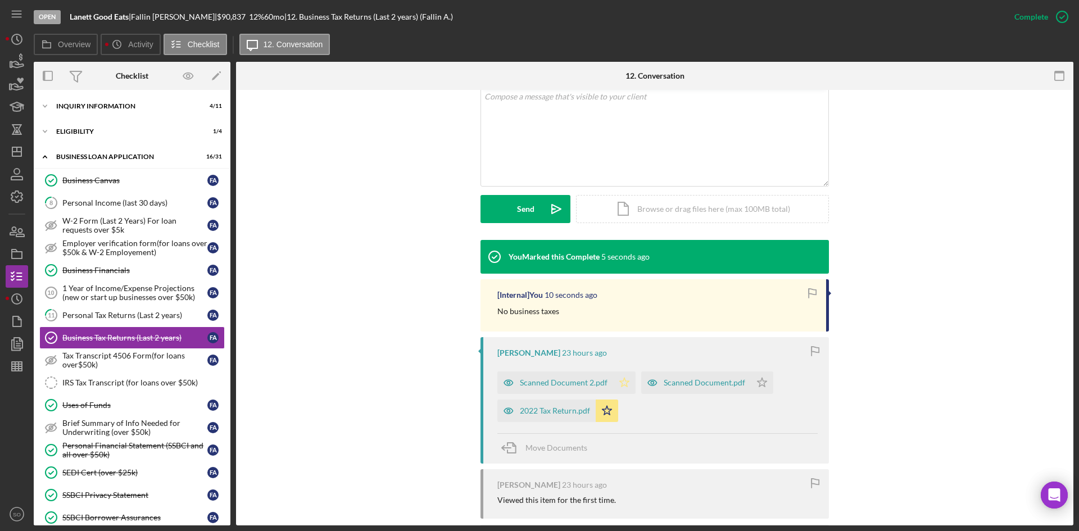
click at [629, 379] on icon "Icon/Star" at bounding box center [624, 382] width 22 height 22
click at [768, 378] on icon "Icon/Star" at bounding box center [762, 382] width 22 height 22
click at [560, 450] on span "Move Documents" at bounding box center [556, 448] width 62 height 10
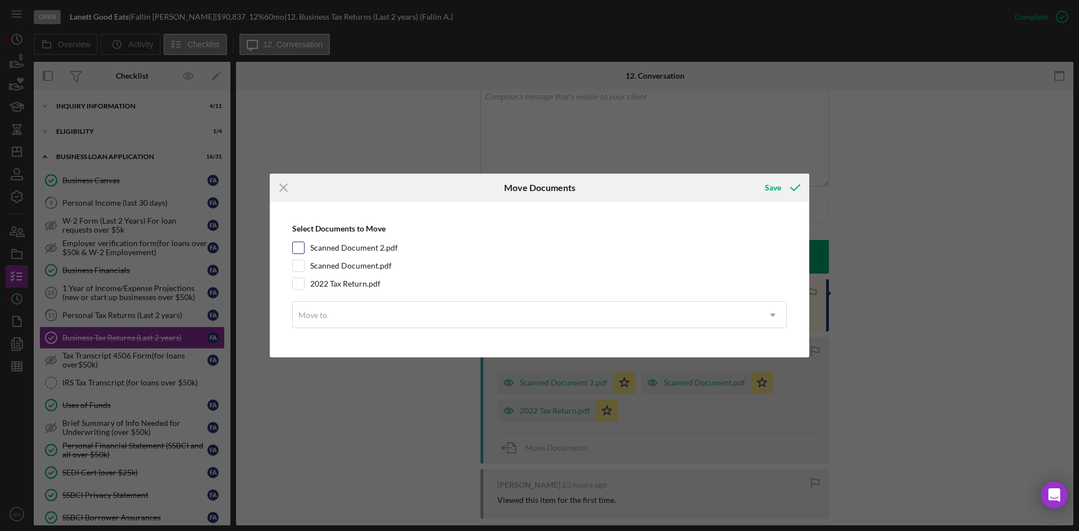
click at [353, 249] on label "Scanned Document 2.pdf" at bounding box center [354, 247] width 88 height 11
click at [304, 249] on input "Scanned Document 2.pdf" at bounding box center [298, 247] width 11 height 11
checkbox input "true"
click at [348, 264] on label "Scanned Document.pdf" at bounding box center [350, 265] width 81 height 11
click at [304, 264] on input "Scanned Document.pdf" at bounding box center [298, 265] width 11 height 11
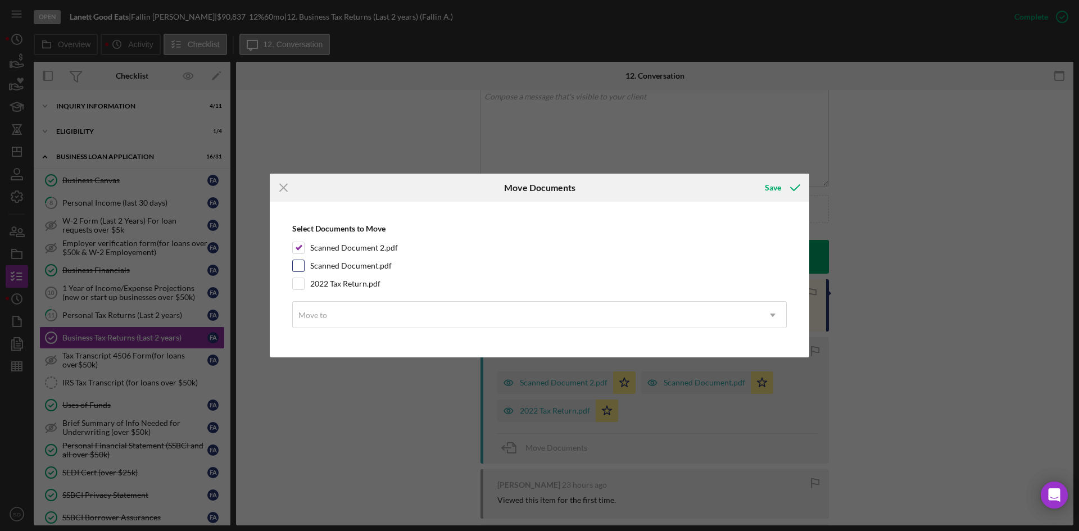
checkbox input "true"
click at [348, 283] on label "2022 Tax Return.pdf" at bounding box center [345, 283] width 70 height 11
click at [304, 283] on input "2022 Tax Return.pdf" at bounding box center [298, 283] width 11 height 11
checkbox input "true"
click at [347, 310] on div "Move to" at bounding box center [526, 315] width 466 height 26
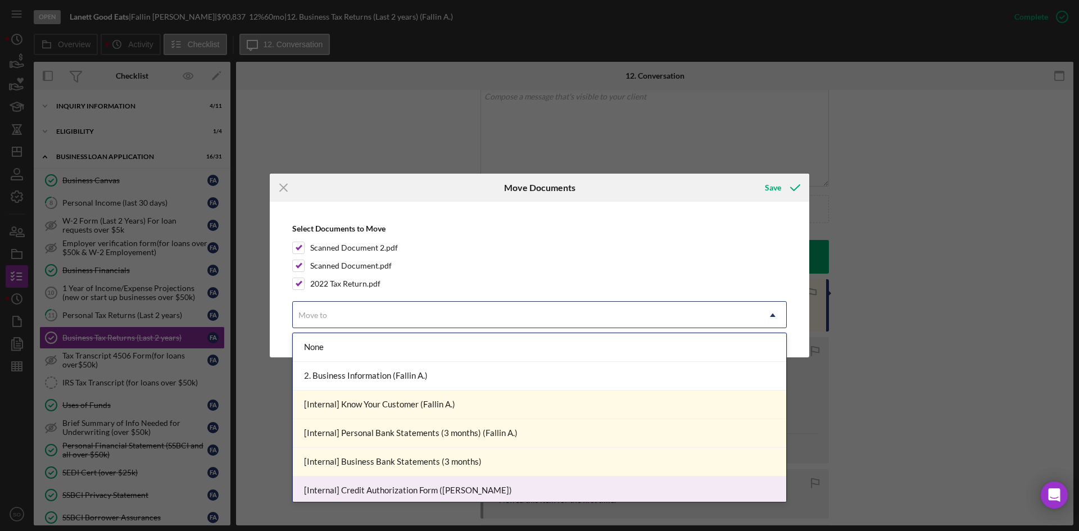
click at [373, 478] on div "[Internal] Credit Authorization Form ([PERSON_NAME])" at bounding box center [539, 491] width 493 height 29
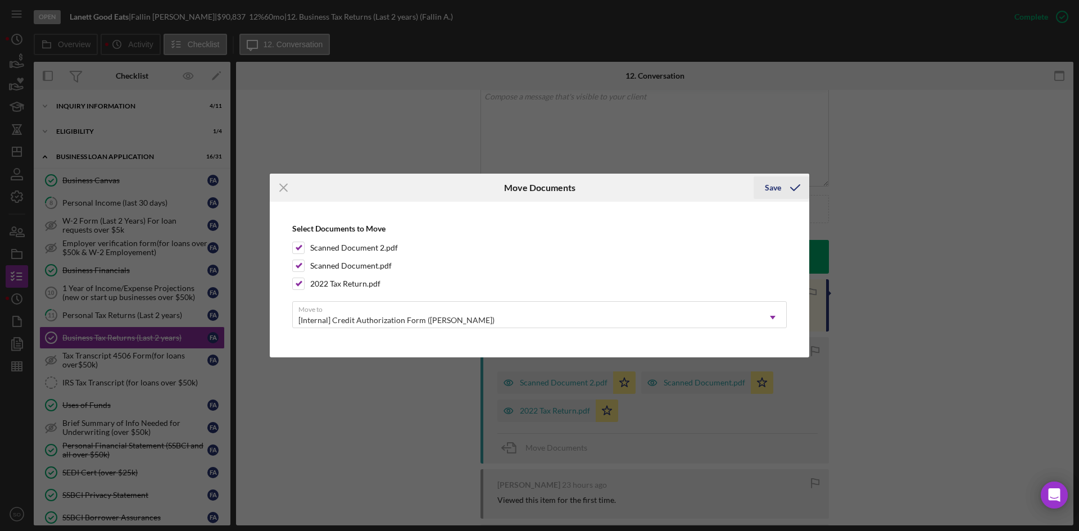
click at [781, 184] on div "Save" at bounding box center [773, 187] width 16 height 22
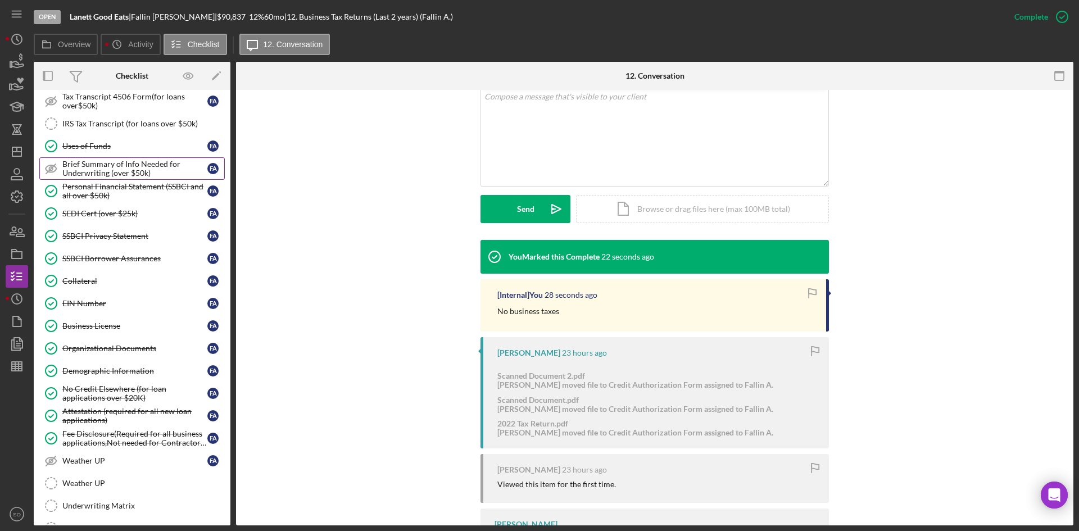
scroll to position [90, 0]
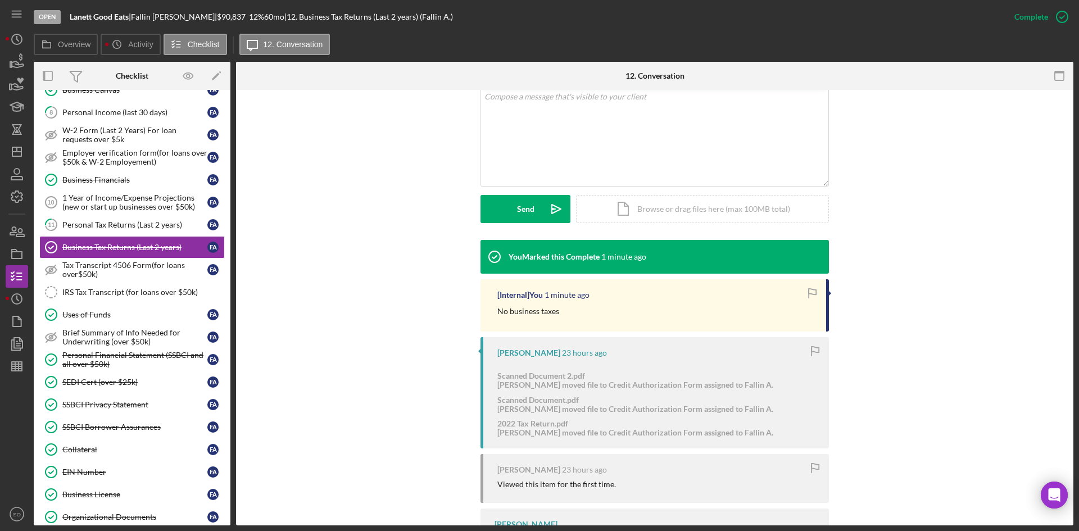
click at [392, 434] on div "You Marked this Complete 1 minute ago [Internal] You 1 minute ago No business t…" at bounding box center [655, 411] width 804 height 342
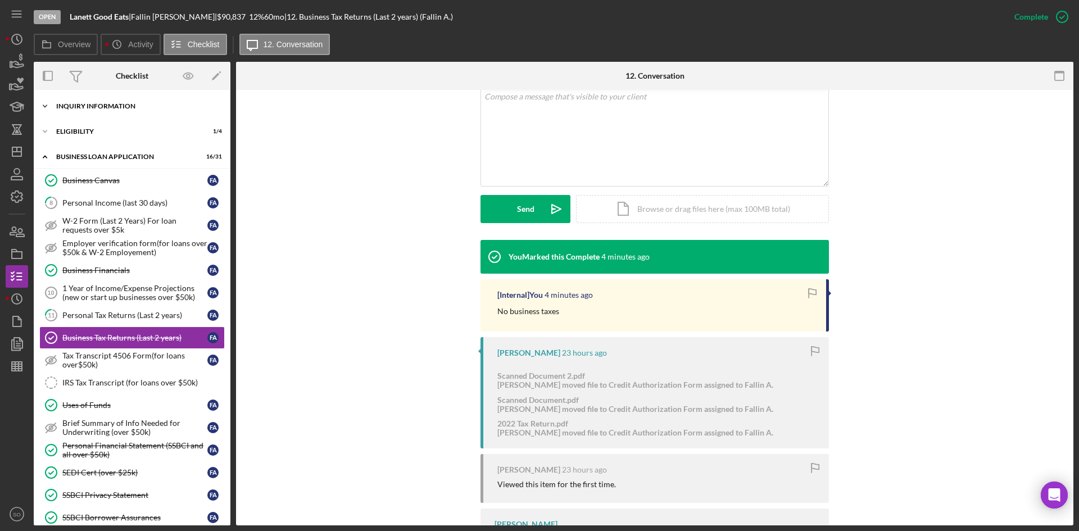
drag, startPoint x: 72, startPoint y: 104, endPoint x: 76, endPoint y: 111, distance: 8.1
click at [72, 104] on div "INQUIRY INFORMATION" at bounding box center [136, 106] width 160 height 7
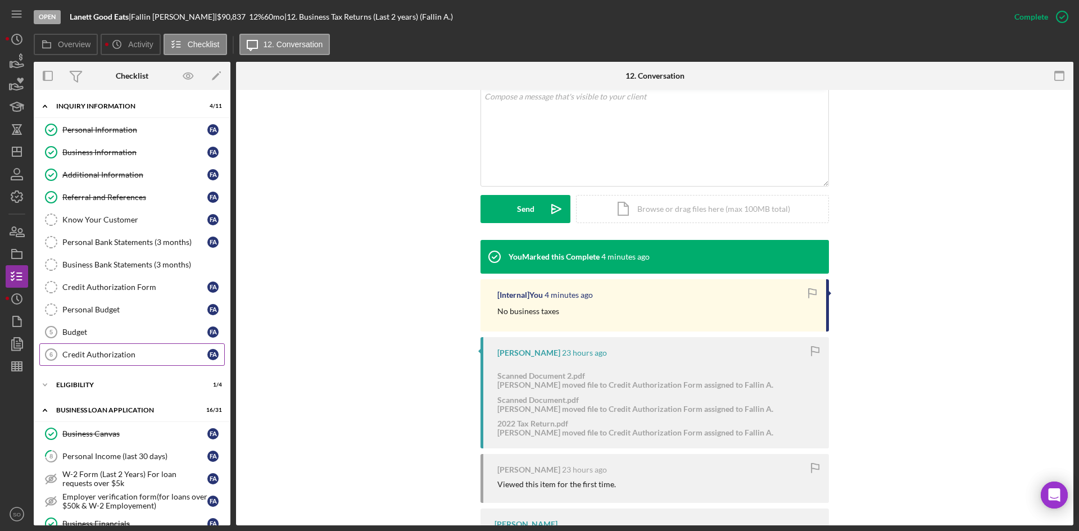
click at [97, 355] on div "Credit Authorization" at bounding box center [134, 354] width 145 height 9
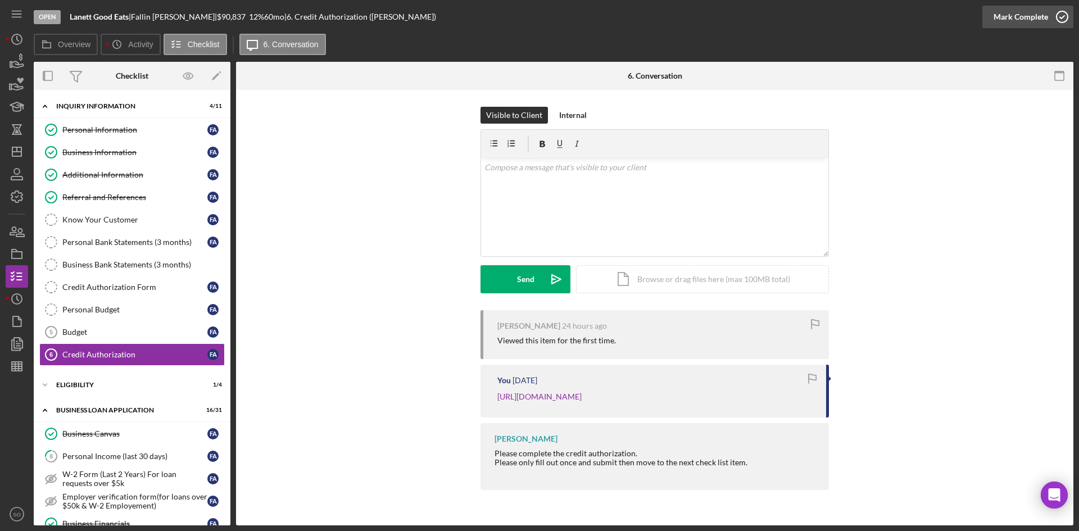
click at [1039, 10] on div "Mark Complete" at bounding box center [1020, 17] width 55 height 22
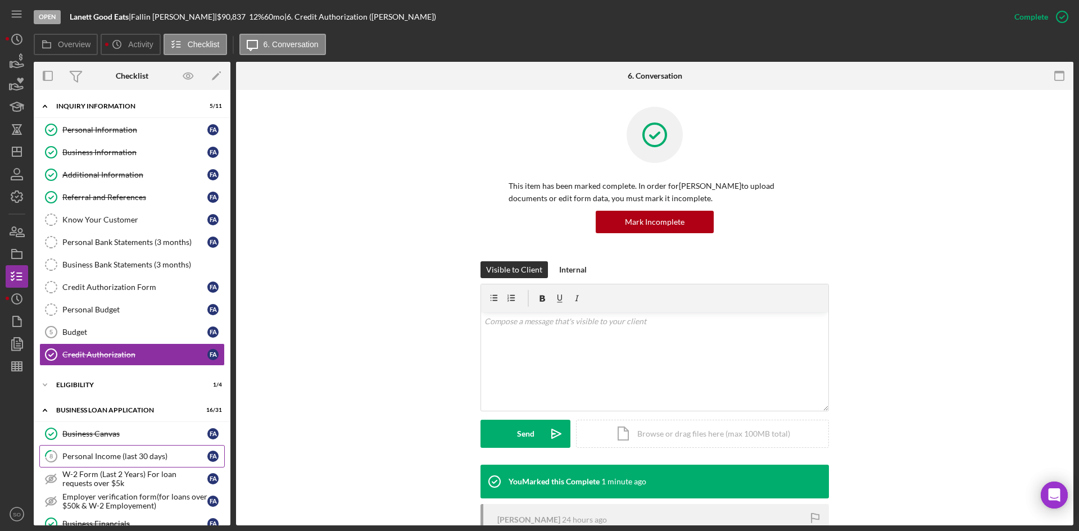
click at [123, 456] on div "Personal Income (last 30 days)" at bounding box center [134, 456] width 145 height 9
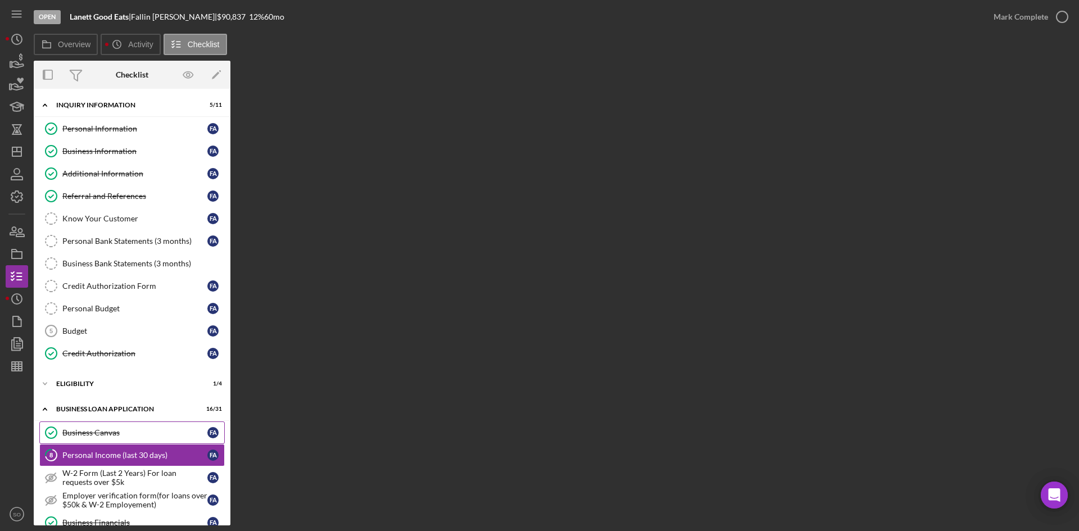
click at [135, 440] on link "Business Canvas Business Canvas F A" at bounding box center [131, 432] width 185 height 22
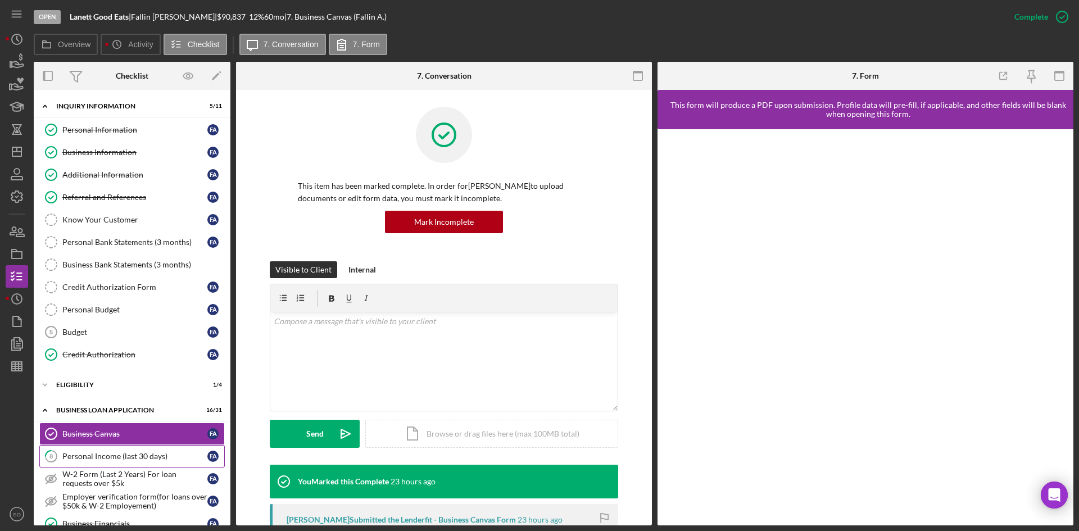
click at [134, 449] on link "8 Personal Income (last 30 days) F A" at bounding box center [131, 456] width 185 height 22
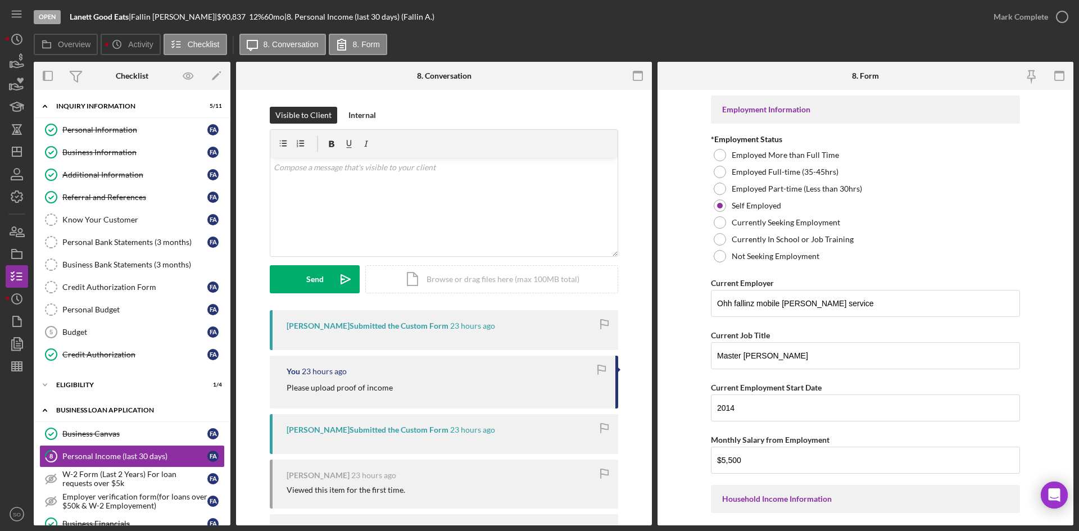
scroll to position [112, 0]
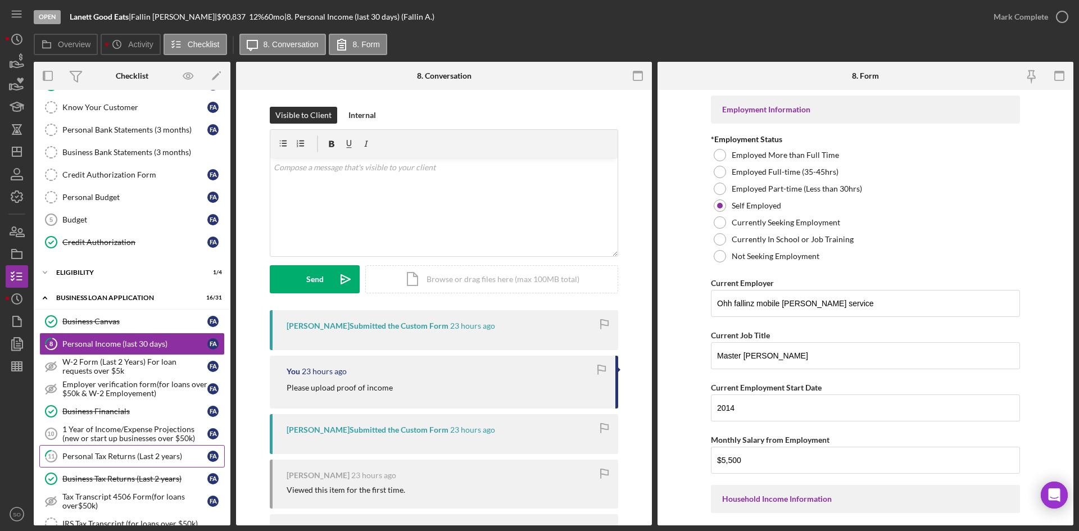
drag, startPoint x: 96, startPoint y: 459, endPoint x: 152, endPoint y: 460, distance: 56.8
click at [96, 459] on div "Personal Tax Returns (Last 2 years)" at bounding box center [134, 456] width 145 height 9
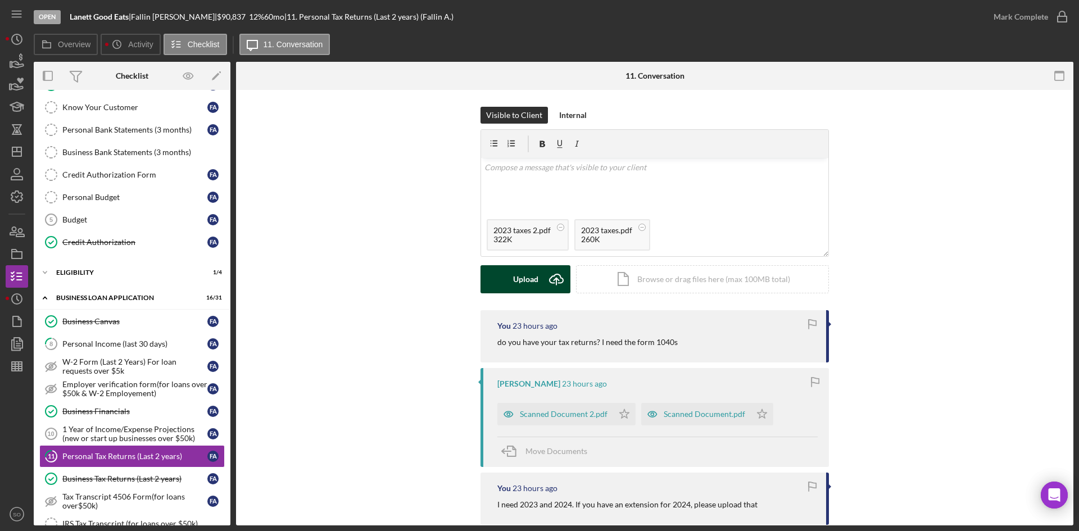
click at [542, 275] on icon "Icon/Upload" at bounding box center [556, 279] width 28 height 28
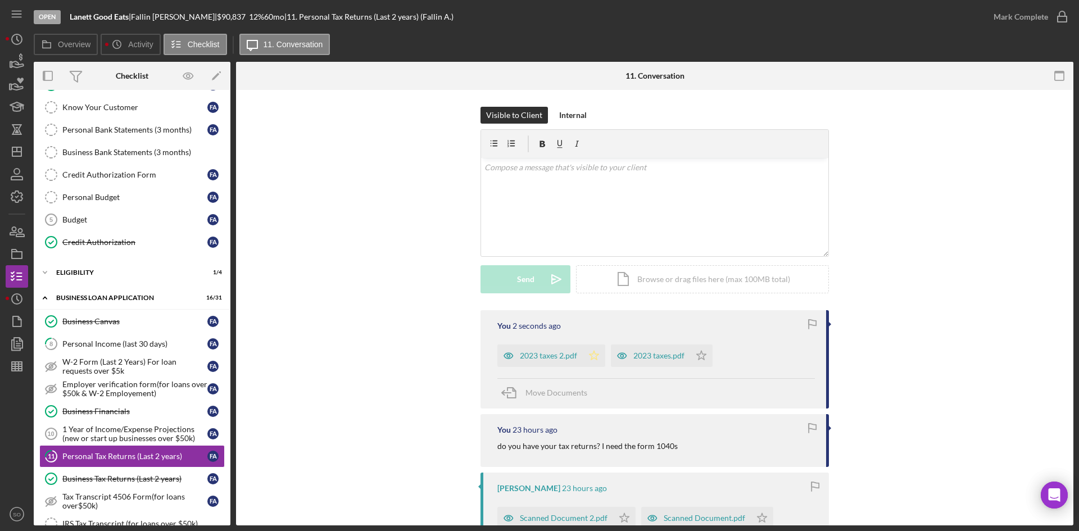
click at [583, 353] on icon "Icon/Star" at bounding box center [594, 355] width 22 height 22
click at [696, 359] on icon "Icon/Star" at bounding box center [701, 355] width 22 height 22
click at [646, 359] on div "2023 taxes.pdf" at bounding box center [658, 355] width 51 height 9
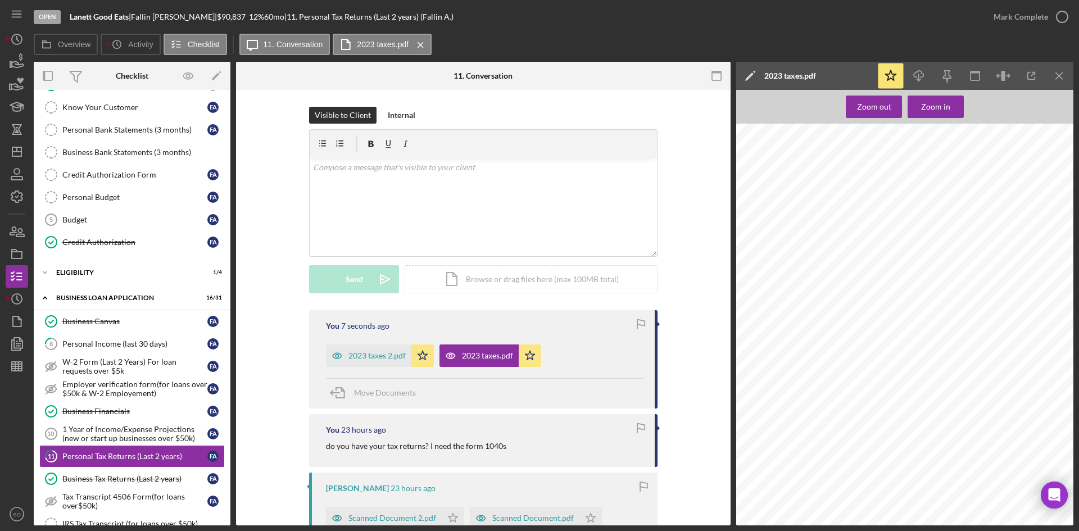
scroll to position [2722, 0]
click at [374, 354] on div "2023 taxes 2.pdf" at bounding box center [376, 355] width 57 height 9
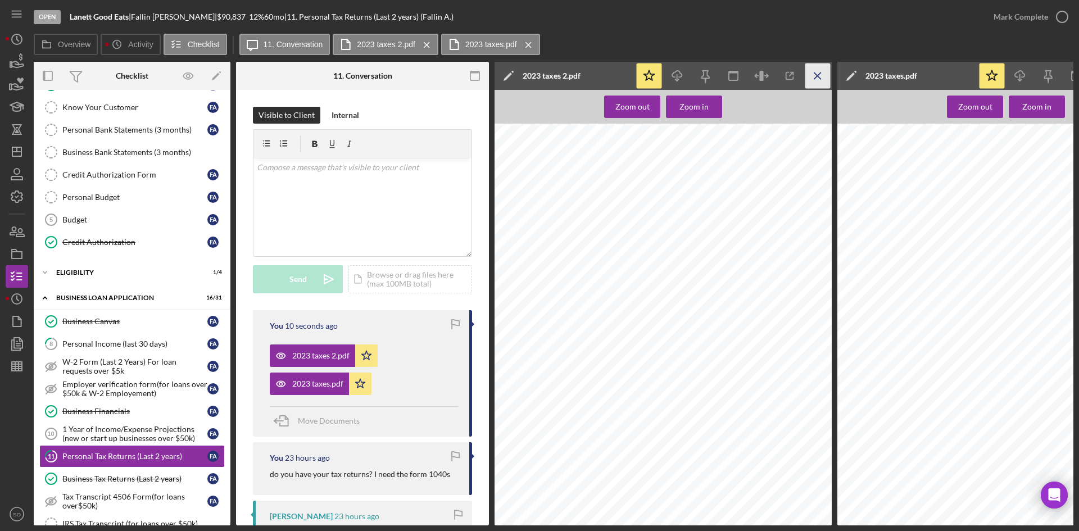
click at [815, 76] on icon "Icon/Menu Close" at bounding box center [817, 75] width 25 height 25
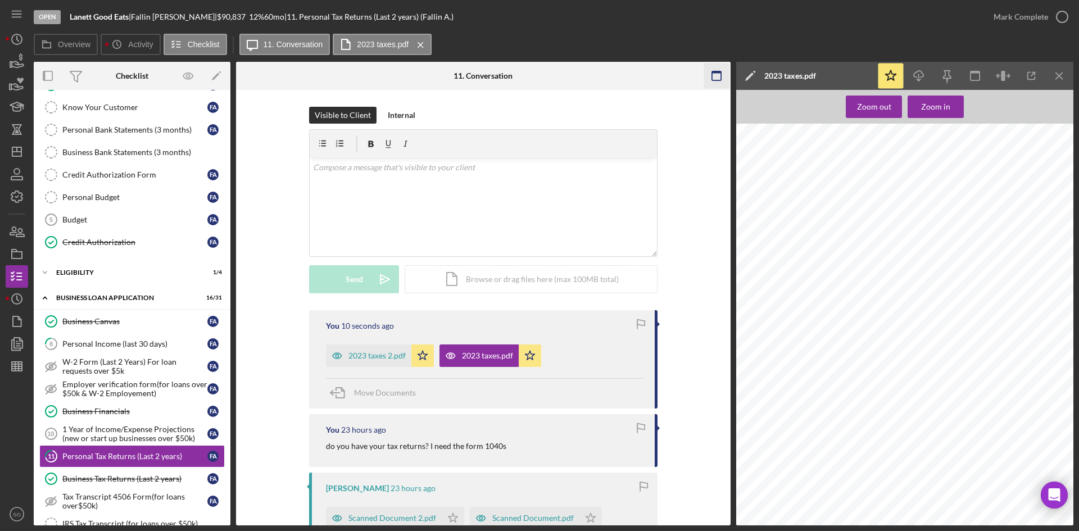
click at [1055, 81] on icon "Icon/Menu Close" at bounding box center [1059, 75] width 25 height 25
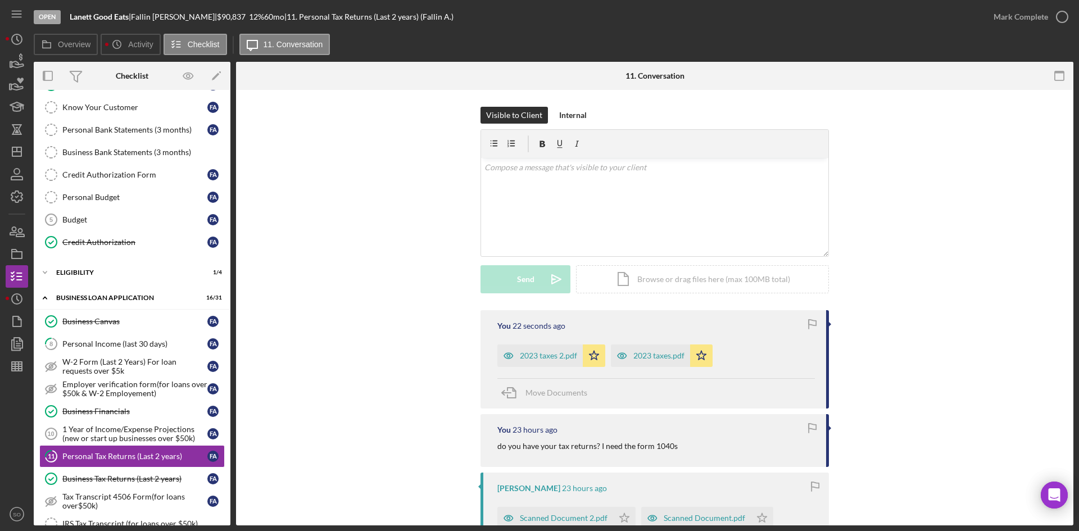
click at [263, 301] on div "Visible to Client Internal v Color teal Color pink Remove color Add row above A…" at bounding box center [655, 208] width 804 height 203
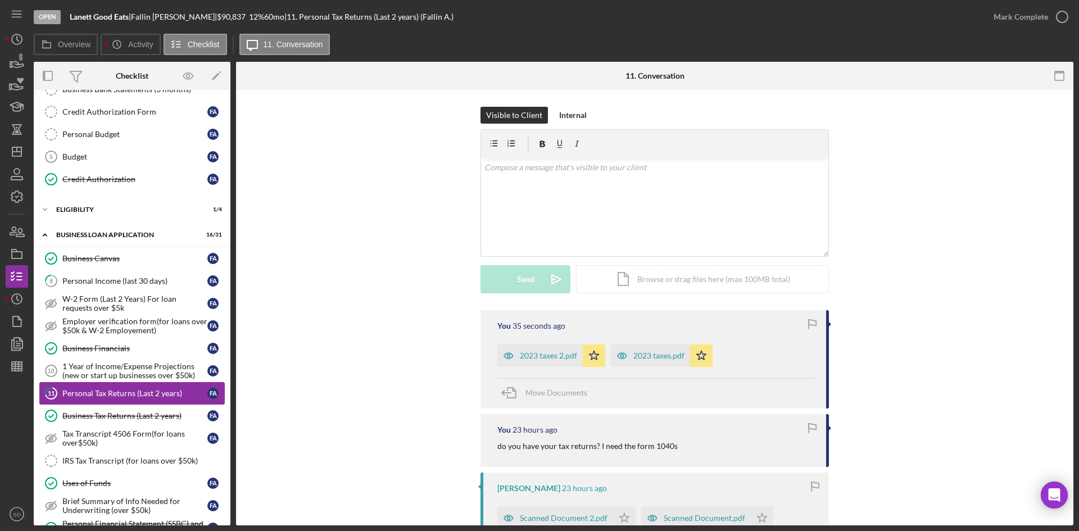
scroll to position [232, 0]
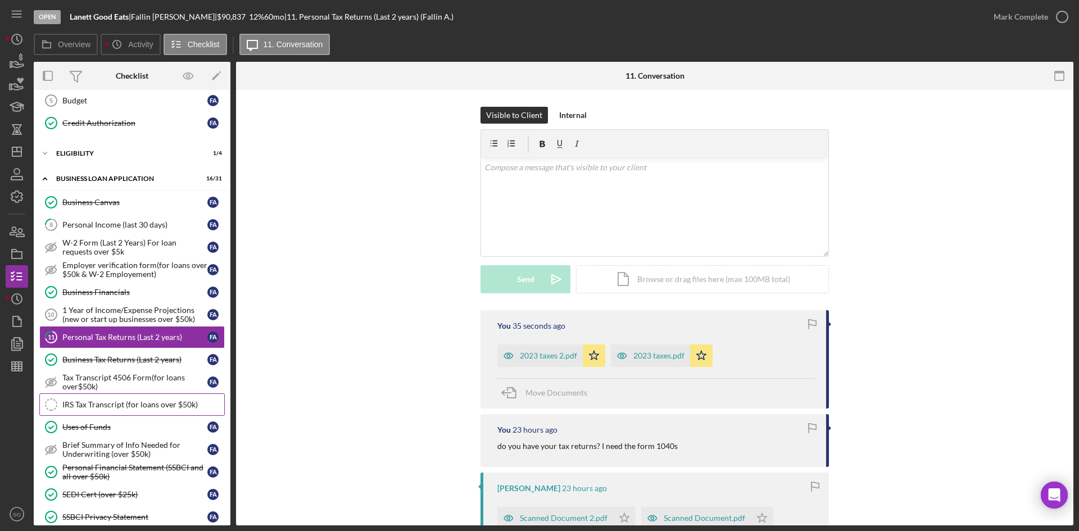
click at [116, 409] on div "IRS Tax Transcript (for loans over $50k)" at bounding box center [143, 404] width 162 height 9
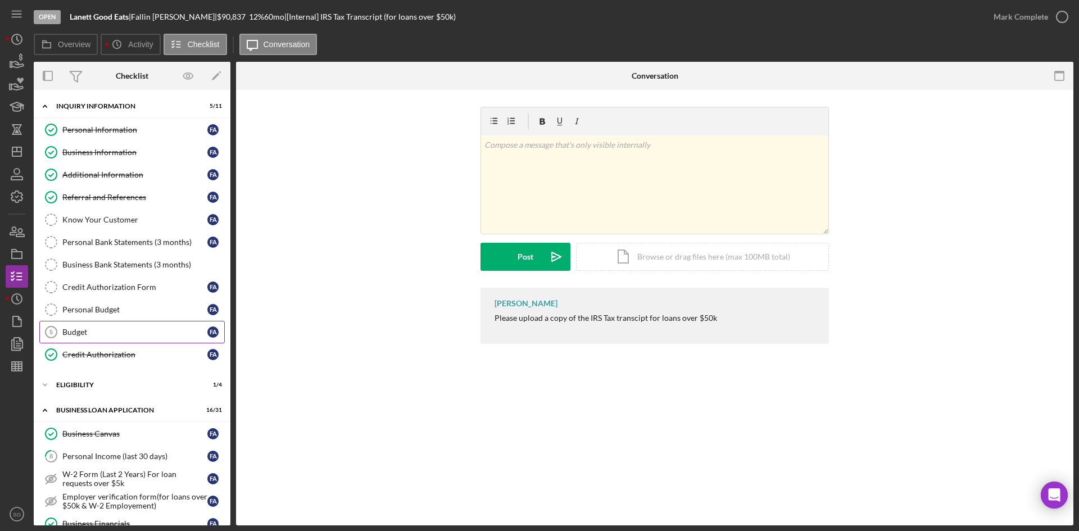
click at [149, 324] on link "Budget 5 Budget F A" at bounding box center [131, 332] width 185 height 22
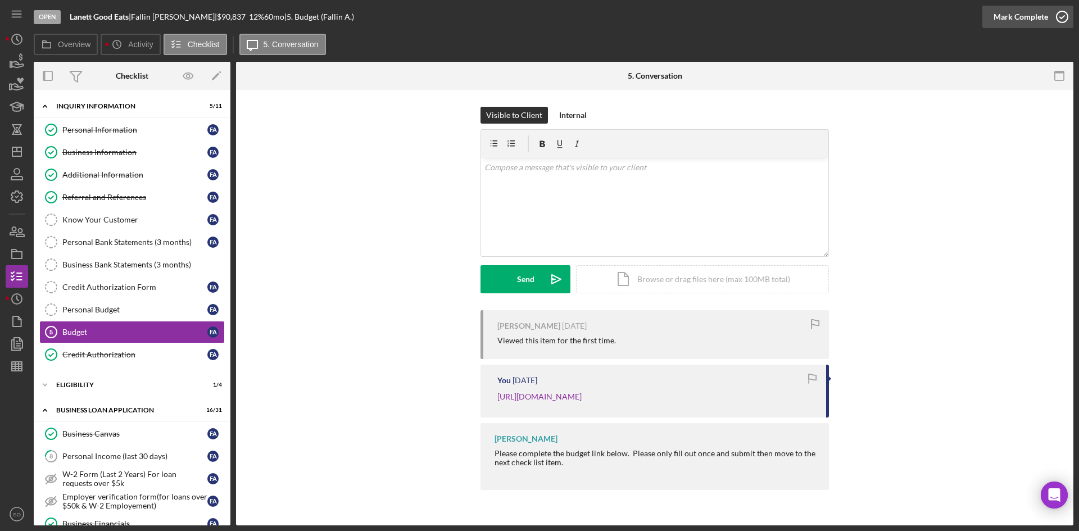
click at [1012, 13] on div "Mark Complete" at bounding box center [1020, 17] width 55 height 22
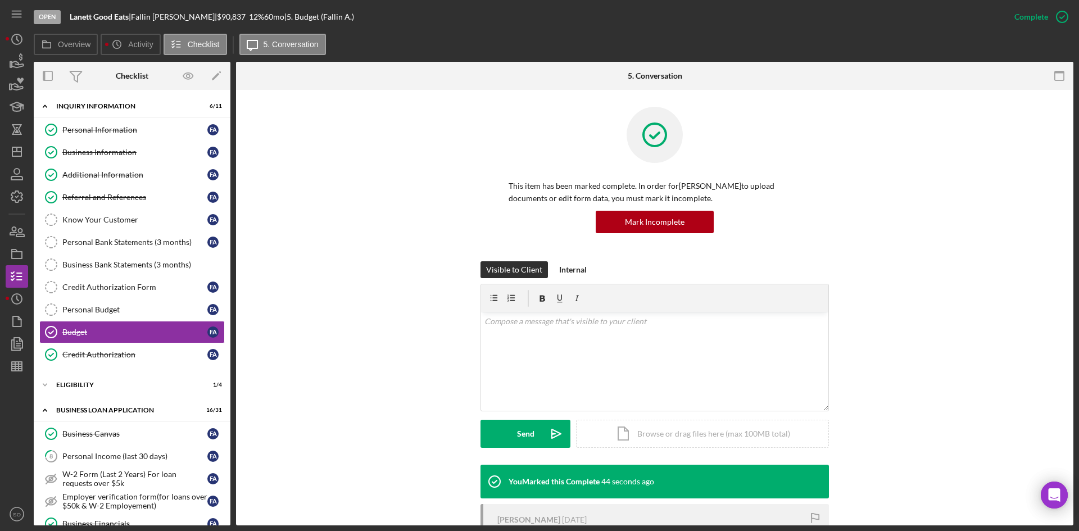
click at [905, 242] on div "This item has been marked complete. In order for [PERSON_NAME] to upload docume…" at bounding box center [655, 184] width 804 height 155
click at [138, 314] on div "Personal Budget" at bounding box center [134, 309] width 145 height 9
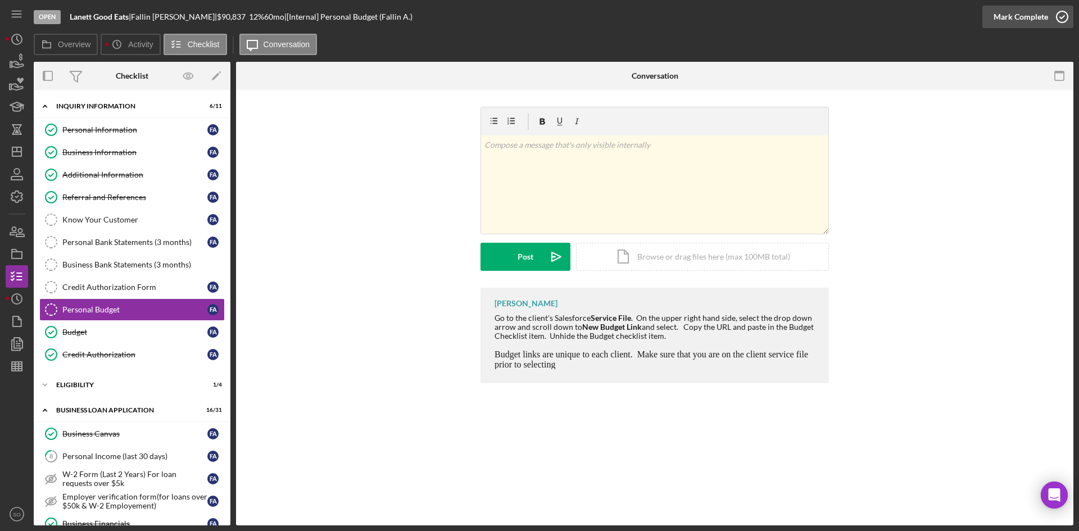
click at [1024, 18] on div "Mark Complete" at bounding box center [1020, 17] width 55 height 22
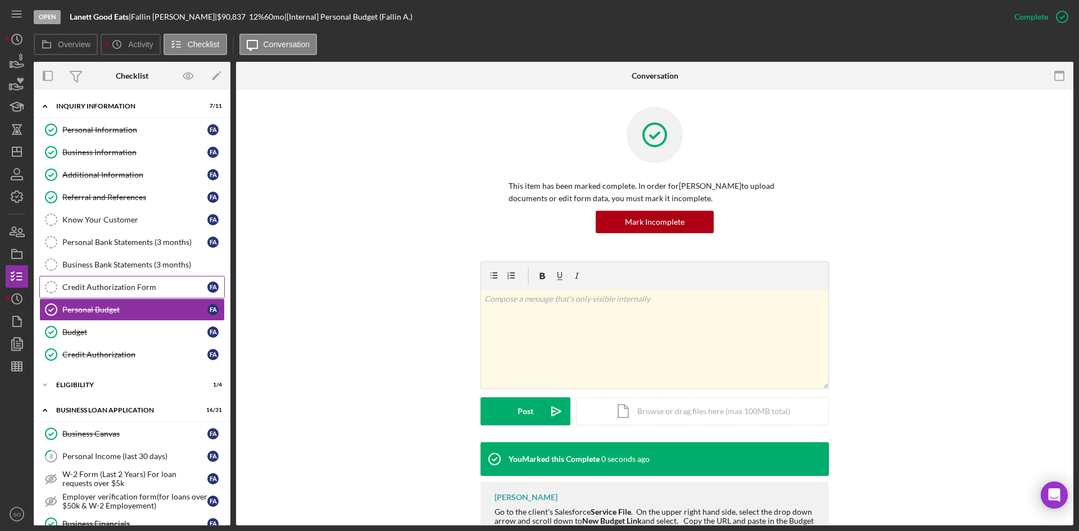
click at [116, 291] on div "Credit Authorization Form" at bounding box center [134, 287] width 145 height 9
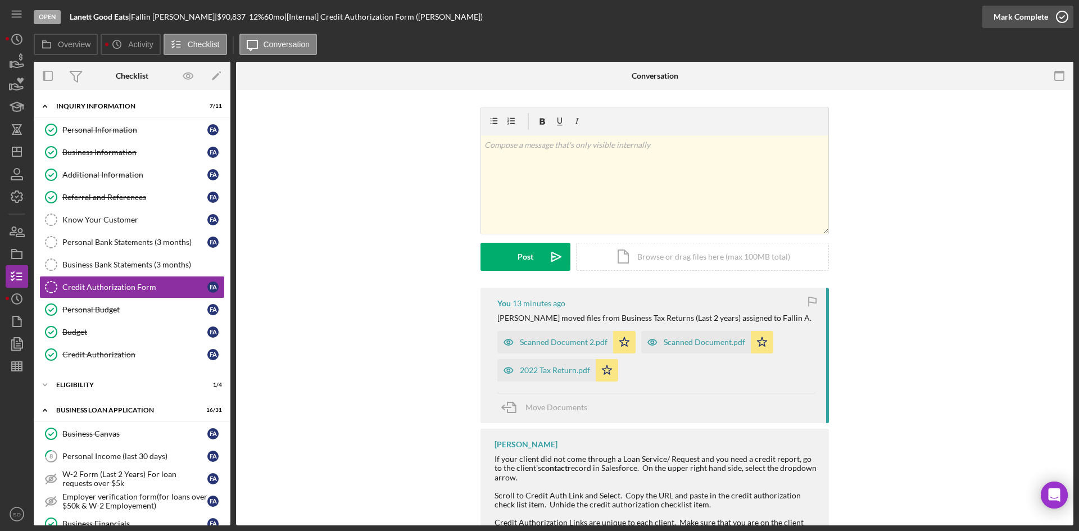
click at [1000, 13] on div "Mark Complete" at bounding box center [1020, 17] width 55 height 22
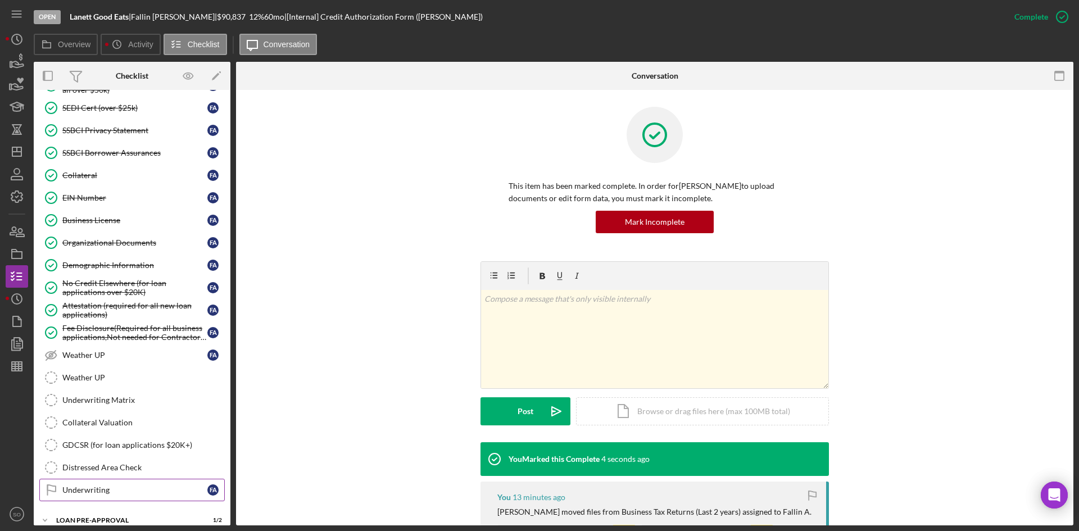
scroll to position [681, 0]
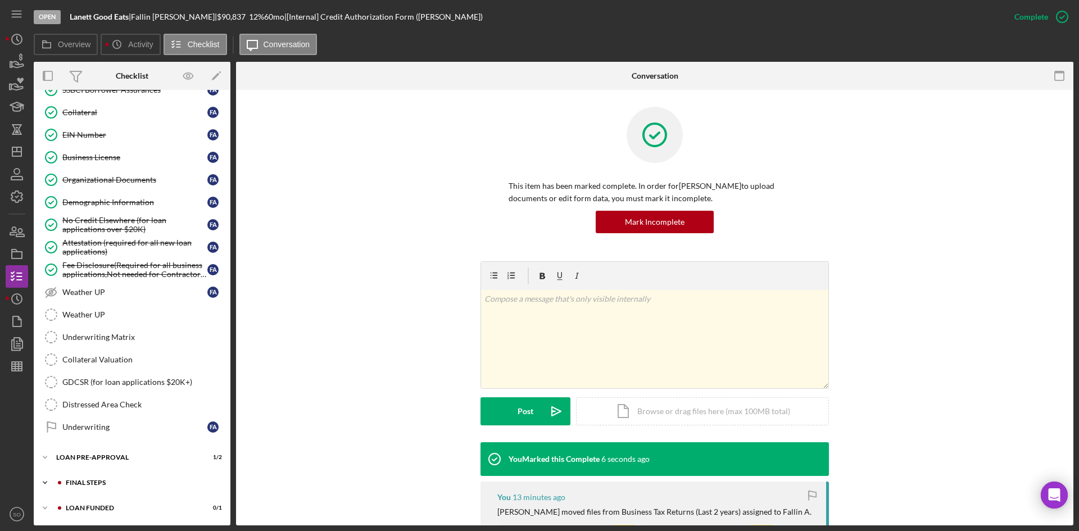
click at [125, 480] on div "FINAL STEPS" at bounding box center [141, 482] width 151 height 7
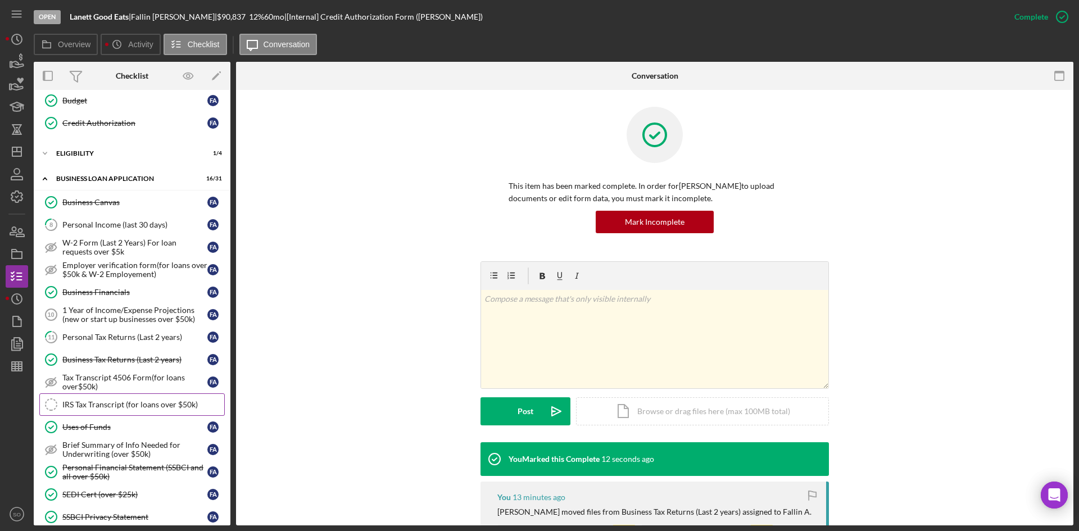
scroll to position [0, 0]
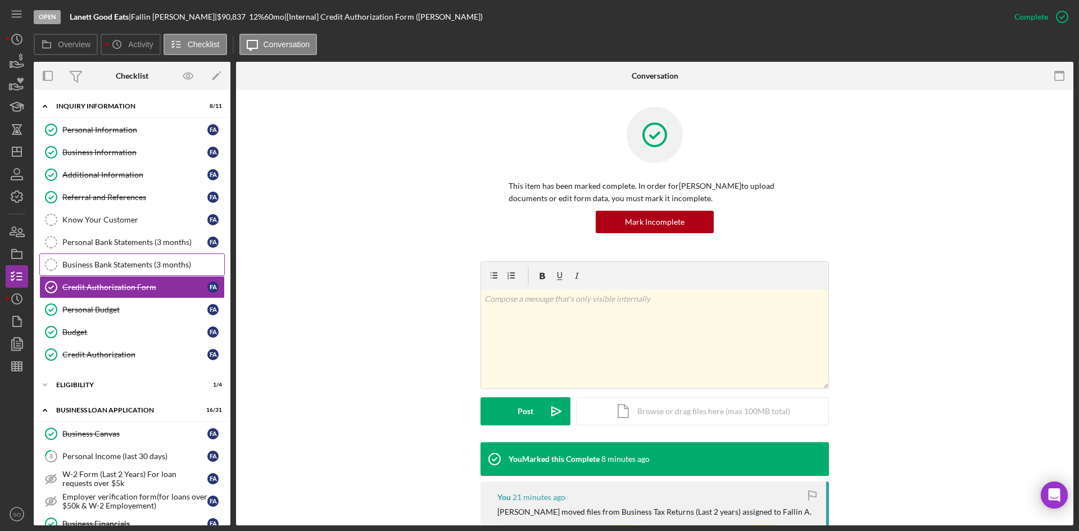
click at [105, 267] on div "Business Bank Statements (3 months)" at bounding box center [143, 264] width 162 height 9
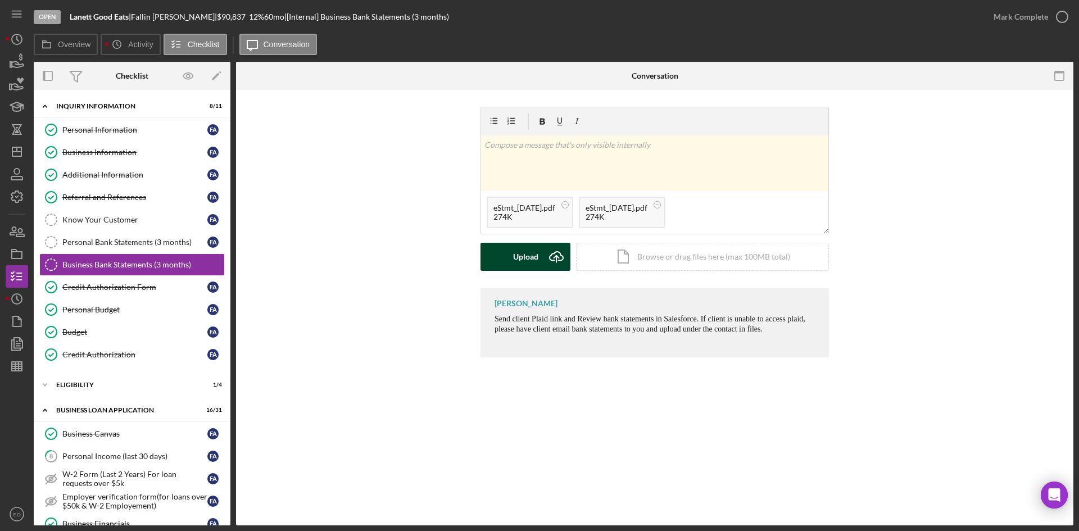
click at [534, 250] on div "Upload" at bounding box center [525, 257] width 25 height 28
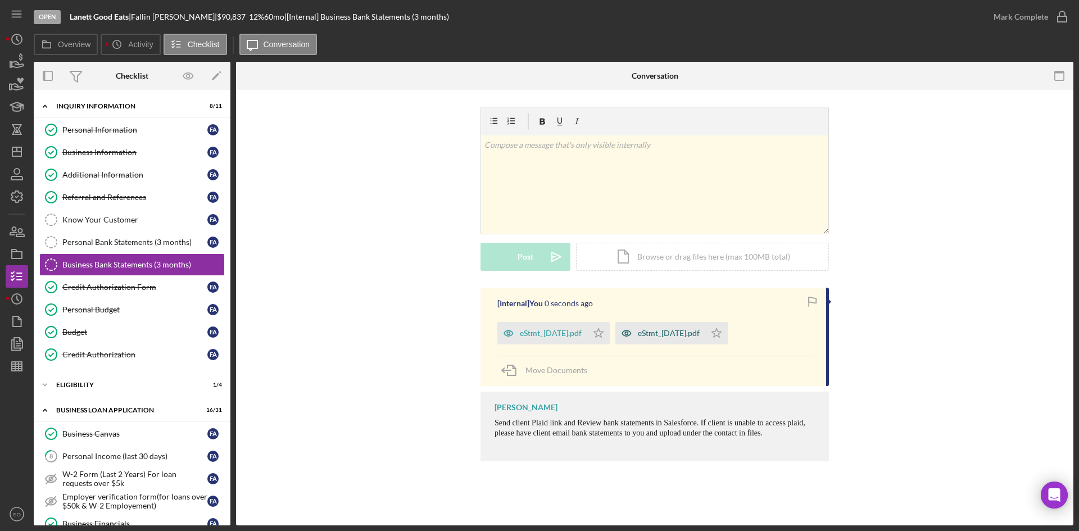
click at [691, 337] on div "eStmt_[DATE].pdf" at bounding box center [669, 333] width 62 height 9
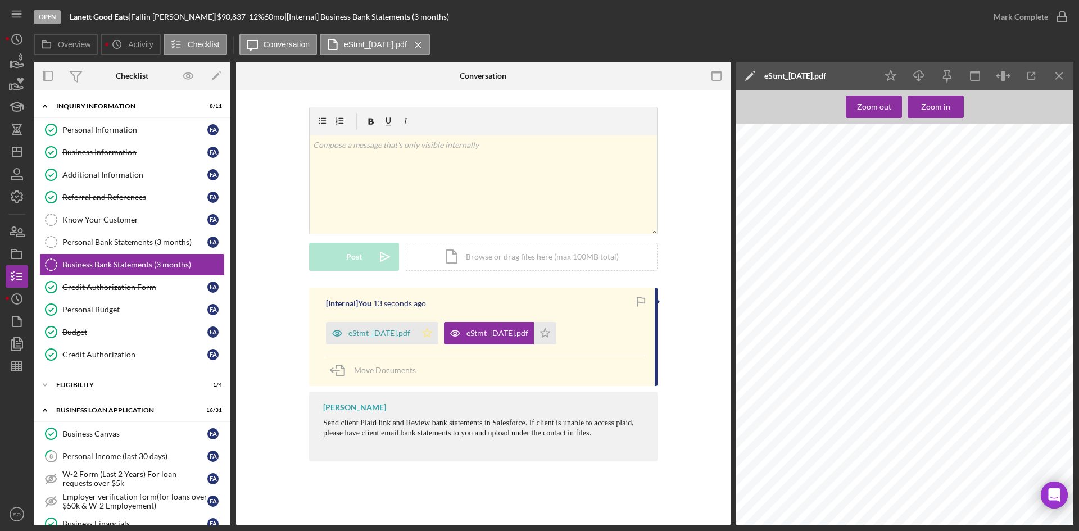
click at [394, 337] on div "eStmt_[DATE].pdf" at bounding box center [379, 333] width 62 height 9
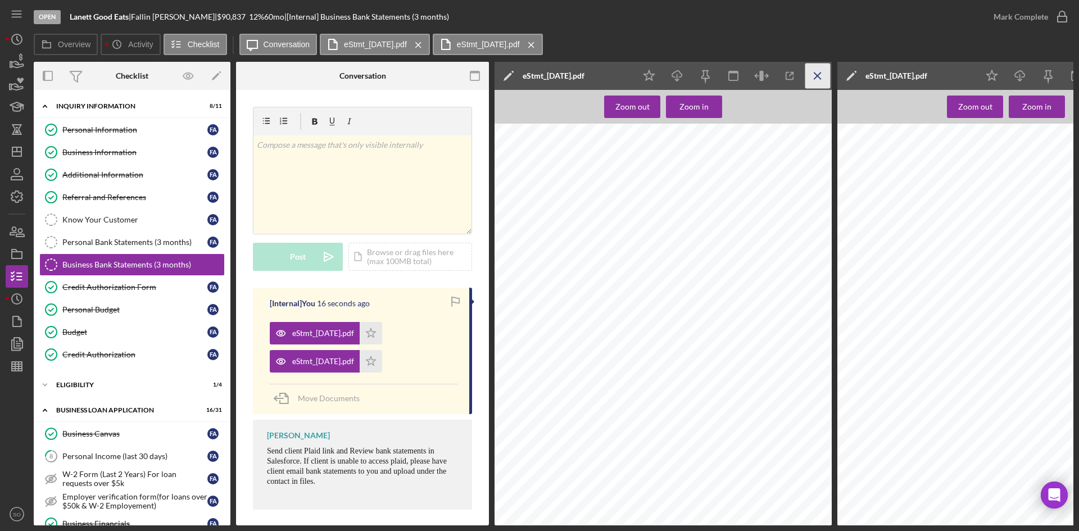
click at [818, 76] on icon "Icon/Menu Close" at bounding box center [817, 75] width 25 height 25
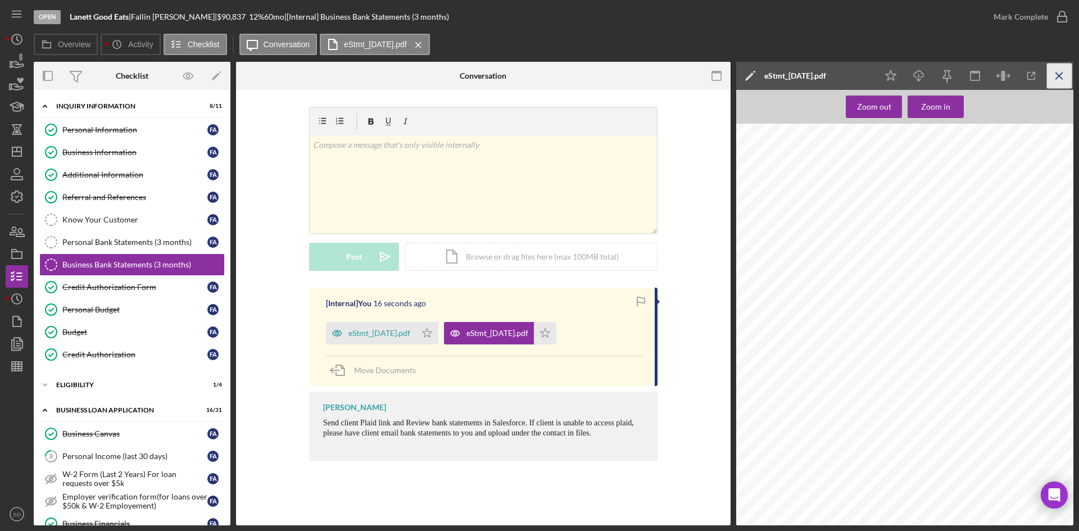
click at [1063, 70] on icon "Icon/Menu Close" at bounding box center [1059, 75] width 25 height 25
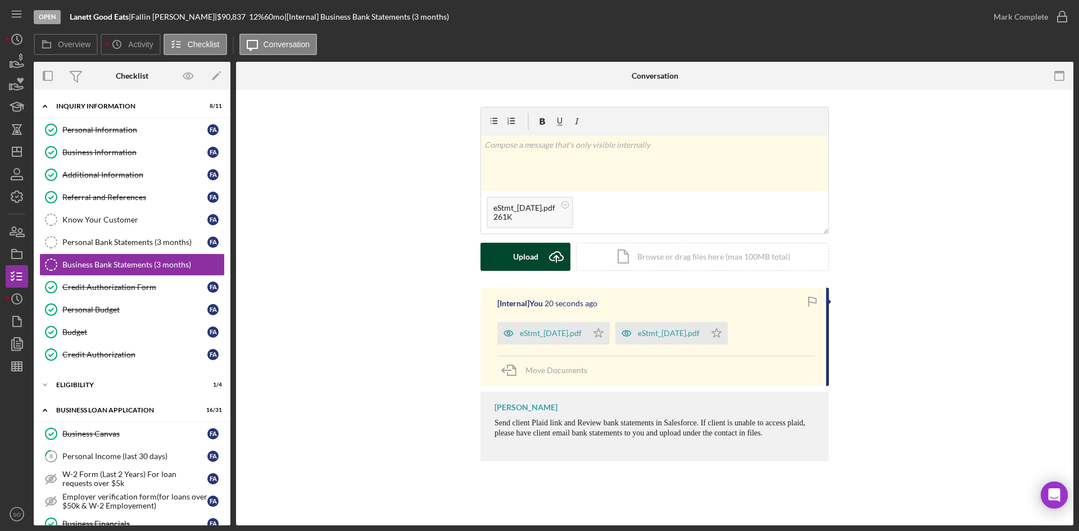
click at [527, 258] on div "Upload" at bounding box center [525, 257] width 25 height 28
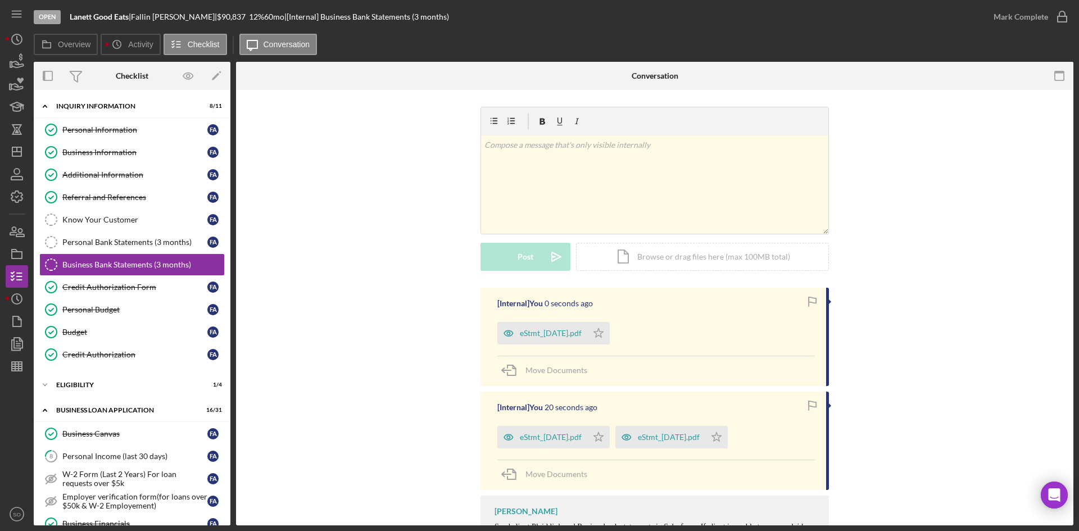
click at [543, 337] on div "eStmt_[DATE].pdf" at bounding box center [551, 333] width 62 height 9
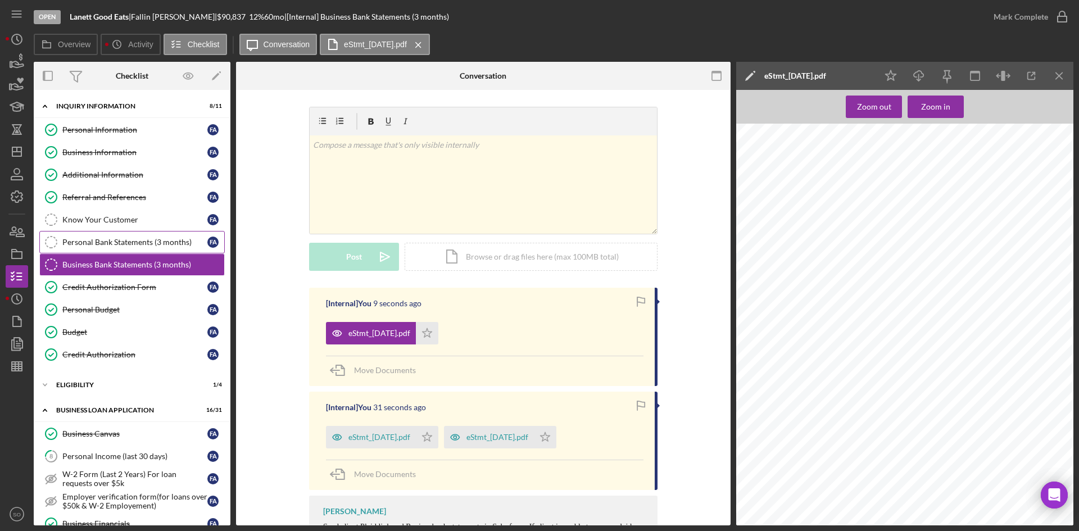
click at [72, 245] on div "Personal Bank Statements (3 months)" at bounding box center [134, 242] width 145 height 9
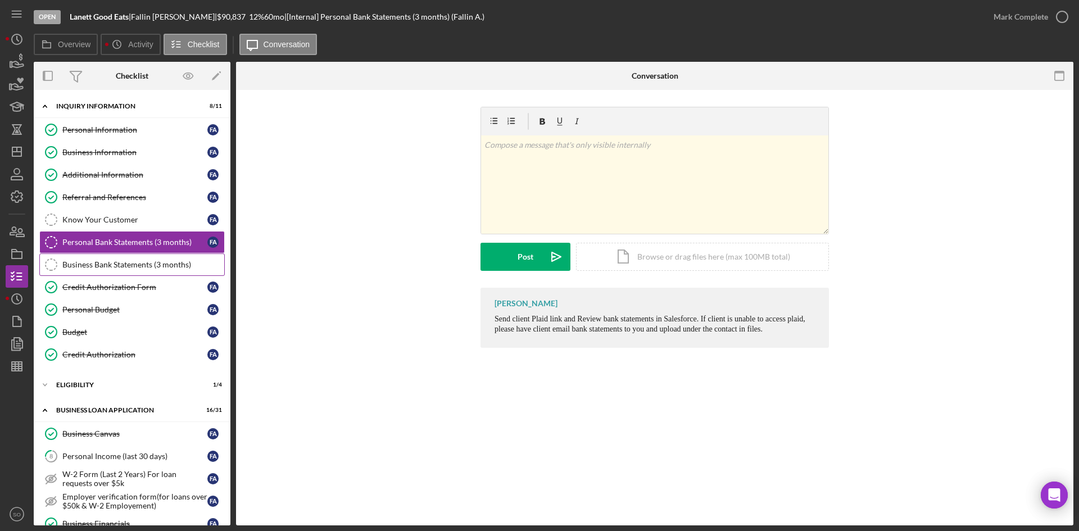
drag, startPoint x: 101, startPoint y: 263, endPoint x: 108, endPoint y: 262, distance: 7.9
click at [101, 263] on div "Business Bank Statements (3 months)" at bounding box center [143, 264] width 162 height 9
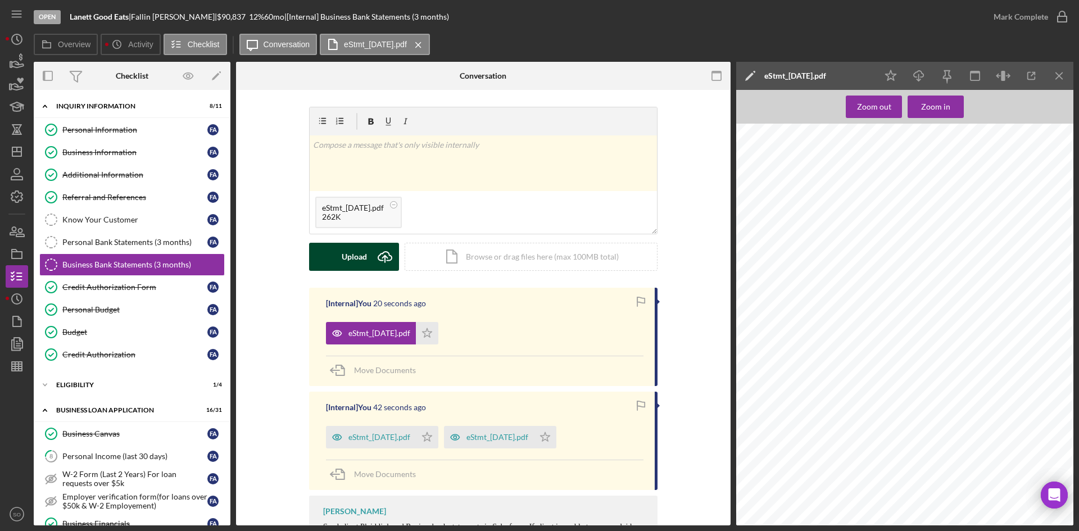
click at [344, 247] on div "Upload" at bounding box center [354, 257] width 25 height 28
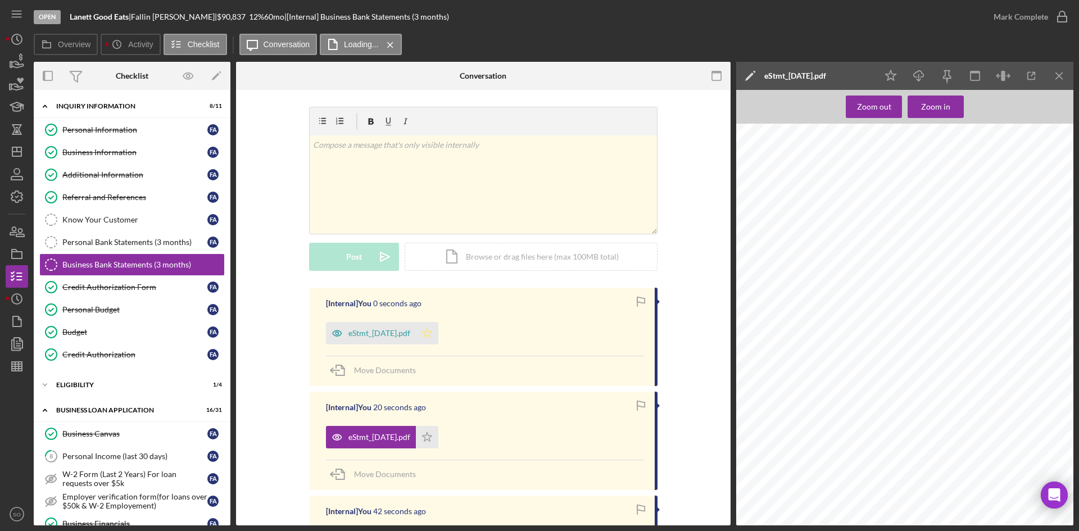
click at [438, 330] on icon "Icon/Star" at bounding box center [427, 333] width 22 height 22
click at [438, 435] on icon "Icon/Star" at bounding box center [427, 437] width 22 height 22
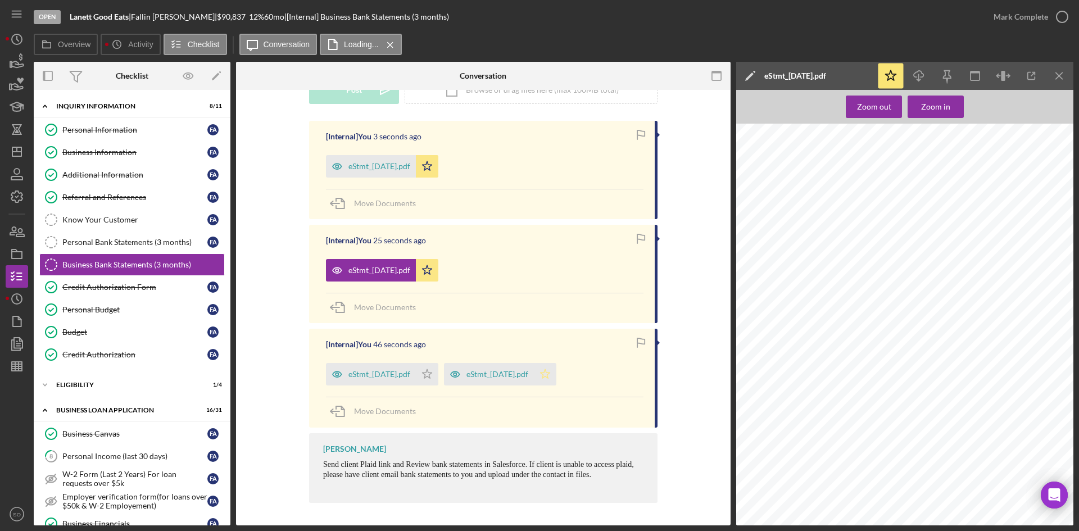
click at [556, 369] on icon "Icon/Star" at bounding box center [545, 374] width 22 height 22
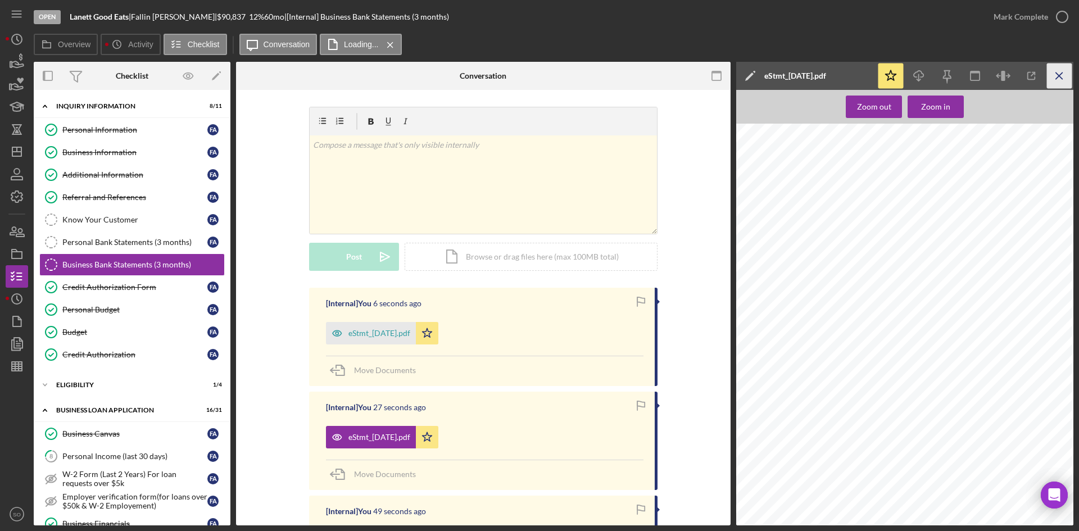
click at [1062, 72] on icon "Icon/Menu Close" at bounding box center [1059, 75] width 25 height 25
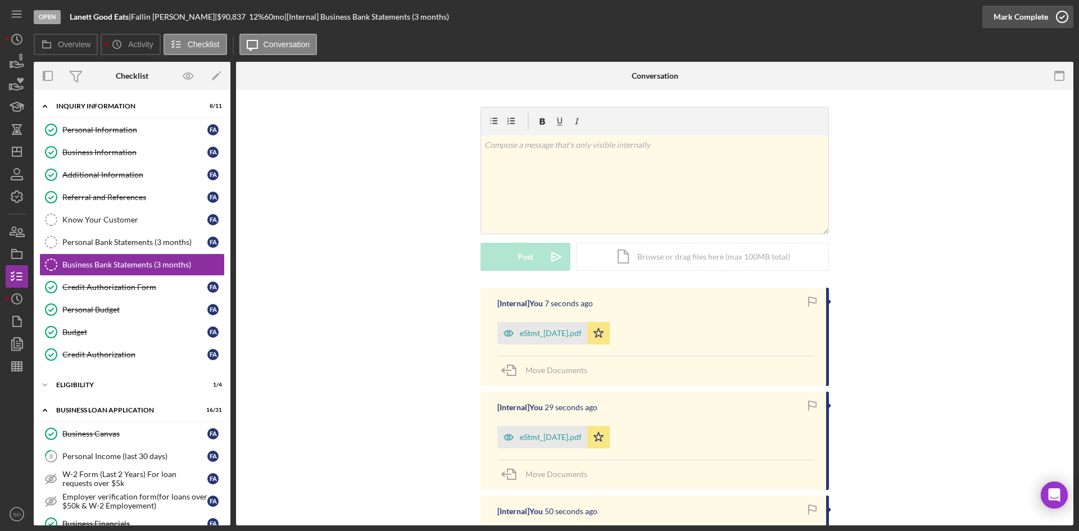
click at [1020, 15] on div "Mark Complete" at bounding box center [1020, 17] width 55 height 22
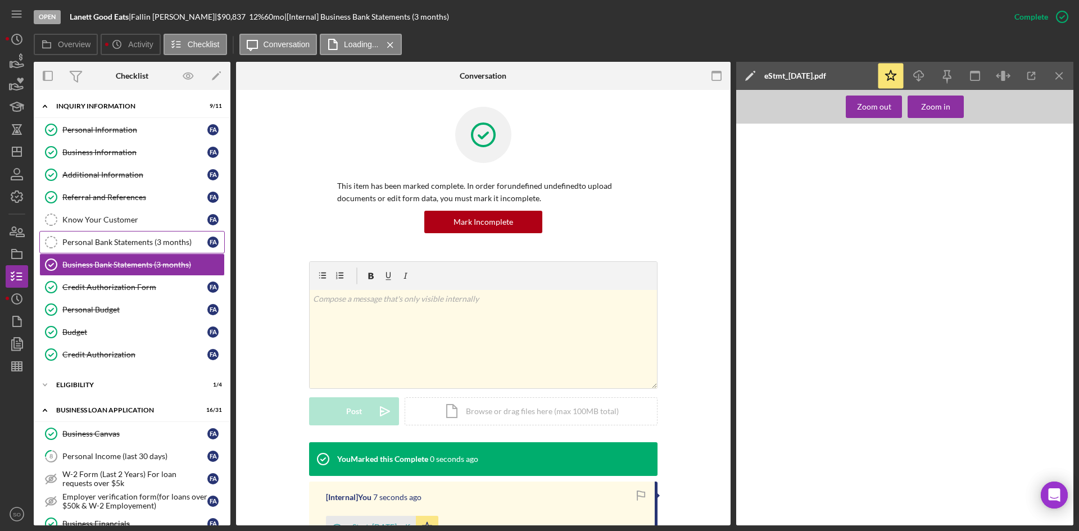
click at [138, 248] on link "Personal Bank Statements (3 months) Personal Bank Statements (3 months) F A" at bounding box center [131, 242] width 185 height 22
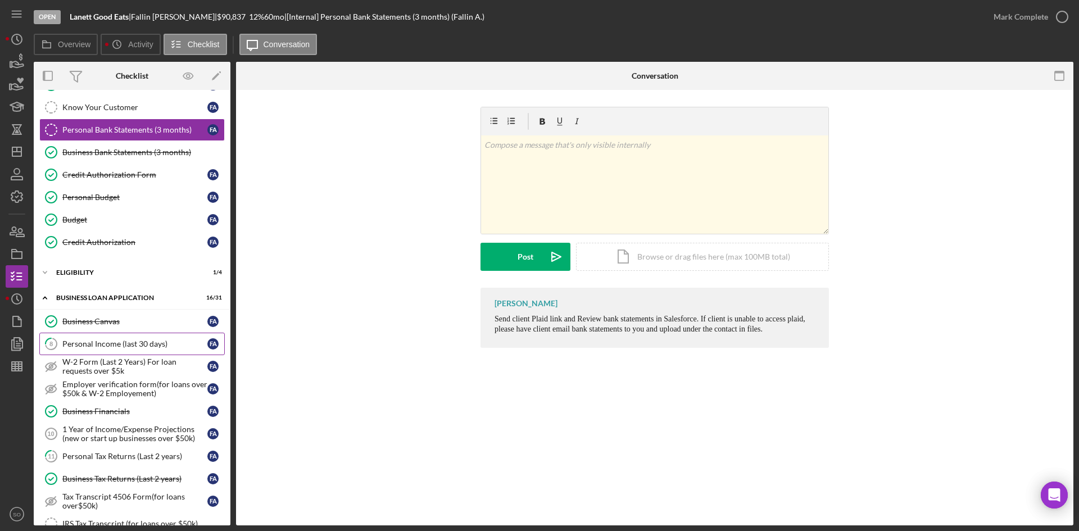
scroll to position [281, 0]
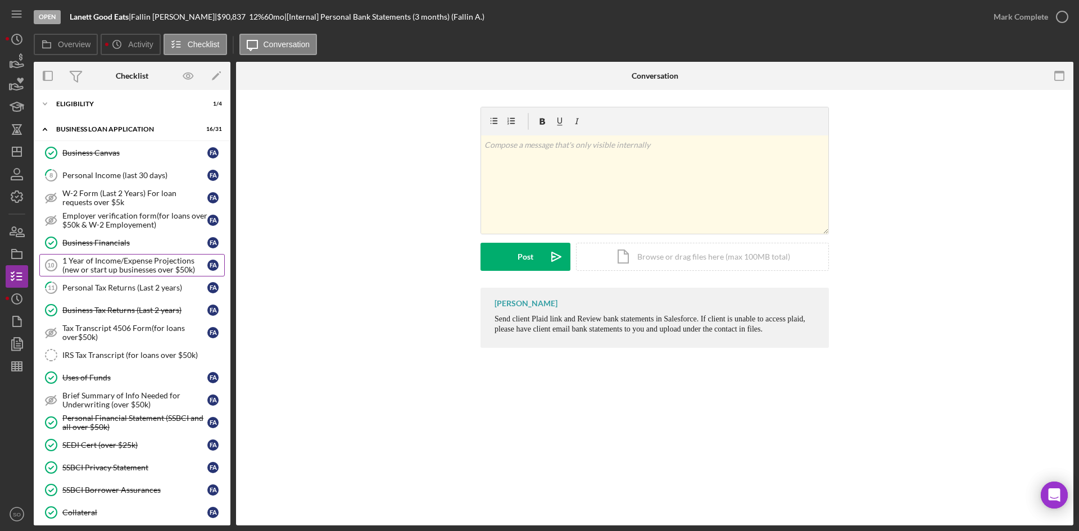
click at [113, 264] on div "1 Year of Income/Expense Projections (new or start up businesses over $50k)" at bounding box center [134, 265] width 145 height 18
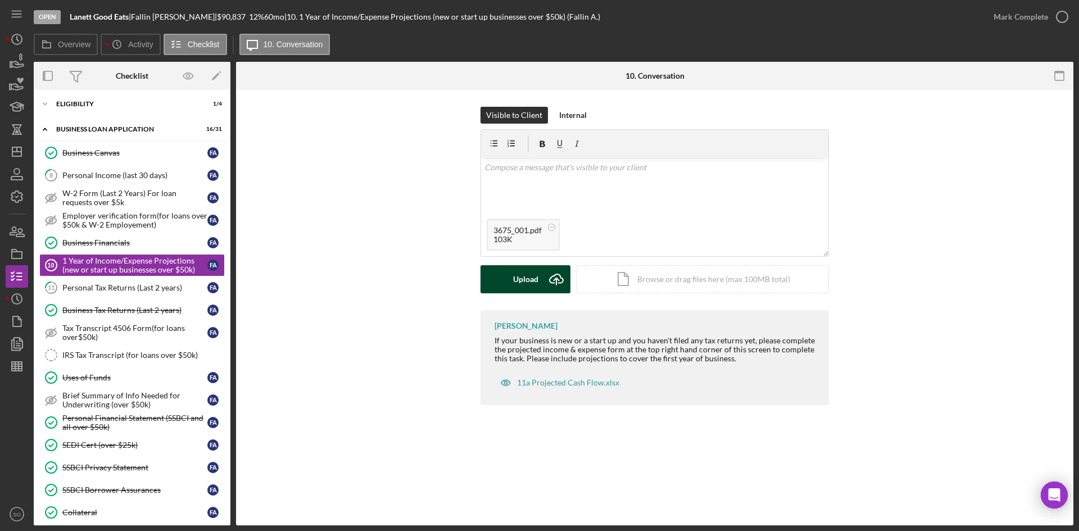
click at [519, 268] on div "Upload" at bounding box center [525, 279] width 25 height 28
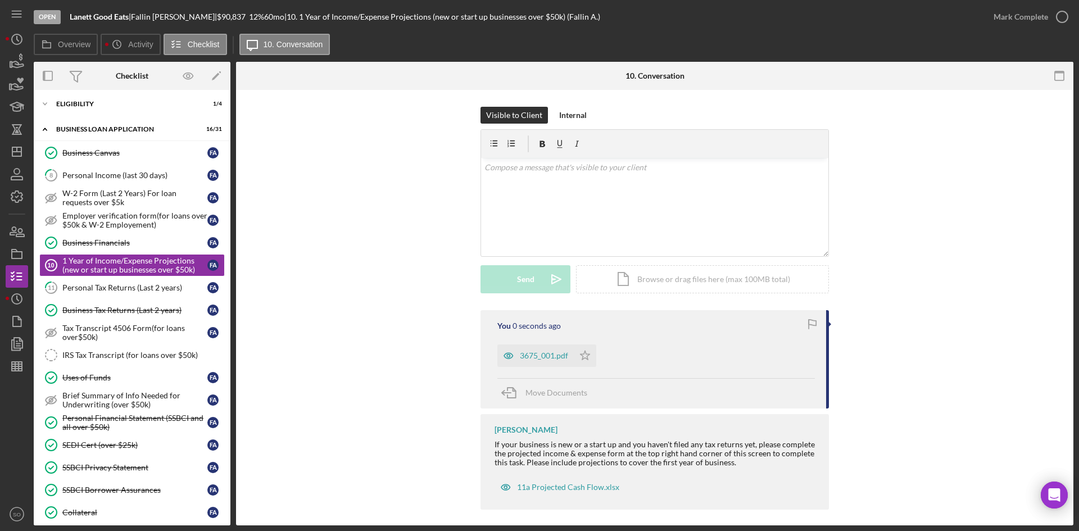
click at [533, 358] on div "3675_001.pdf" at bounding box center [544, 355] width 48 height 9
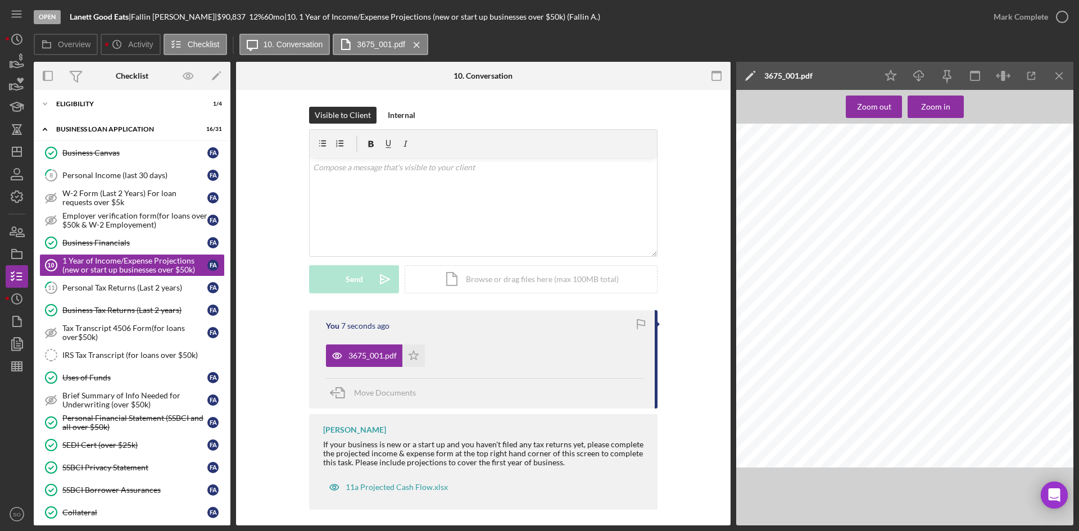
click at [1041, 5] on div "Mark Complete" at bounding box center [1027, 17] width 91 height 34
click at [1018, 14] on div "Mark Complete" at bounding box center [1020, 17] width 55 height 22
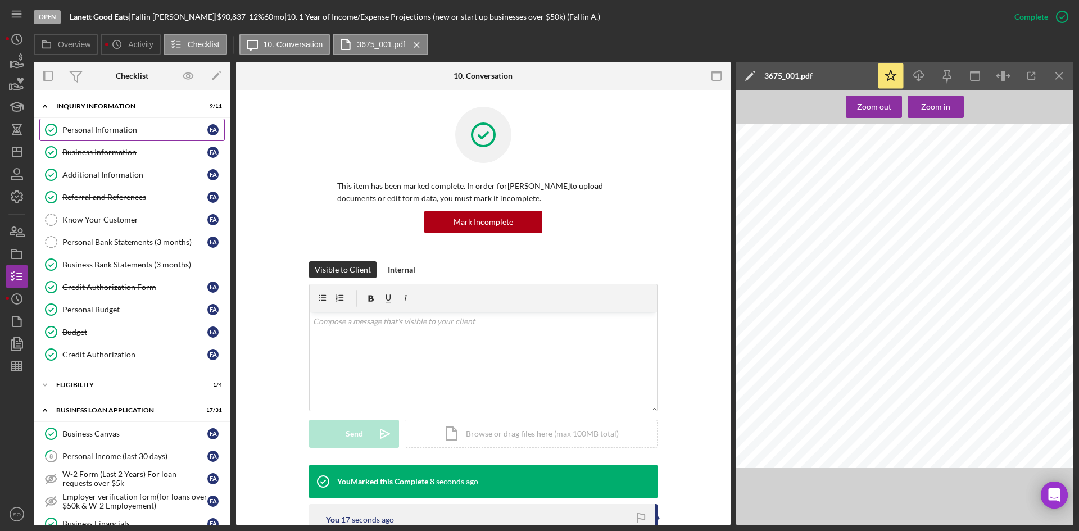
click at [79, 128] on div "Personal Information" at bounding box center [134, 129] width 145 height 9
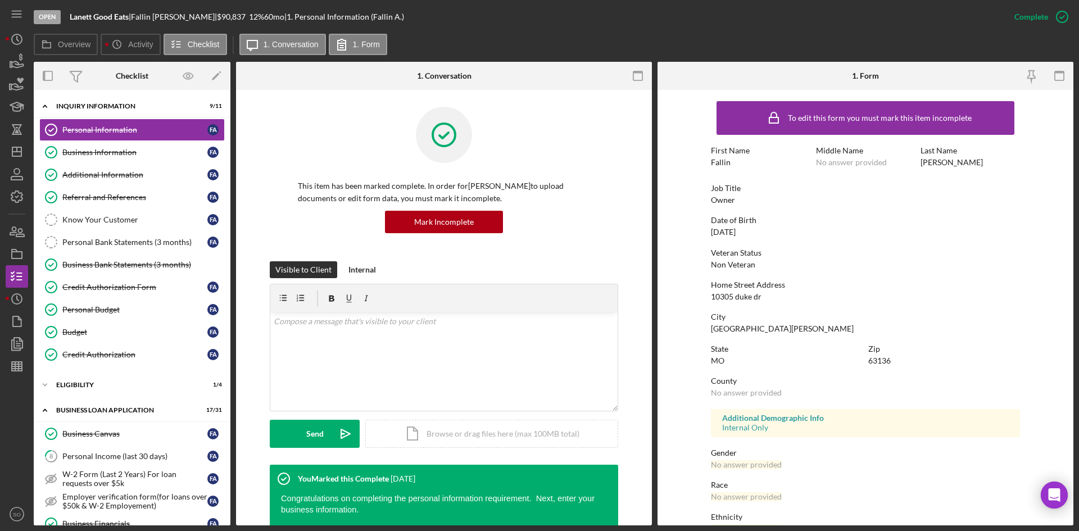
scroll to position [169, 0]
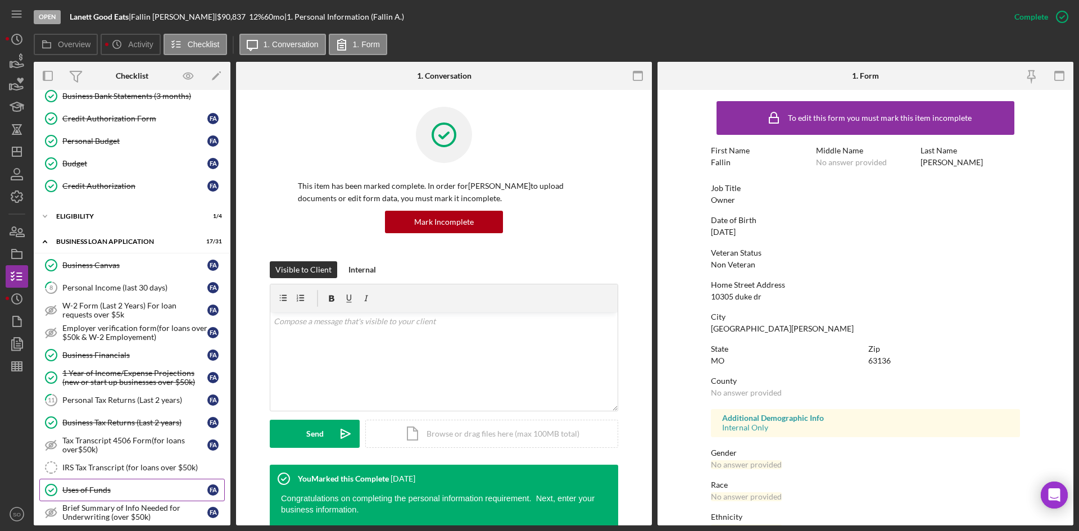
click at [110, 487] on div "Uses of Funds" at bounding box center [134, 490] width 145 height 9
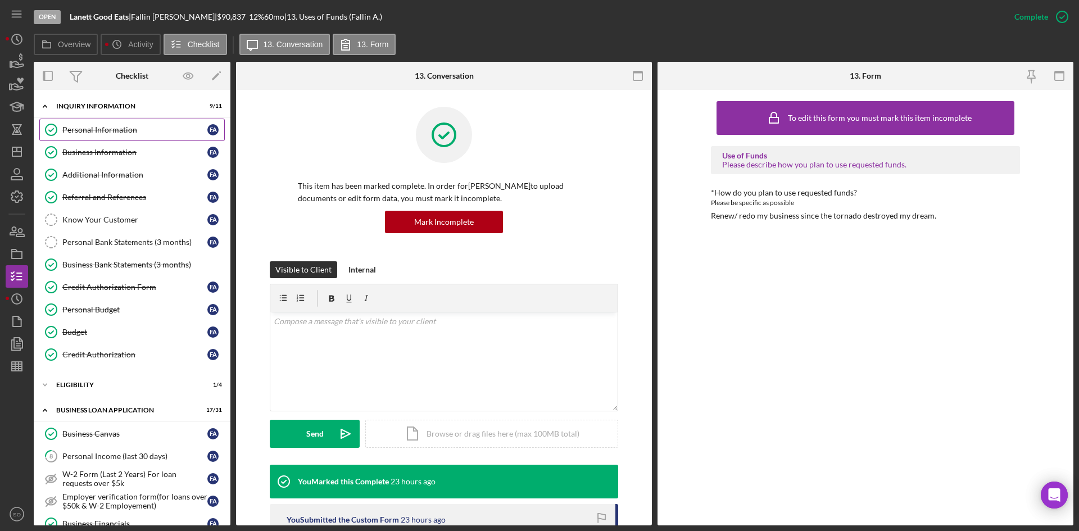
click at [60, 126] on icon "Personal Information" at bounding box center [51, 130] width 28 height 28
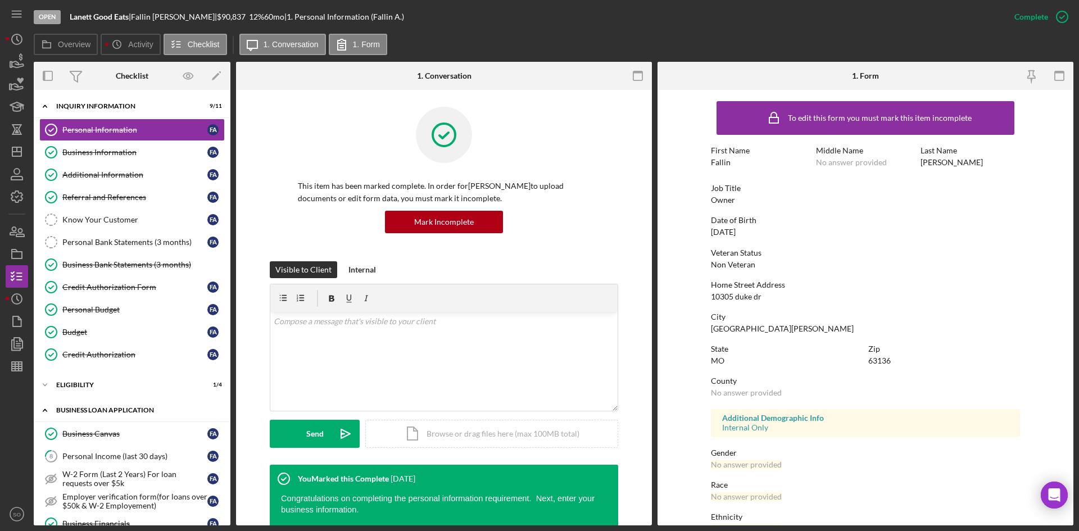
scroll to position [225, 0]
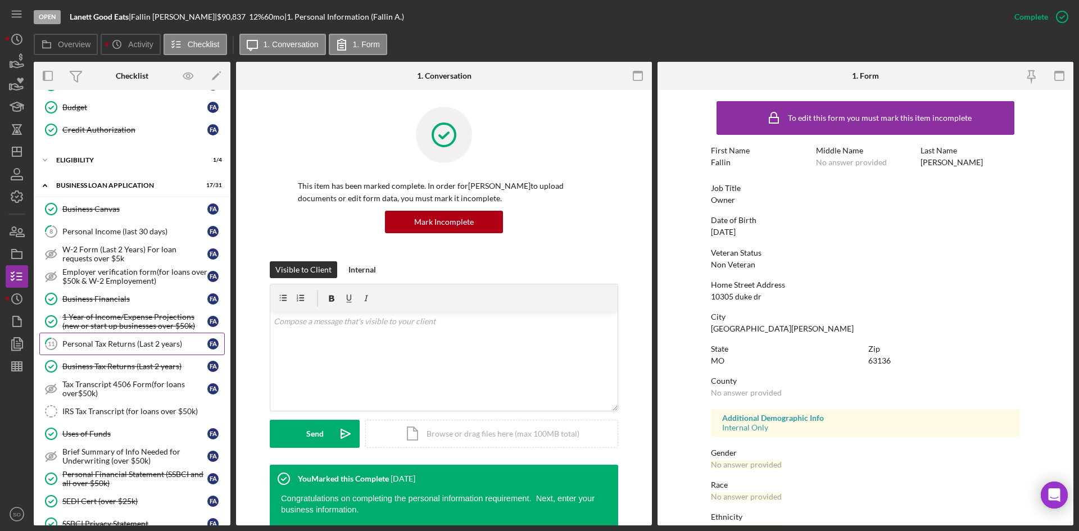
click at [133, 341] on div "Personal Tax Returns (Last 2 years)" at bounding box center [134, 343] width 145 height 9
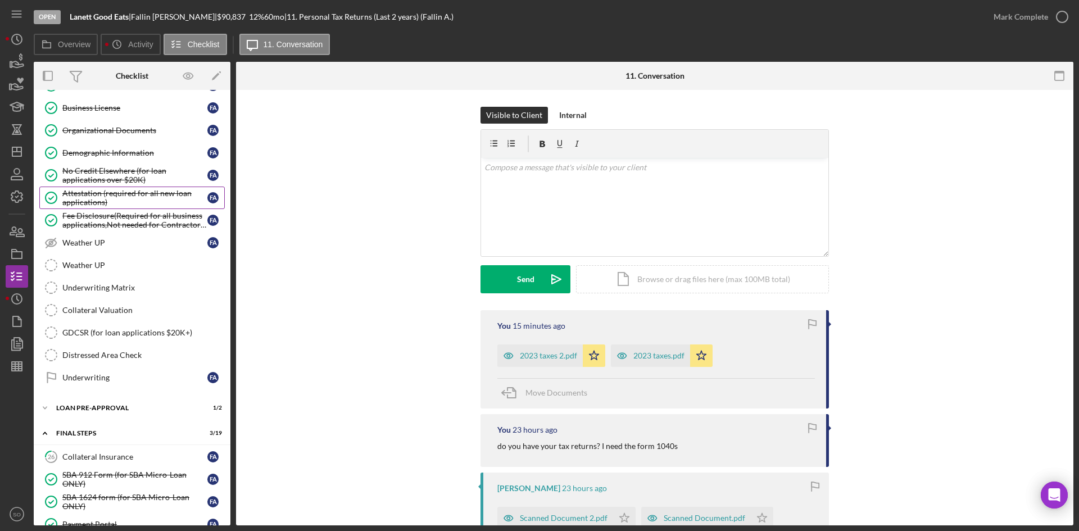
scroll to position [674, 0]
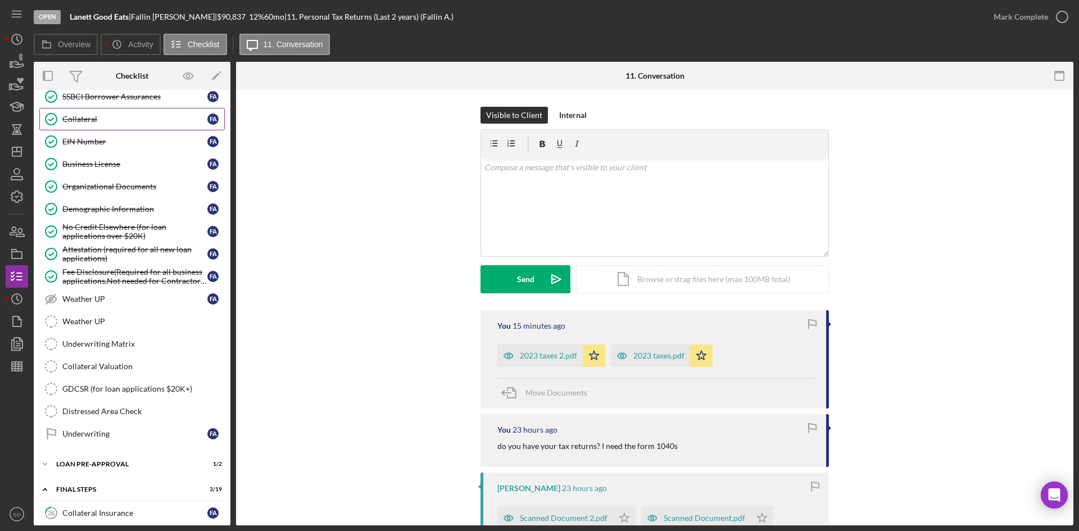
click at [72, 117] on div "Collateral" at bounding box center [134, 119] width 145 height 9
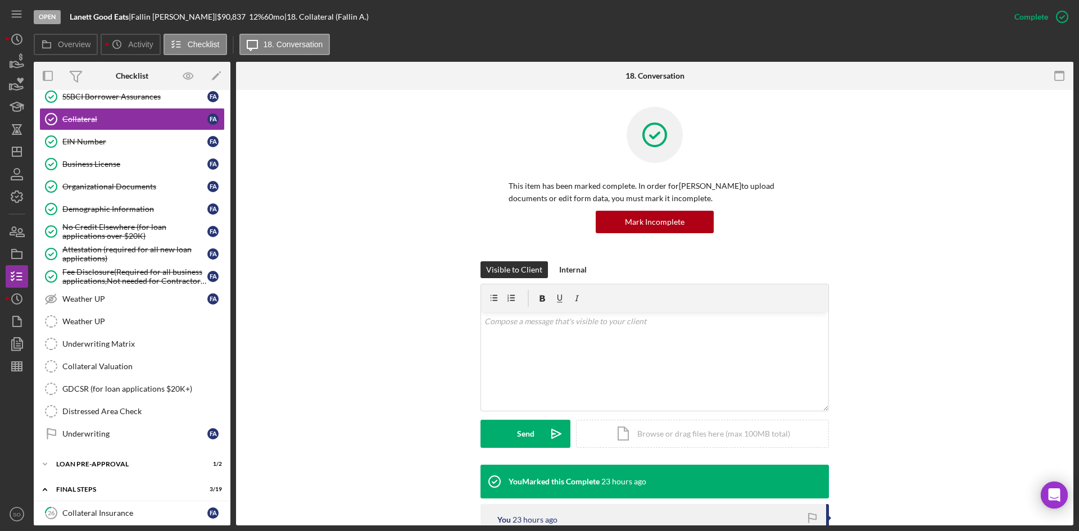
scroll to position [169, 0]
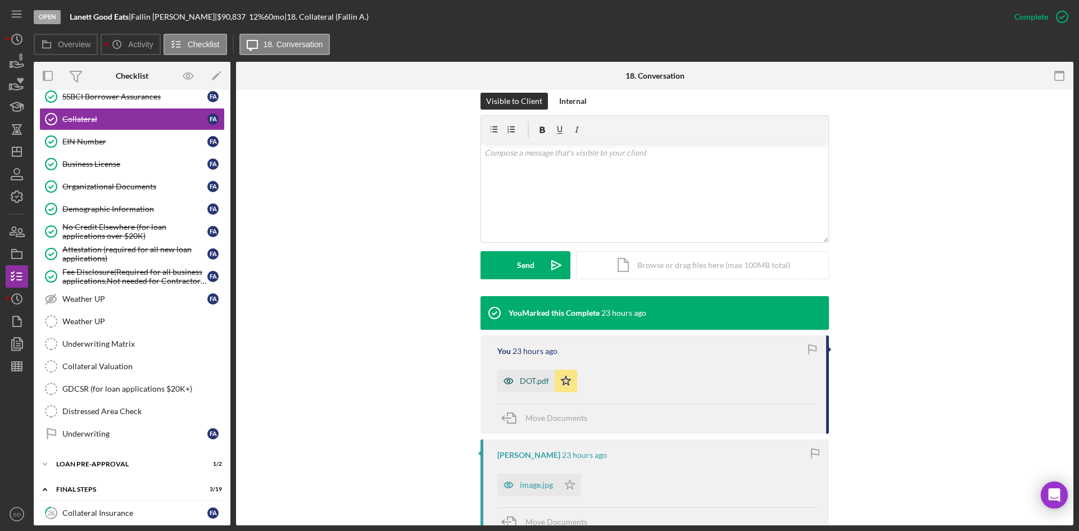
click at [527, 381] on div "DOT.pdf" at bounding box center [534, 380] width 29 height 9
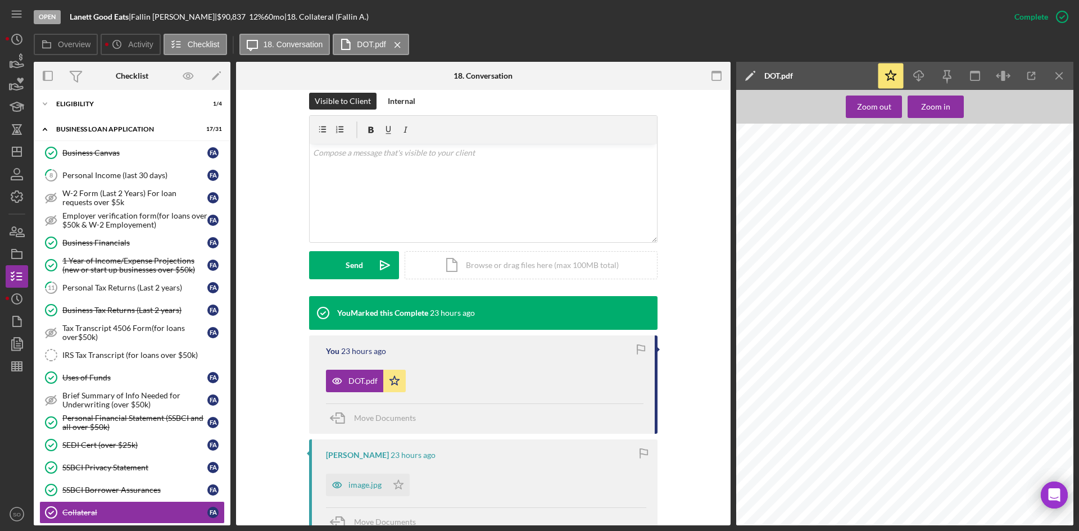
scroll to position [112, 0]
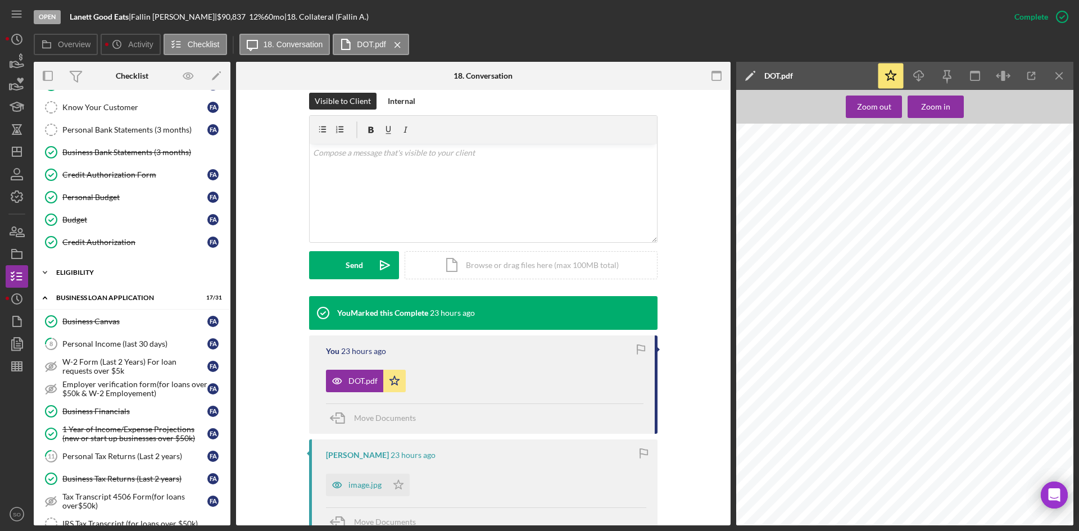
click at [78, 269] on div "Icon/Expander ELIGIBILITY 1 / 4" at bounding box center [132, 272] width 197 height 22
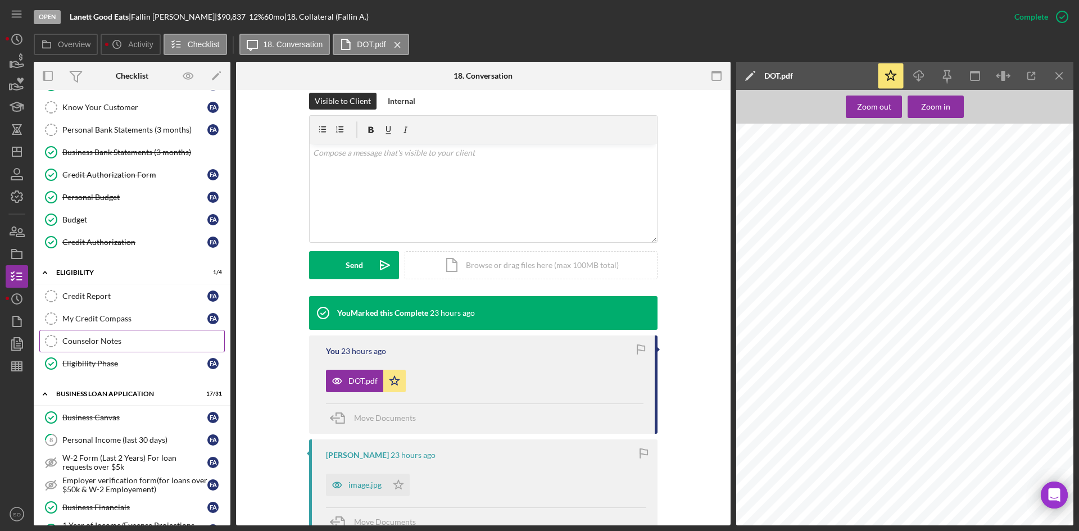
click at [98, 345] on div "Counselor Notes" at bounding box center [143, 341] width 162 height 9
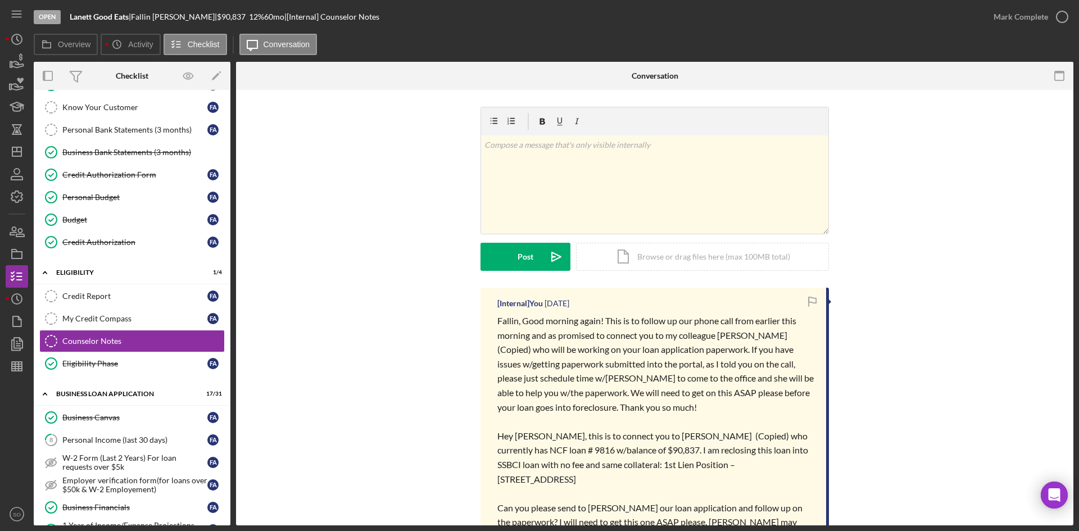
scroll to position [131, 0]
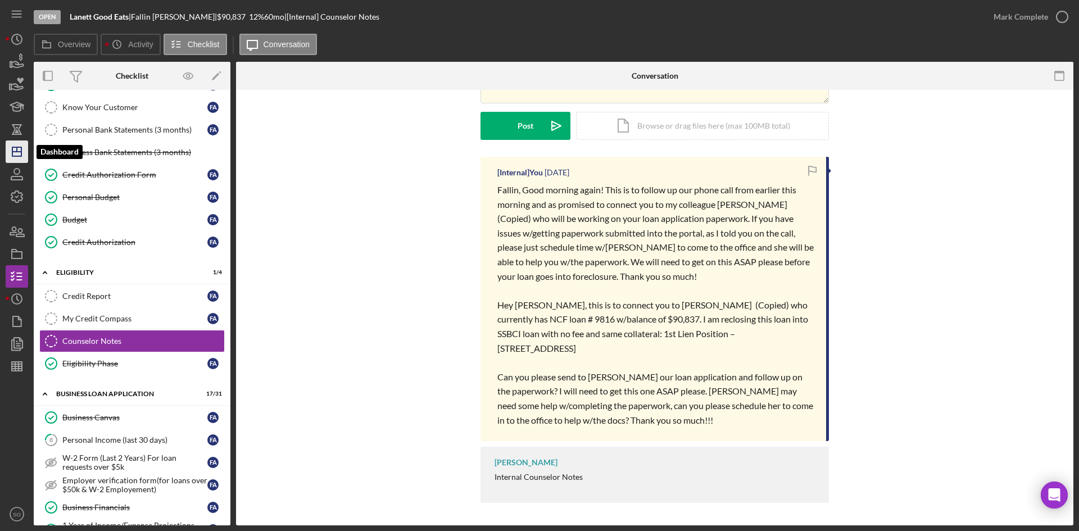
click at [17, 152] on line "button" at bounding box center [16, 152] width 9 height 0
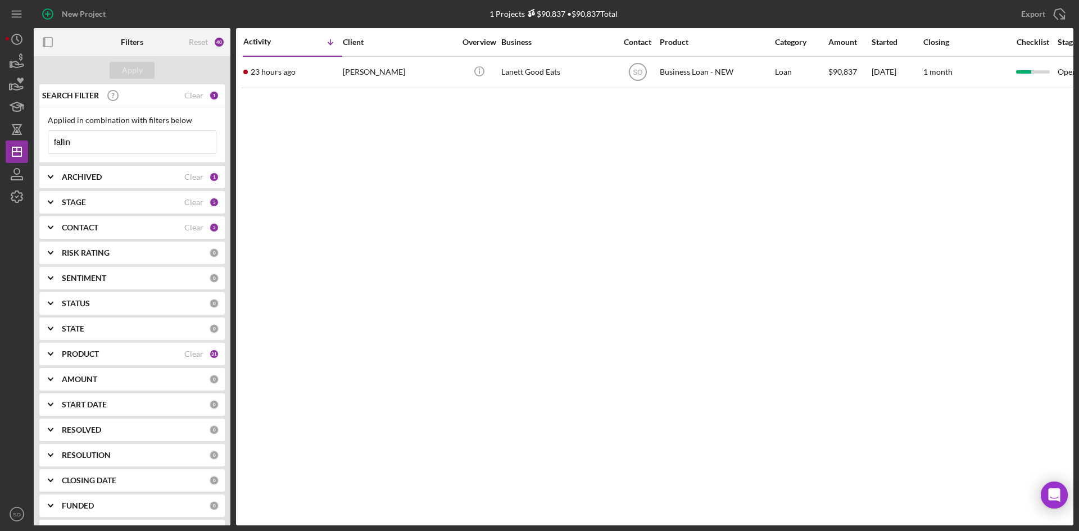
drag, startPoint x: 92, startPoint y: 147, endPoint x: 2, endPoint y: 135, distance: 90.7
click at [2, 135] on div "New Project 1 Projects $90,837 • $90,837 Total fallin Export Icon/Export Filter…" at bounding box center [539, 265] width 1079 height 531
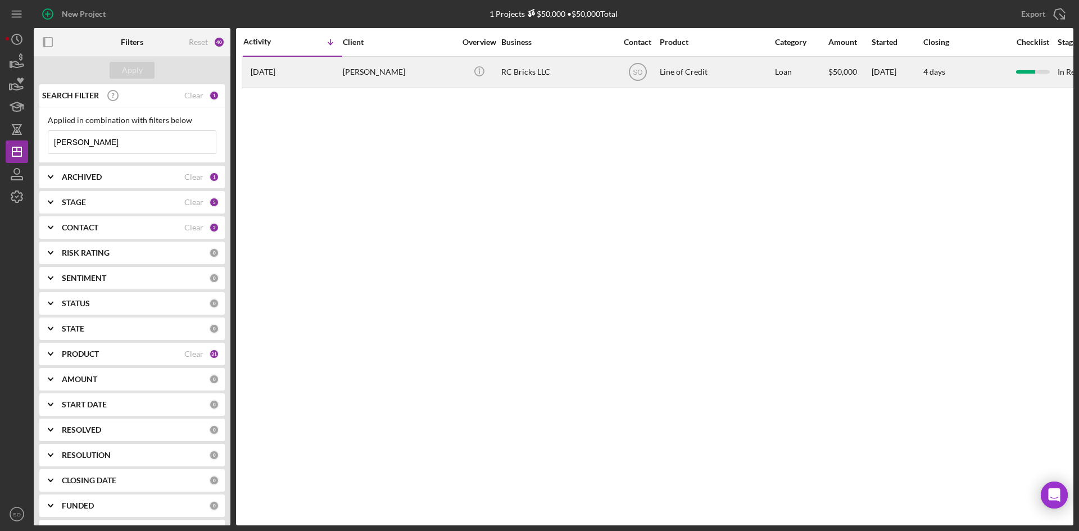
type input "[PERSON_NAME]"
click at [368, 85] on div "[PERSON_NAME]" at bounding box center [399, 72] width 112 height 30
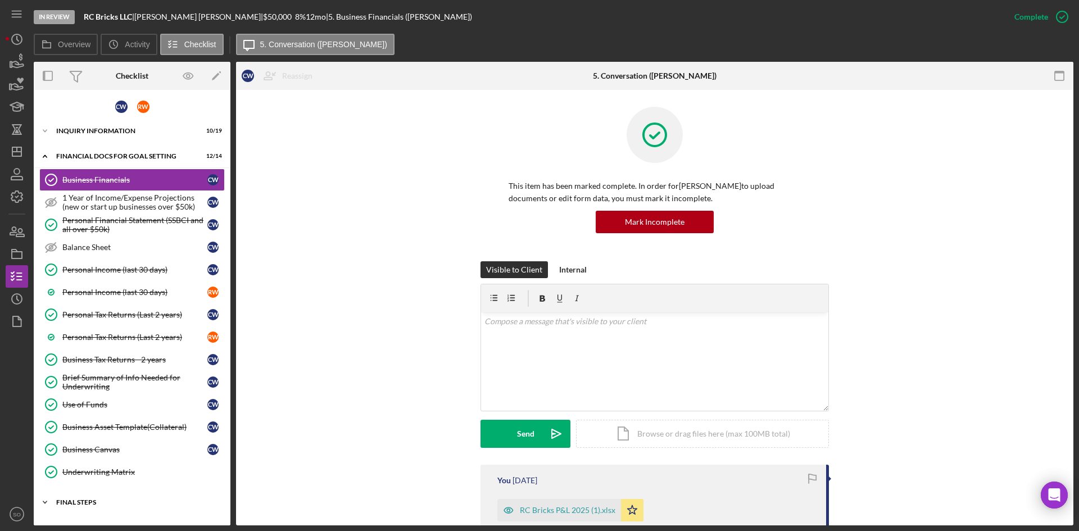
click at [90, 502] on div "FINAL STEPS" at bounding box center [136, 502] width 160 height 7
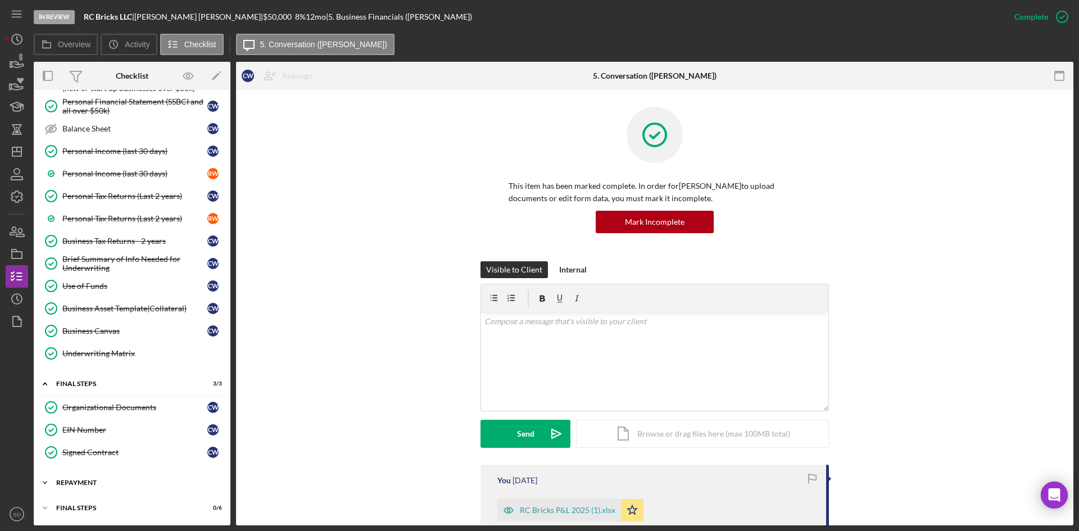
click at [99, 482] on div "Repayment" at bounding box center [136, 482] width 160 height 7
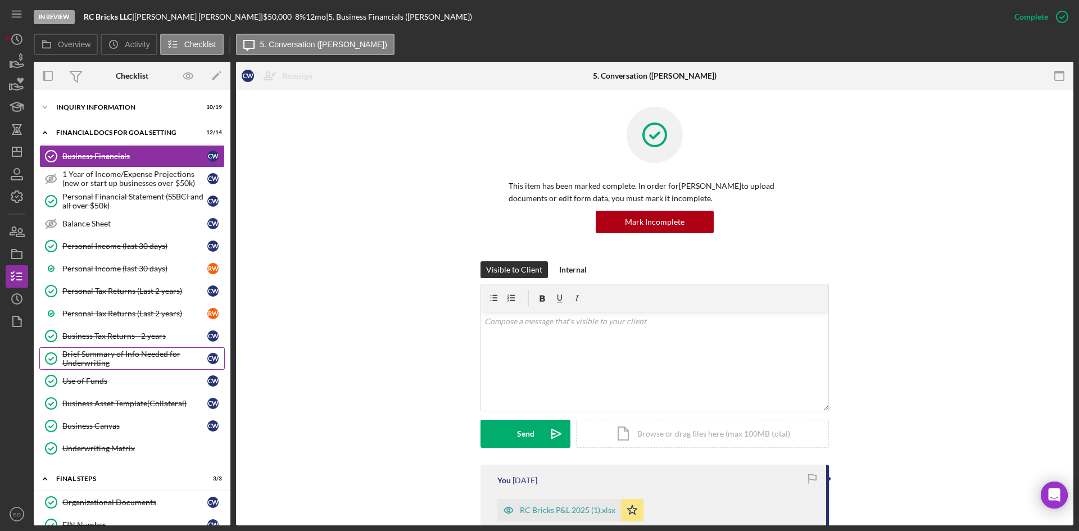
scroll to position [0, 0]
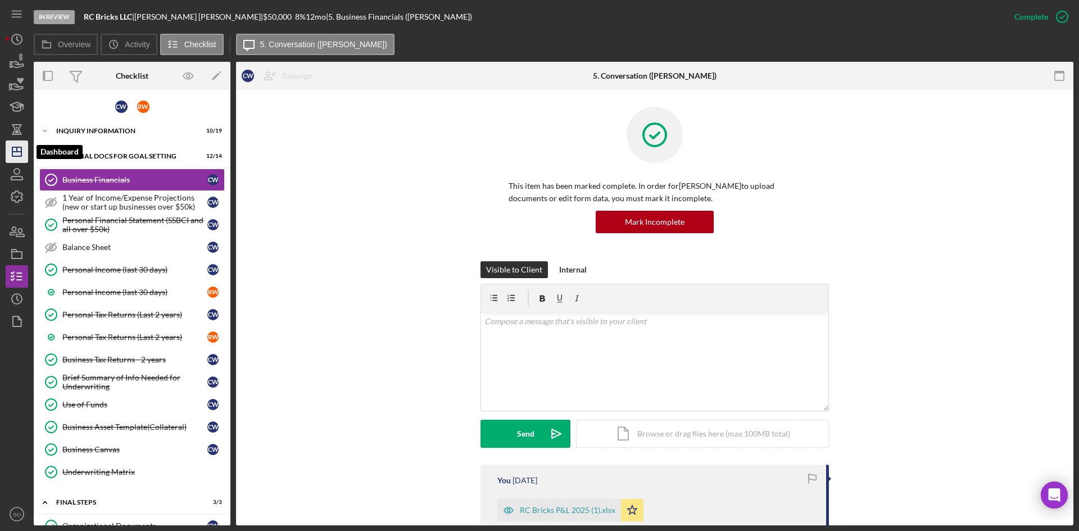
click at [15, 153] on icon "Icon/Dashboard" at bounding box center [17, 152] width 28 height 28
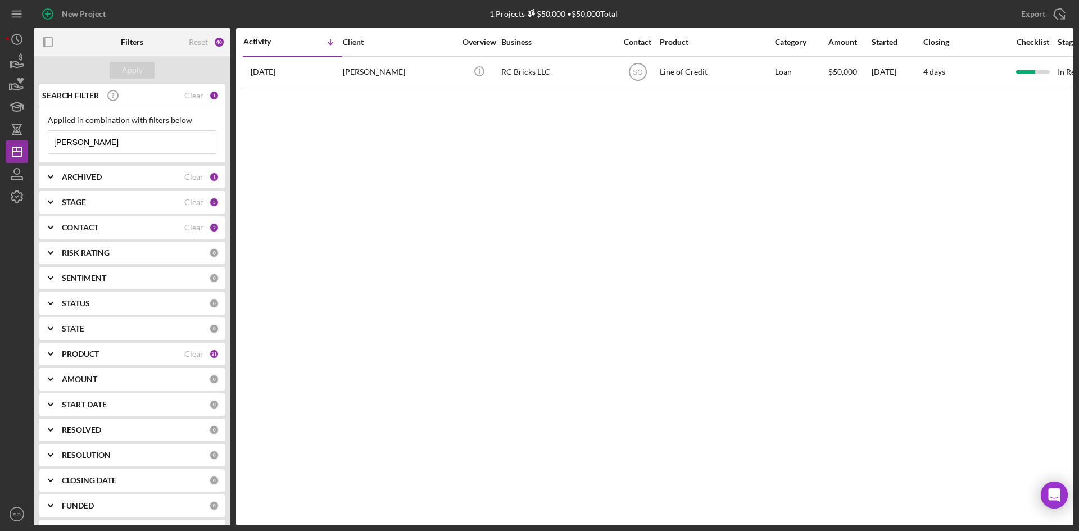
drag, startPoint x: 111, startPoint y: 140, endPoint x: 0, endPoint y: 136, distance: 110.8
click at [0, 136] on div "New Project 1 Projects $50,000 • $50,000 Total [PERSON_NAME] Export Icon/Export…" at bounding box center [539, 265] width 1079 height 531
click at [149, 359] on div "PRODUCT" at bounding box center [123, 354] width 123 height 9
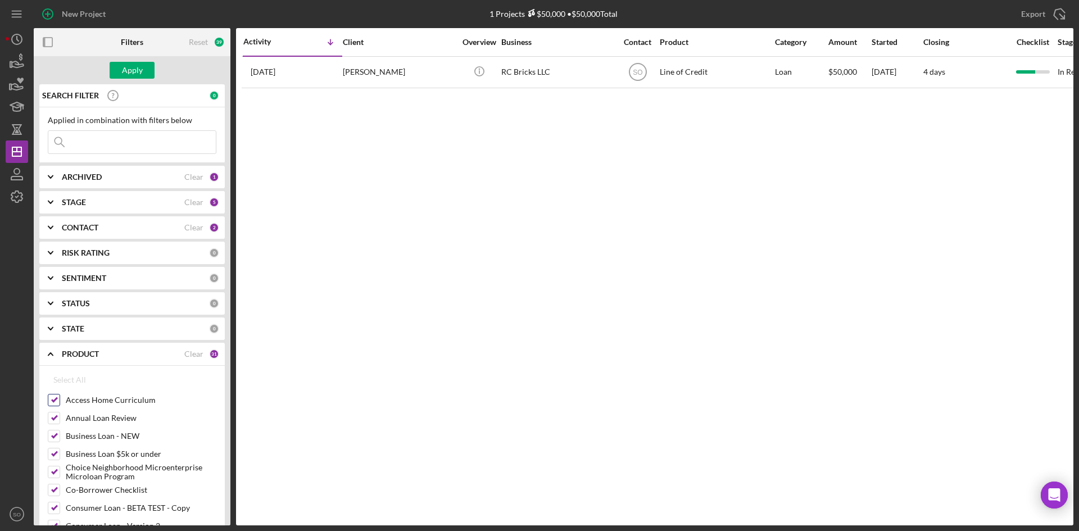
click at [53, 403] on input "Access Home Curriculum" at bounding box center [53, 399] width 11 height 11
checkbox input "false"
click at [53, 416] on input "Annual Loan Review" at bounding box center [53, 417] width 11 height 11
checkbox input "false"
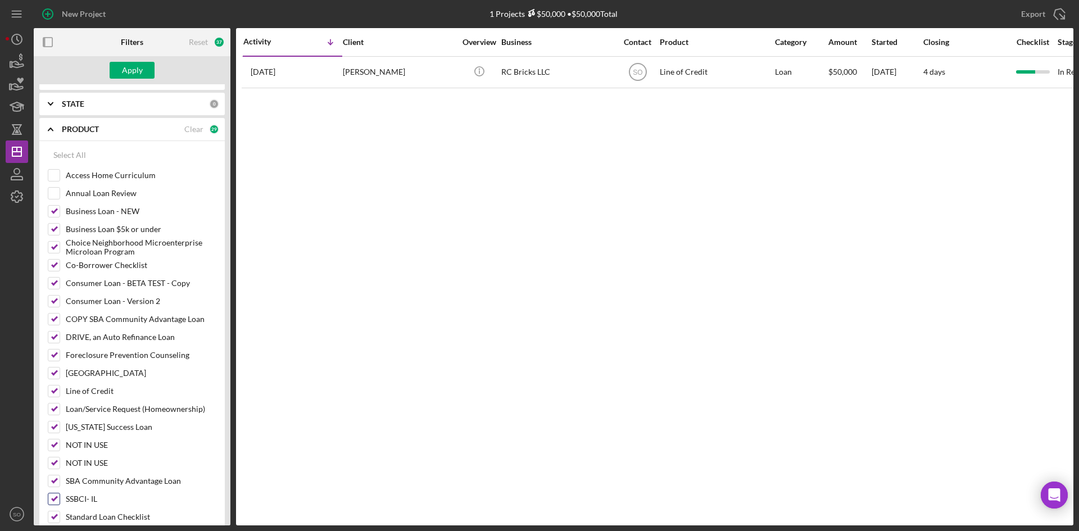
click at [58, 497] on input "SSBCI- IL" at bounding box center [53, 498] width 11 height 11
click at [119, 66] on button "Apply" at bounding box center [132, 70] width 45 height 17
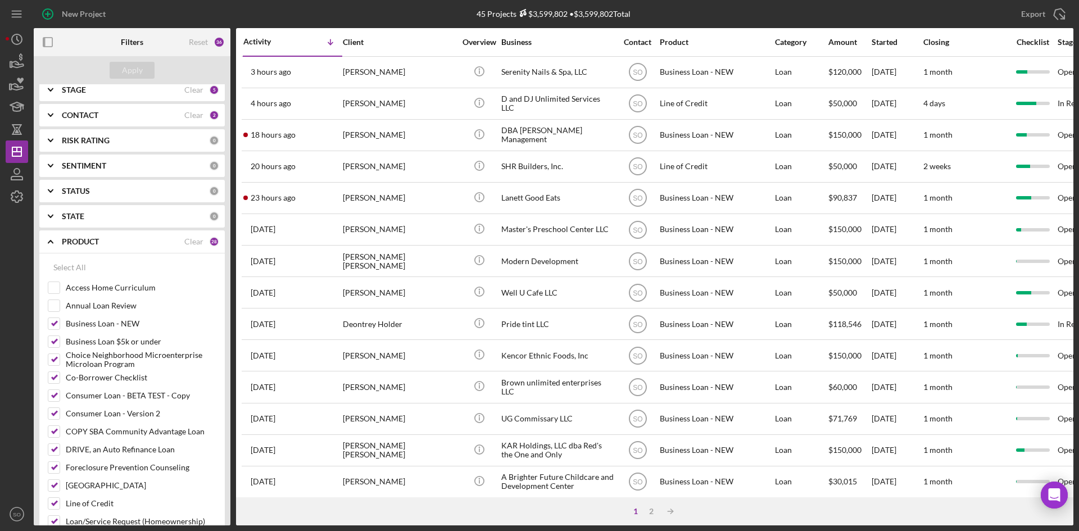
scroll to position [0, 0]
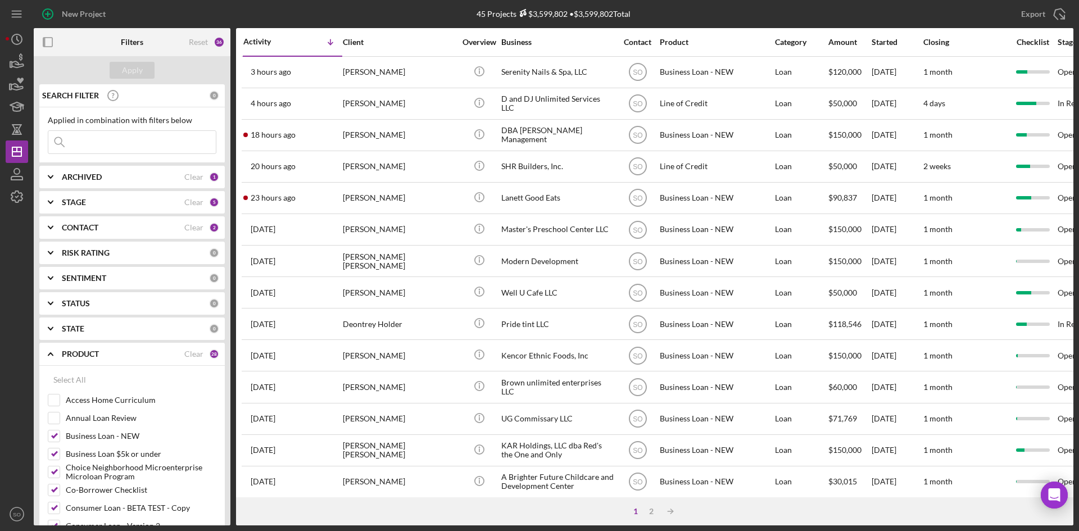
click at [74, 148] on input at bounding box center [131, 142] width 167 height 22
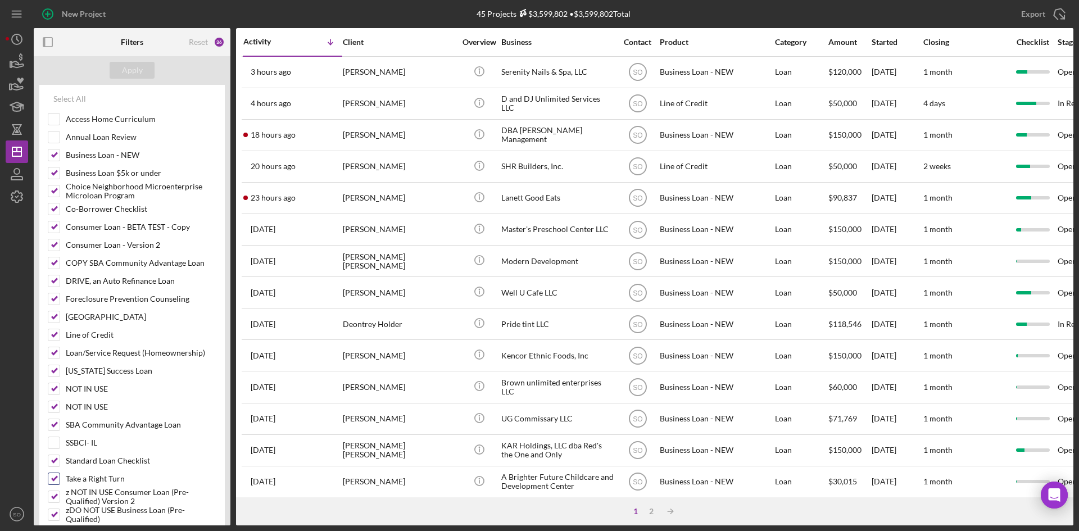
scroll to position [450, 0]
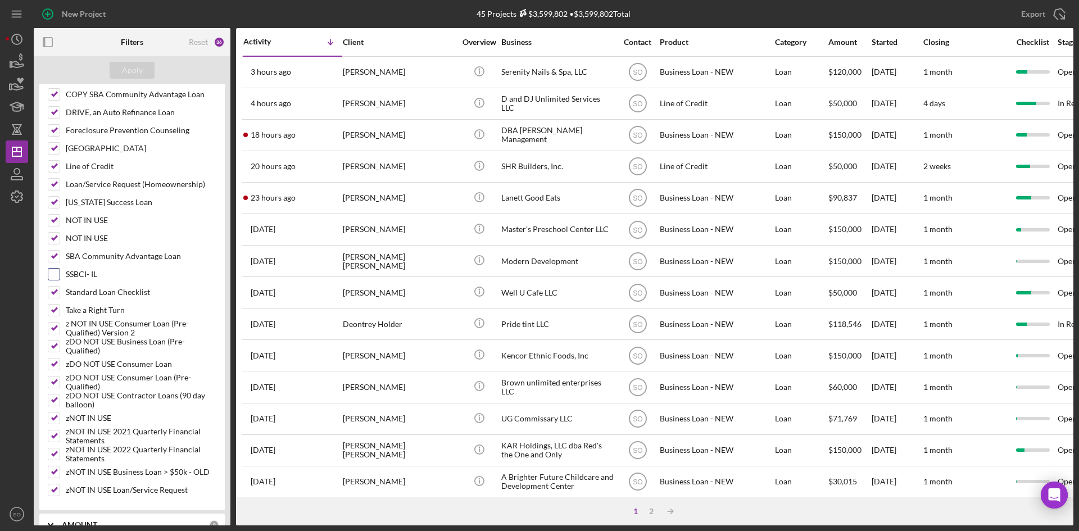
click at [51, 279] on input "SSBCI- IL" at bounding box center [53, 274] width 11 height 11
checkbox input "true"
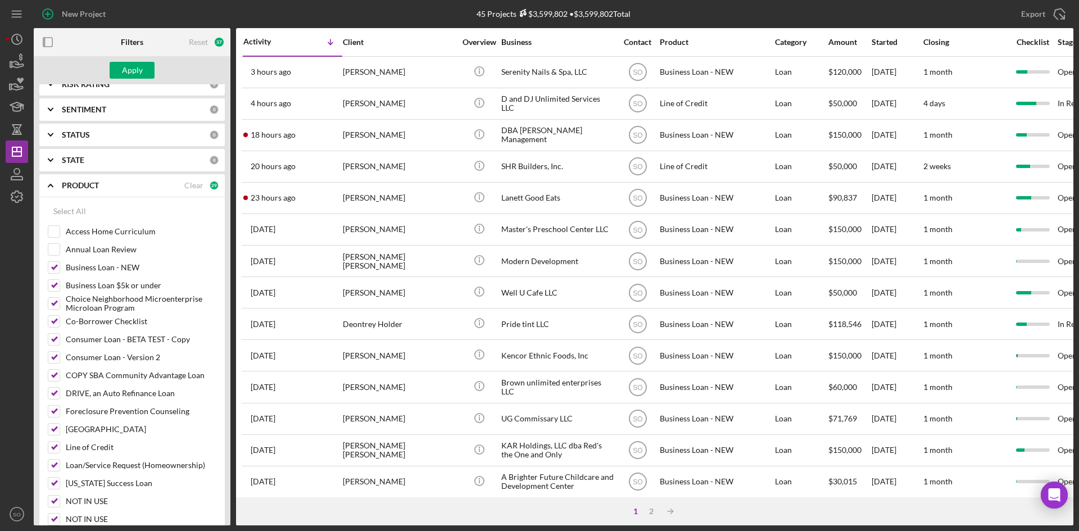
scroll to position [0, 0]
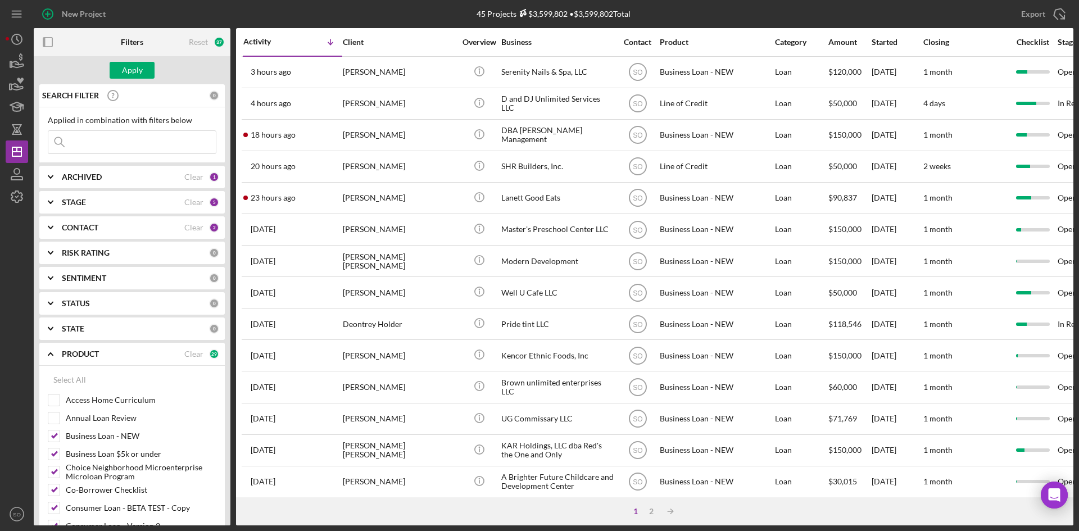
click at [97, 135] on input at bounding box center [131, 142] width 167 height 22
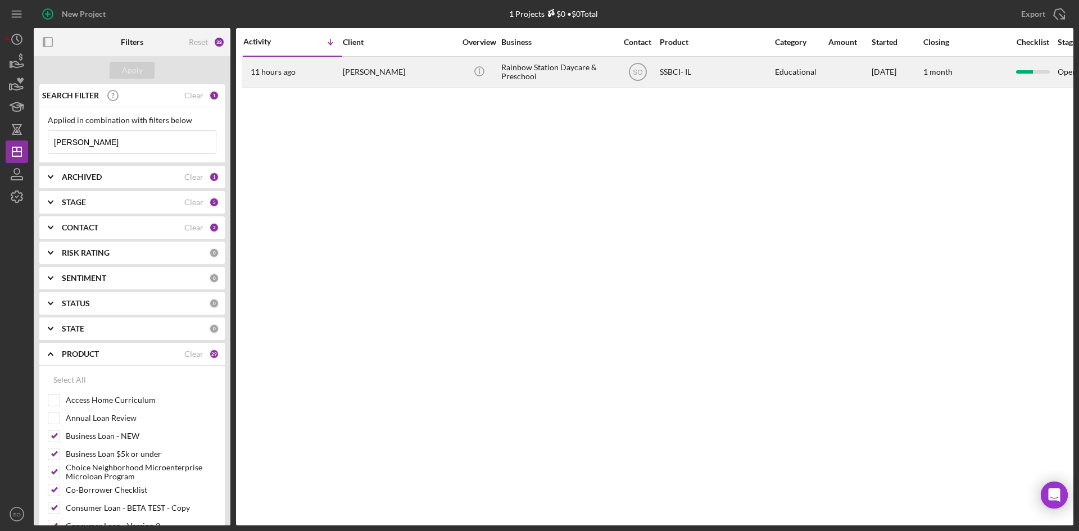
type input "[PERSON_NAME]"
click at [313, 75] on div "11 hours ago [PERSON_NAME]" at bounding box center [292, 72] width 98 height 30
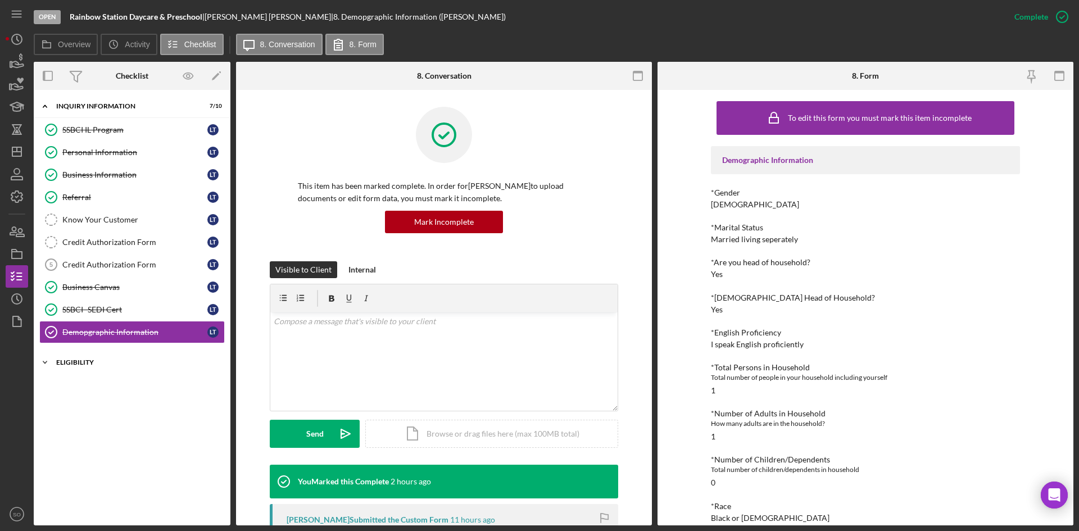
click at [126, 369] on div "Icon/Expander Eligibility 0 / 4" at bounding box center [132, 362] width 197 height 22
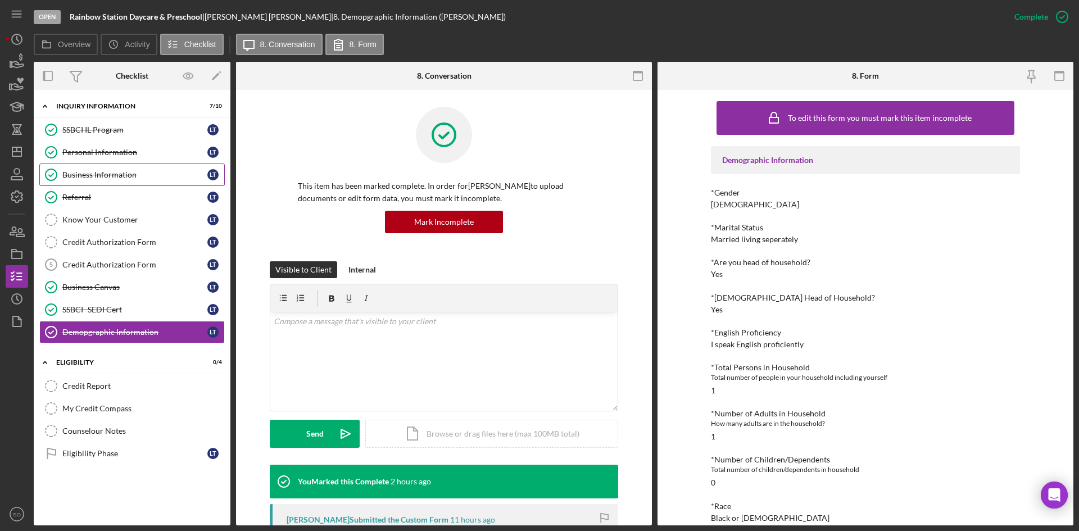
click at [104, 178] on div "Business Information" at bounding box center [134, 174] width 145 height 9
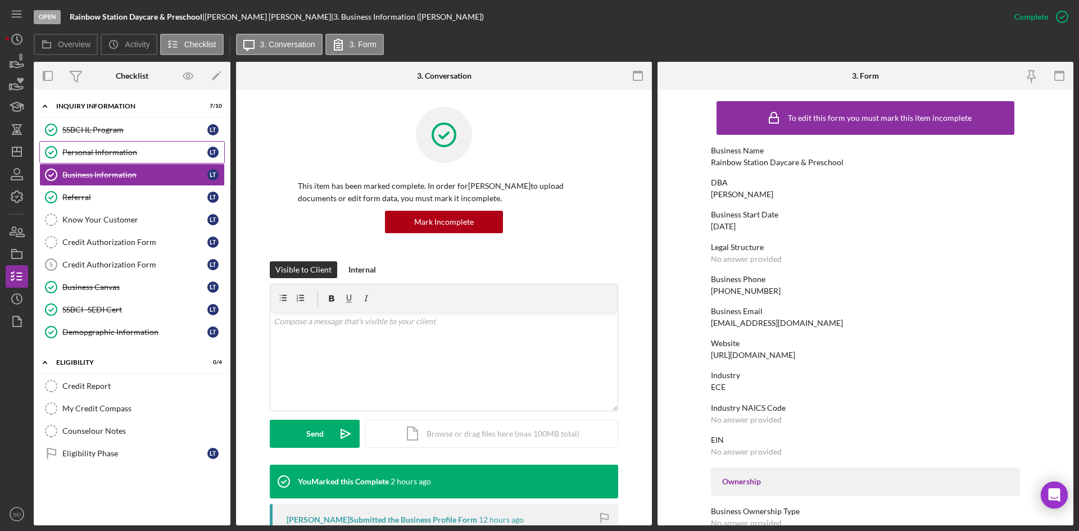
click at [67, 153] on div "Personal Information" at bounding box center [134, 152] width 145 height 9
